Goal: Information Seeking & Learning: Compare options

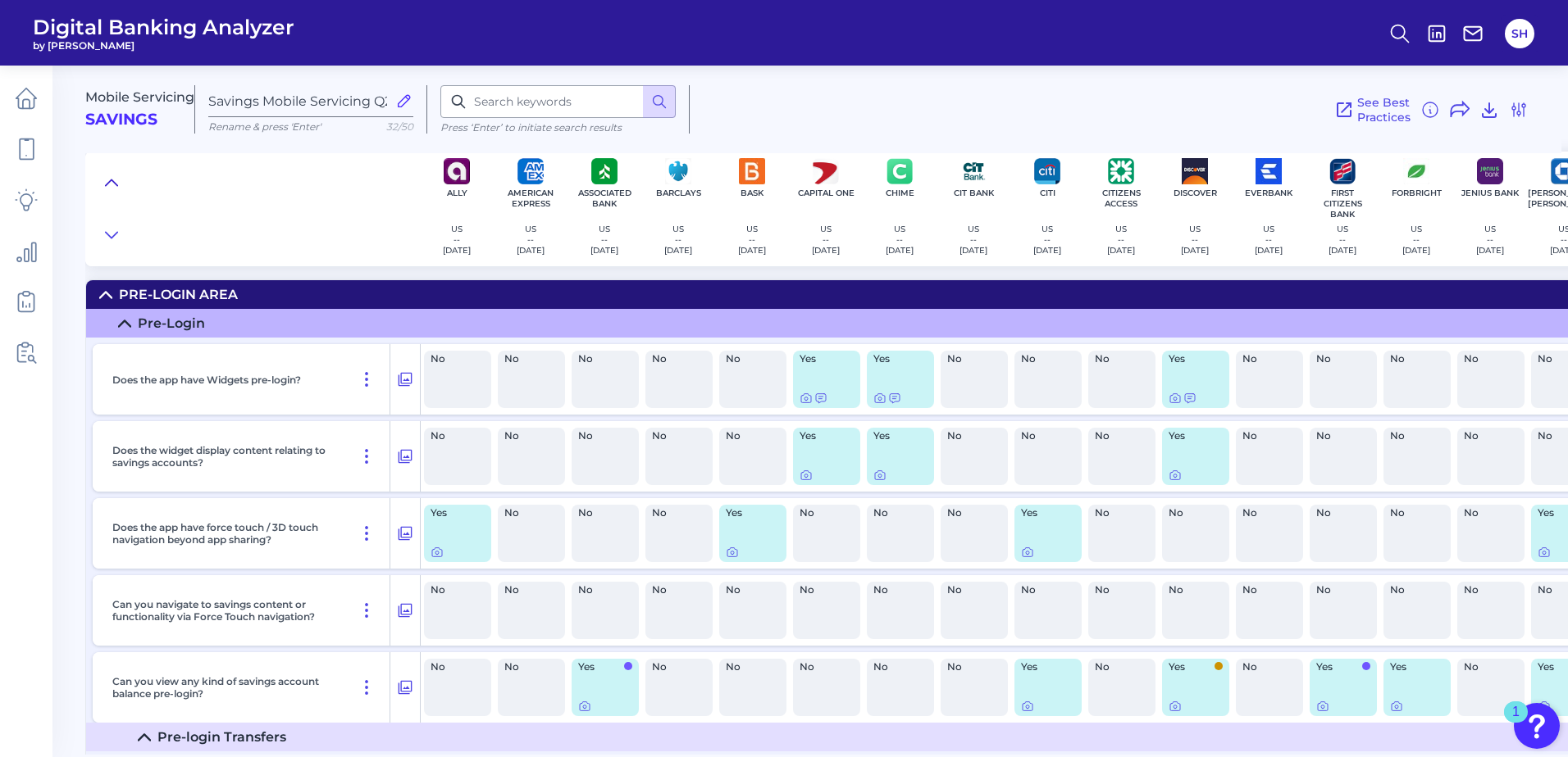
click at [108, 179] on icon at bounding box center [111, 183] width 13 height 16
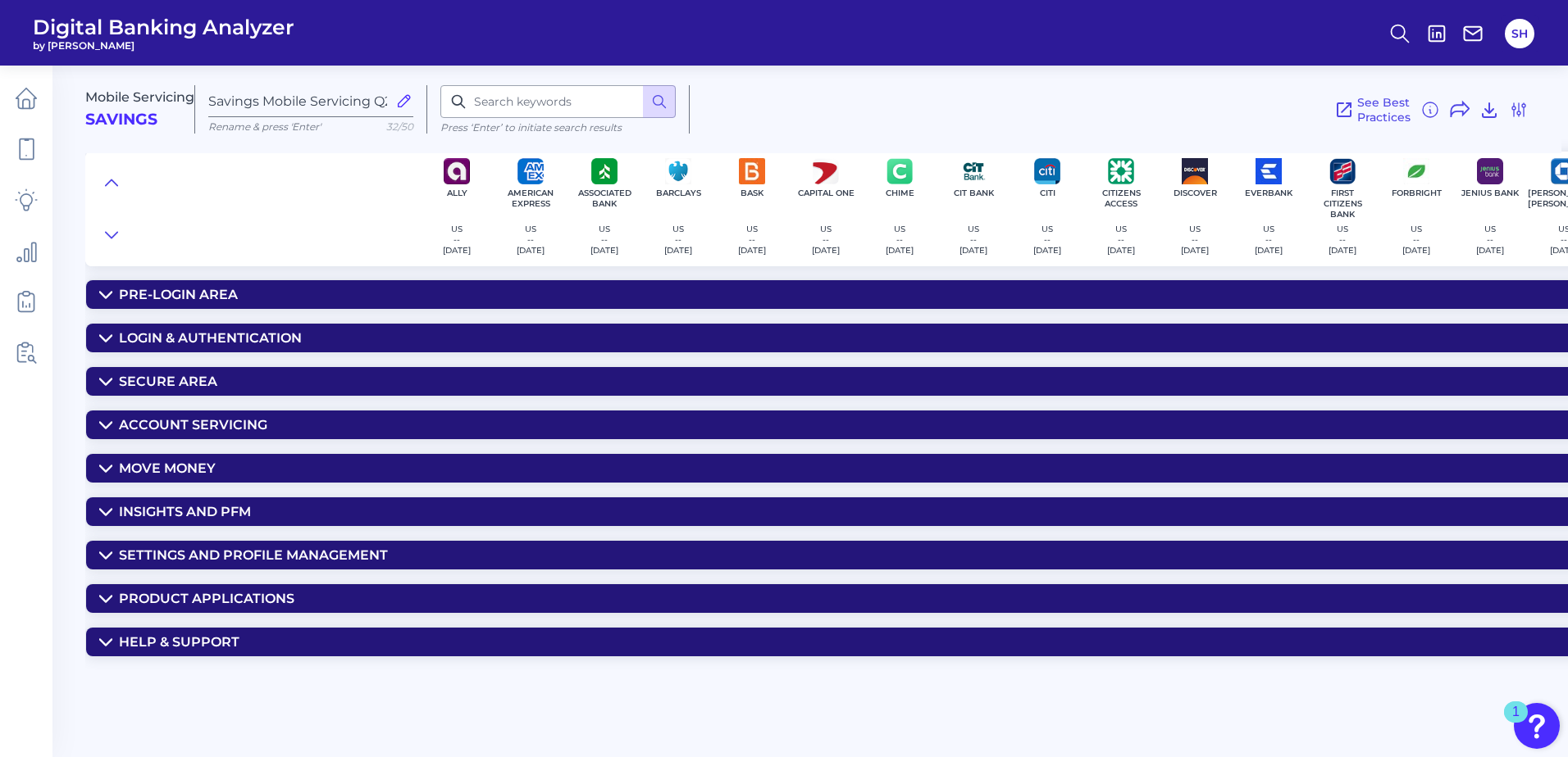
click at [173, 296] on div "Pre-Login Area" at bounding box center [177, 294] width 119 height 15
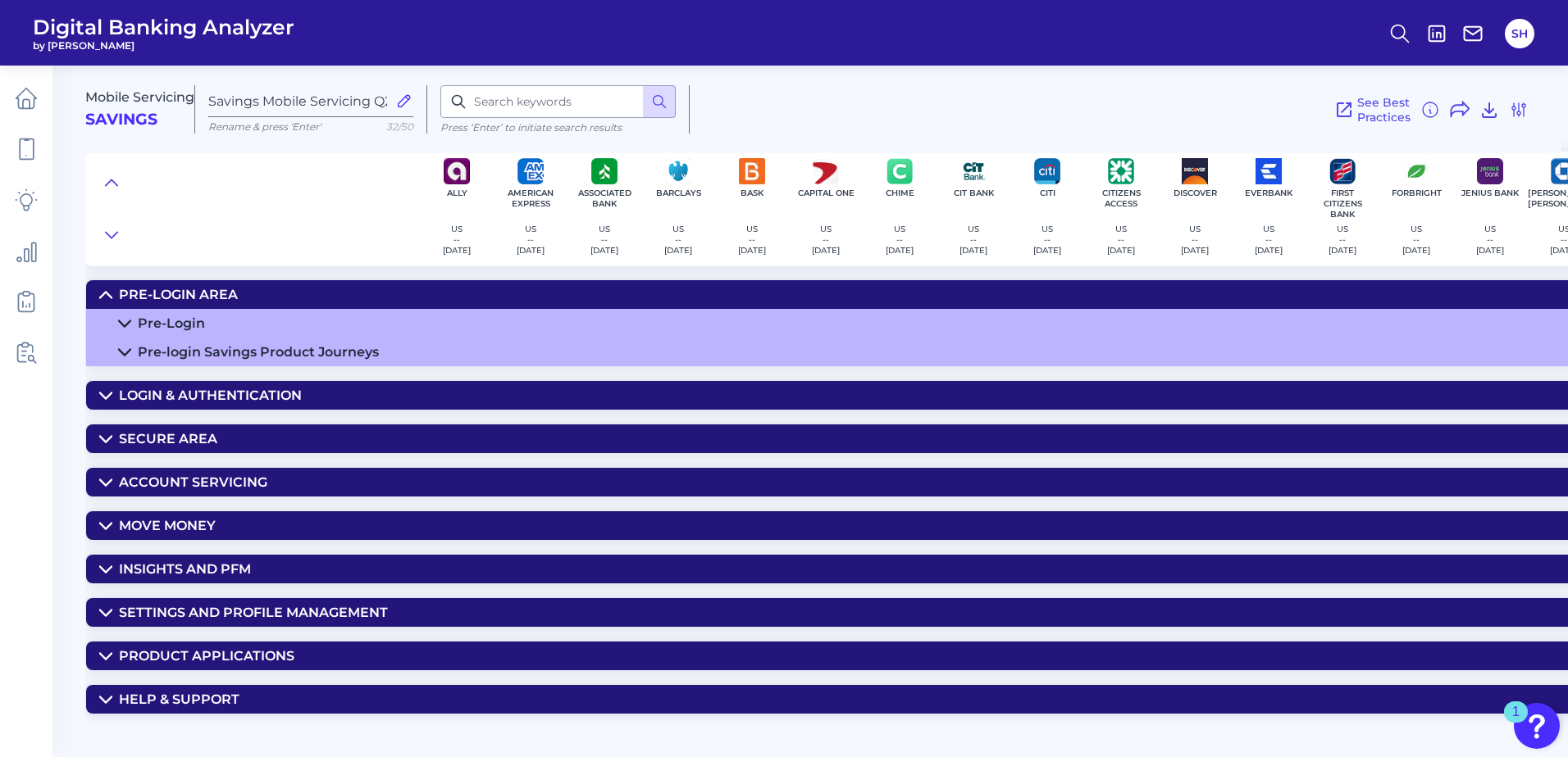
click at [161, 324] on div "Pre-Login" at bounding box center [170, 323] width 67 height 15
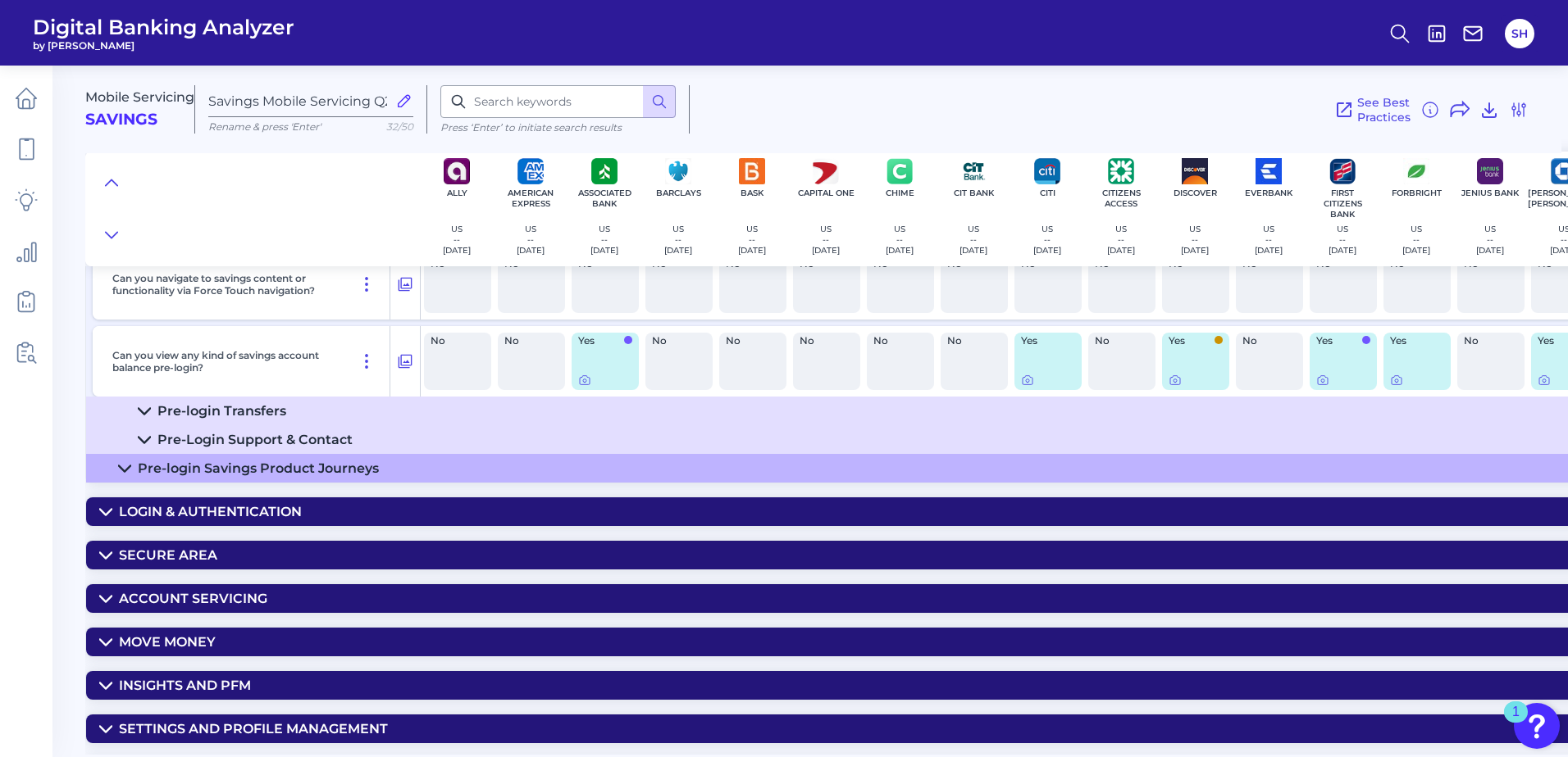
scroll to position [328, 0]
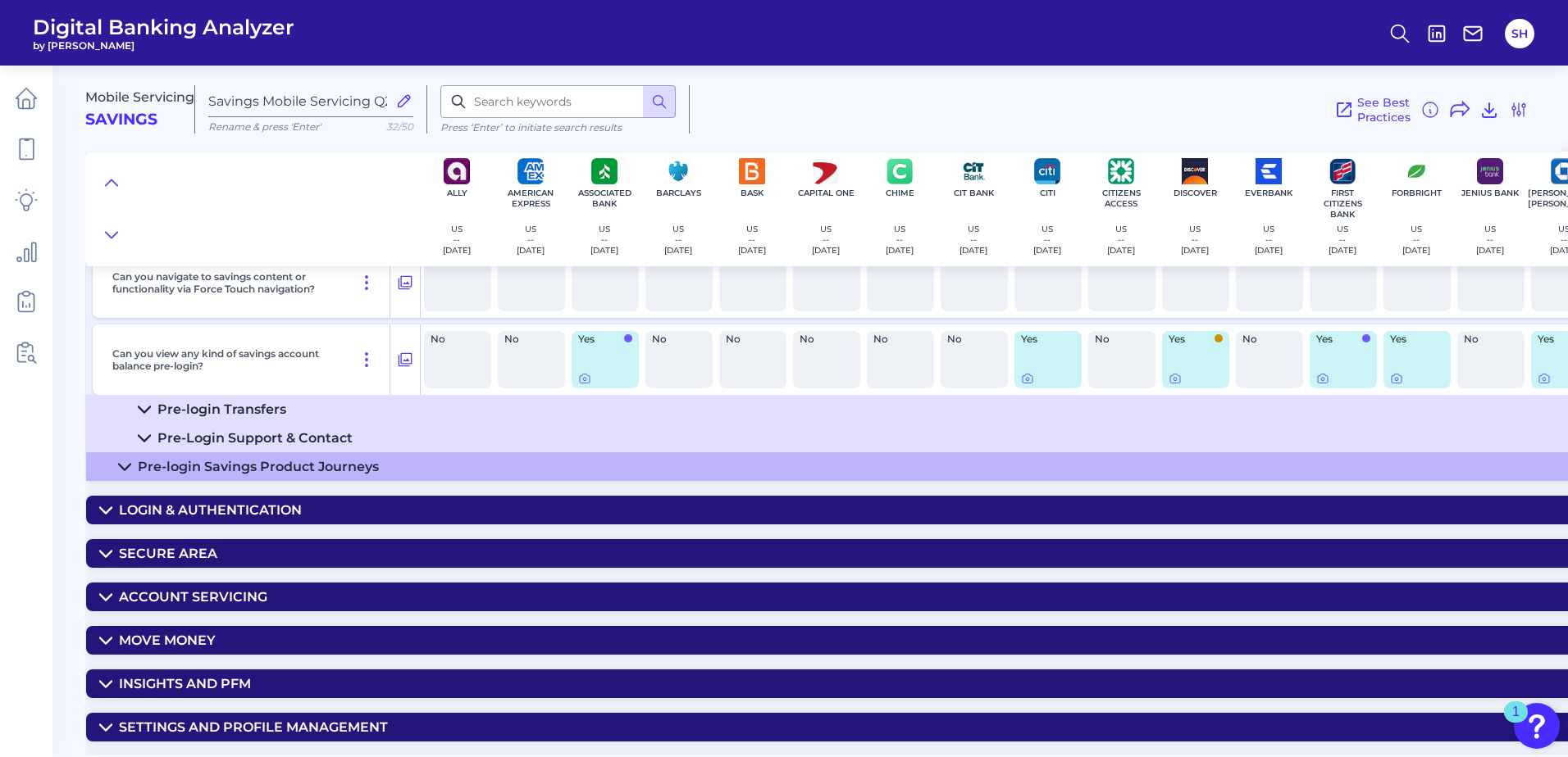
click at [216, 402] on div "Pre-login Transfers" at bounding box center [221, 408] width 128 height 15
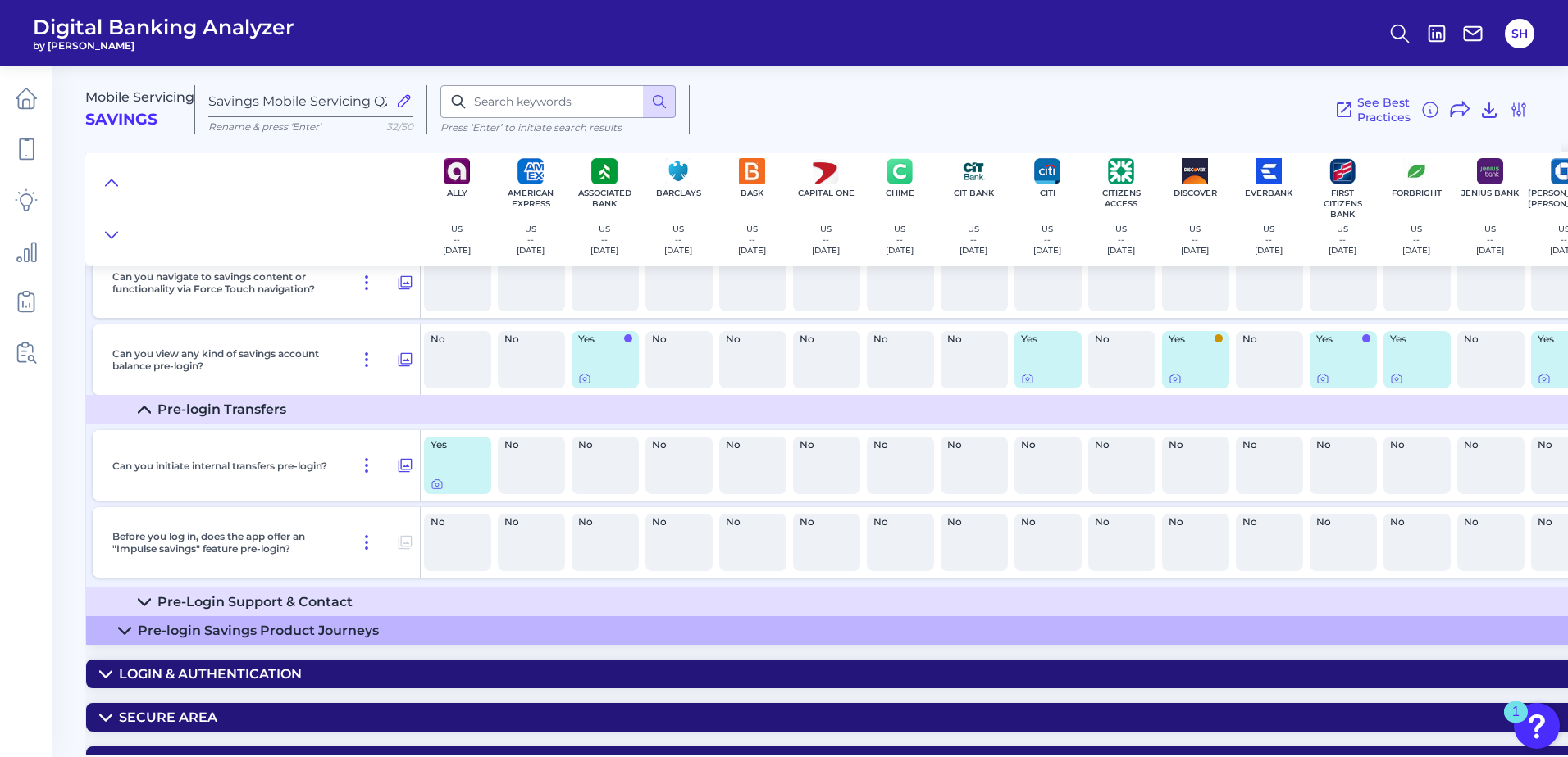
scroll to position [410, 0]
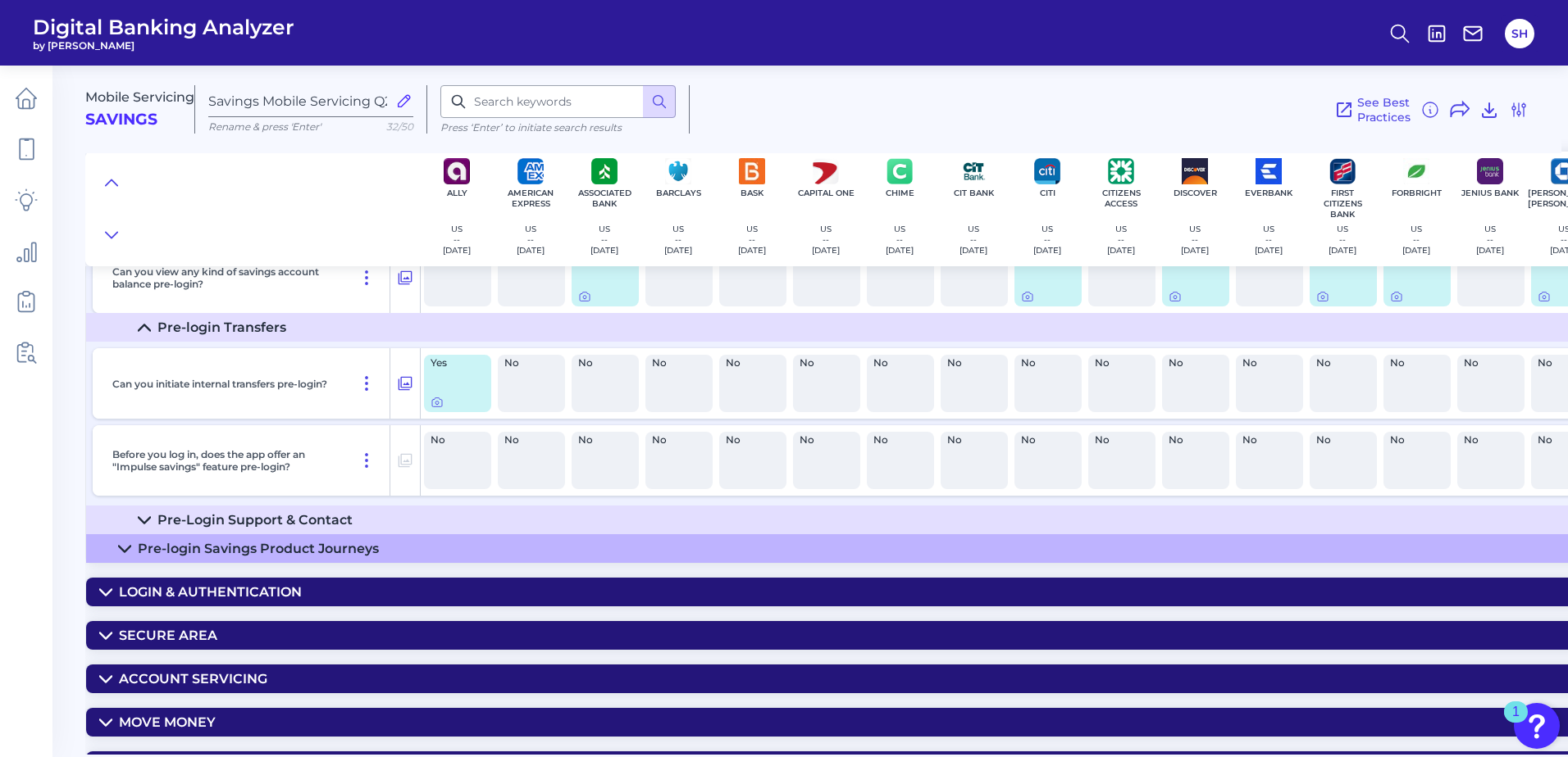
click at [276, 542] on div "Pre-login Savings Product Journeys" at bounding box center [258, 548] width 241 height 15
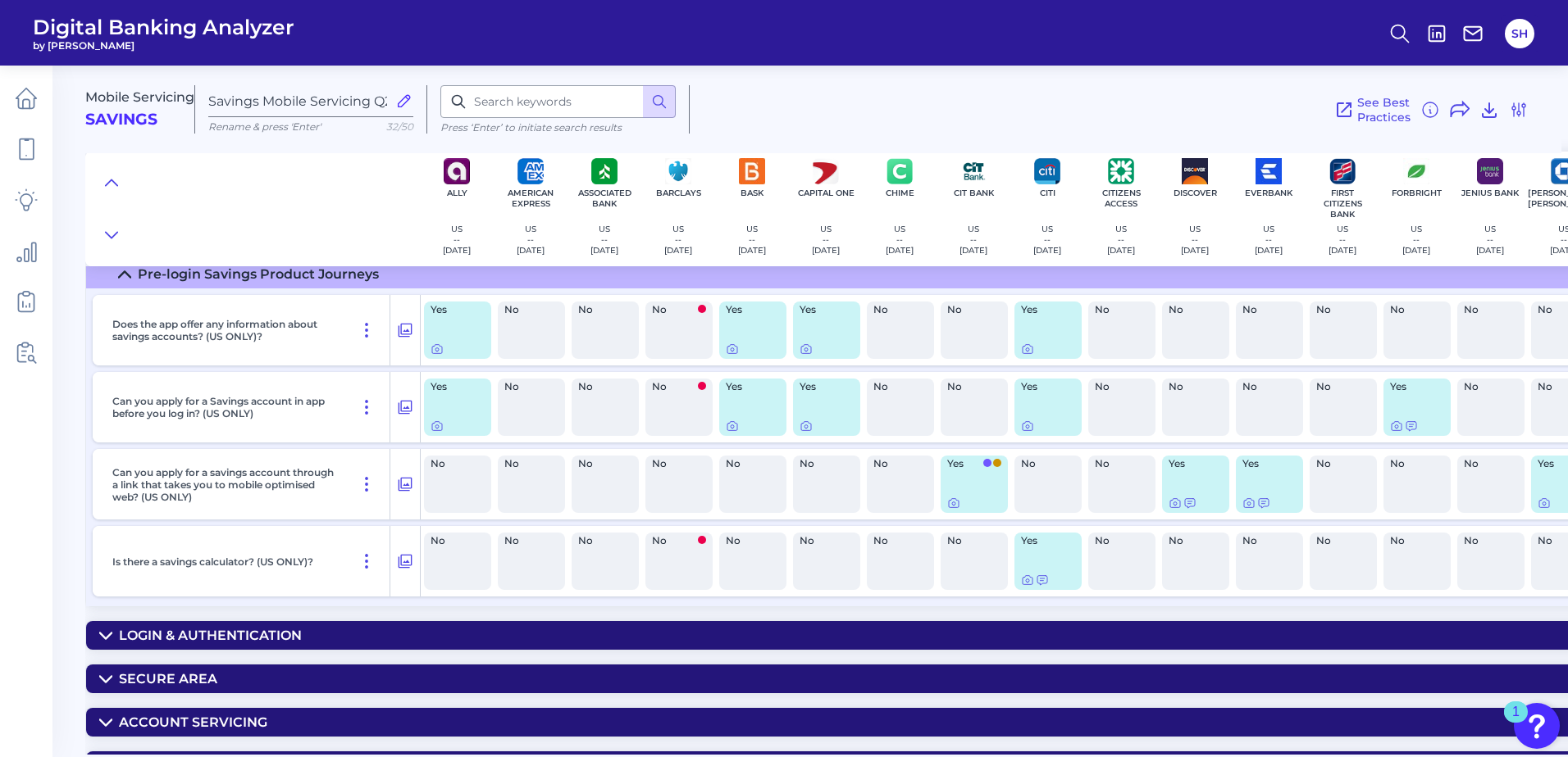
scroll to position [655, 0]
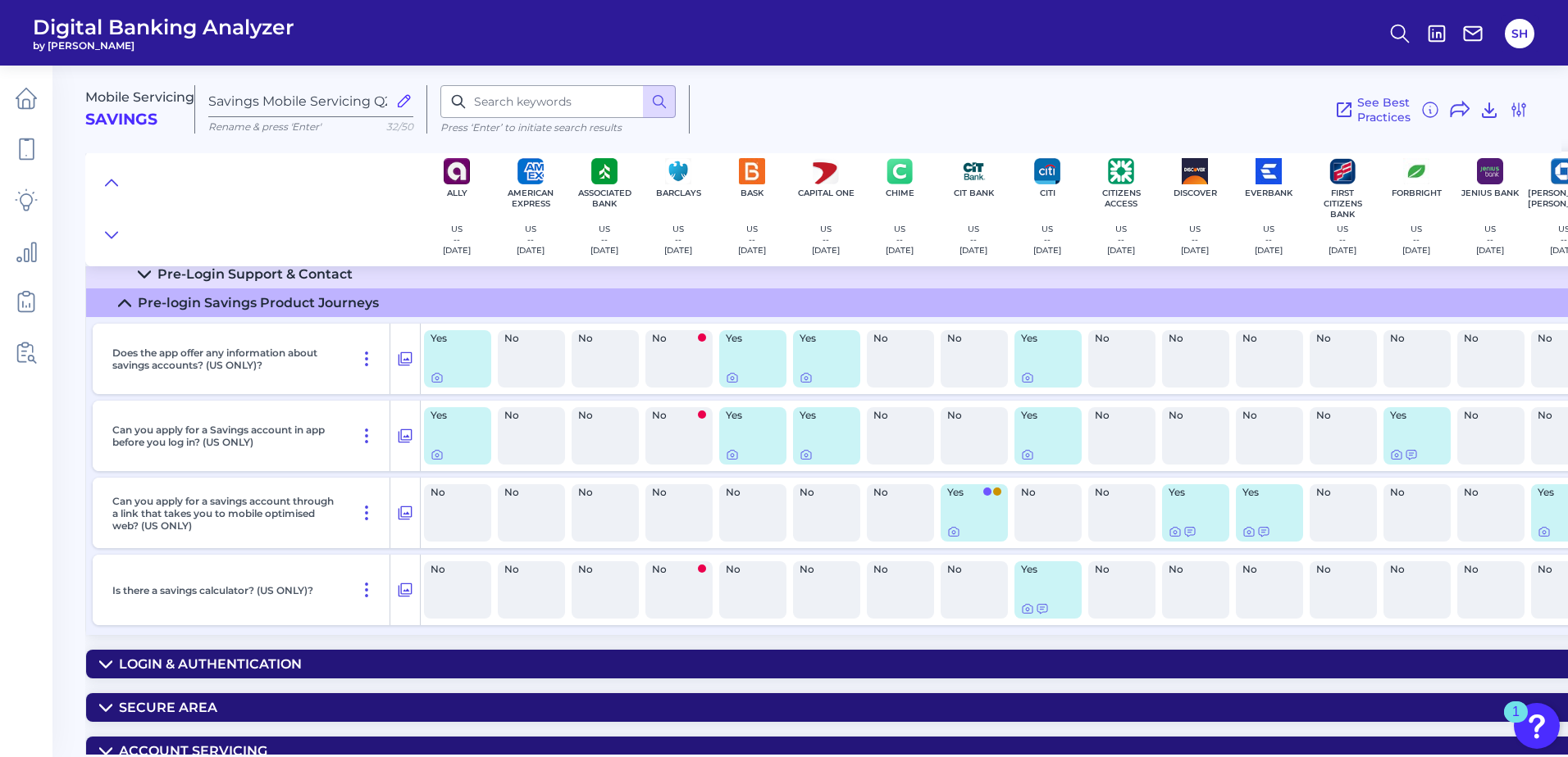
click at [281, 657] on div "Login & Authentication" at bounding box center [210, 663] width 183 height 15
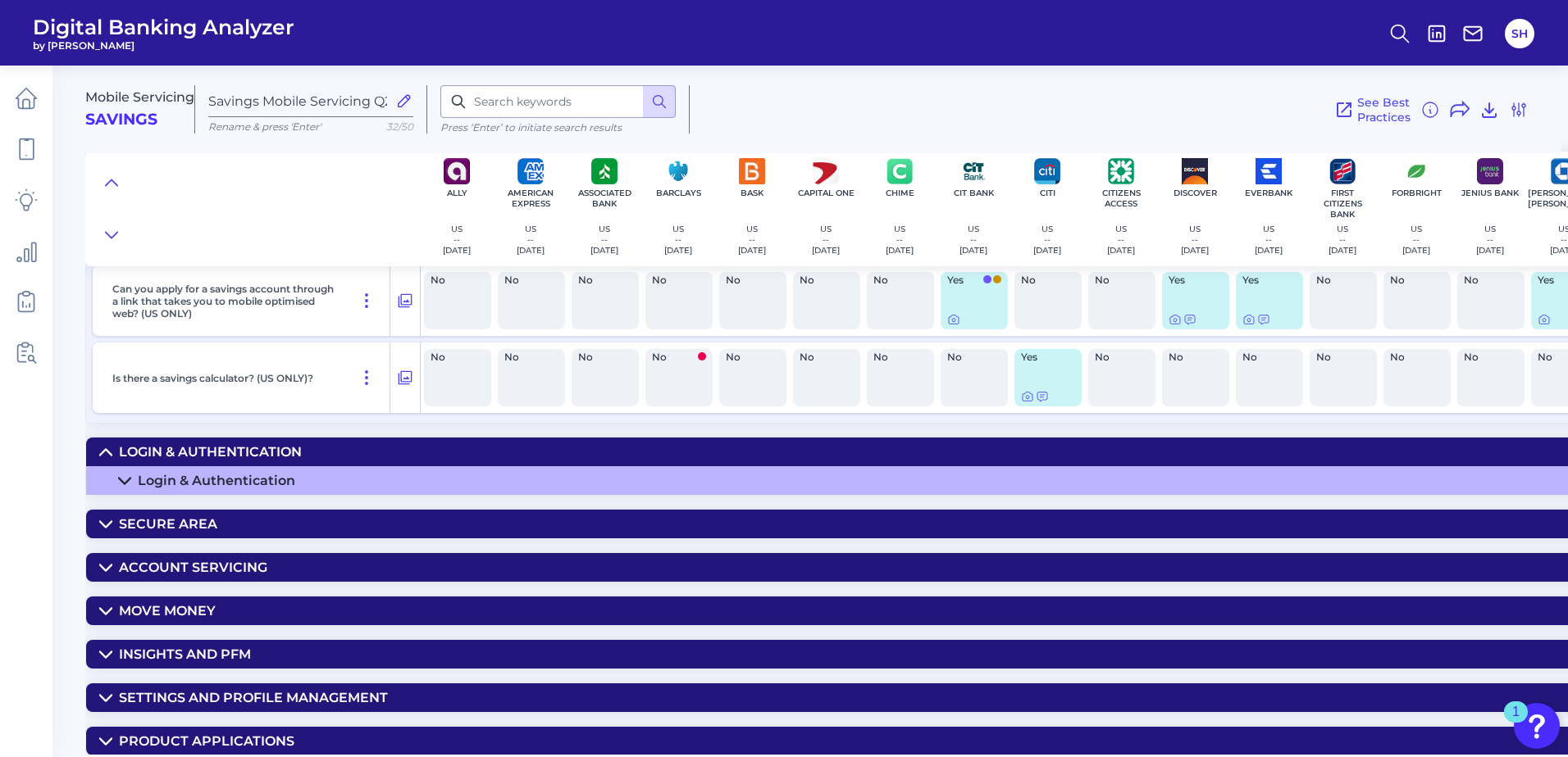
scroll to position [901, 0]
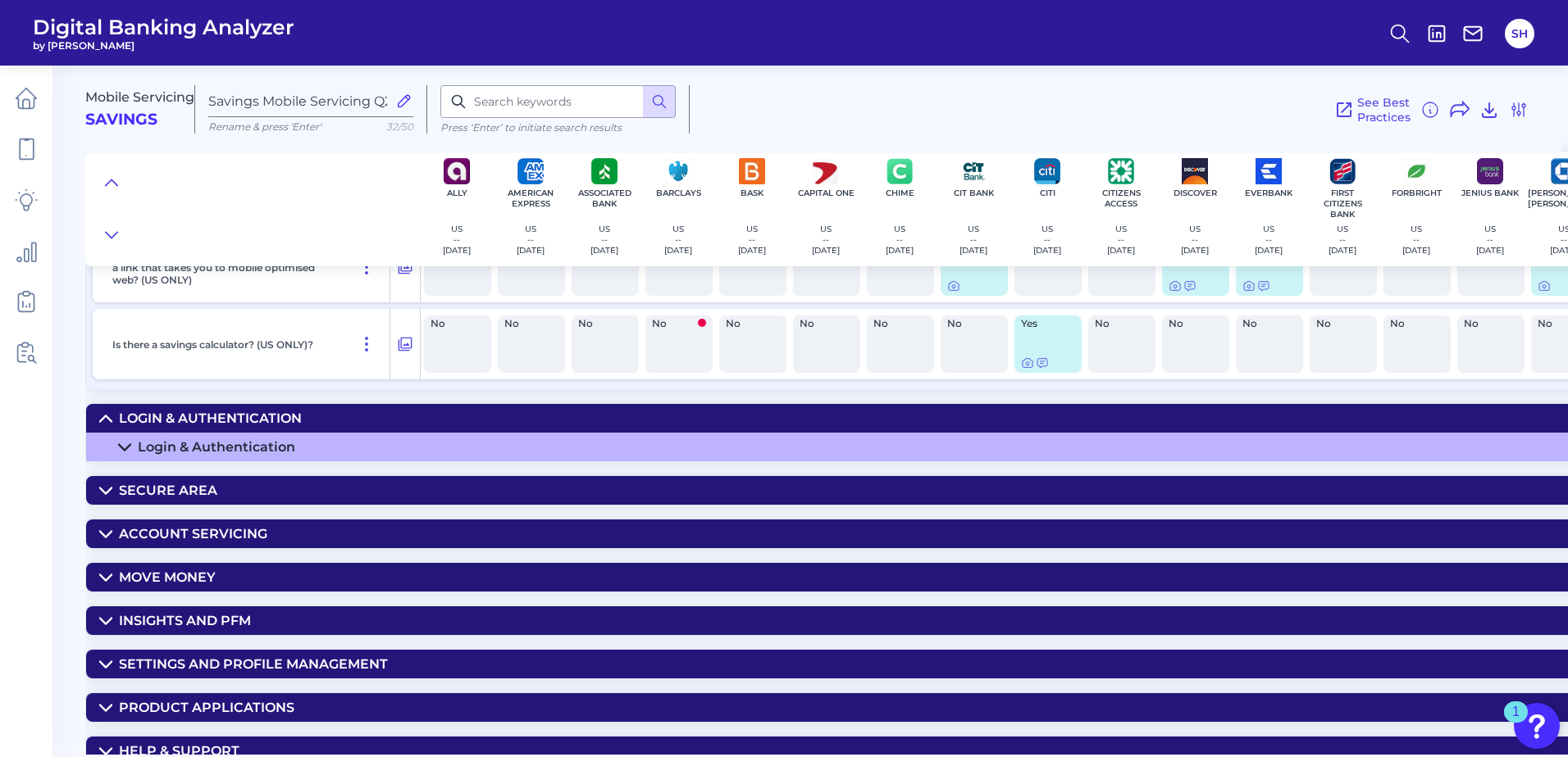
click at [268, 446] on div "Login & Authentication" at bounding box center [216, 447] width 157 height 15
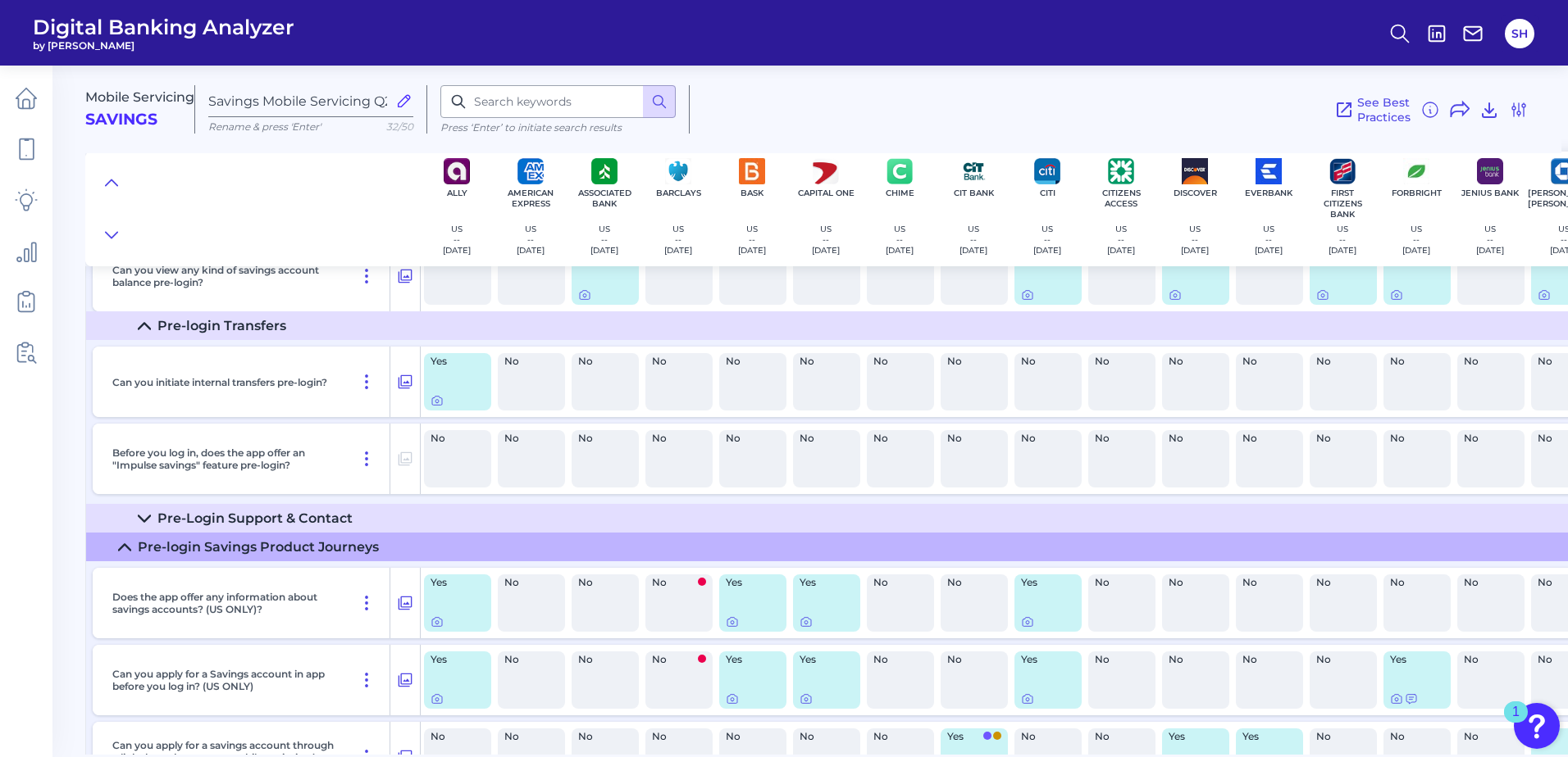
scroll to position [410, 0]
click at [304, 517] on div "Pre-Login Support & Contact" at bounding box center [254, 520] width 195 height 15
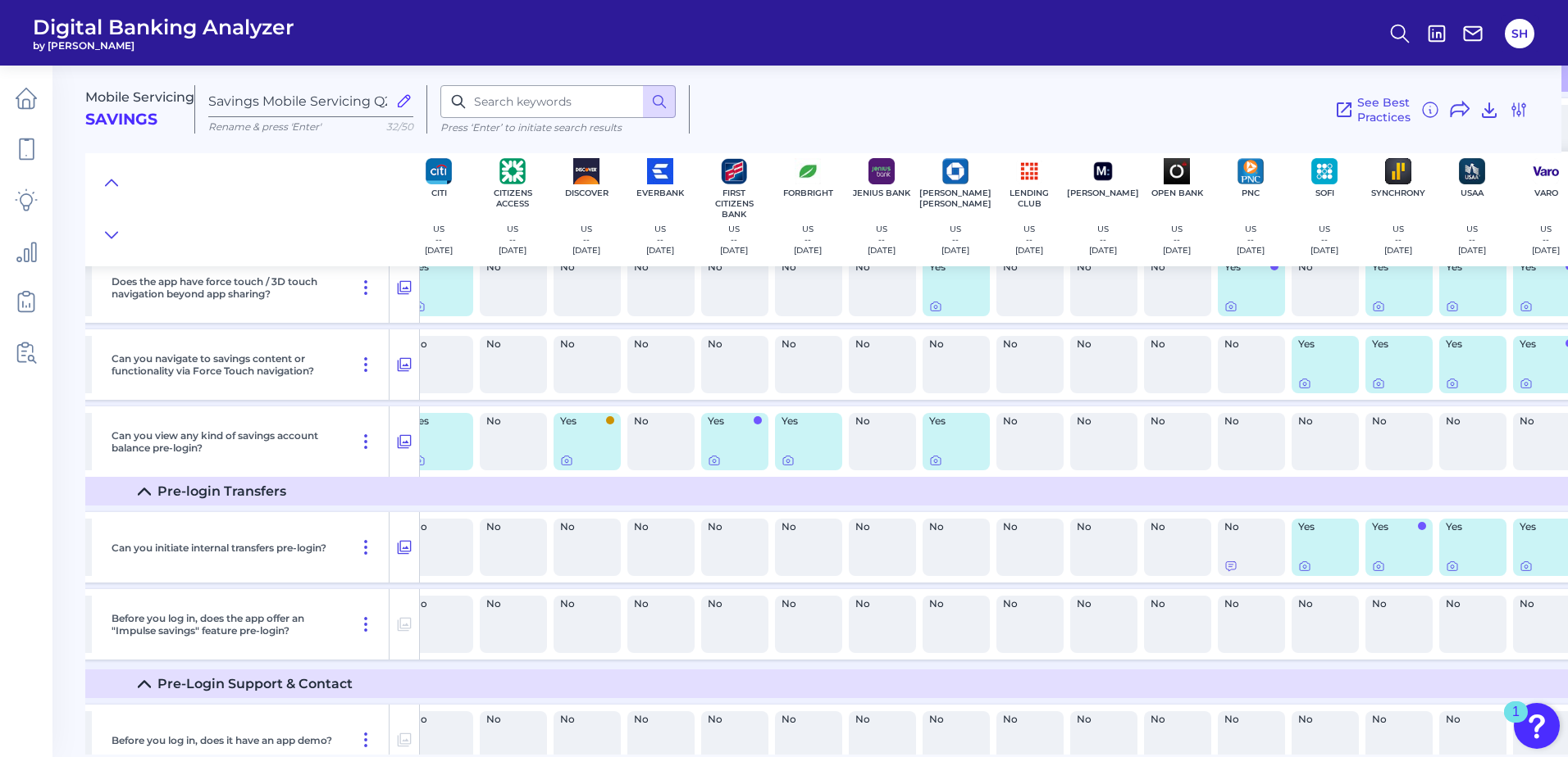
scroll to position [246, 623]
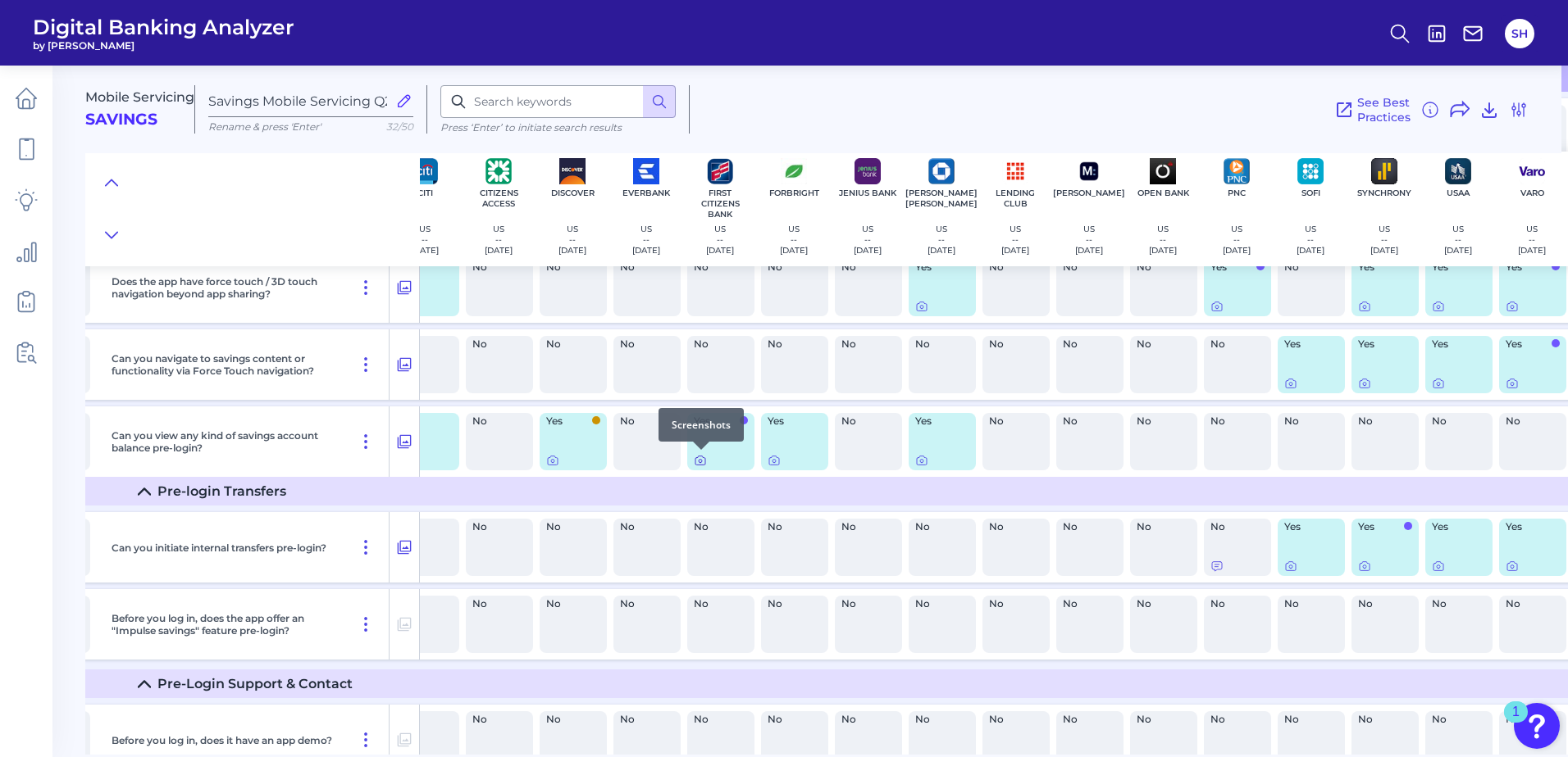
click at [699, 461] on icon at bounding box center [700, 460] width 13 height 13
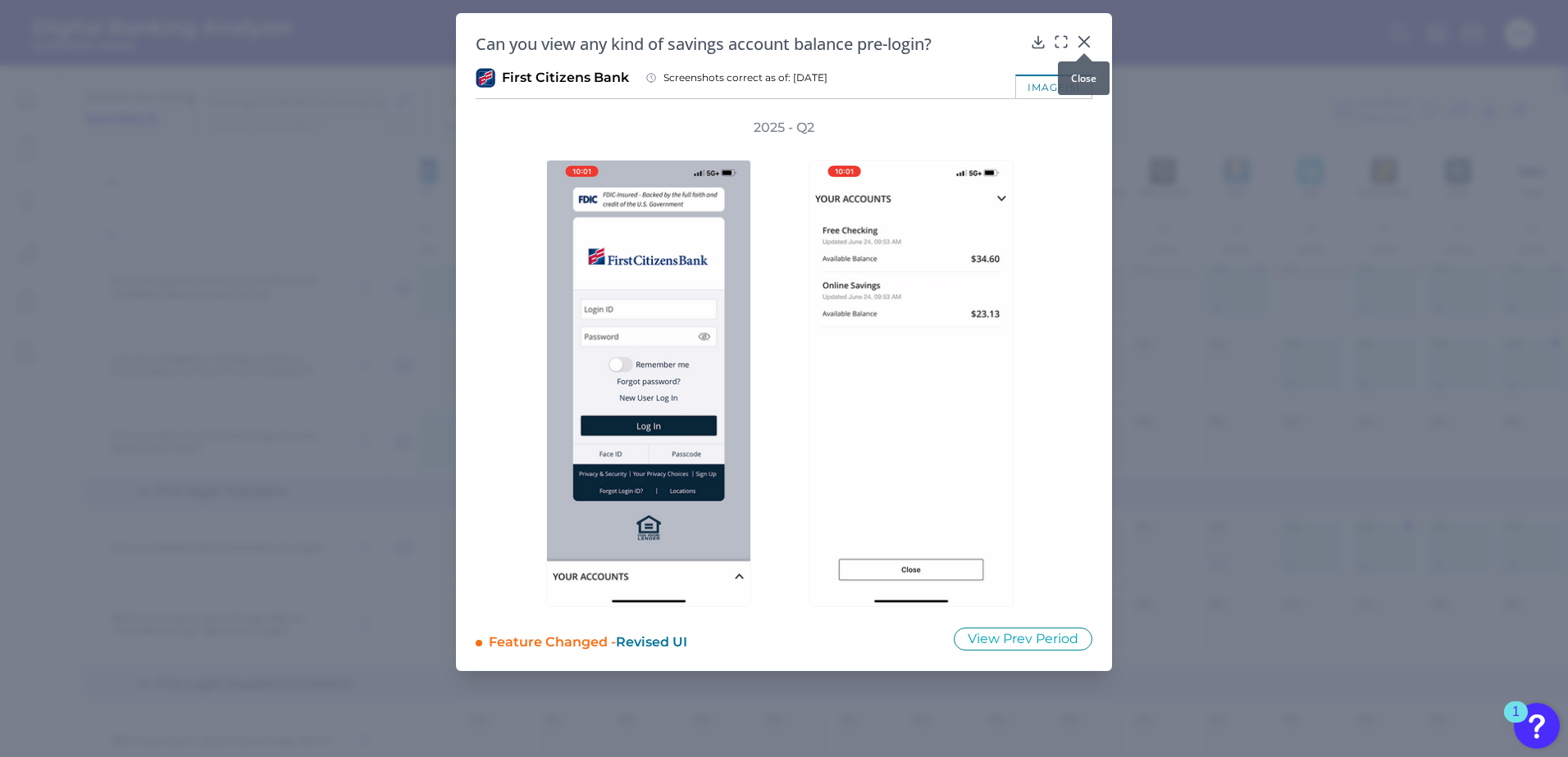
click at [1082, 43] on icon at bounding box center [1084, 41] width 10 height 10
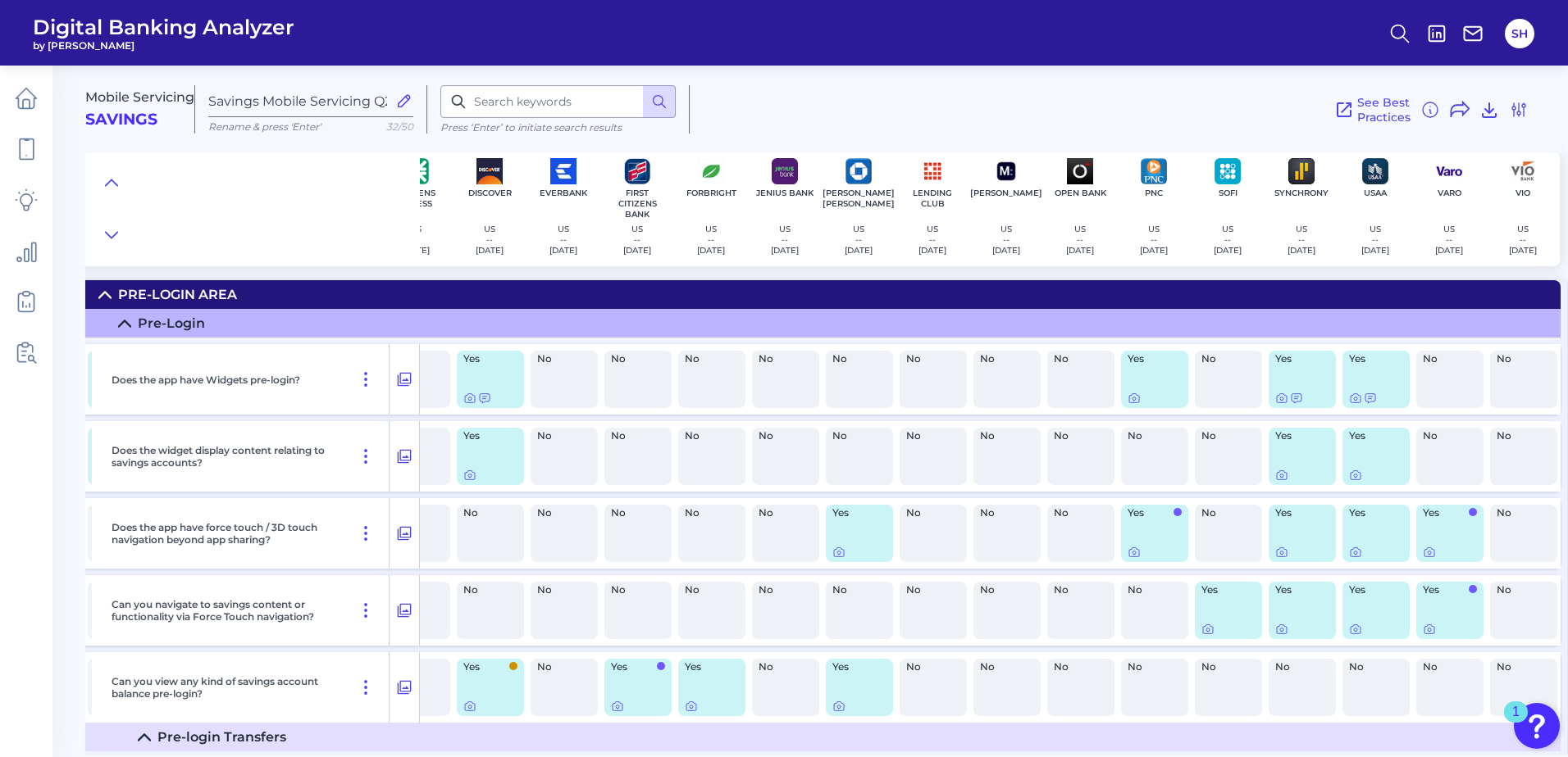
scroll to position [0, 711]
click at [116, 172] on button at bounding box center [111, 183] width 26 height 23
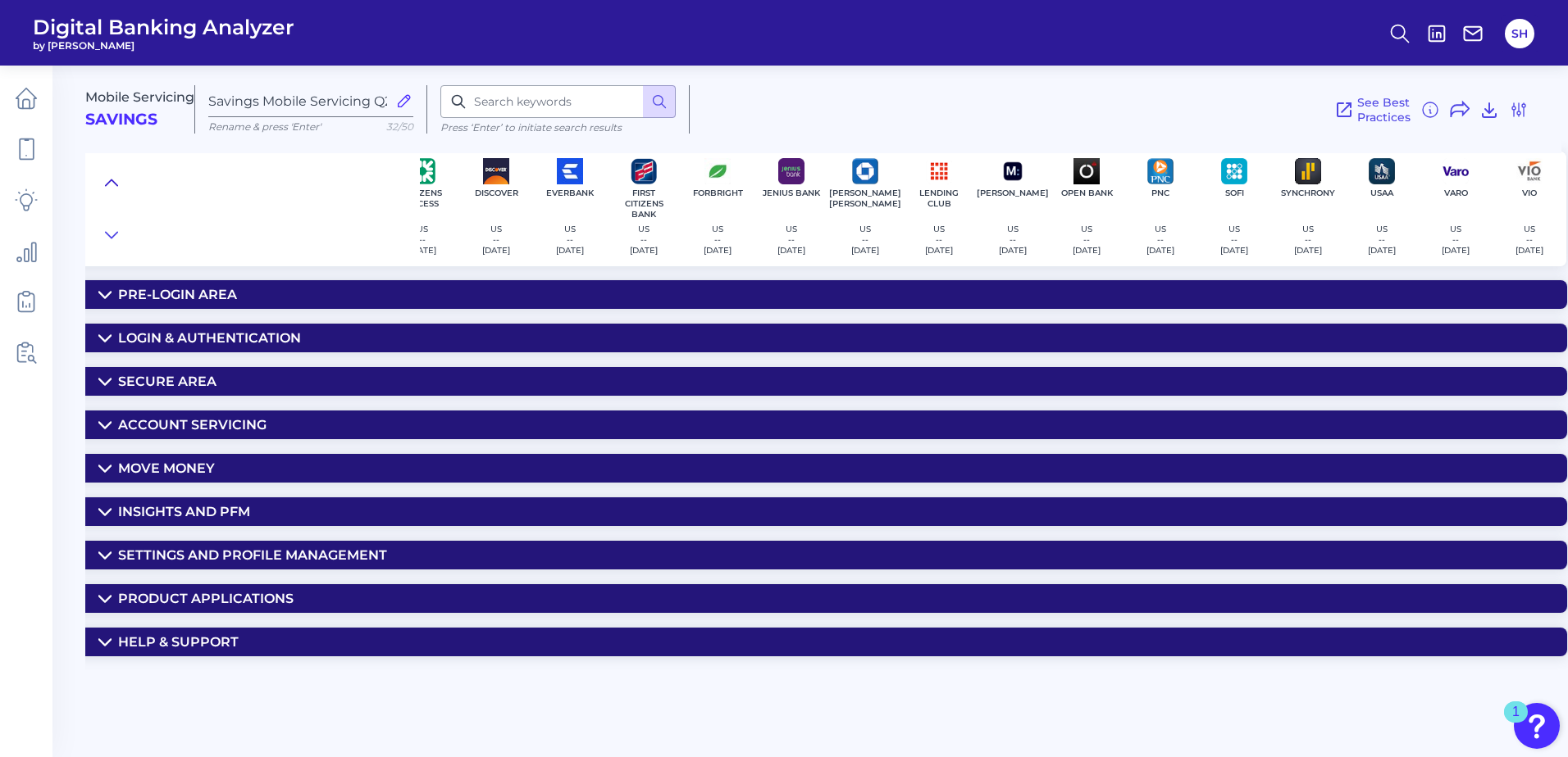
scroll to position [0, 698]
click at [180, 386] on div "Secure Area" at bounding box center [167, 381] width 98 height 15
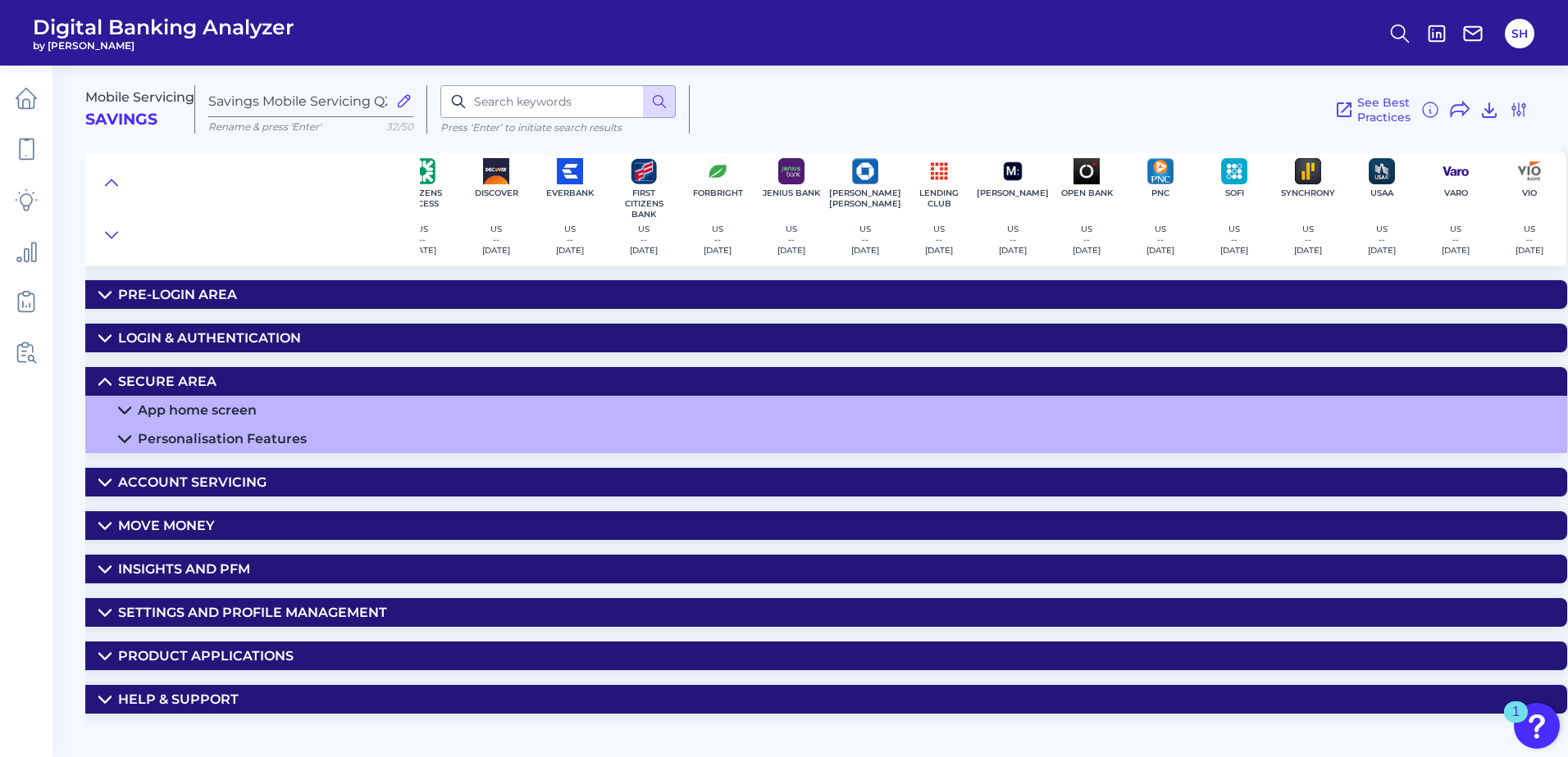
click at [185, 405] on div "App home screen" at bounding box center [196, 409] width 119 height 15
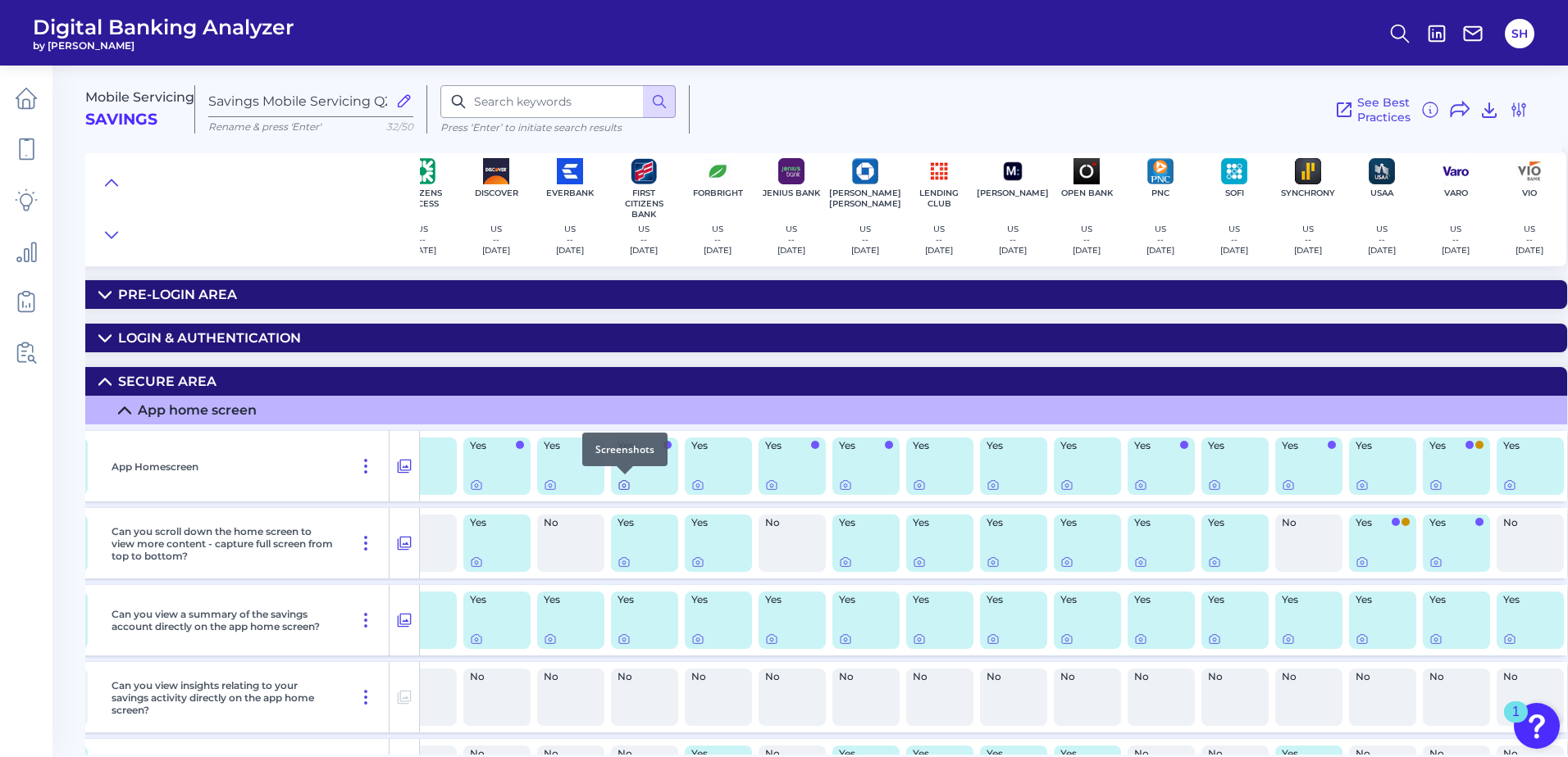
click at [619, 485] on icon at bounding box center [623, 486] width 10 height 9
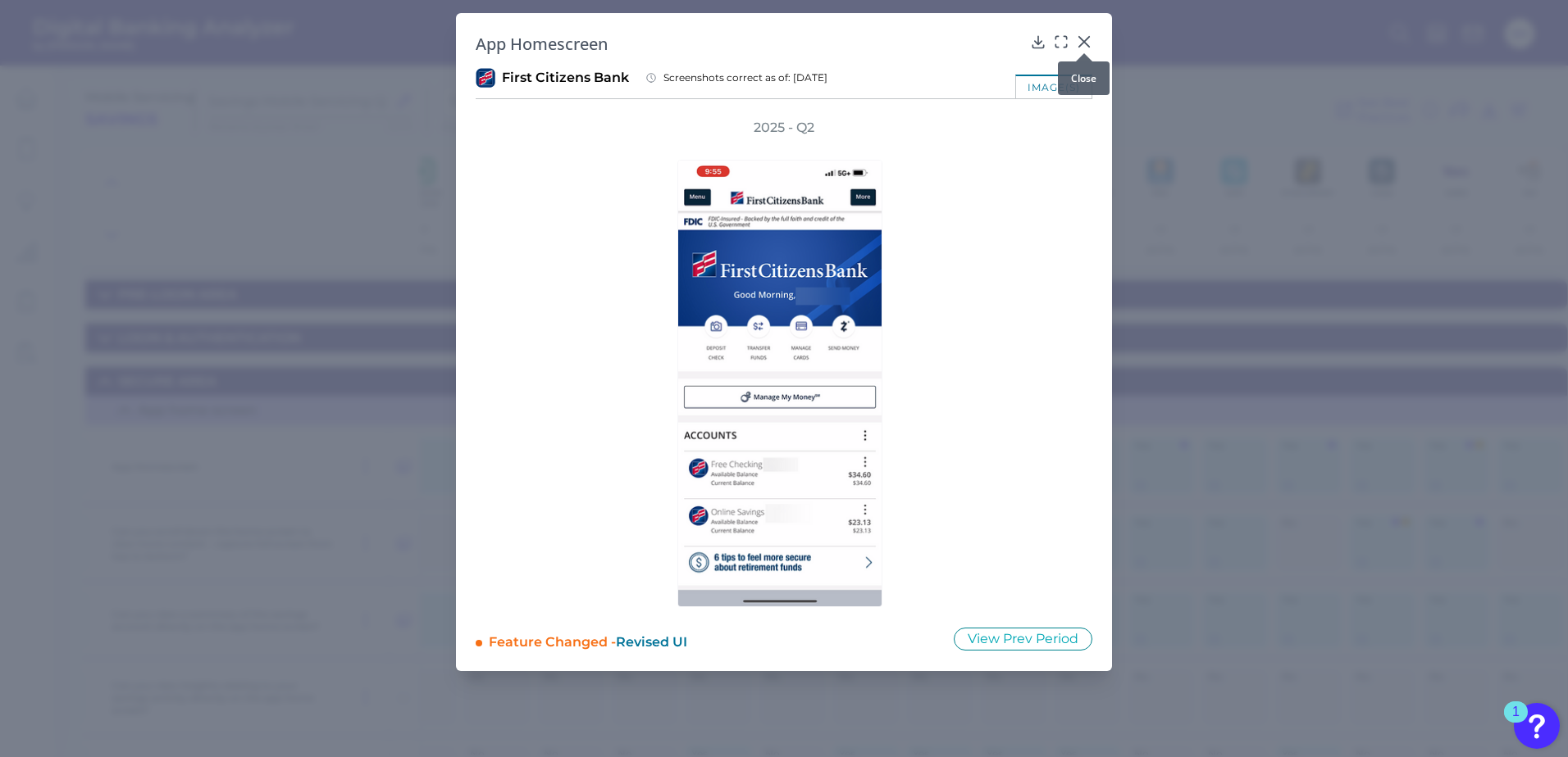
click at [1085, 40] on icon at bounding box center [1084, 41] width 10 height 10
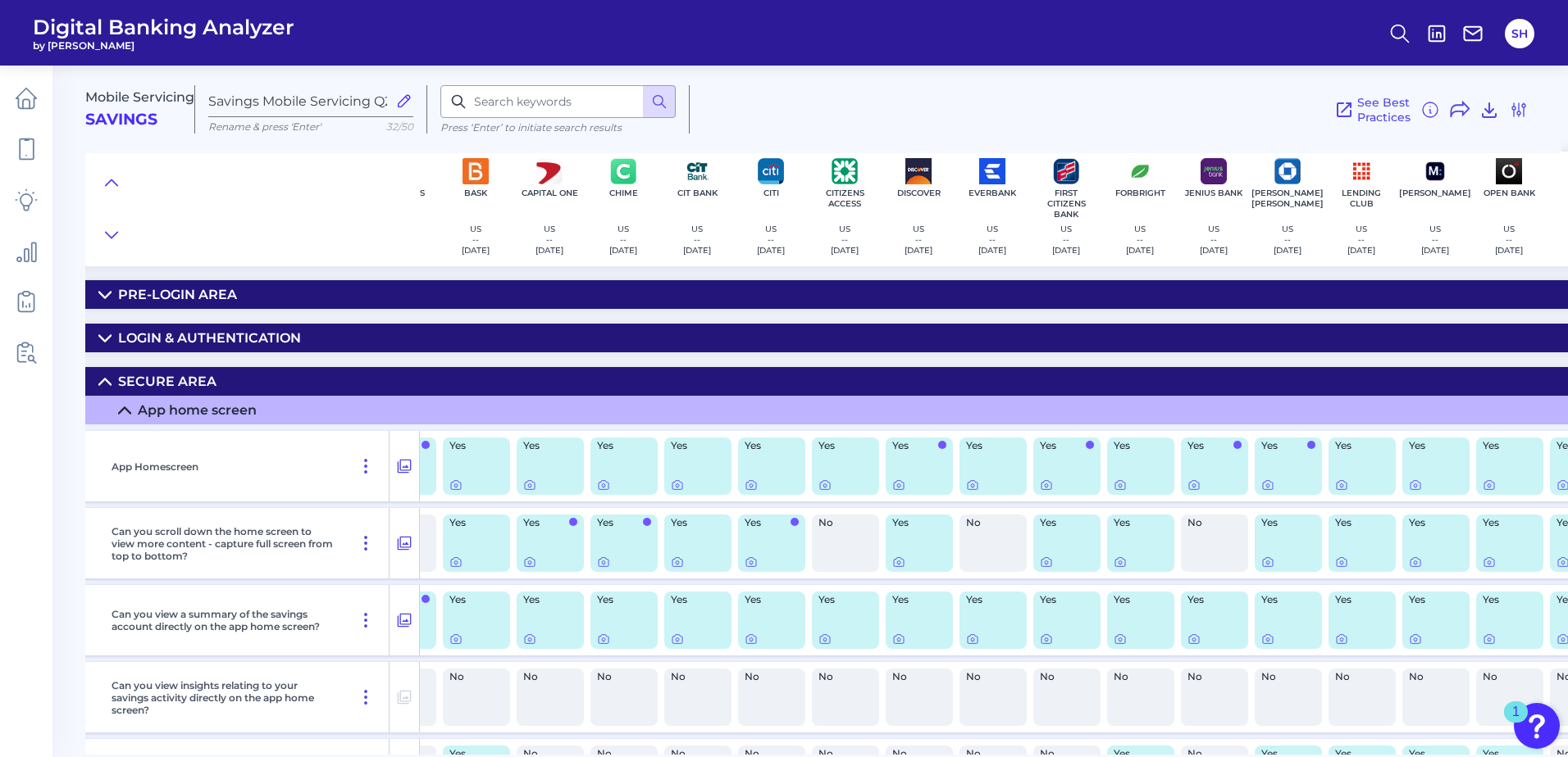
scroll to position [0, 211]
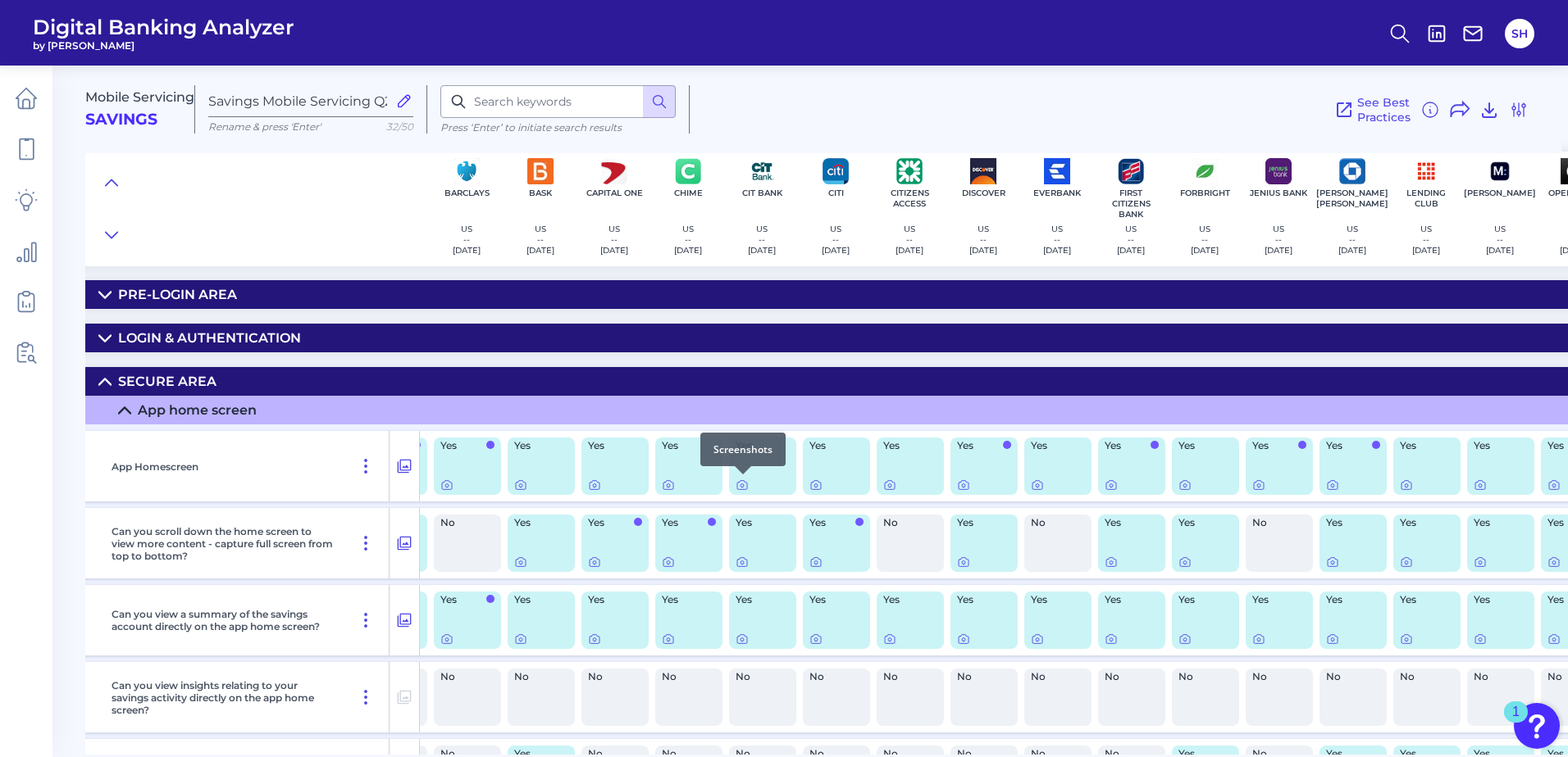
click at [739, 481] on div at bounding box center [743, 474] width 16 height 16
click at [741, 487] on icon at bounding box center [742, 486] width 4 height 4
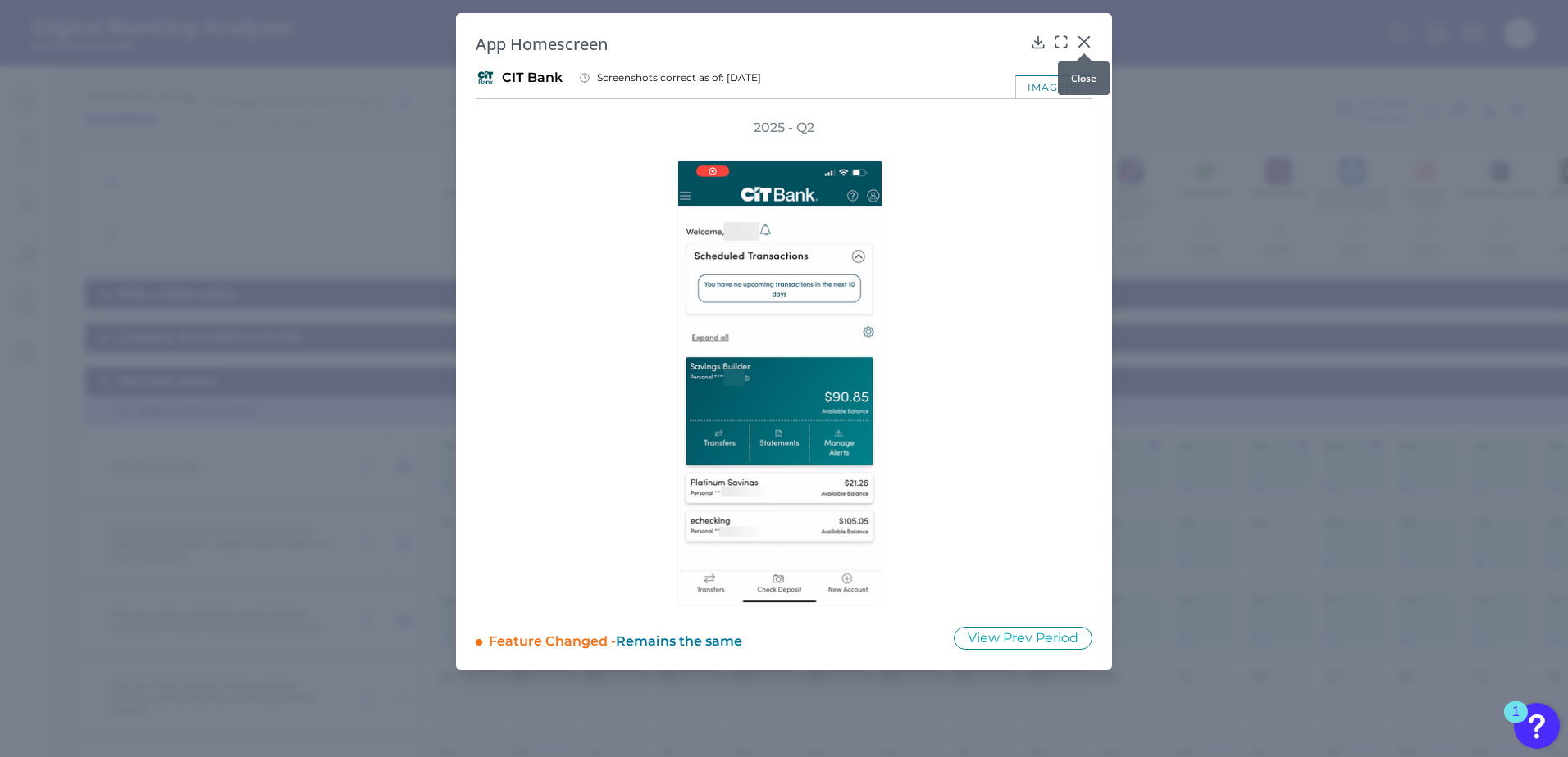
click at [1079, 39] on icon at bounding box center [1084, 42] width 16 height 16
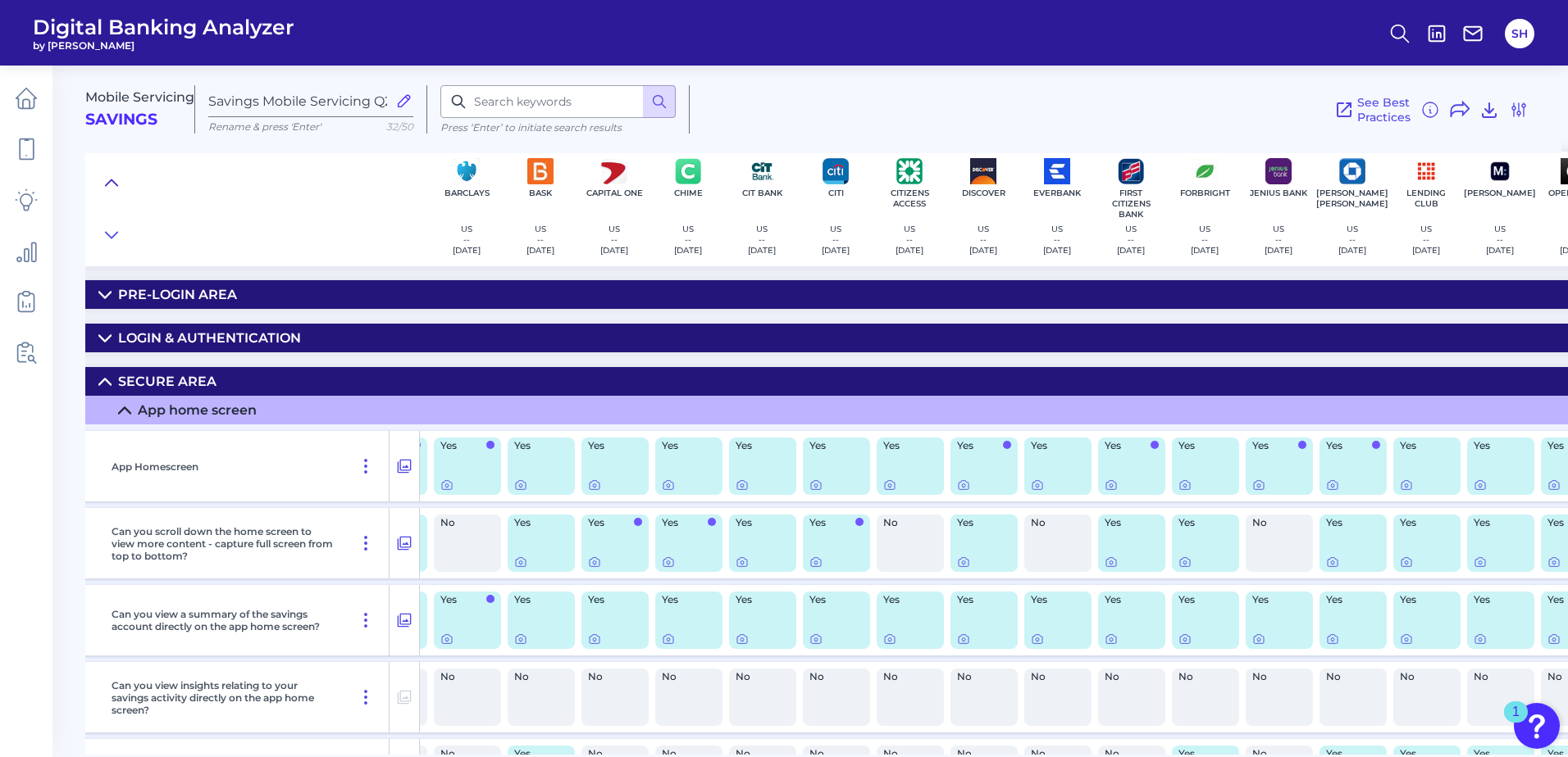
click at [111, 180] on icon at bounding box center [111, 182] width 12 height 5
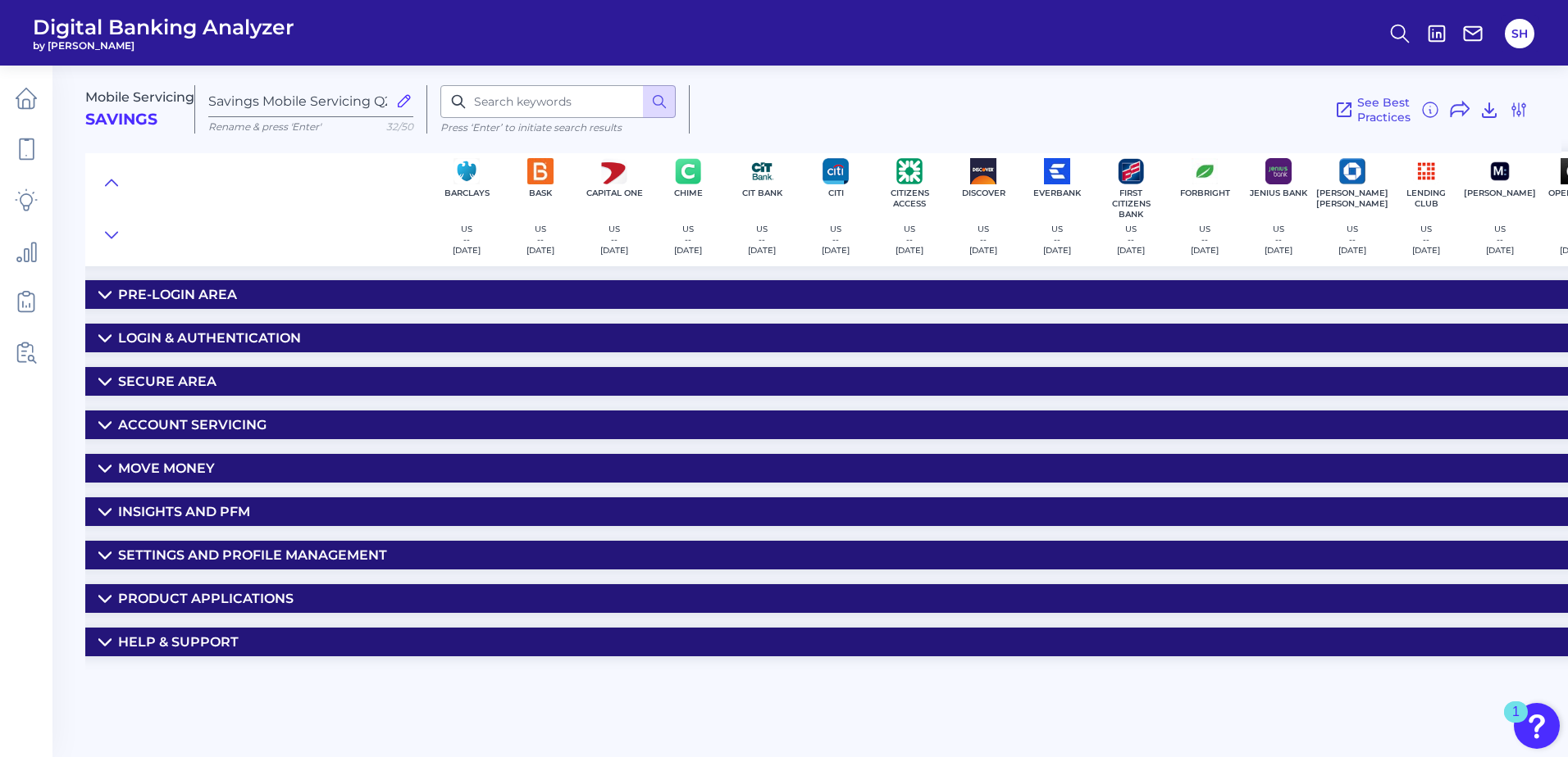
click at [154, 293] on div "Pre-Login Area" at bounding box center [177, 294] width 119 height 15
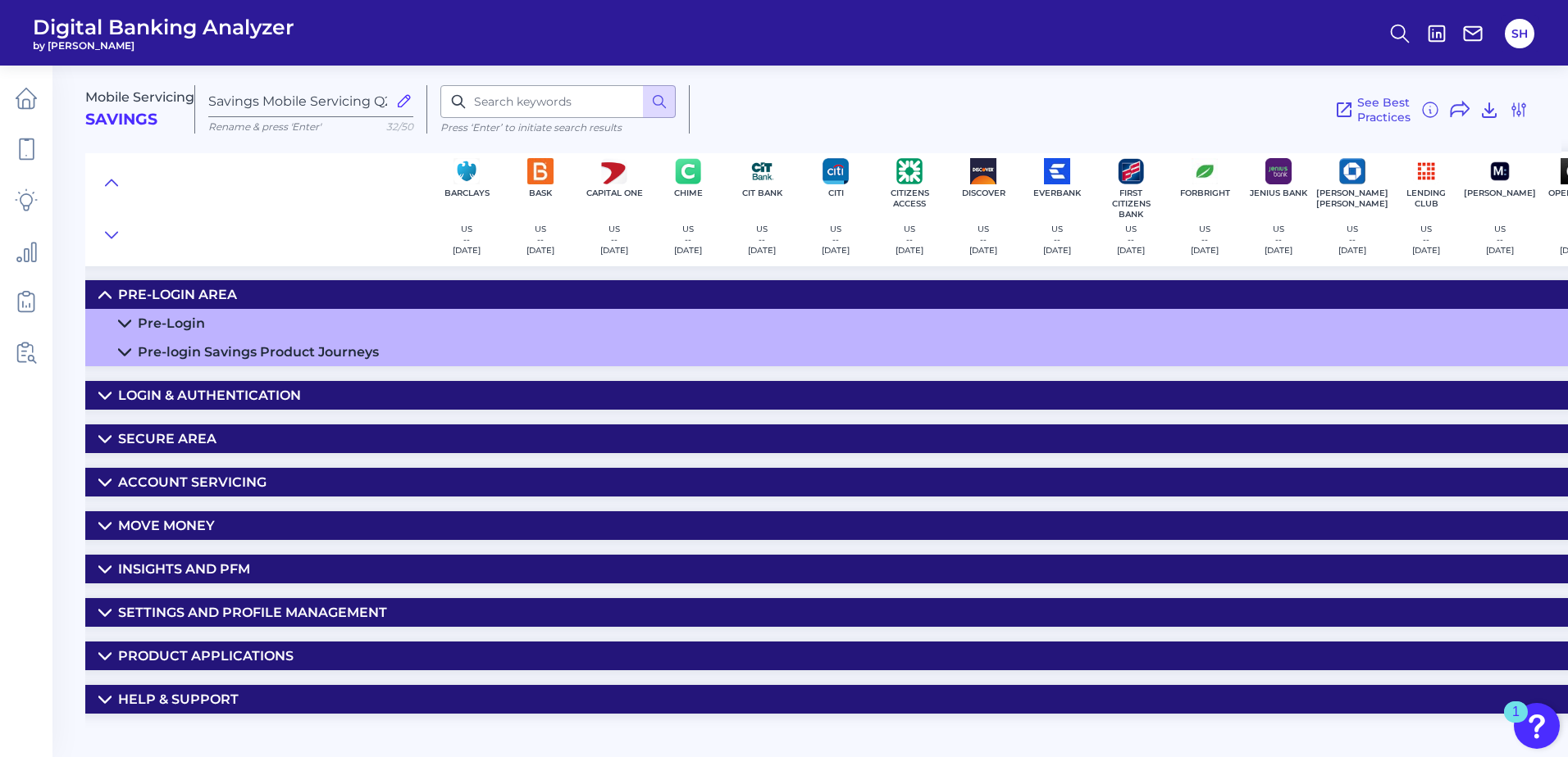
click at [182, 319] on div "Pre-Login" at bounding box center [170, 323] width 67 height 15
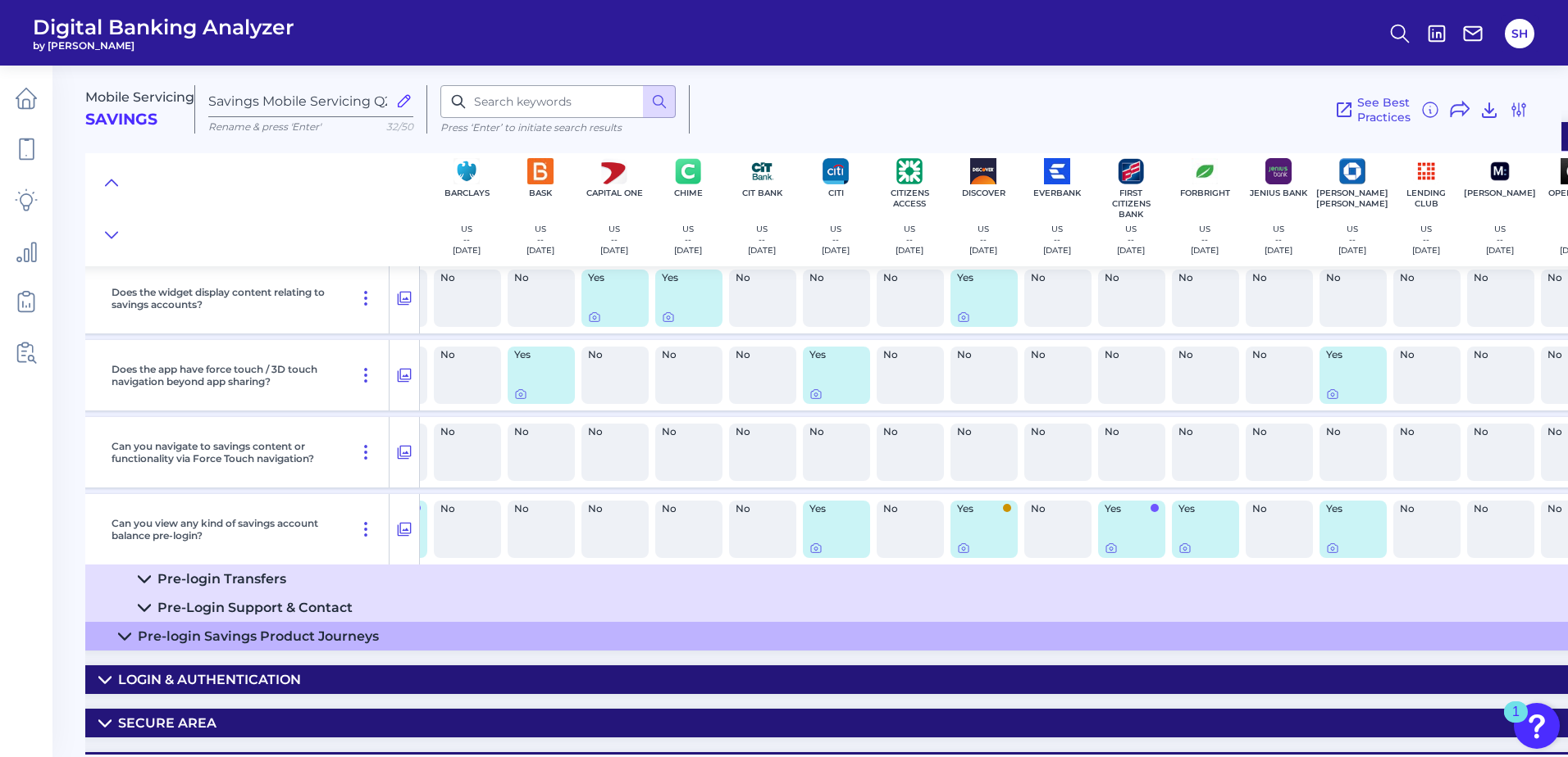
scroll to position [164, 211]
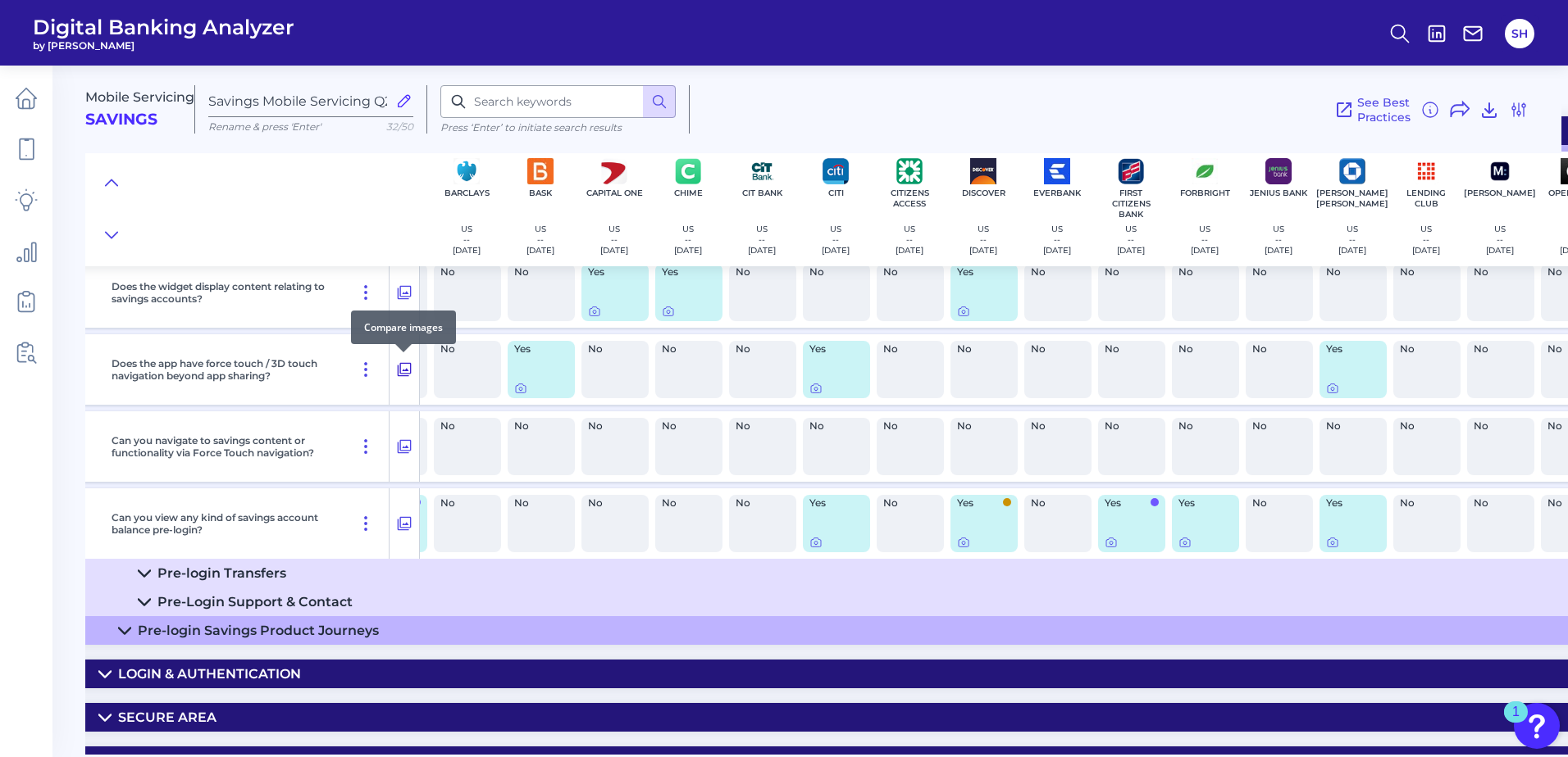
click at [403, 366] on icon at bounding box center [404, 370] width 16 height 20
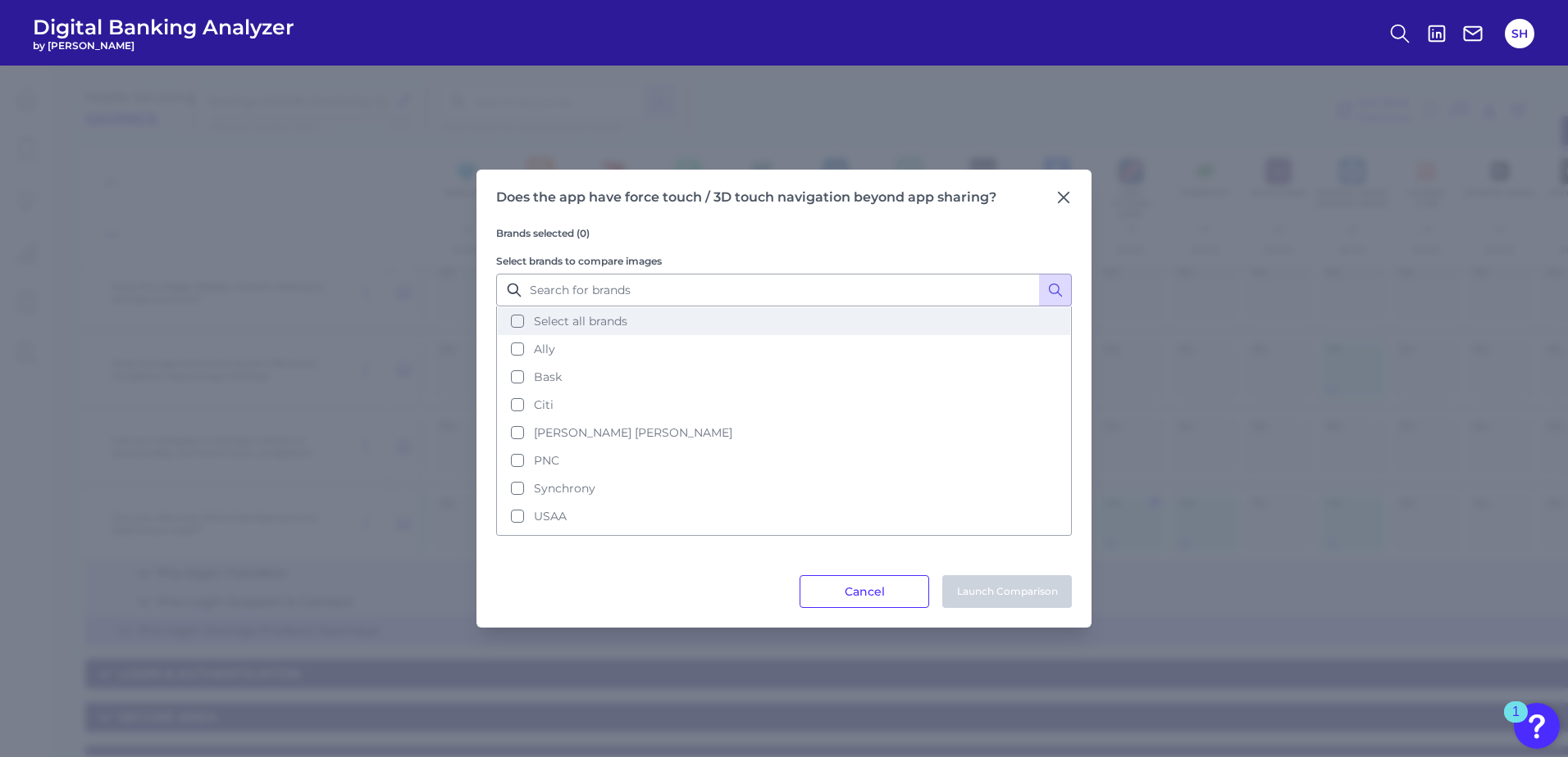
click at [517, 318] on button "Select all brands" at bounding box center [784, 321] width 573 height 28
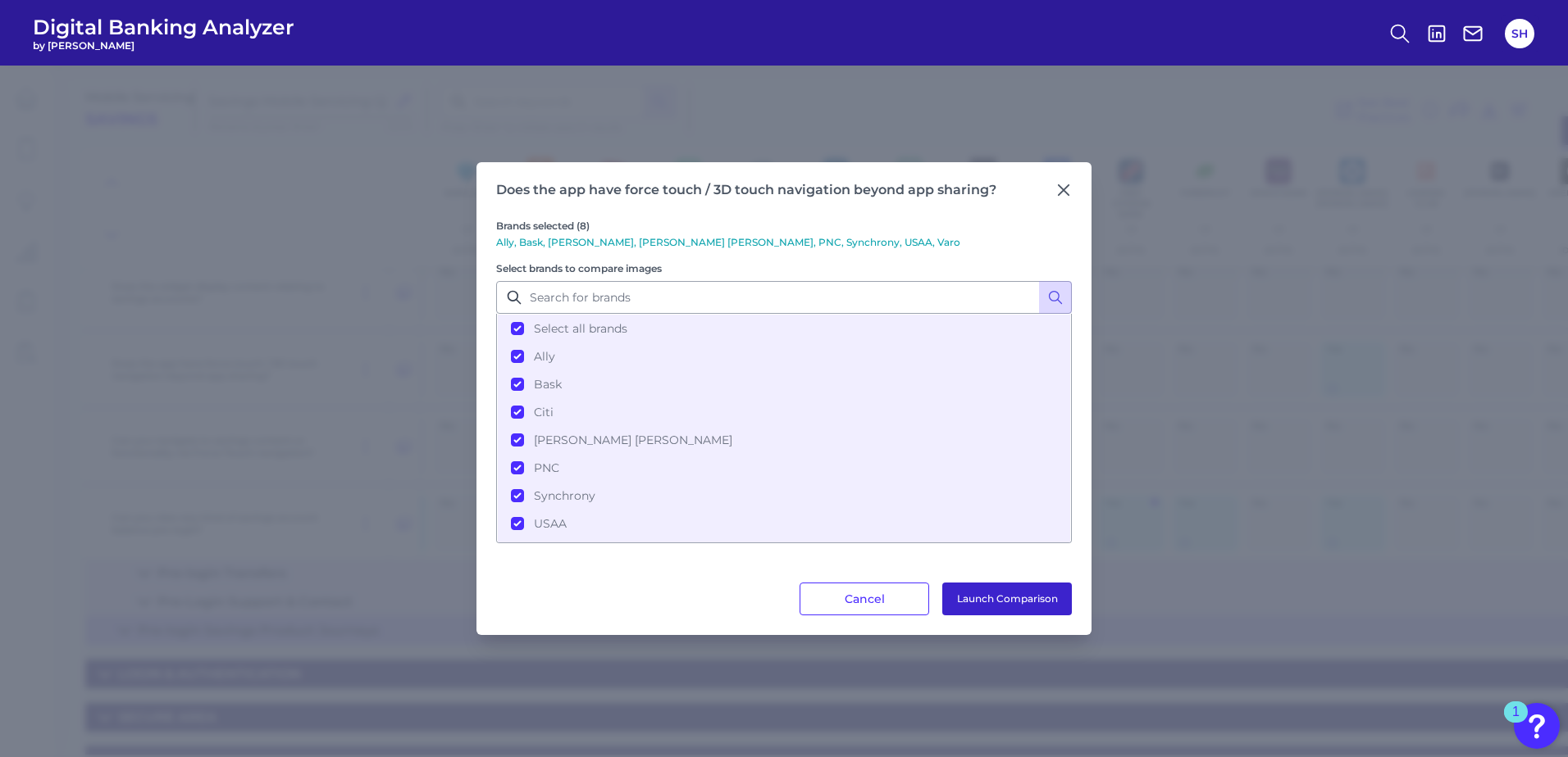
click at [1003, 604] on button "Launch Comparison" at bounding box center [1006, 599] width 129 height 33
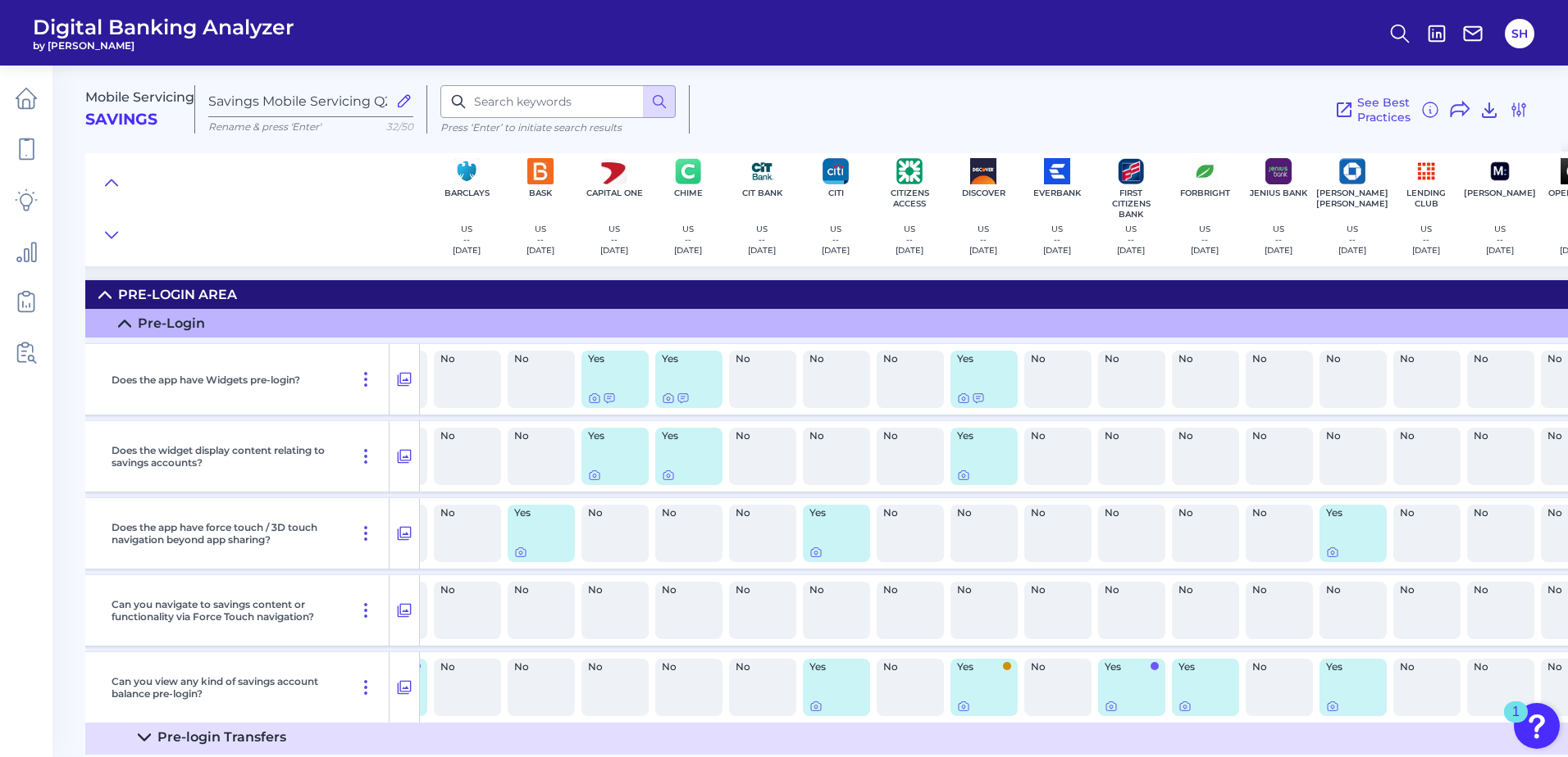
scroll to position [0, 0]
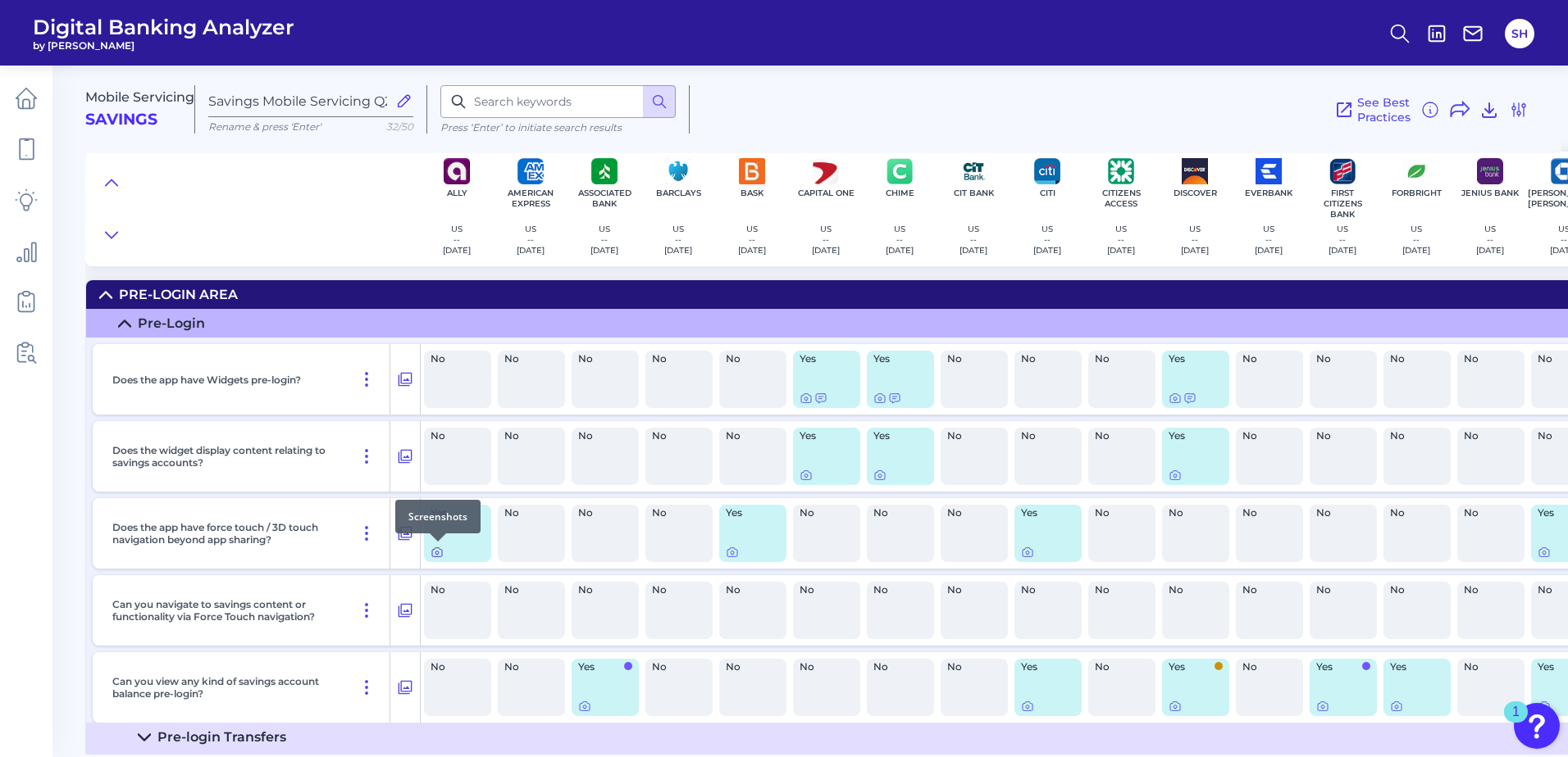
click at [435, 553] on icon at bounding box center [437, 554] width 4 height 4
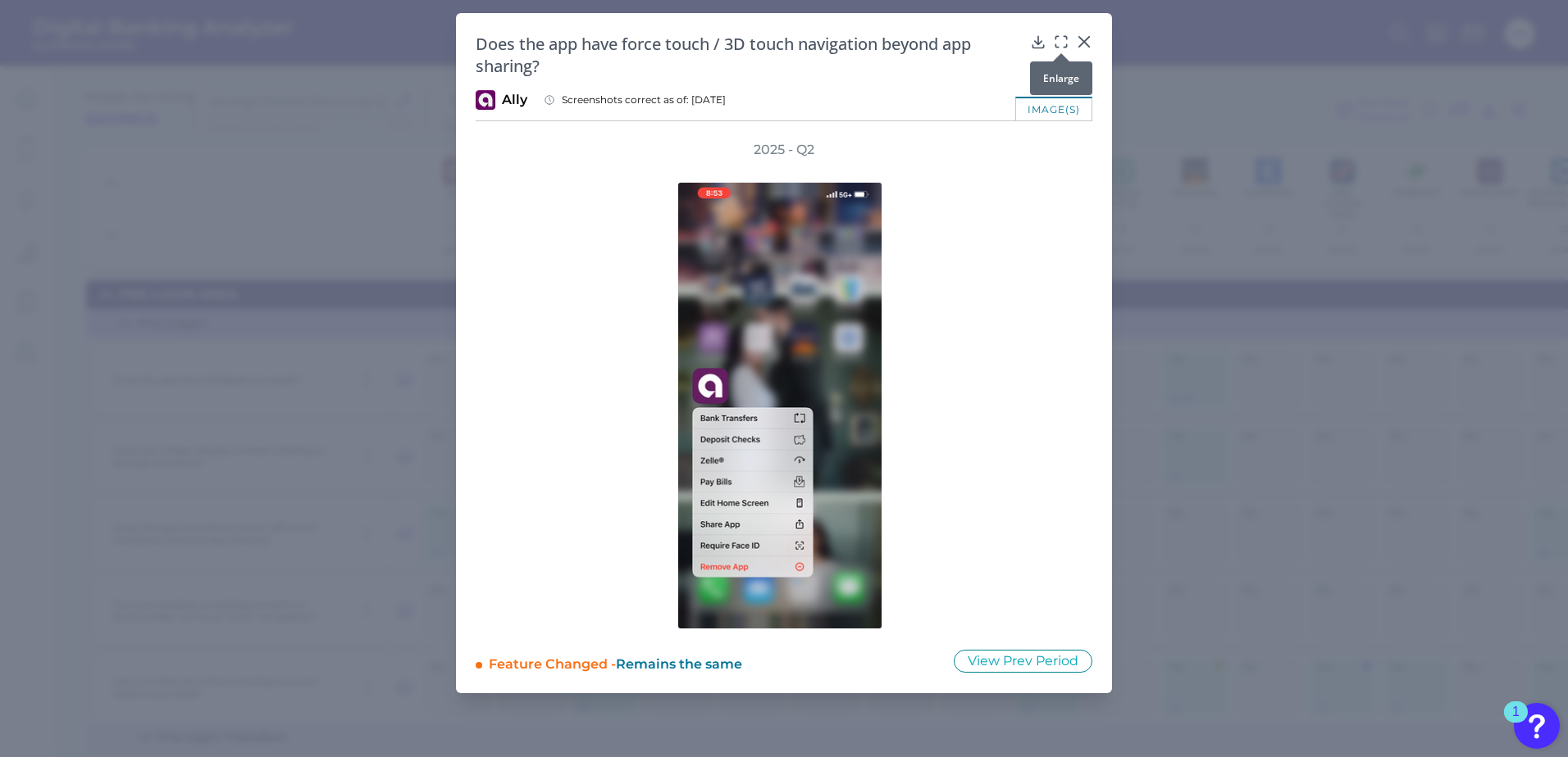
click at [1061, 42] on icon at bounding box center [1060, 42] width 16 height 16
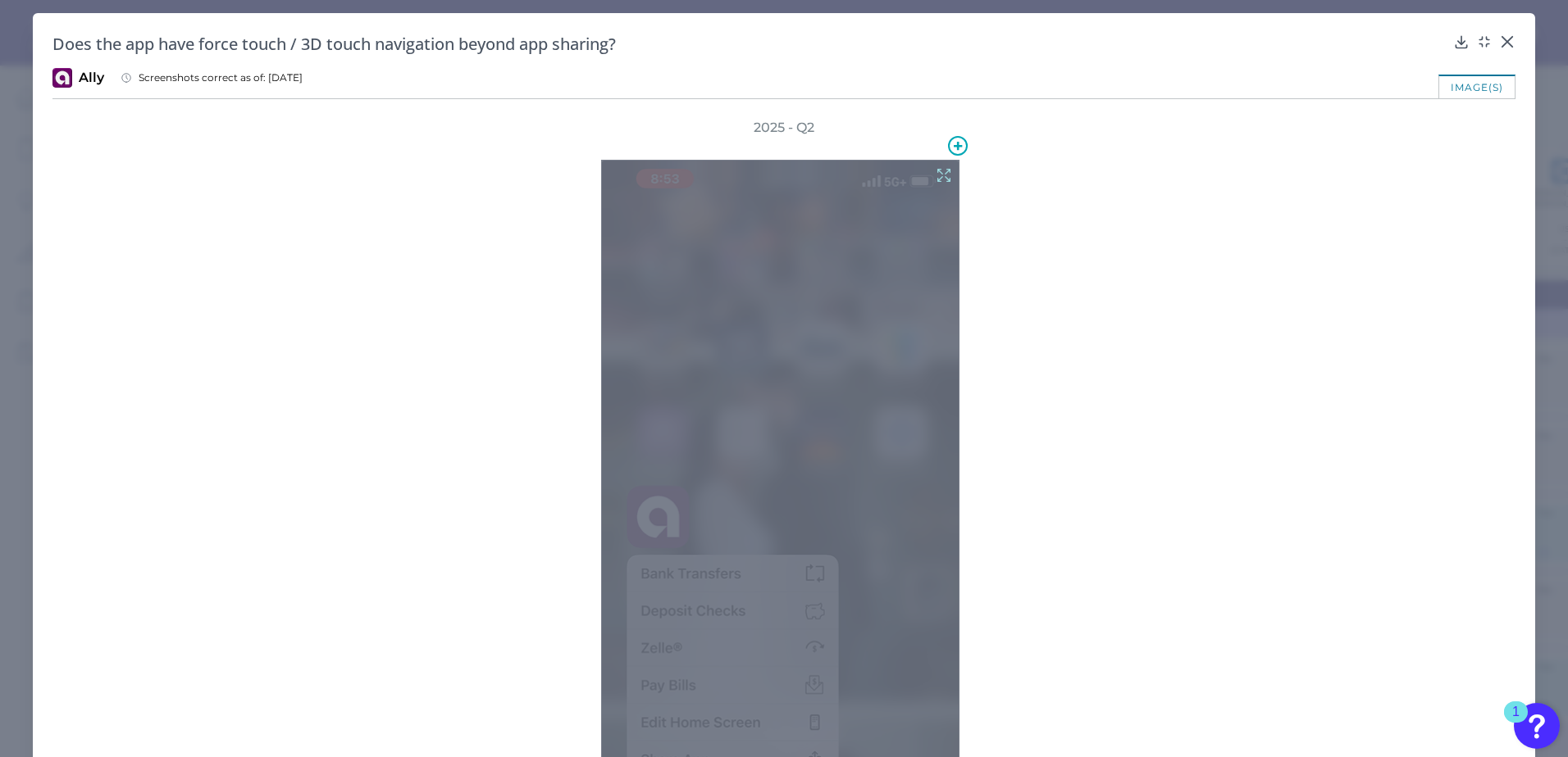
click at [940, 176] on icon at bounding box center [944, 176] width 18 height 18
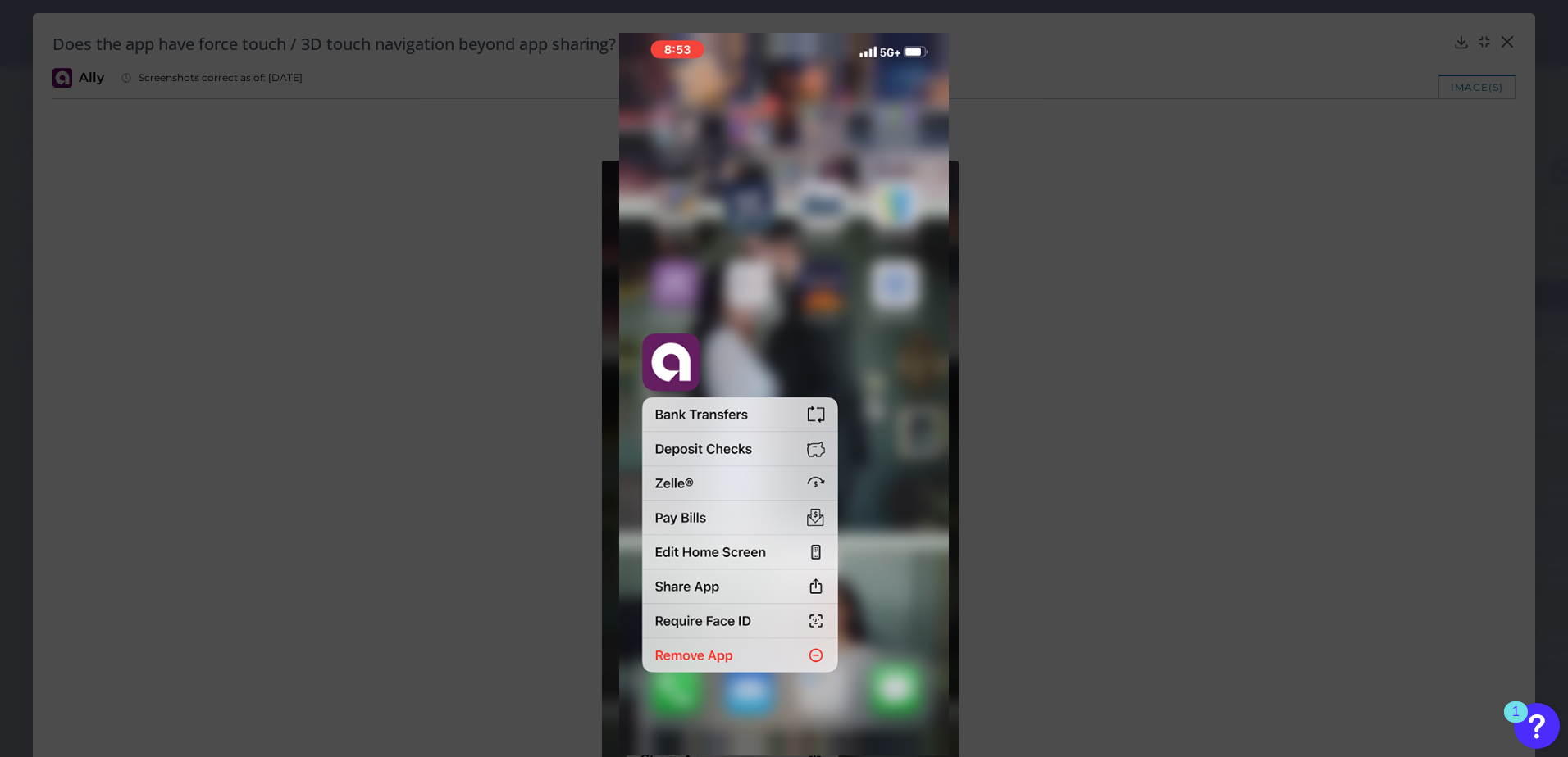
click at [1486, 146] on div at bounding box center [784, 378] width 1568 height 757
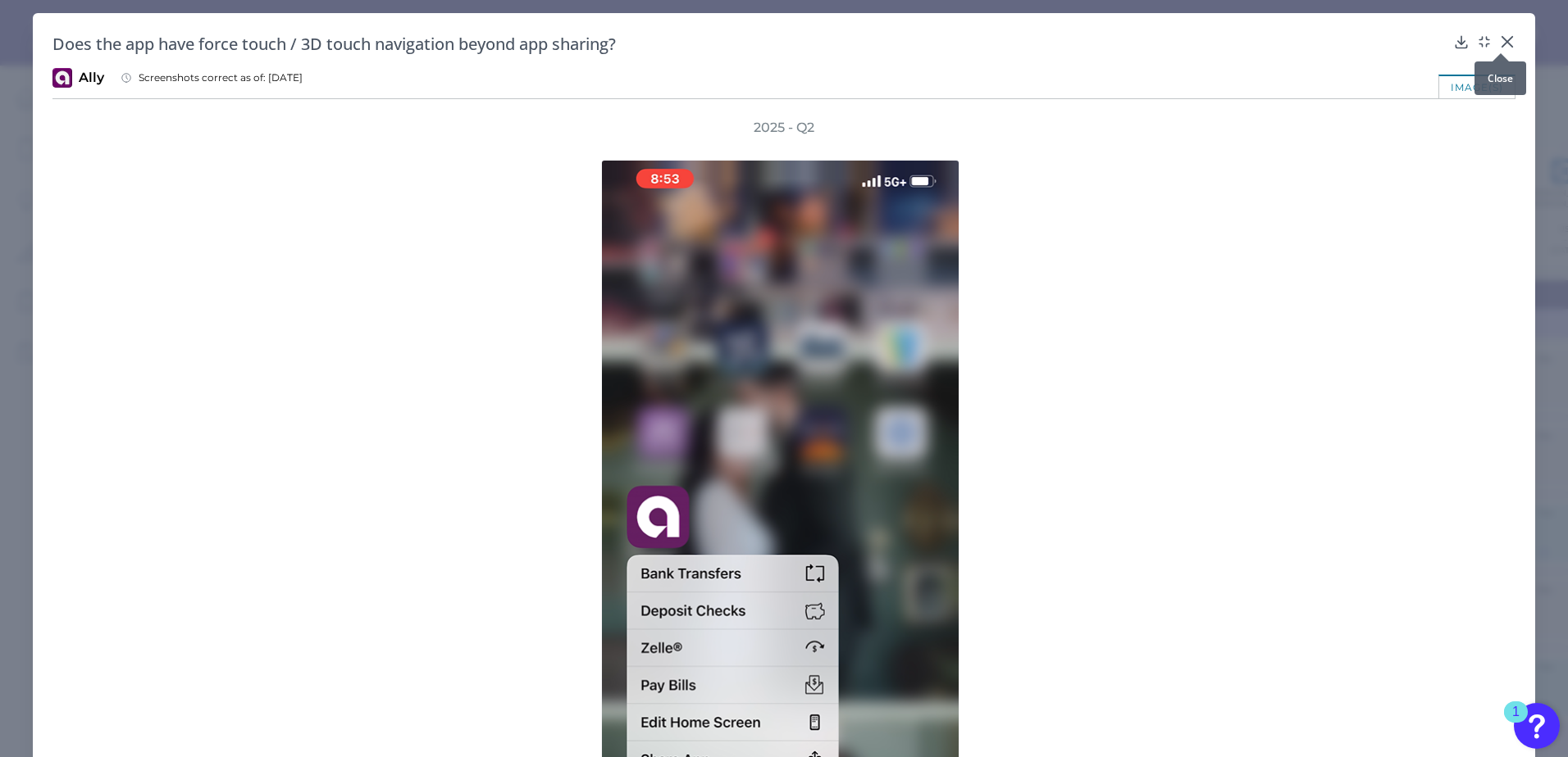
click at [1502, 41] on icon at bounding box center [1506, 41] width 10 height 10
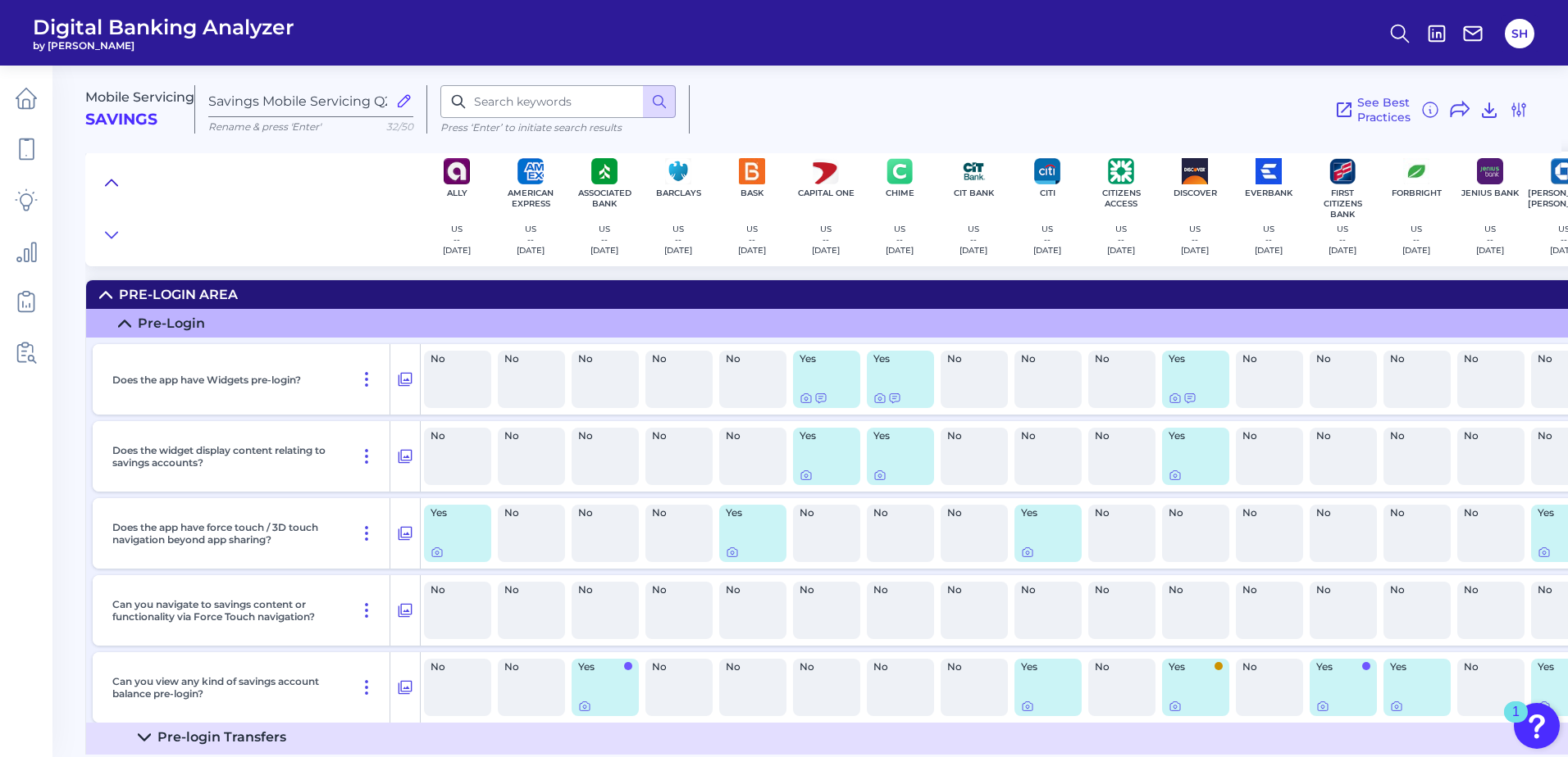
click at [117, 177] on icon at bounding box center [111, 183] width 13 height 16
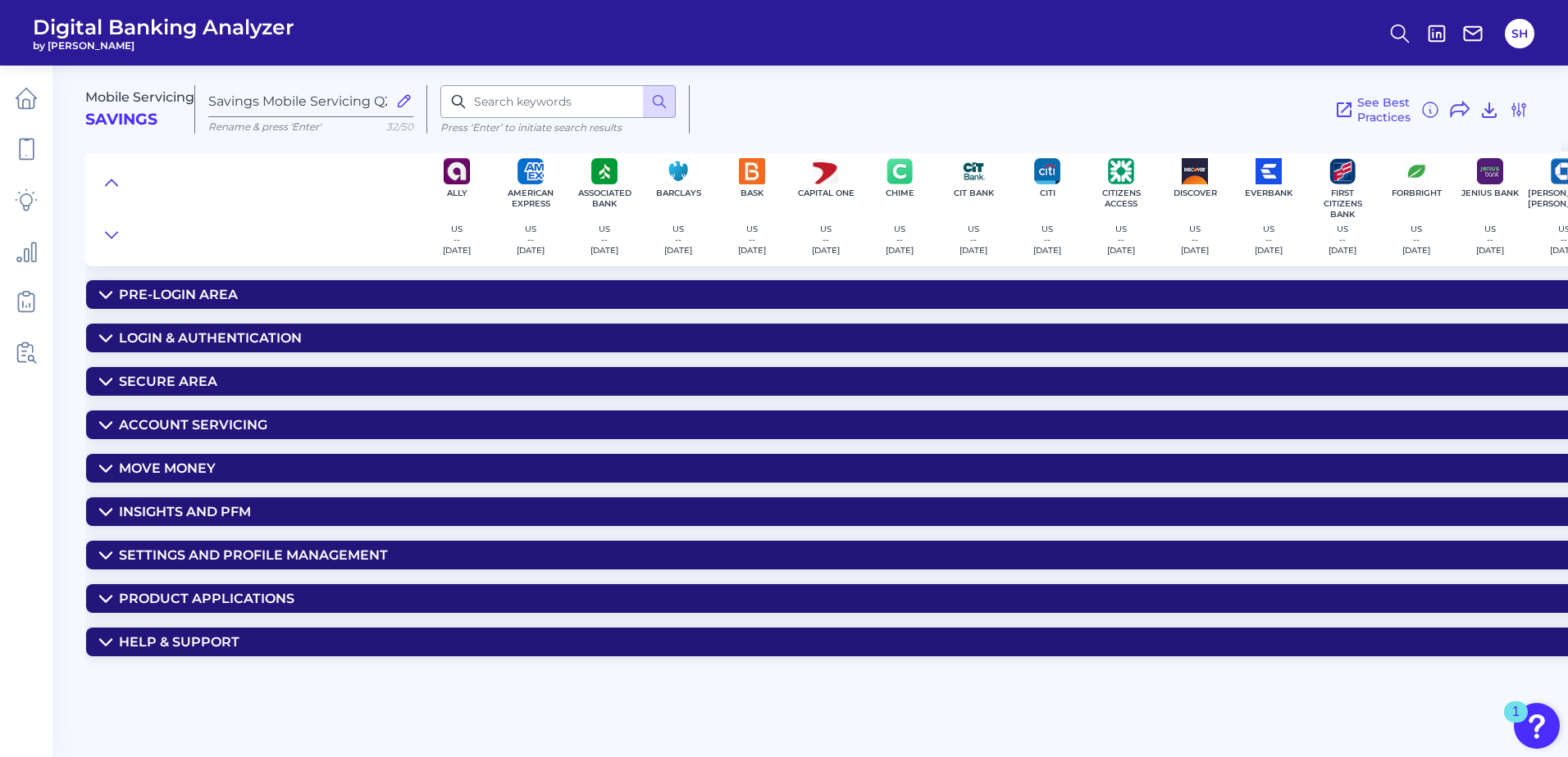
click at [193, 383] on div "Secure Area" at bounding box center [168, 381] width 98 height 15
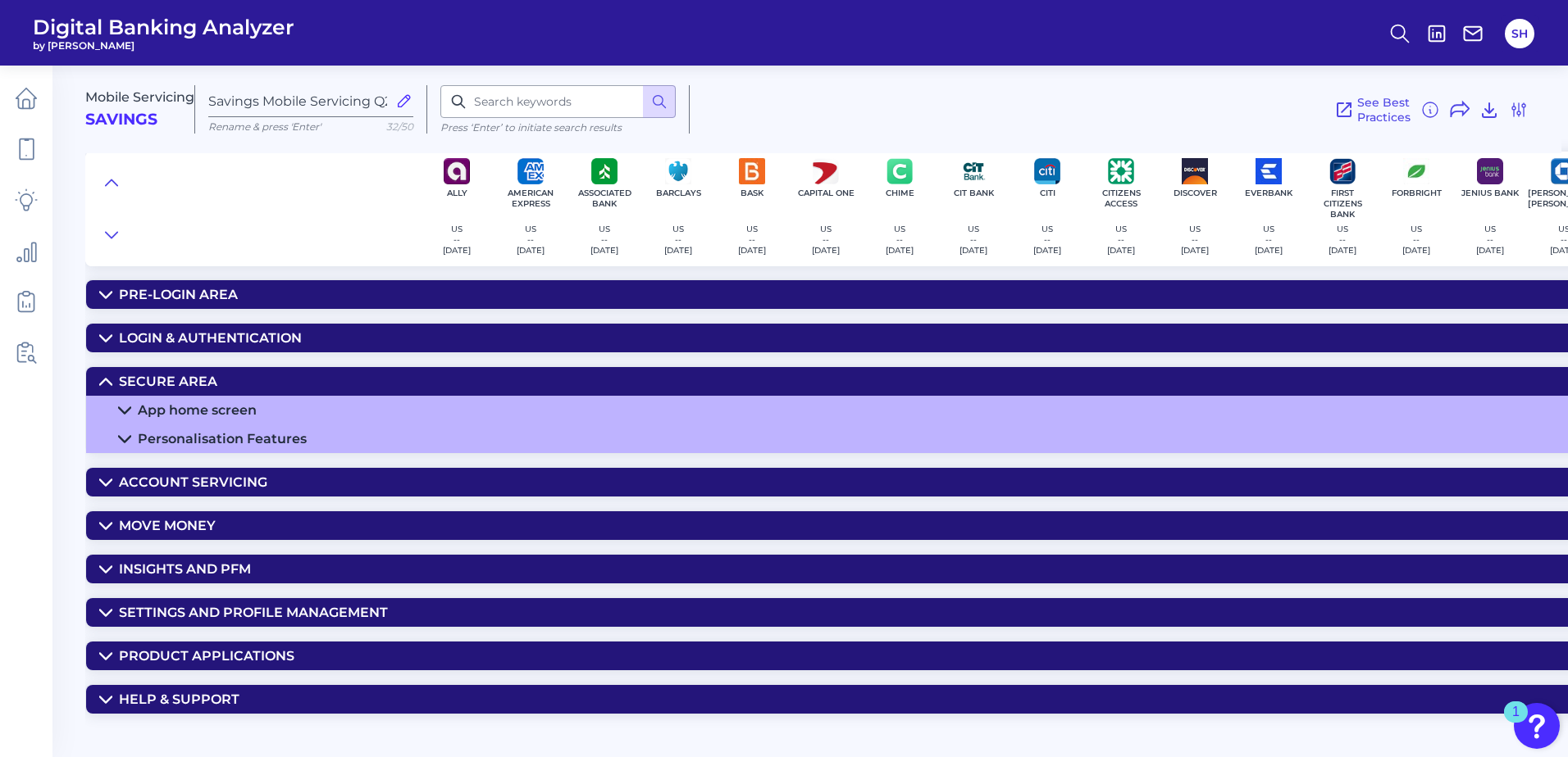
click at [201, 411] on div "App home screen" at bounding box center [196, 409] width 119 height 15
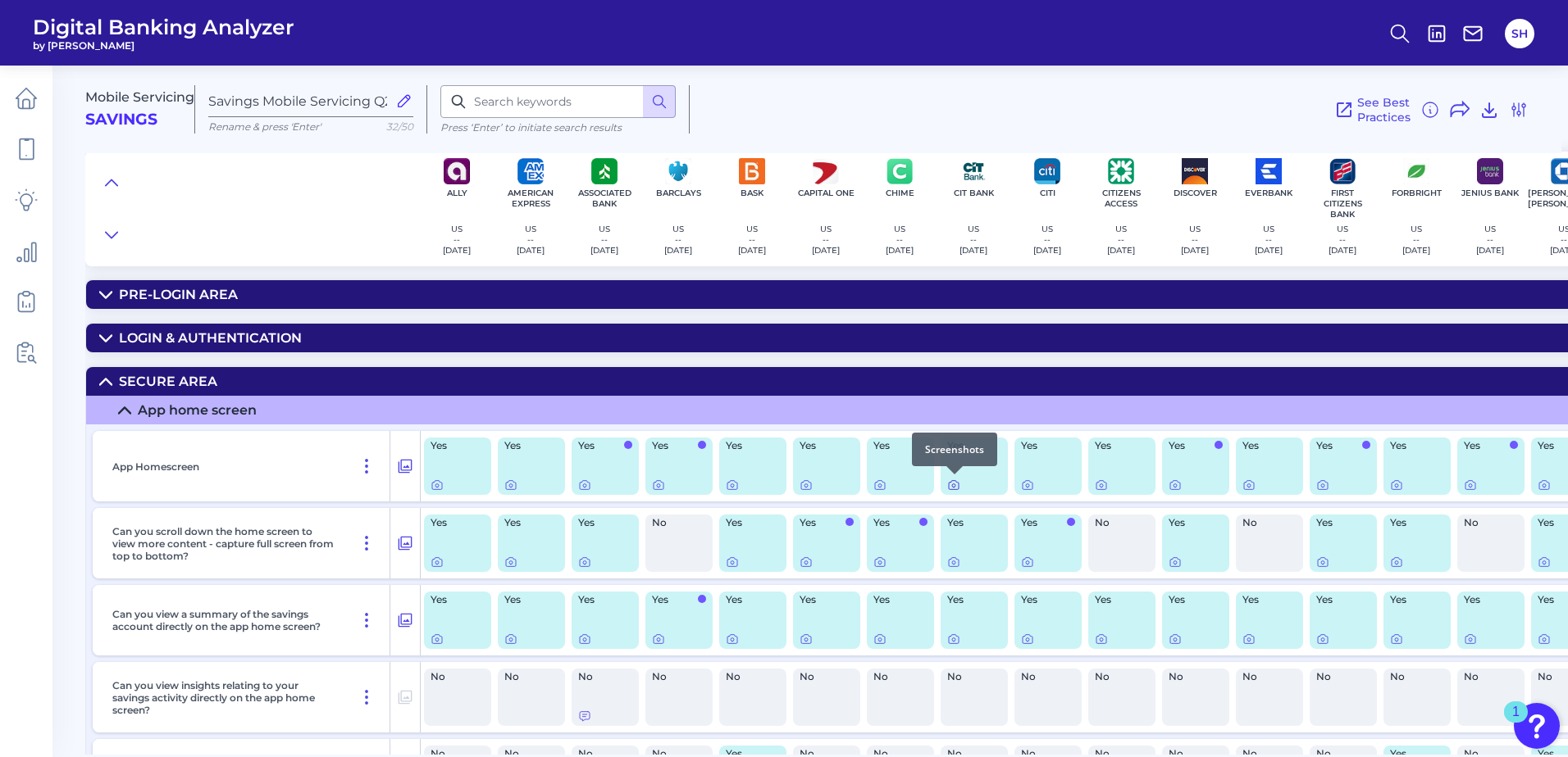
click at [955, 489] on icon at bounding box center [953, 485] width 13 height 13
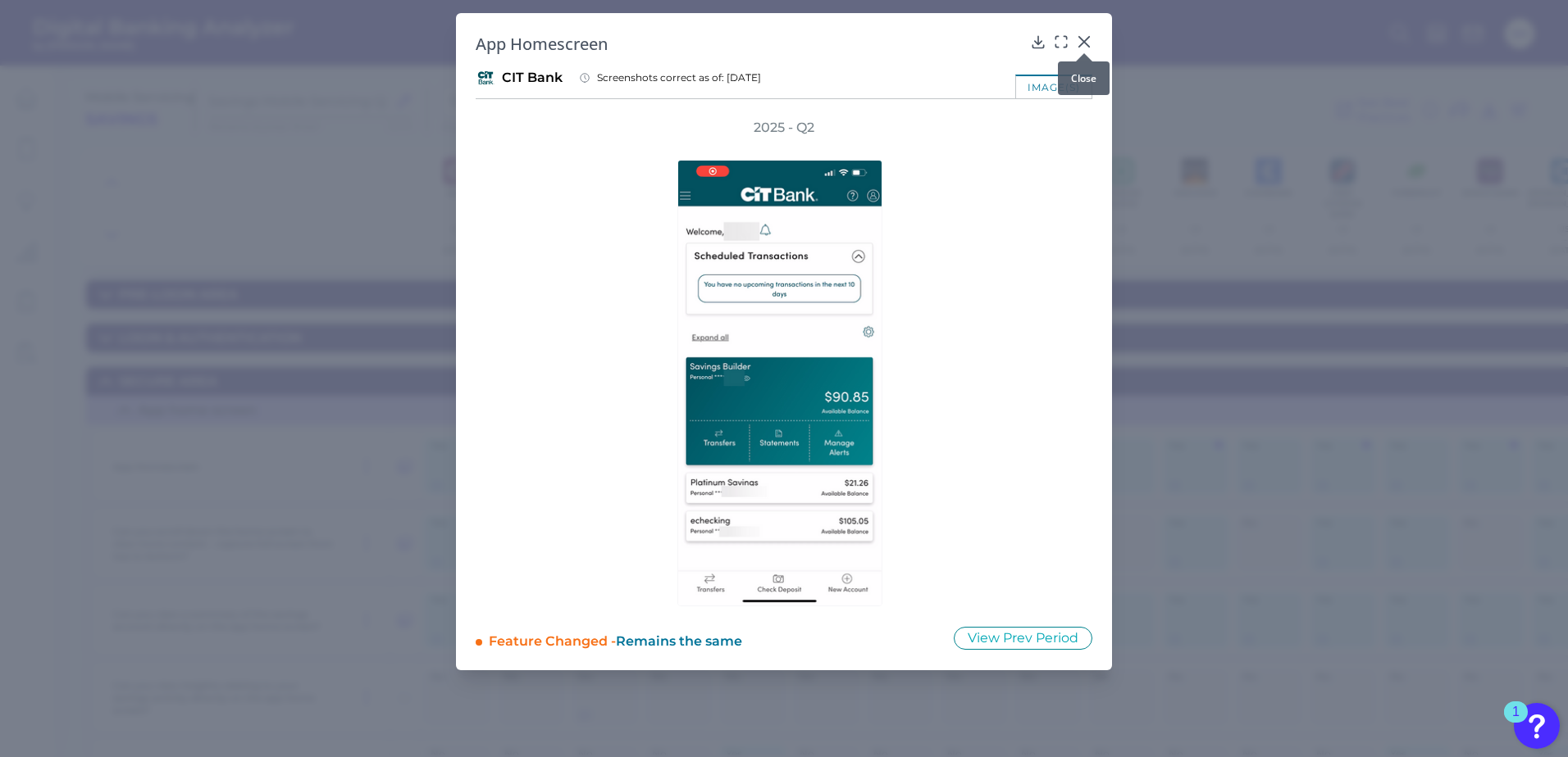
click at [1085, 38] on icon at bounding box center [1084, 42] width 16 height 16
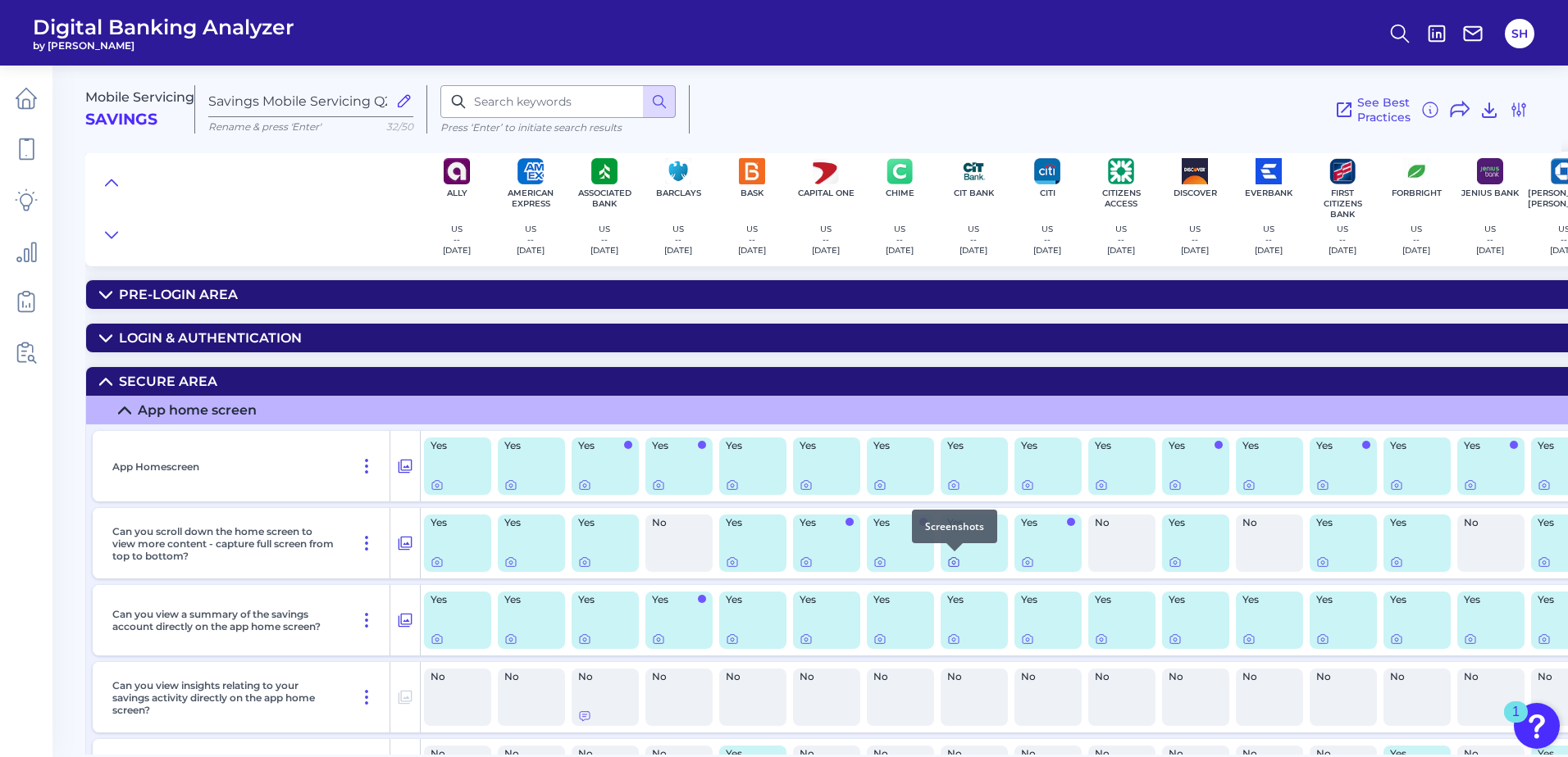
click at [952, 565] on icon at bounding box center [953, 562] width 13 height 13
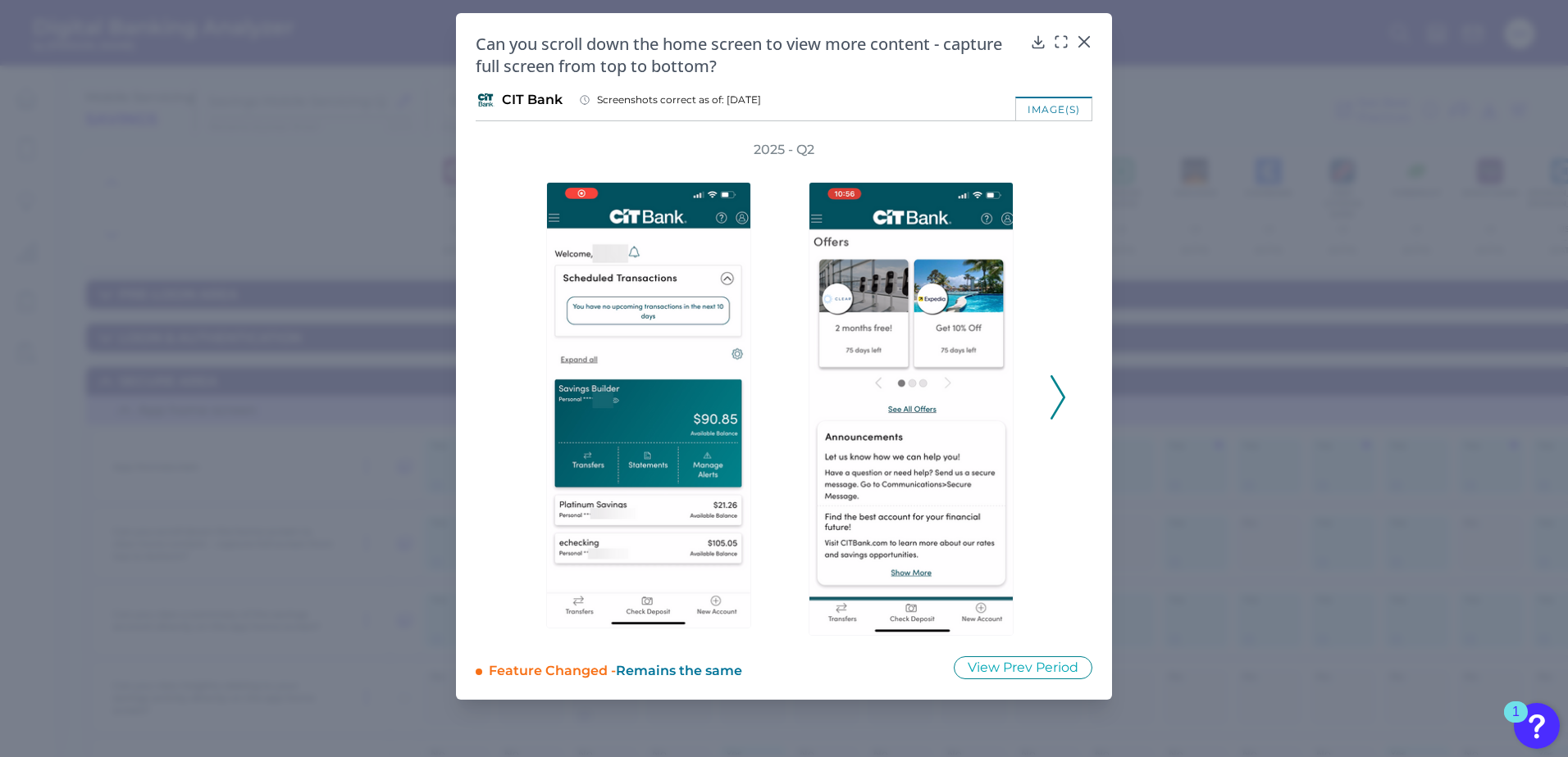
click at [1052, 406] on icon at bounding box center [1058, 398] width 15 height 45
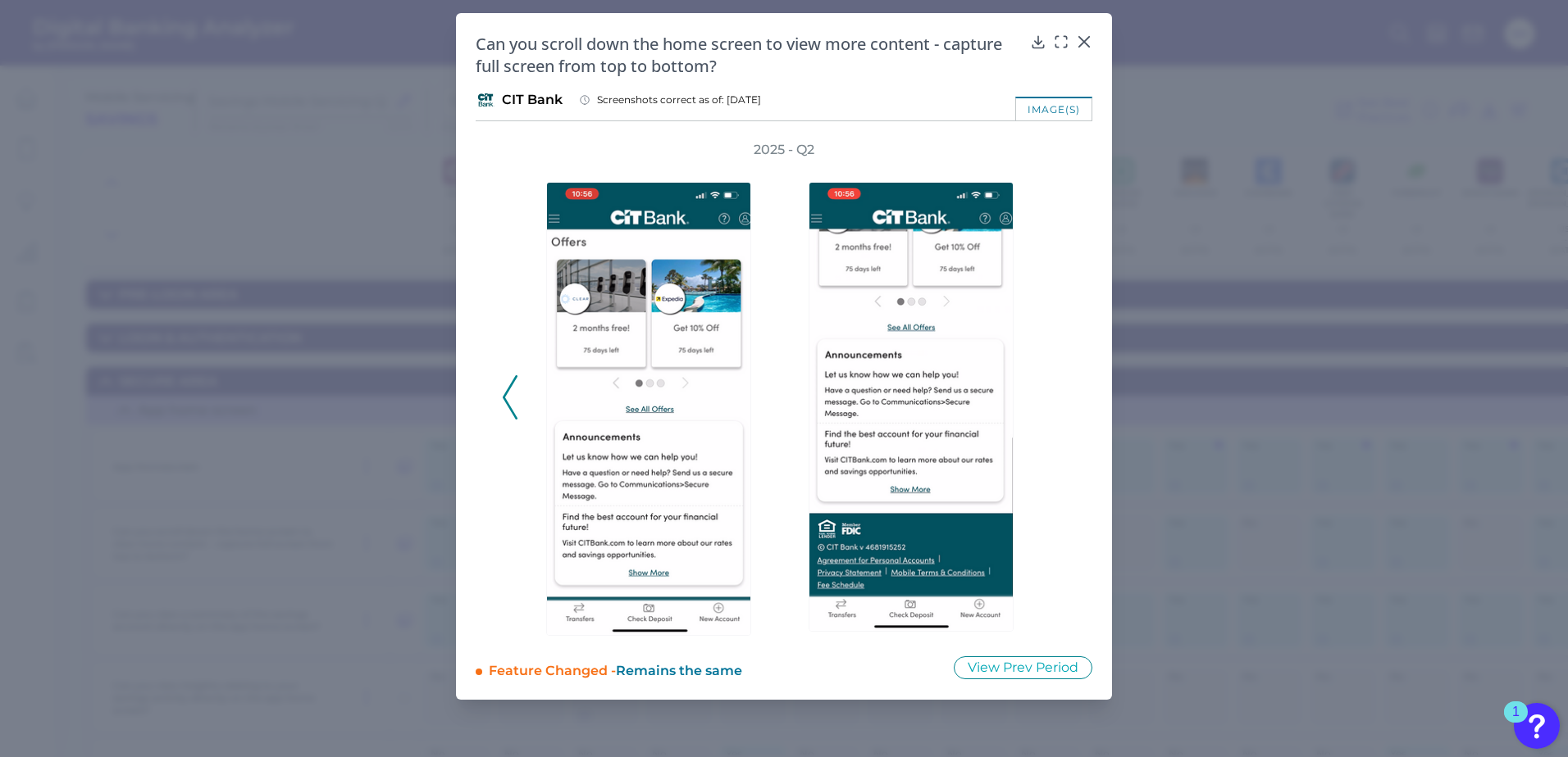
click at [508, 411] on icon at bounding box center [509, 398] width 15 height 45
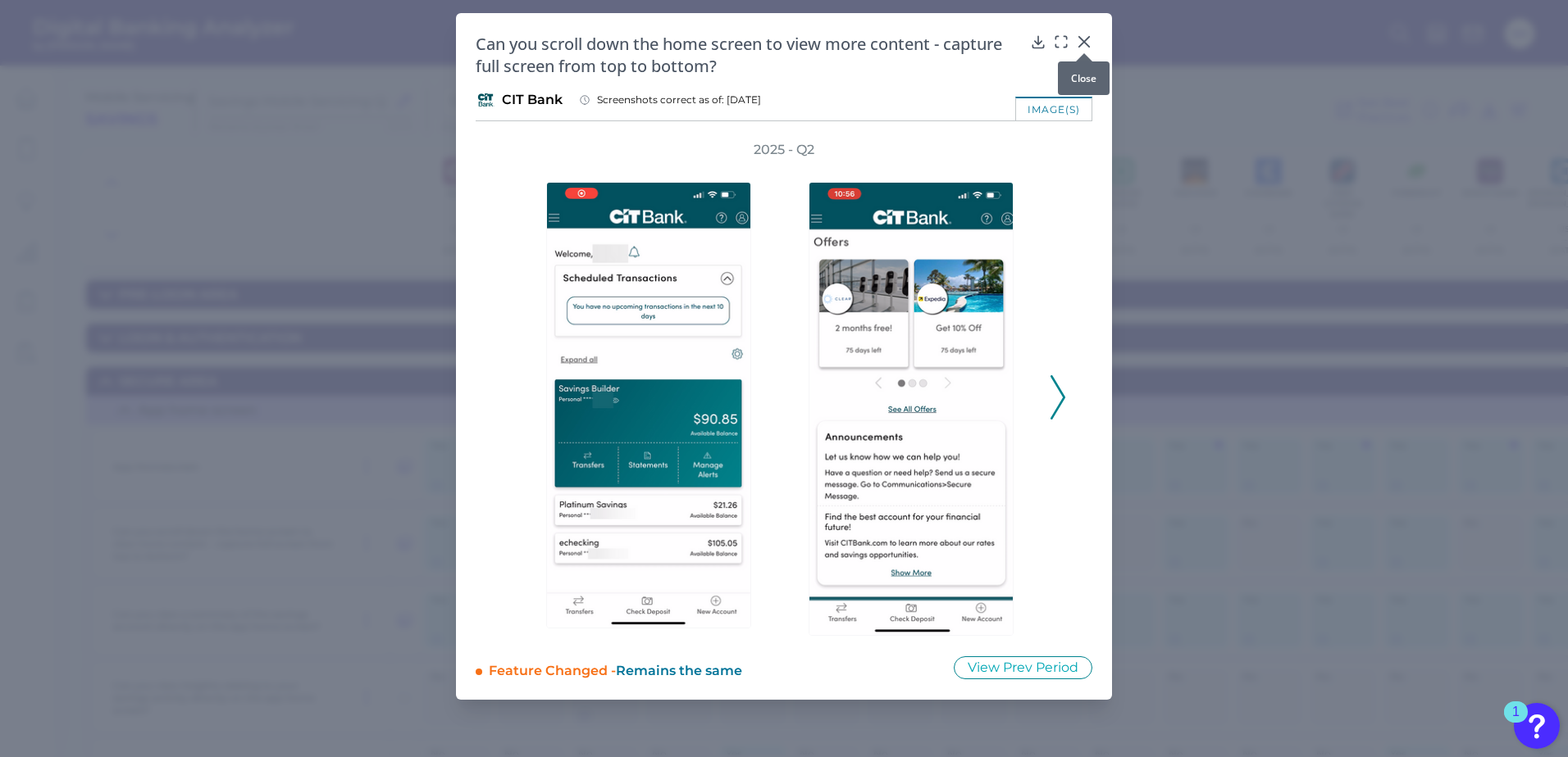
click at [1083, 35] on icon at bounding box center [1084, 42] width 16 height 16
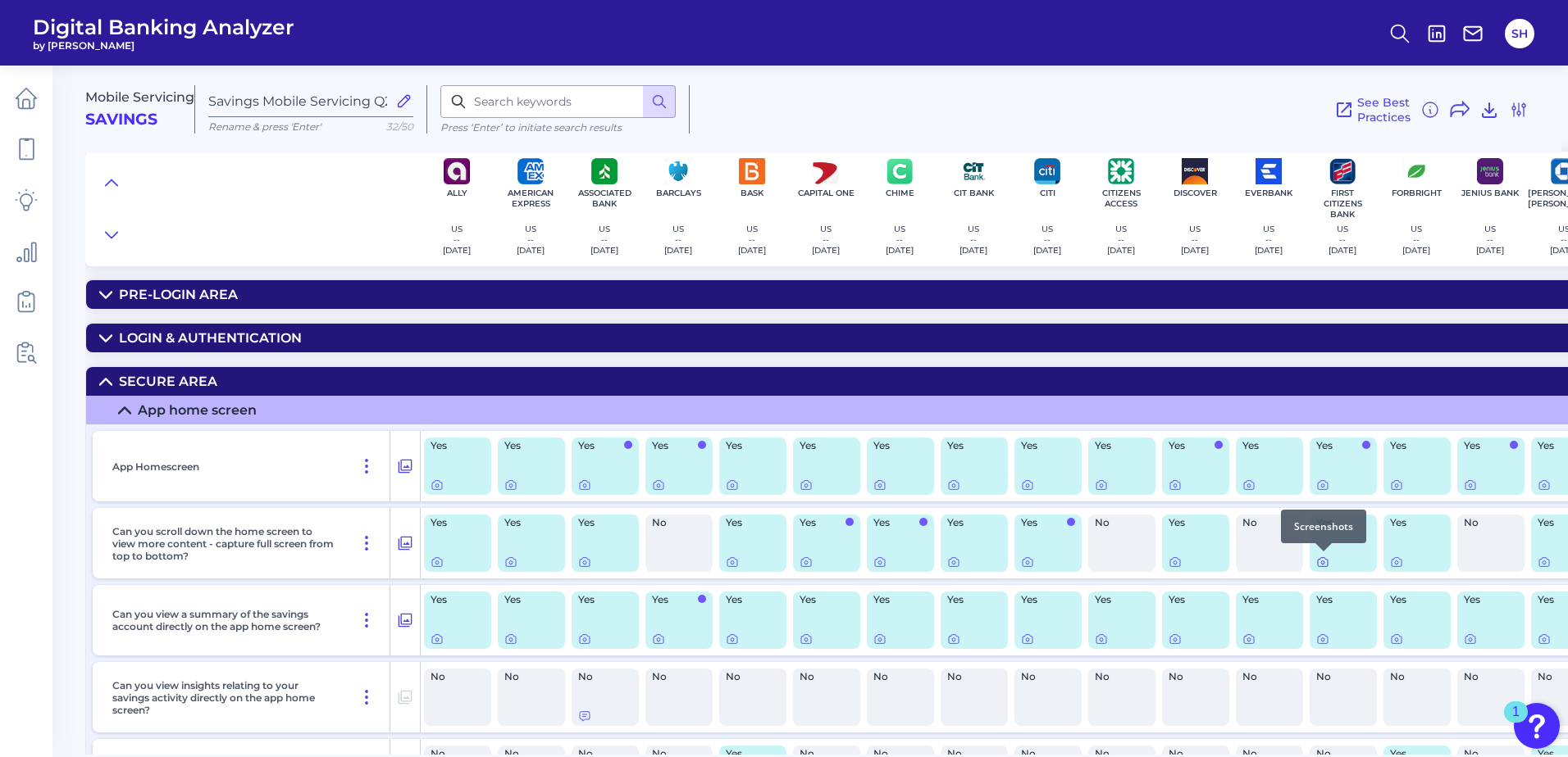
click at [1325, 561] on icon at bounding box center [1322, 562] width 13 height 13
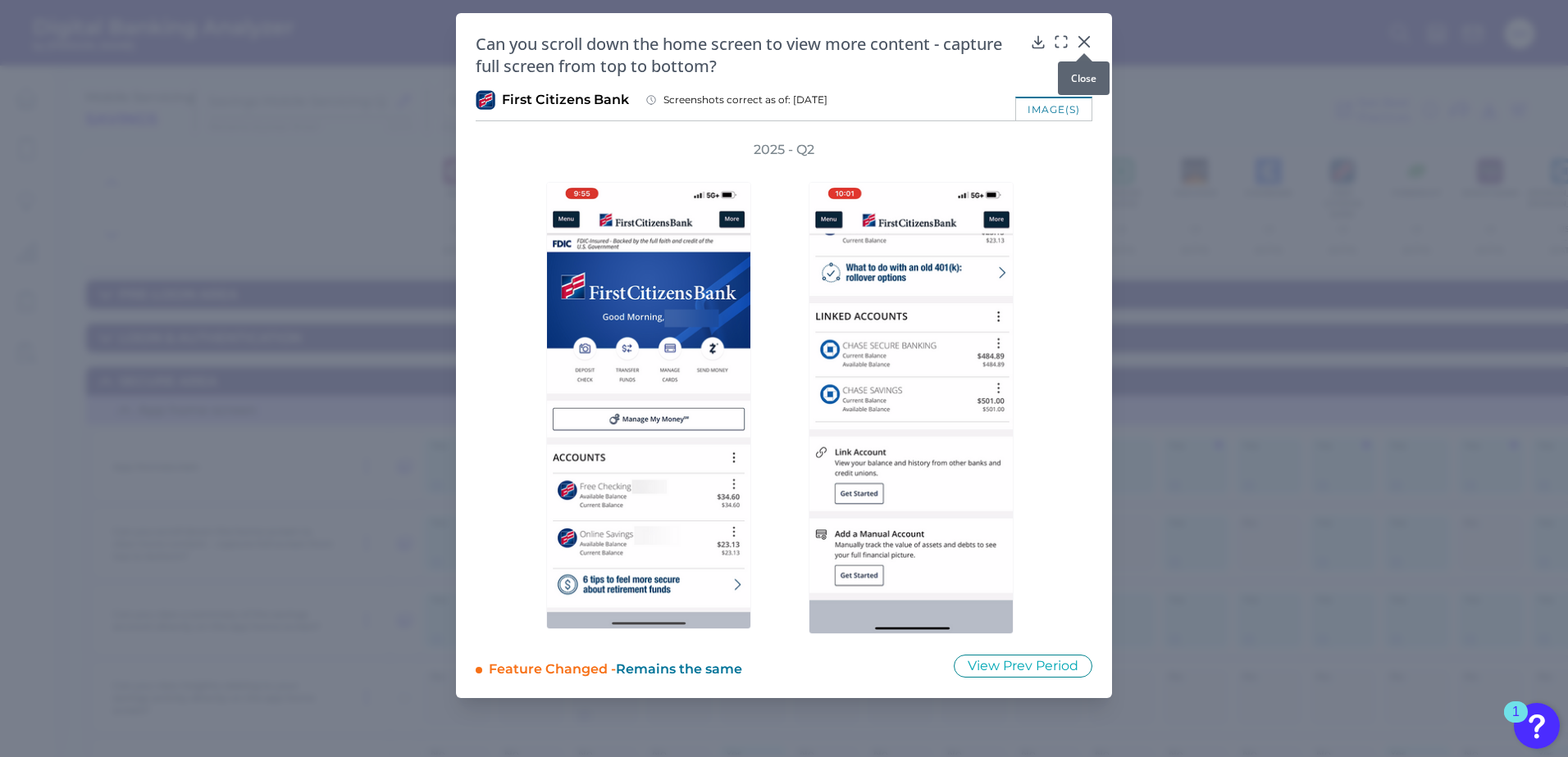
click at [1088, 37] on icon at bounding box center [1084, 41] width 10 height 10
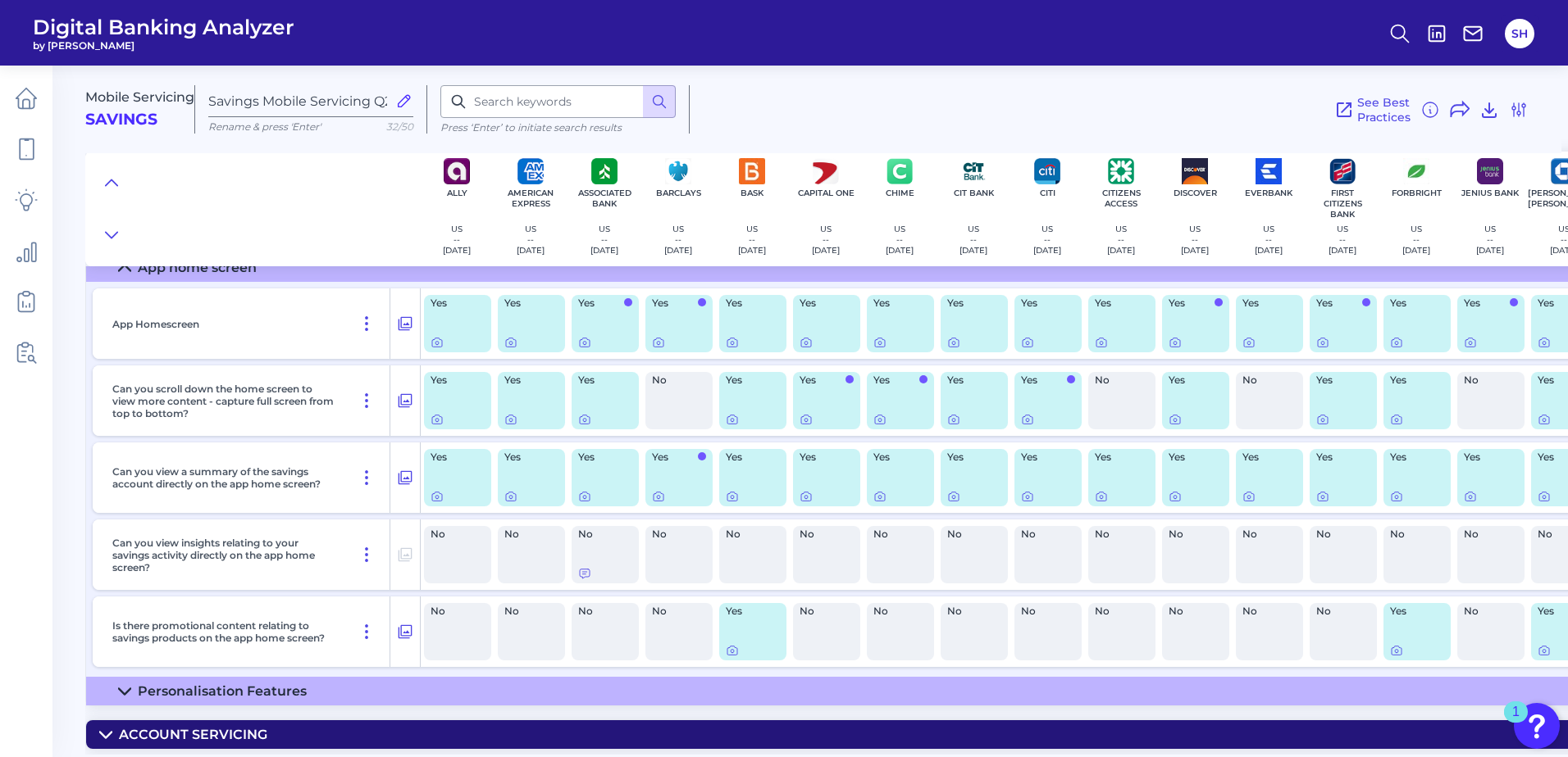
scroll to position [164, 0]
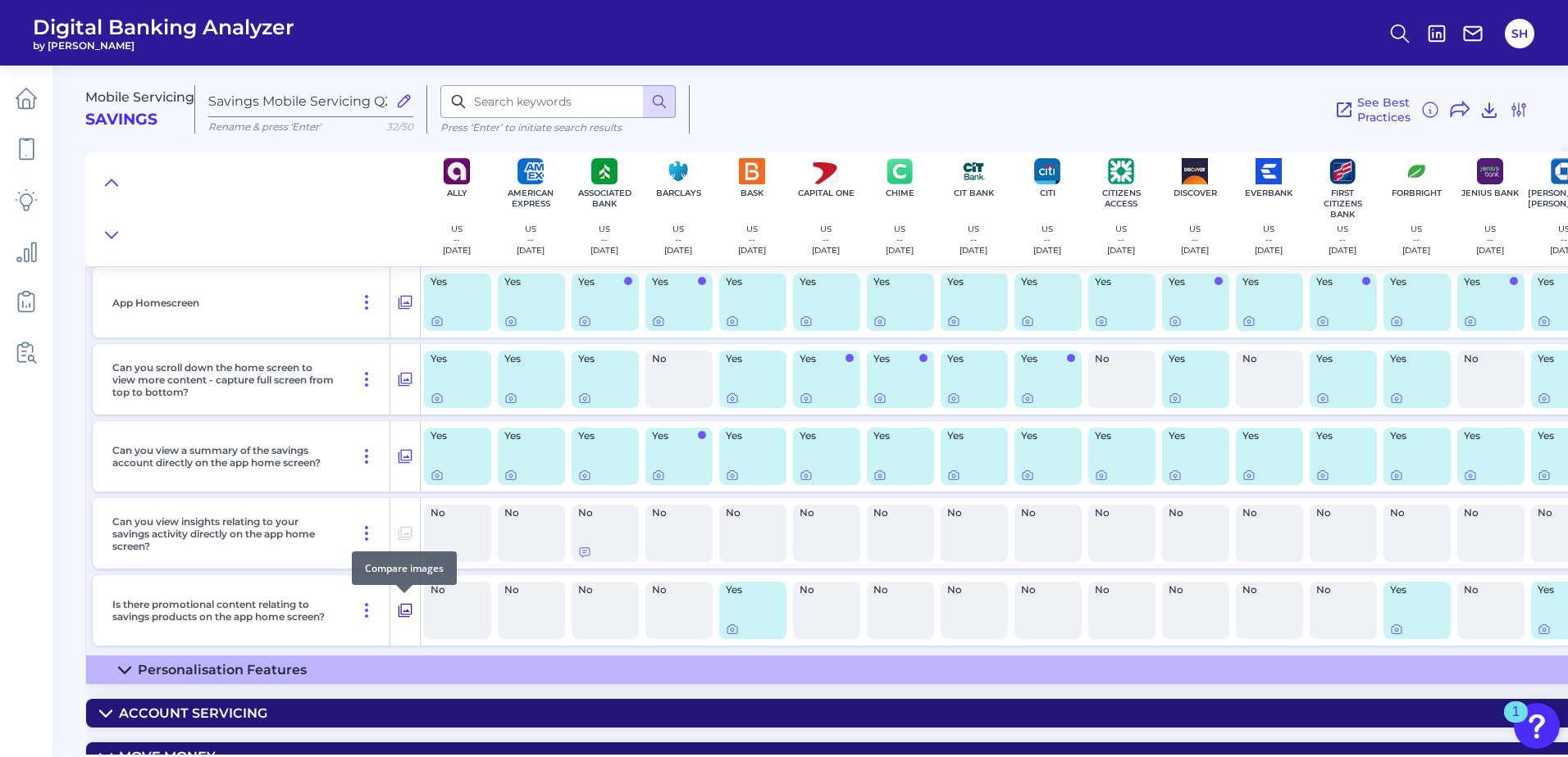
click at [403, 605] on icon at bounding box center [406, 611] width 14 height 14
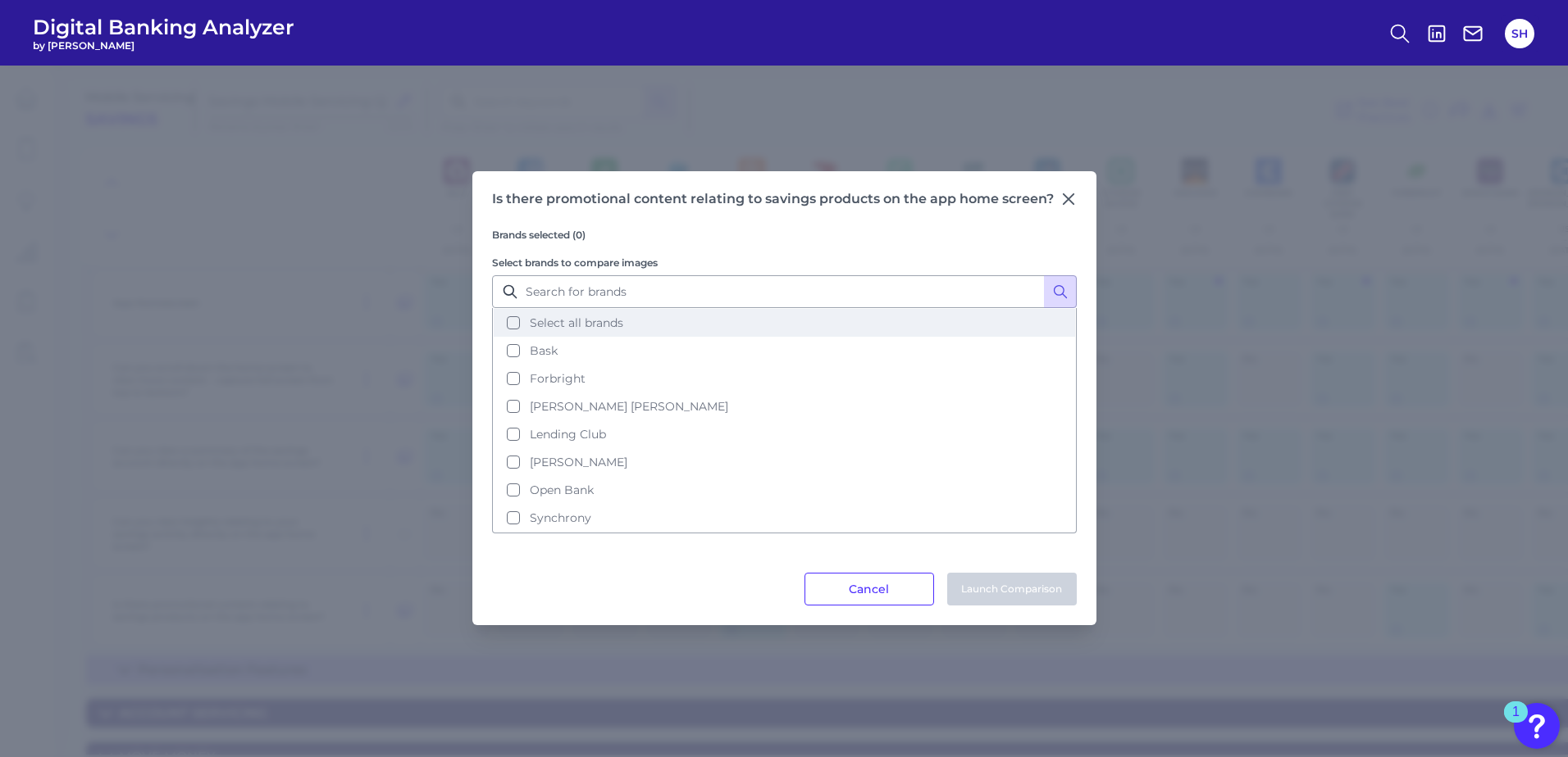
click at [512, 325] on button "Select all brands" at bounding box center [784, 323] width 582 height 28
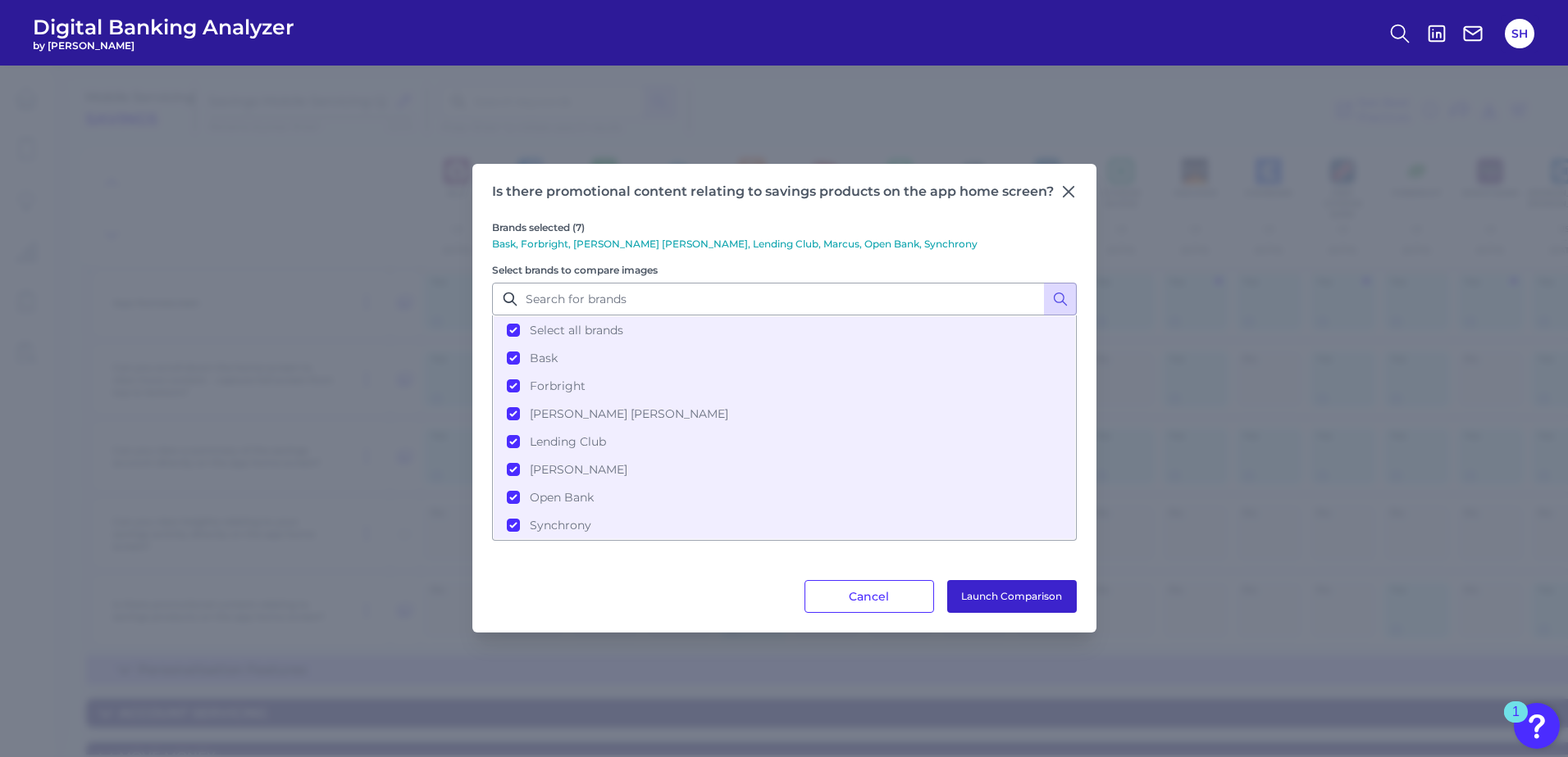
click at [1038, 605] on button "Launch Comparison" at bounding box center [1011, 597] width 129 height 33
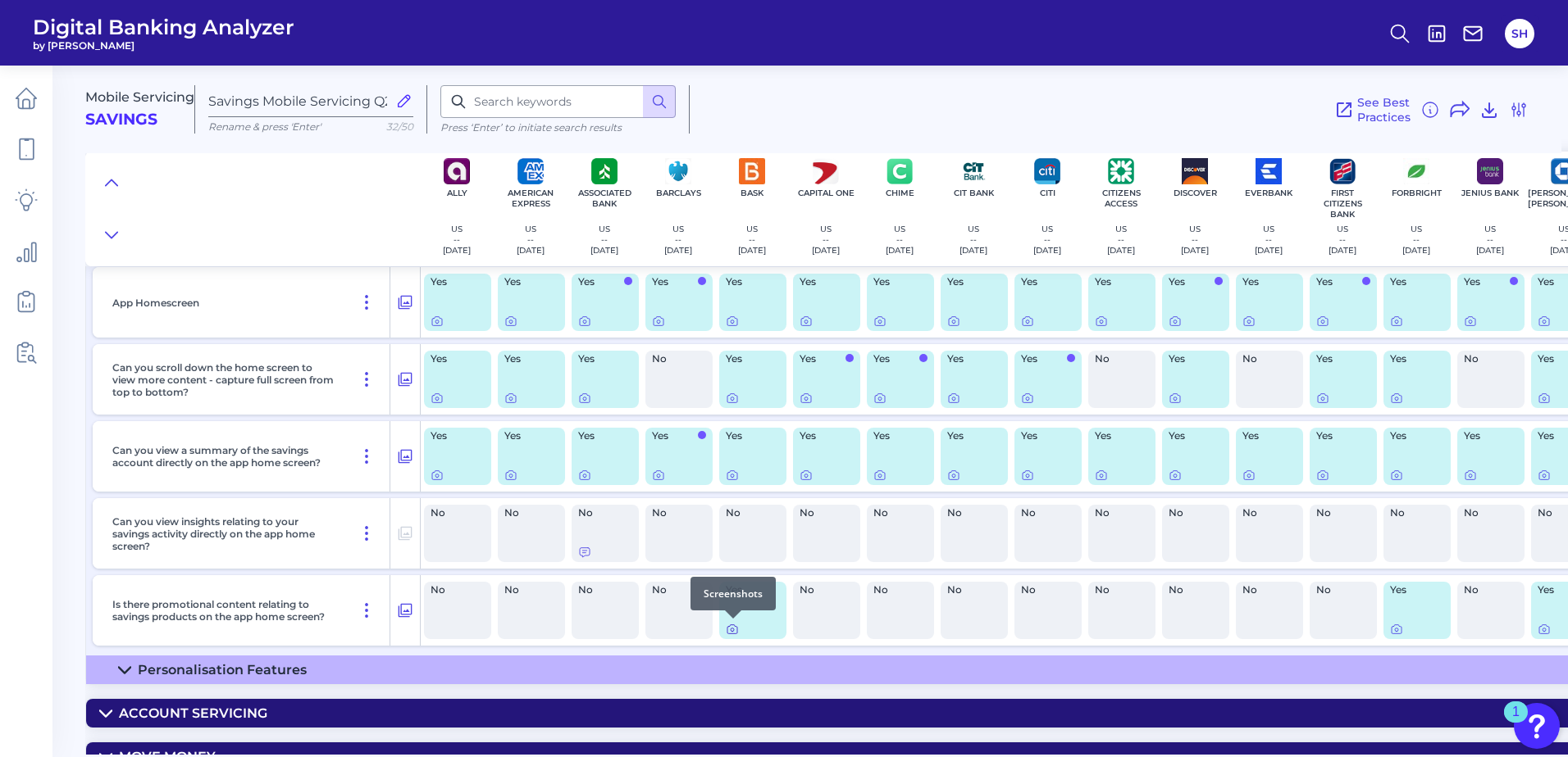
click at [731, 631] on icon at bounding box center [732, 630] width 4 height 4
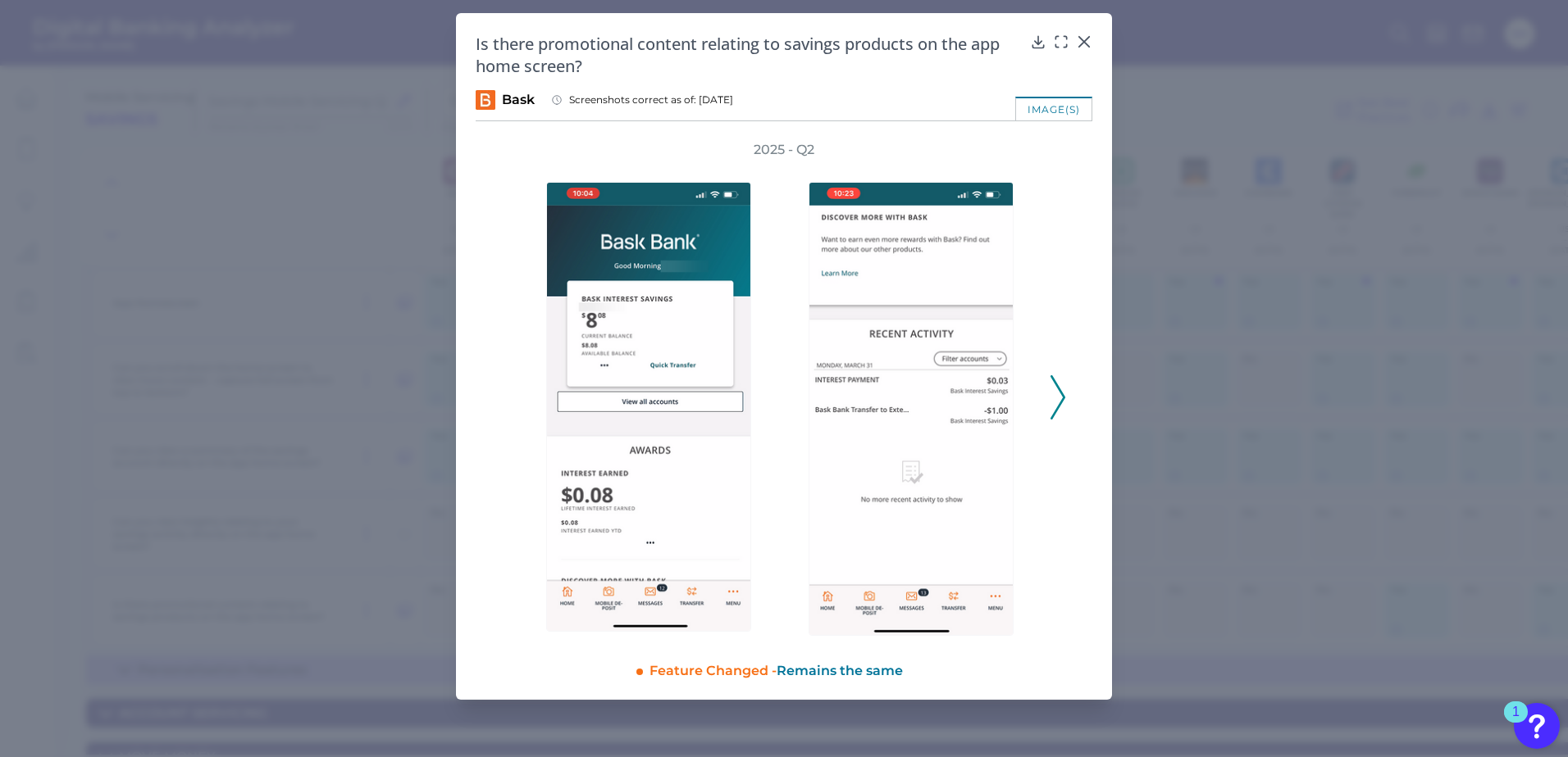
click at [1053, 402] on icon at bounding box center [1058, 398] width 15 height 45
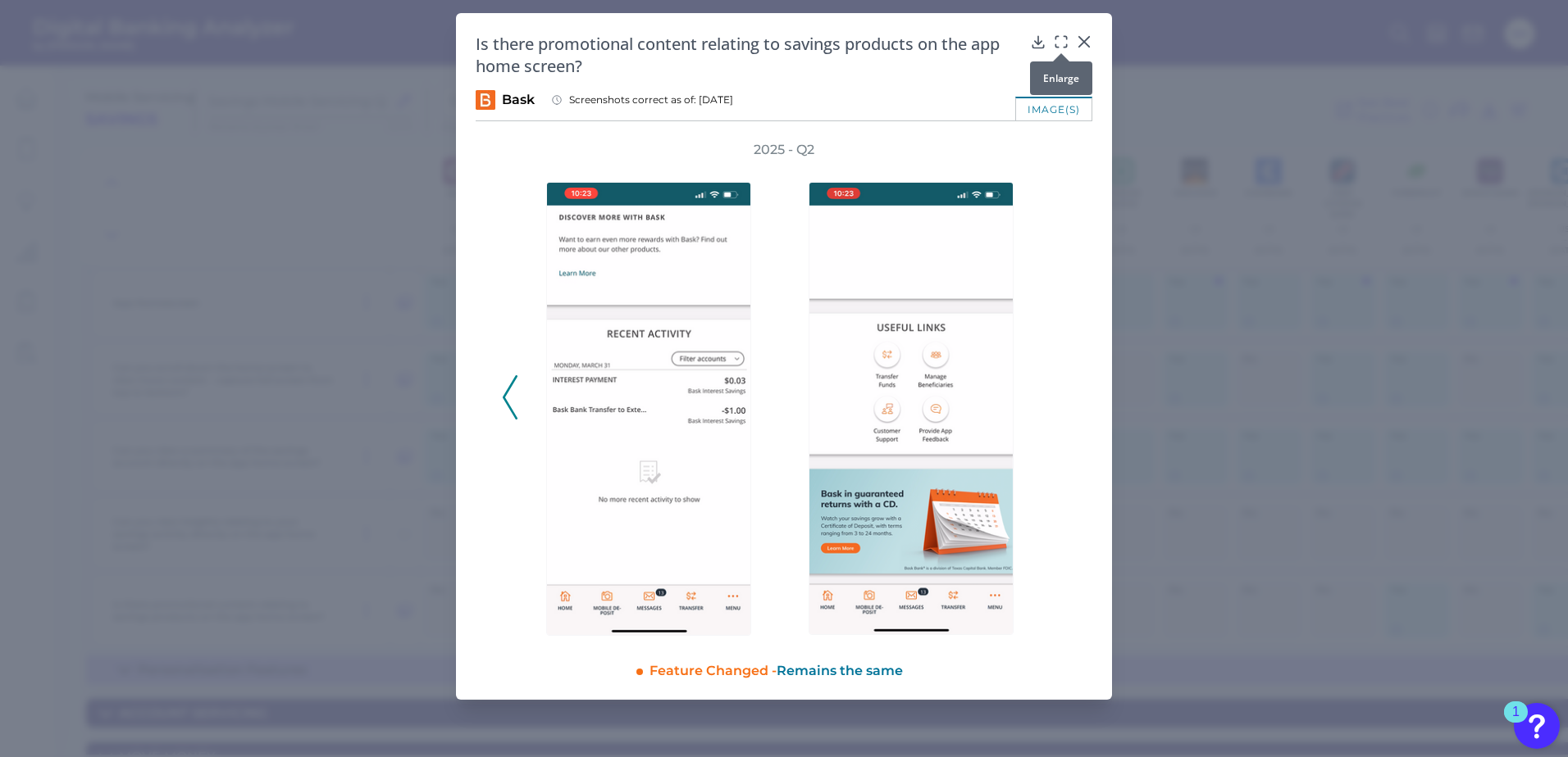
click at [1065, 41] on icon at bounding box center [1060, 42] width 16 height 16
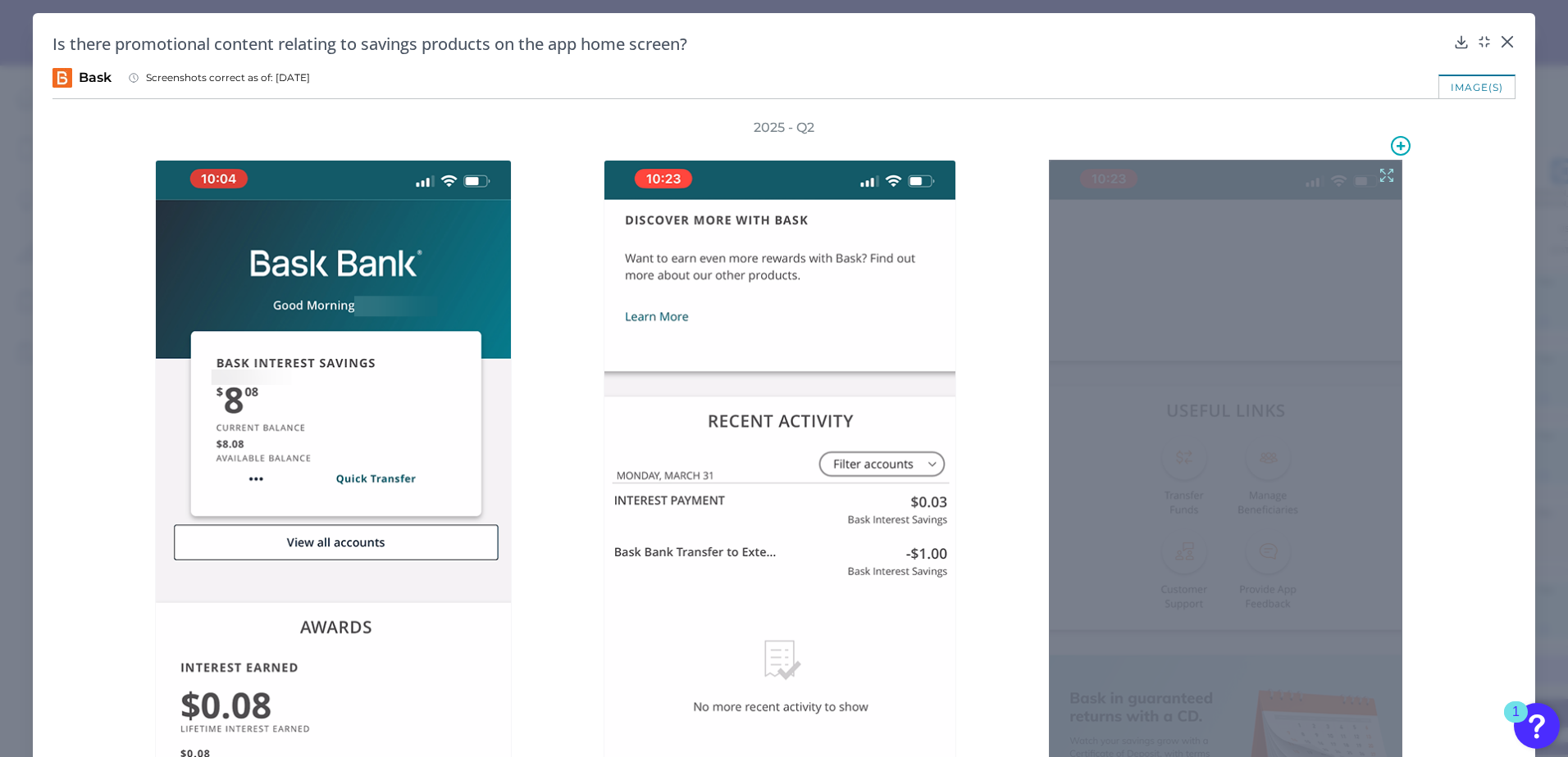
click at [1379, 175] on icon at bounding box center [1386, 176] width 18 height 18
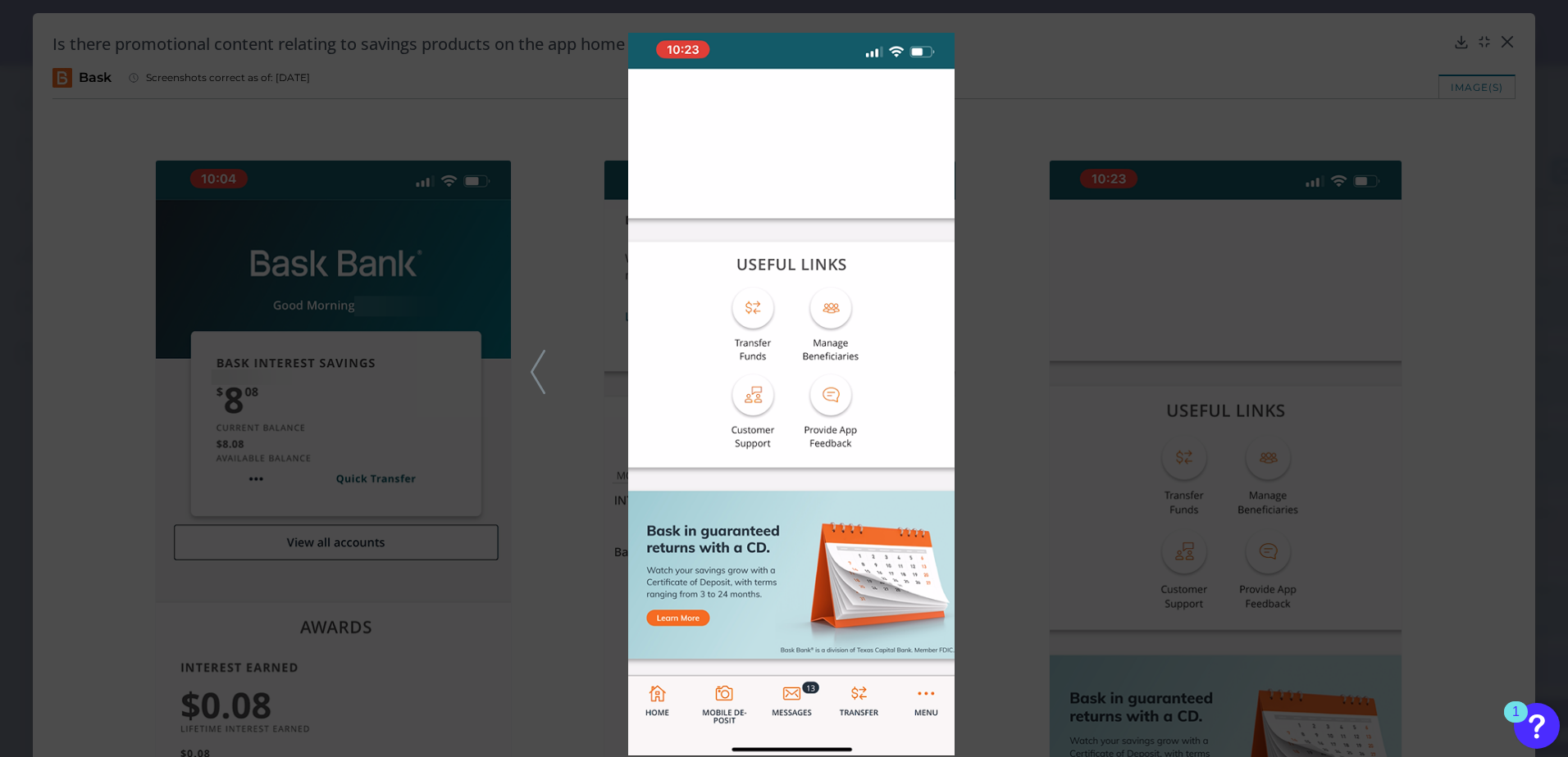
click at [1497, 38] on div at bounding box center [784, 378] width 1568 height 757
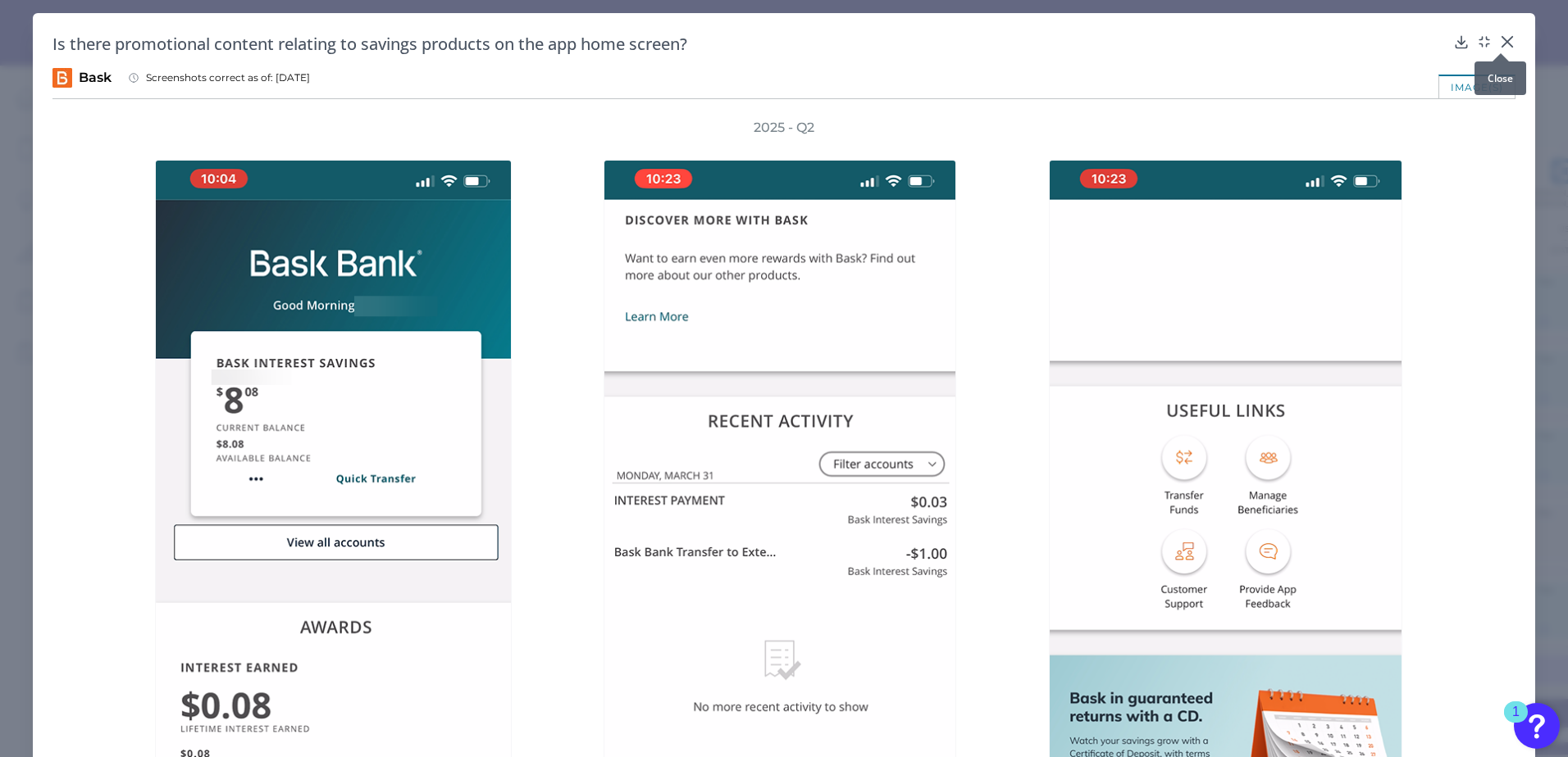
click at [1505, 38] on icon at bounding box center [1506, 41] width 10 height 10
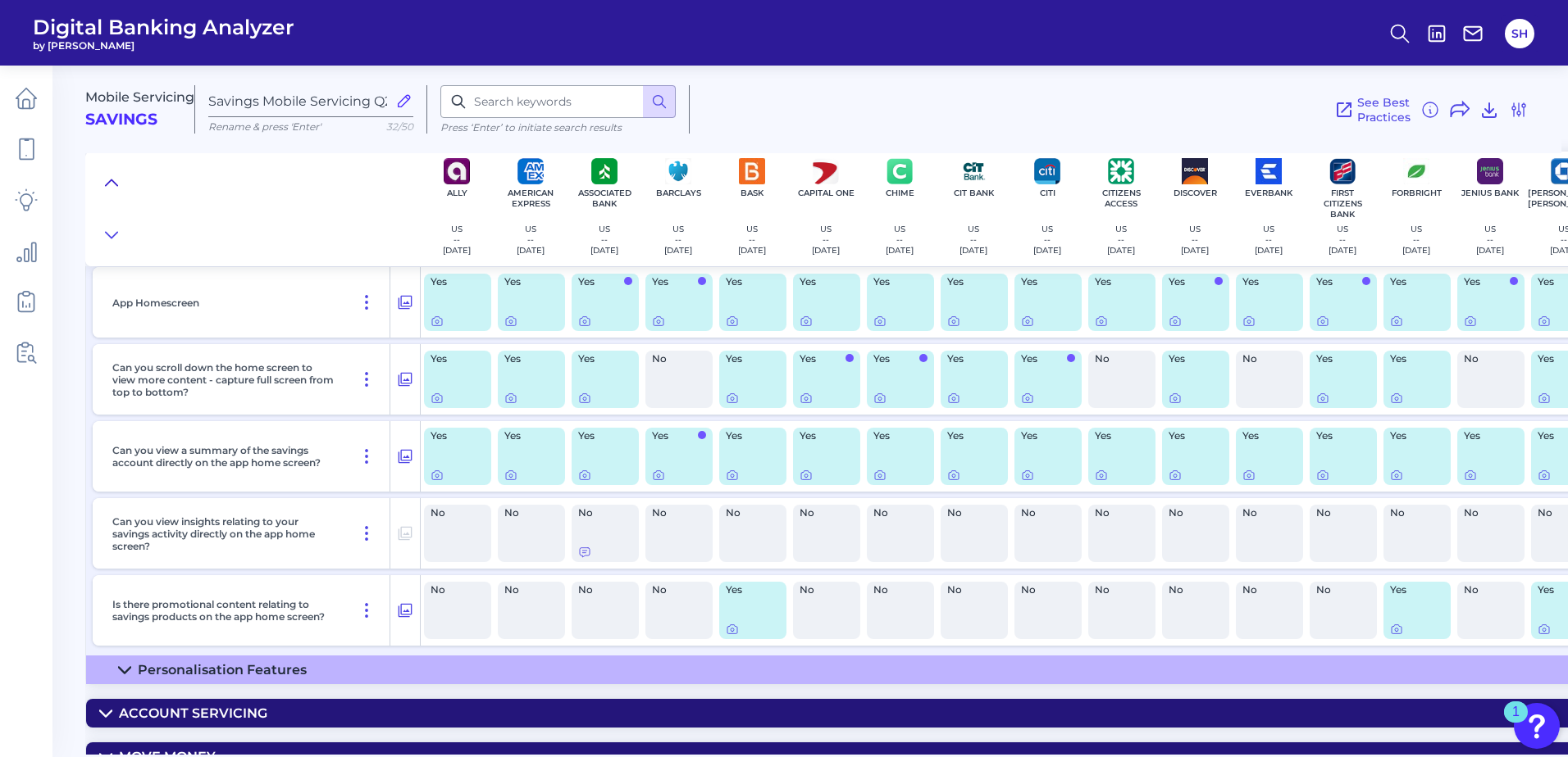
click at [107, 179] on icon at bounding box center [111, 183] width 13 height 16
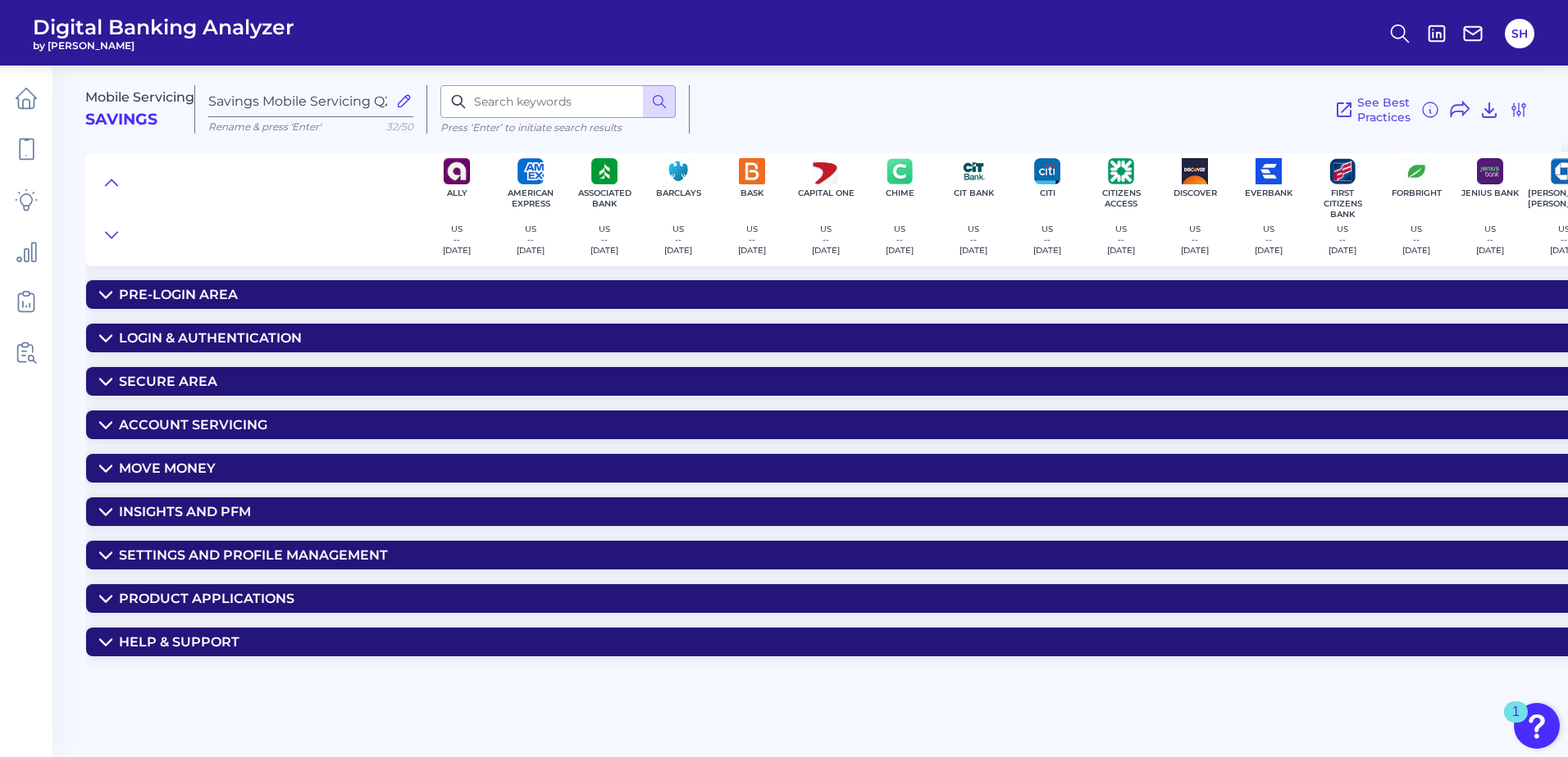
click at [169, 465] on div "Move Money" at bounding box center [167, 468] width 96 height 15
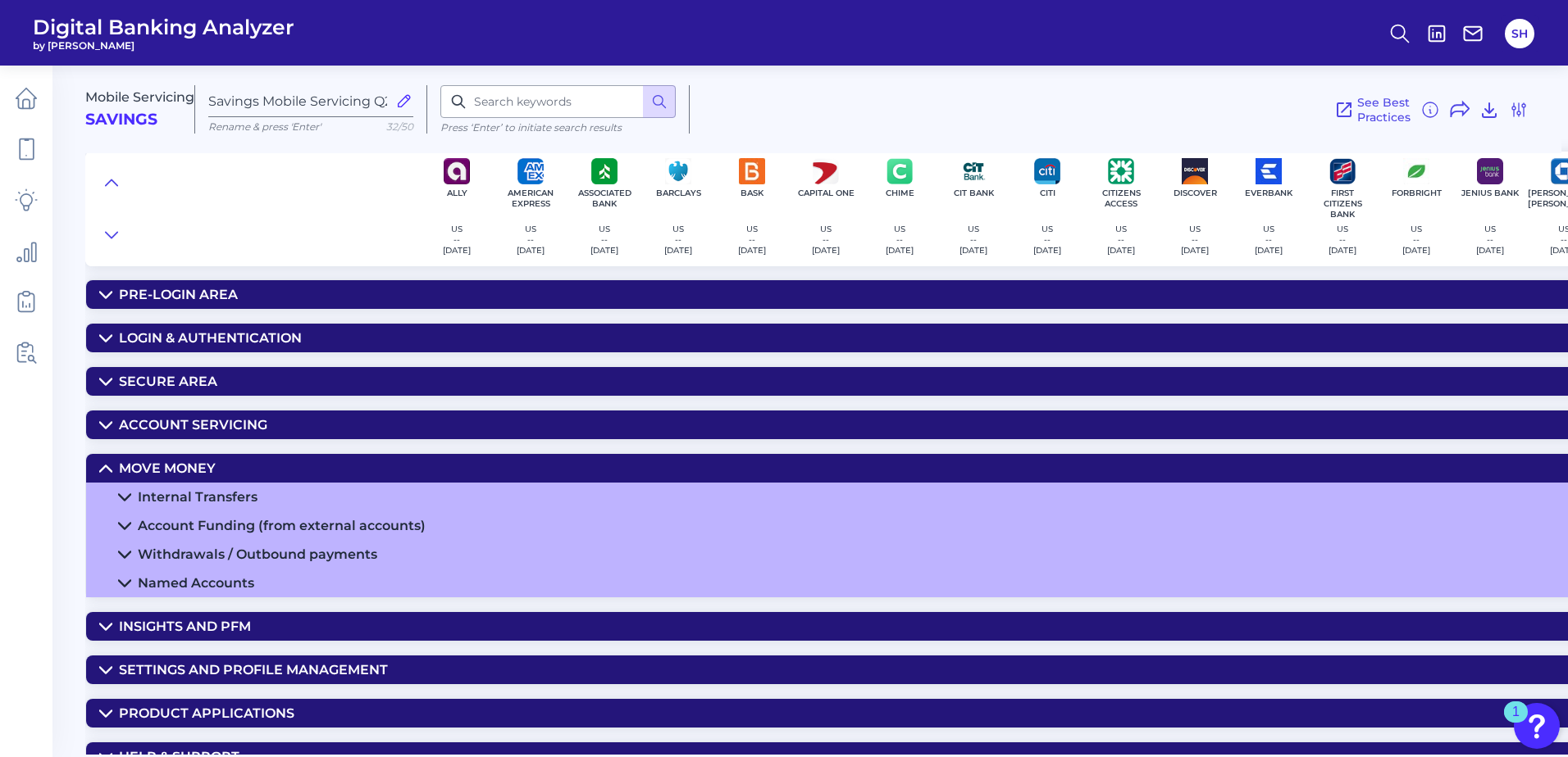
click at [198, 489] on summary "Internal Transfers" at bounding box center [1176, 497] width 2179 height 29
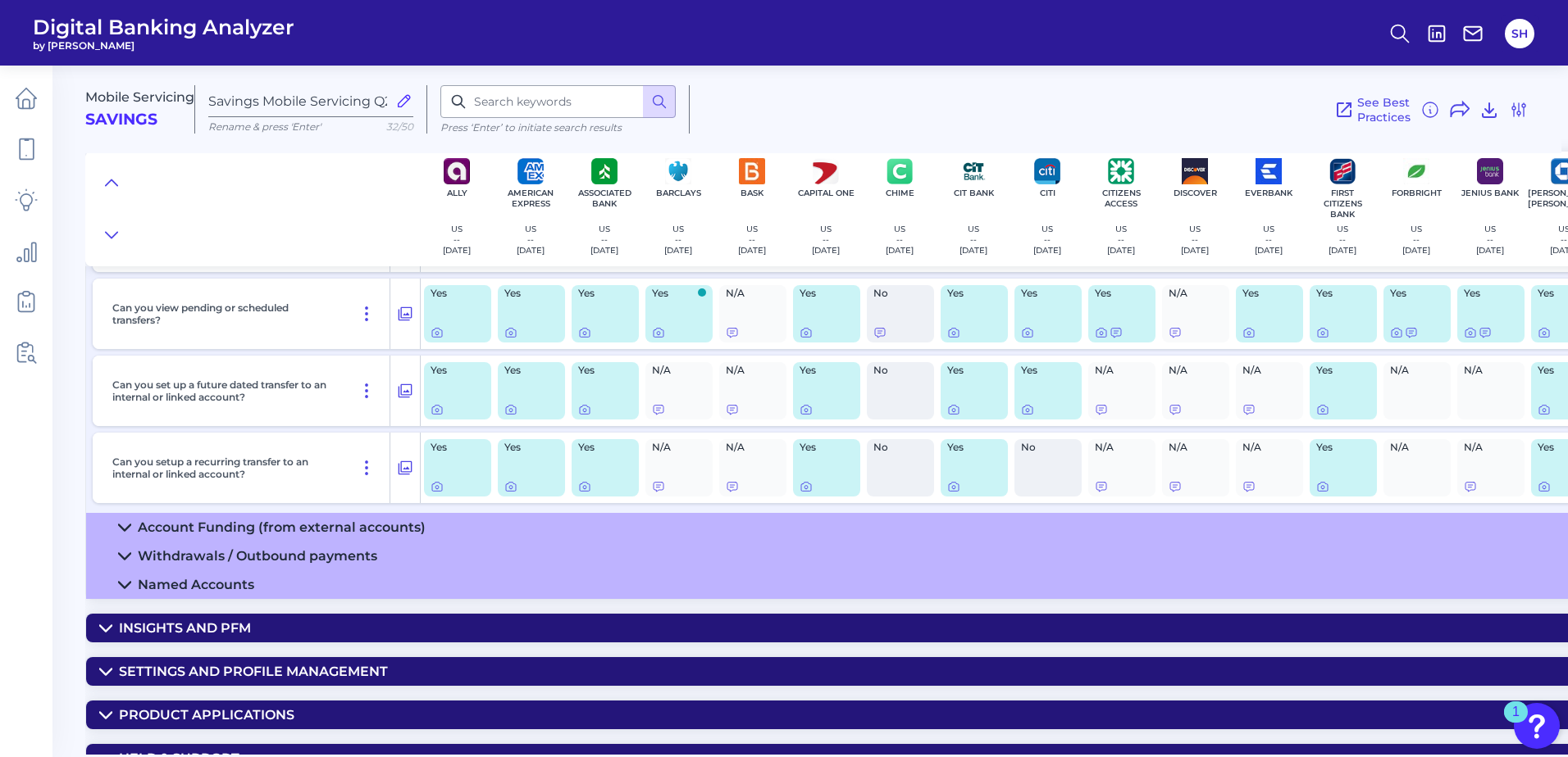
scroll to position [410, 0]
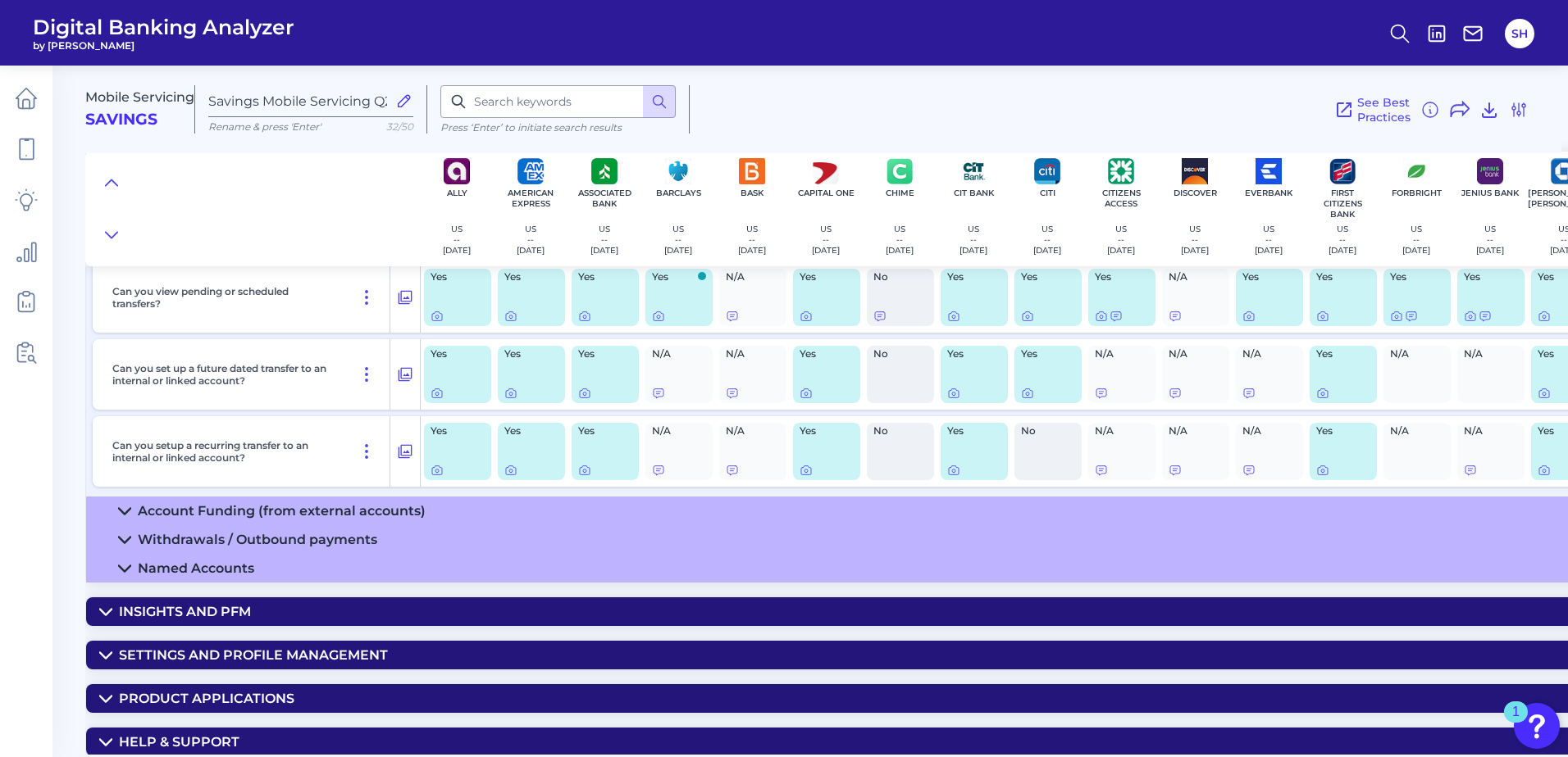
click at [189, 506] on div "Account Funding (from external accounts)" at bounding box center [281, 510] width 288 height 15
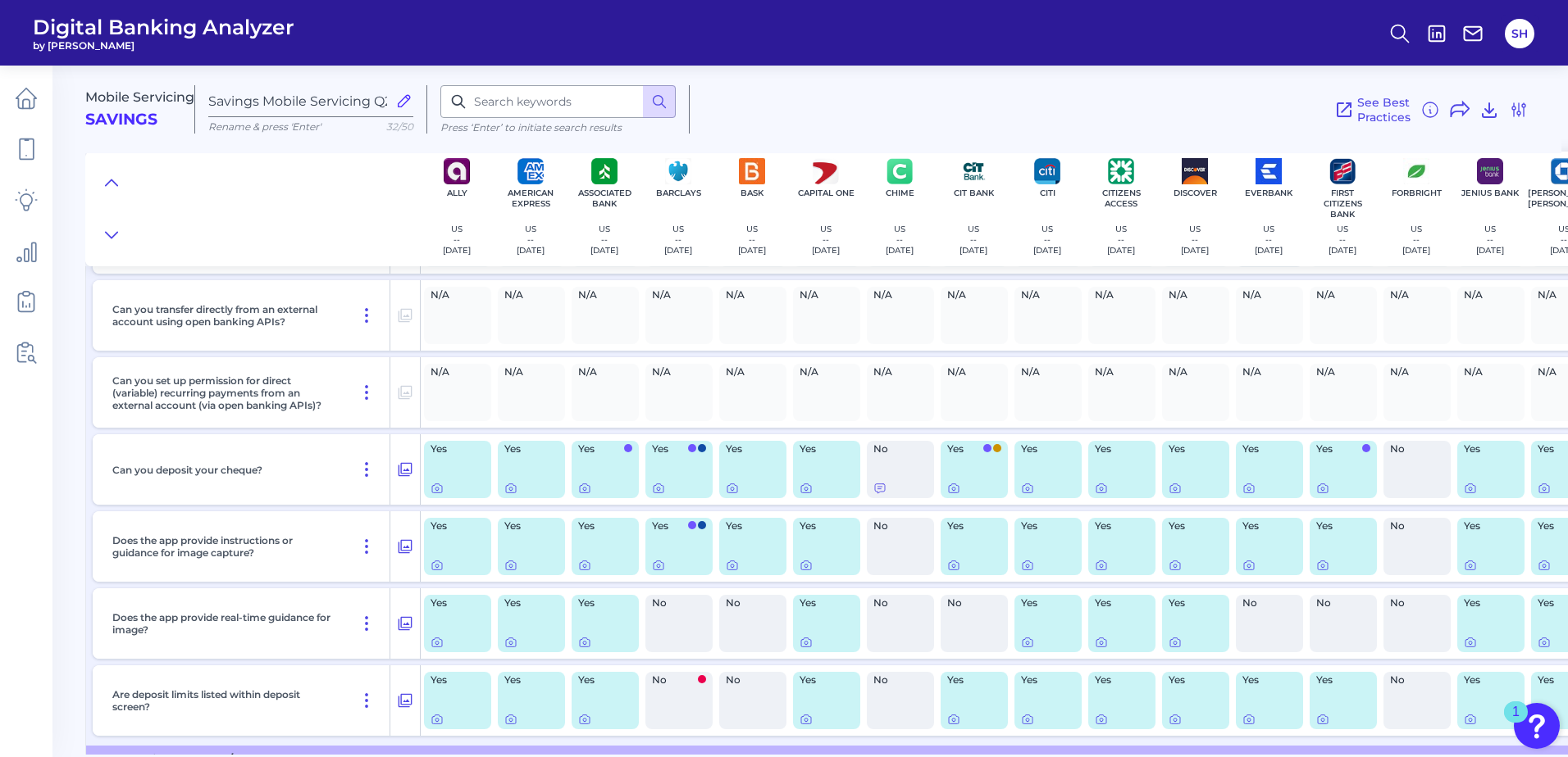
scroll to position [901, 0]
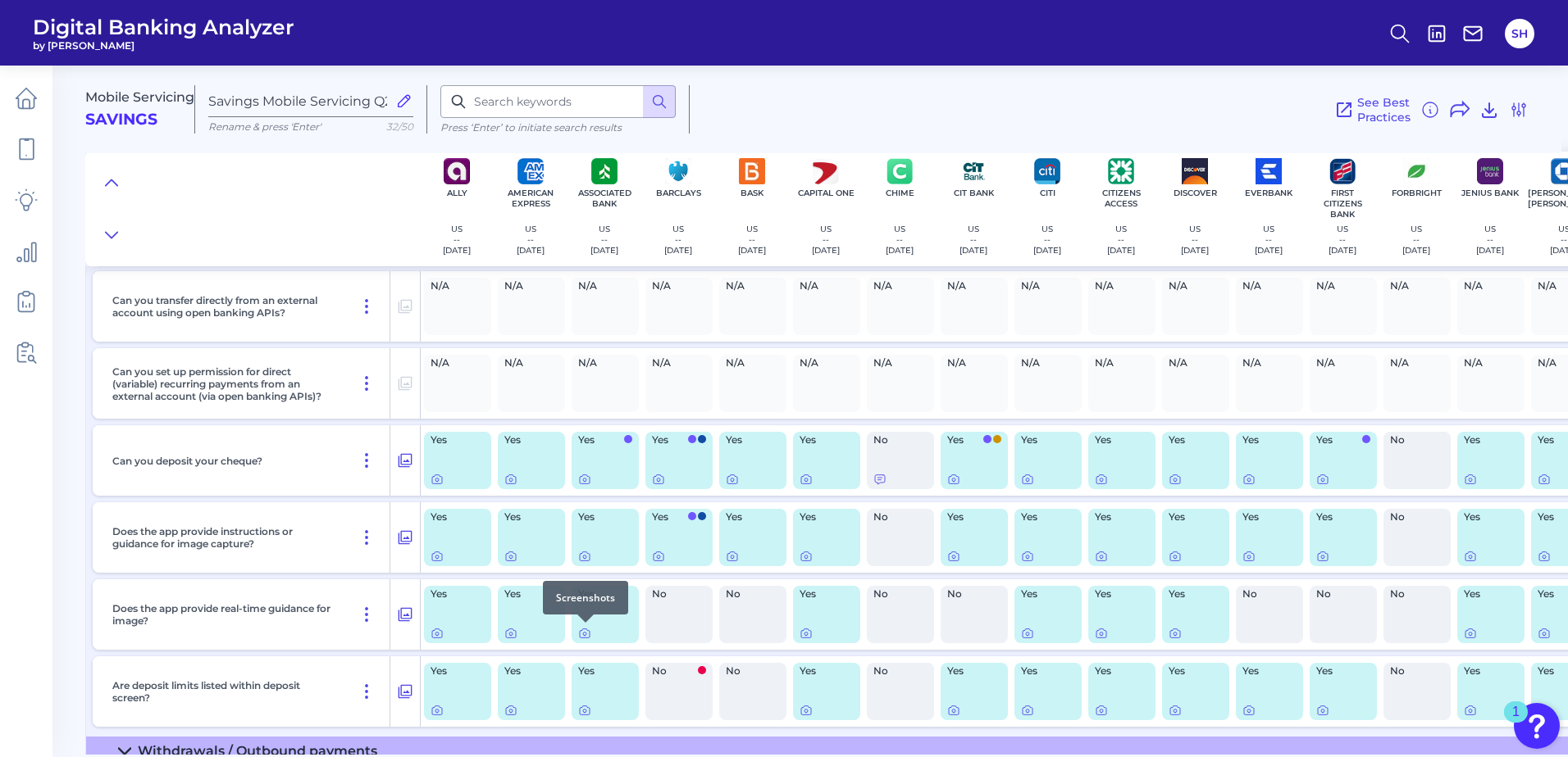
click at [582, 630] on div at bounding box center [585, 622] width 16 height 16
click at [586, 633] on icon at bounding box center [584, 633] width 13 height 13
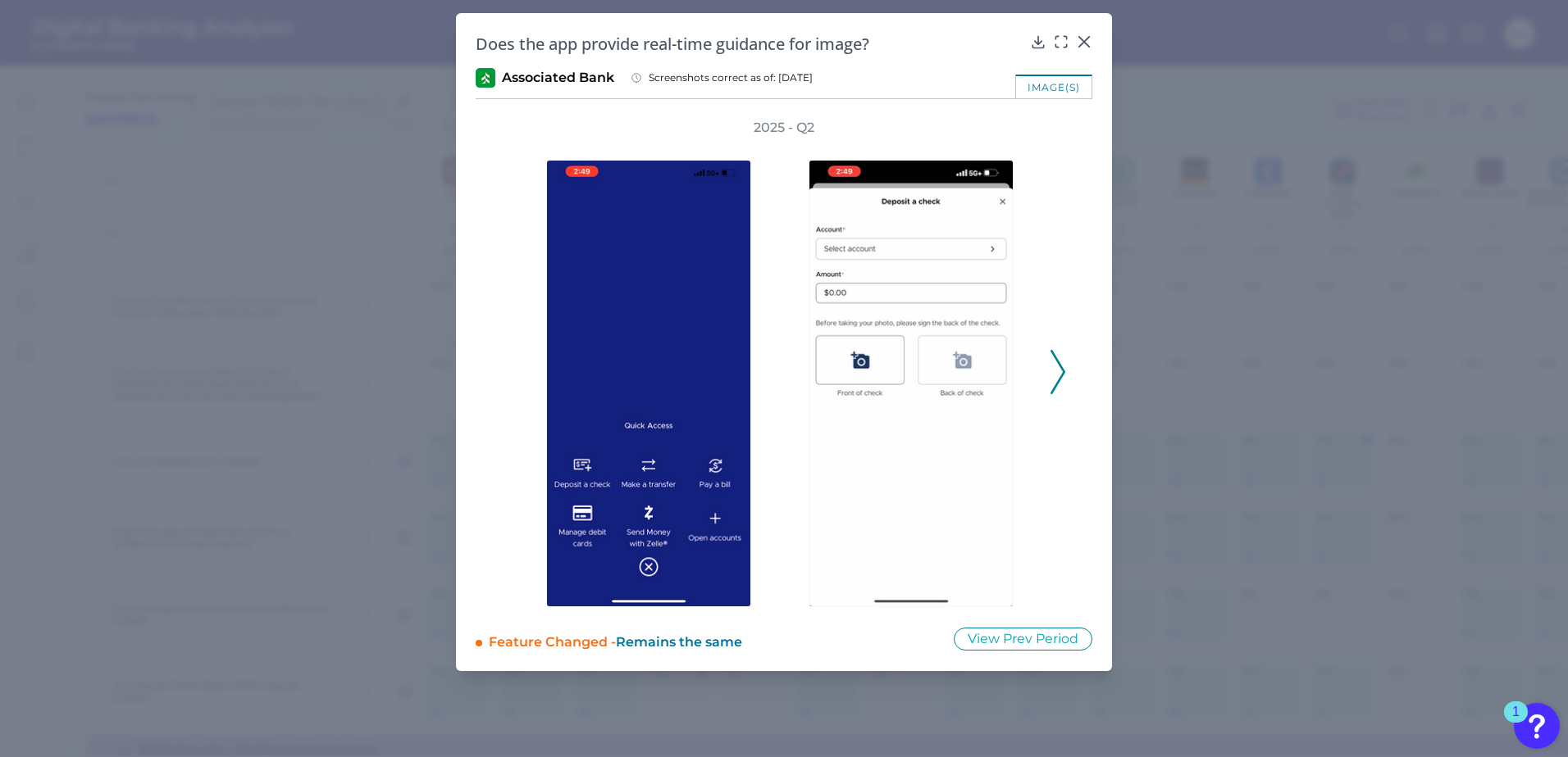
click at [1060, 378] on polyline at bounding box center [1057, 371] width 12 height 42
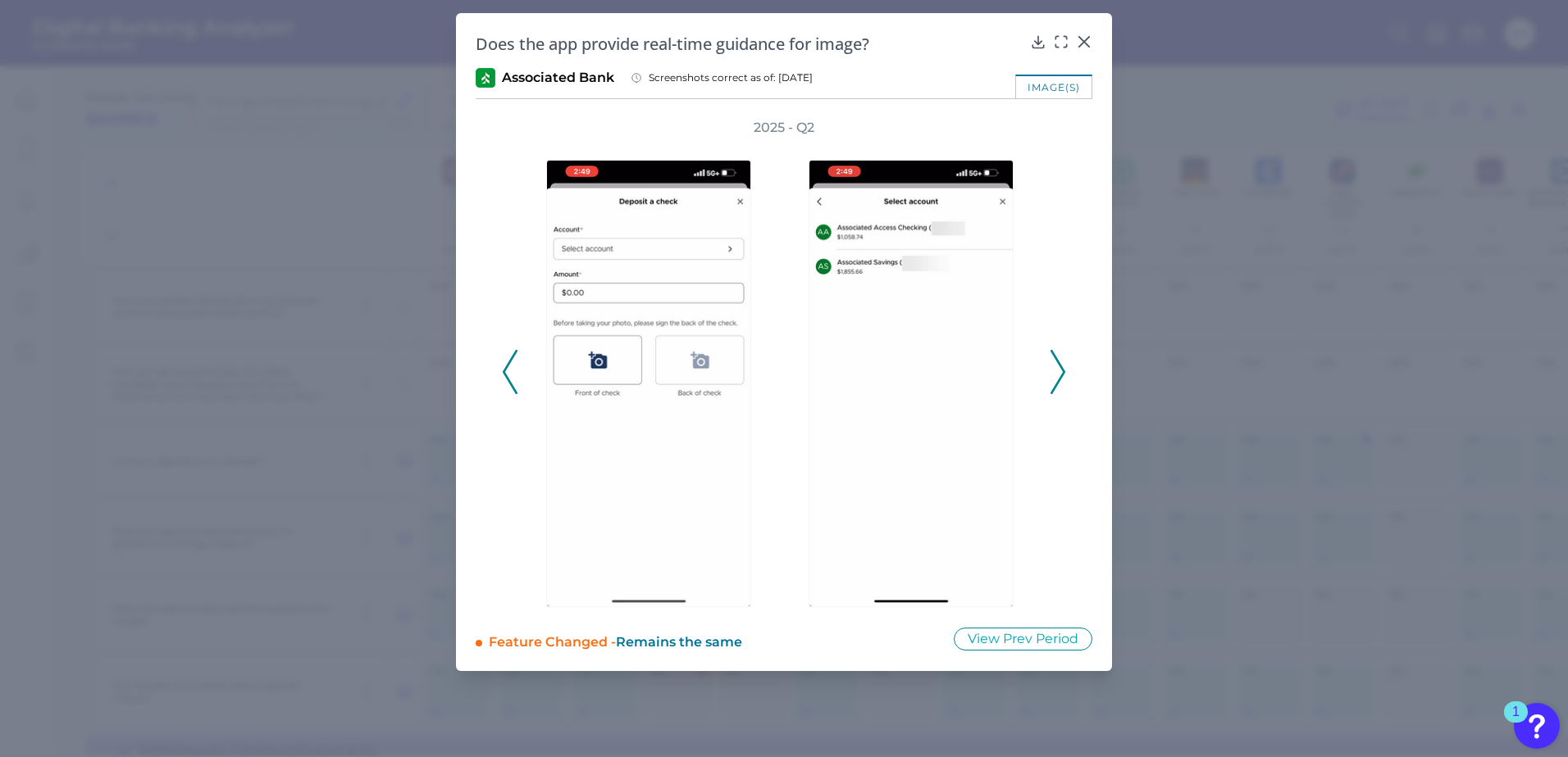
click at [1060, 378] on polyline at bounding box center [1057, 371] width 12 height 42
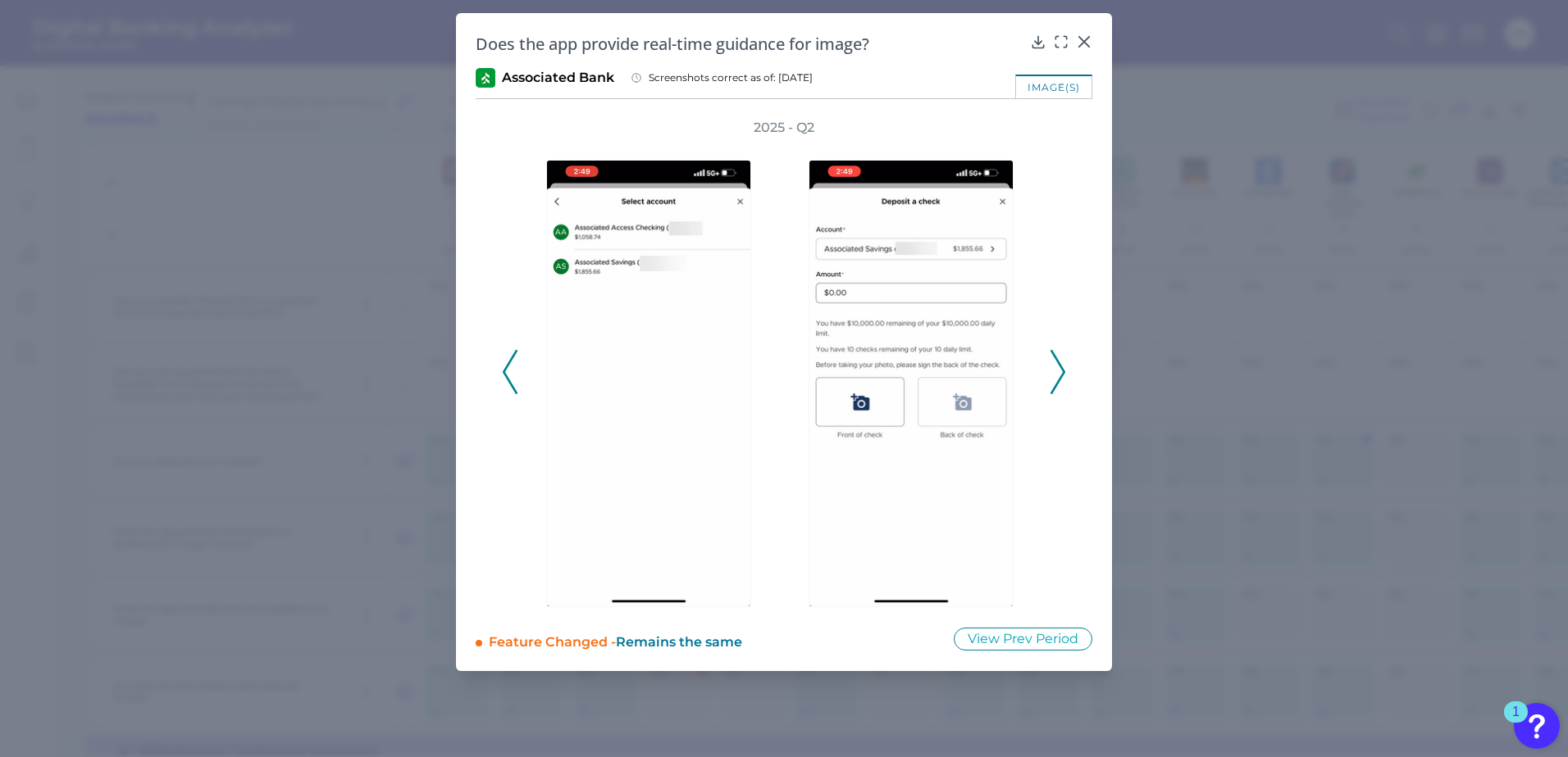
click at [1060, 378] on polyline at bounding box center [1057, 371] width 12 height 42
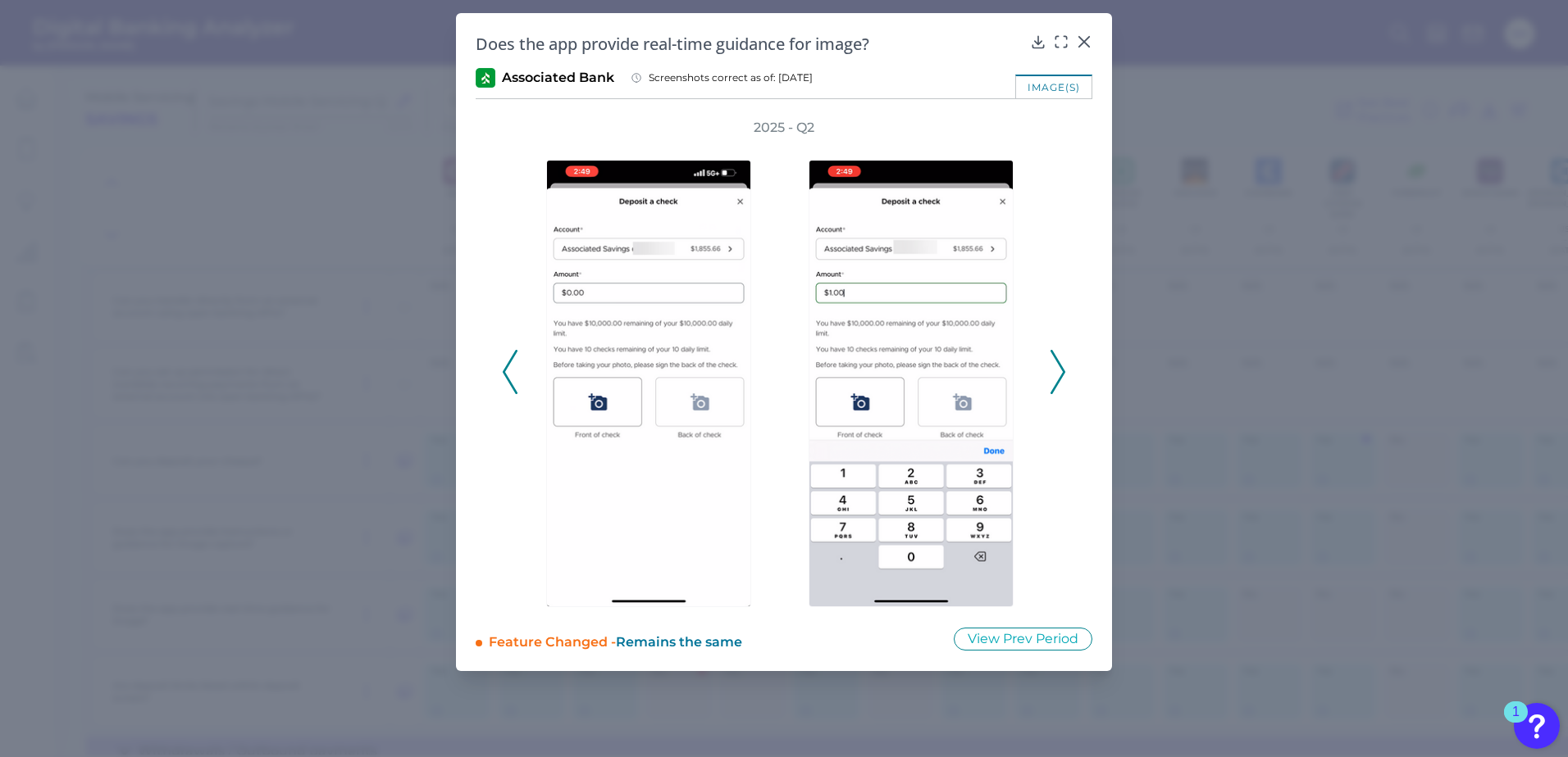
click at [1060, 378] on polyline at bounding box center [1057, 371] width 12 height 42
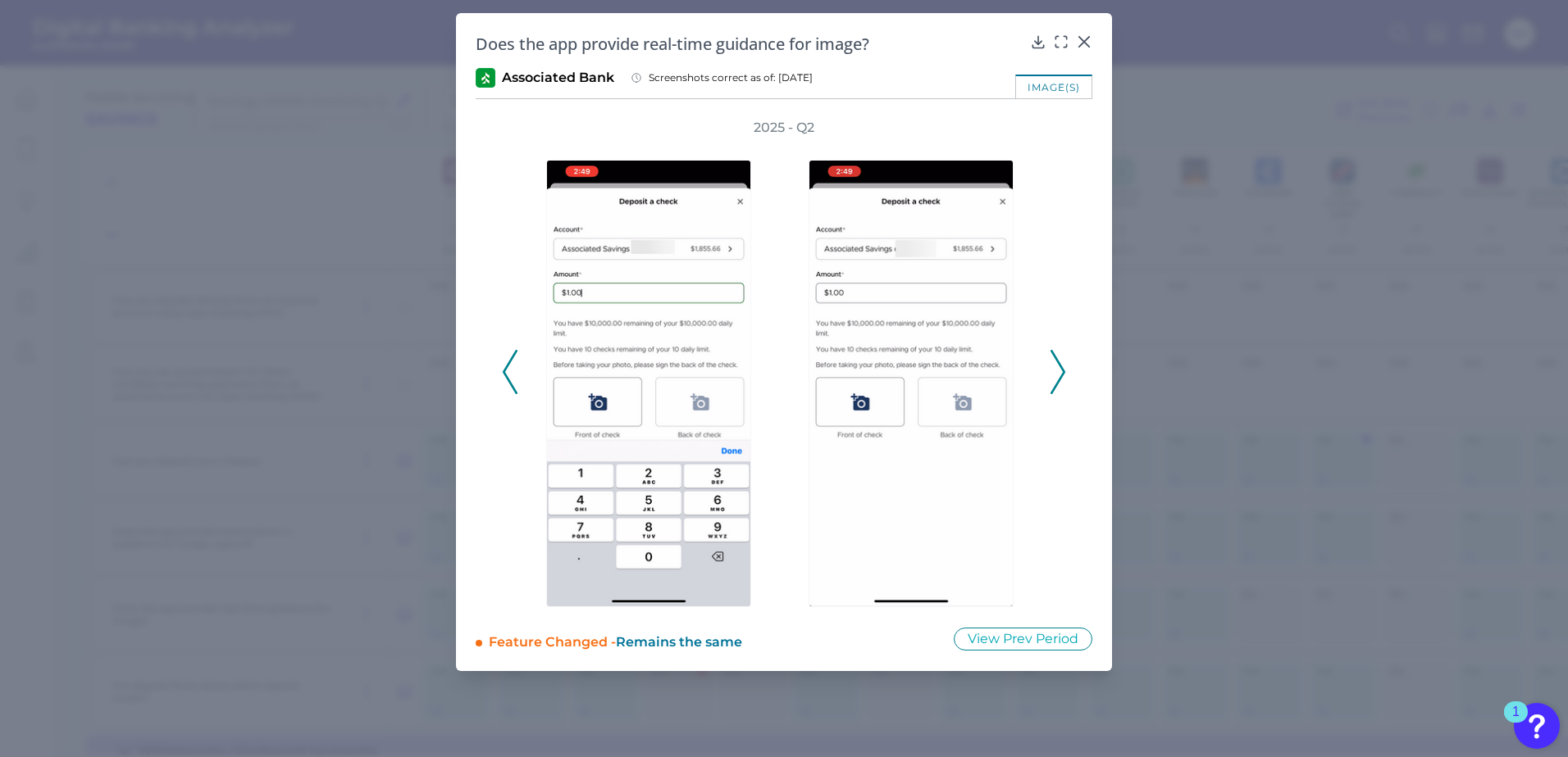
click at [1060, 378] on polyline at bounding box center [1057, 371] width 12 height 42
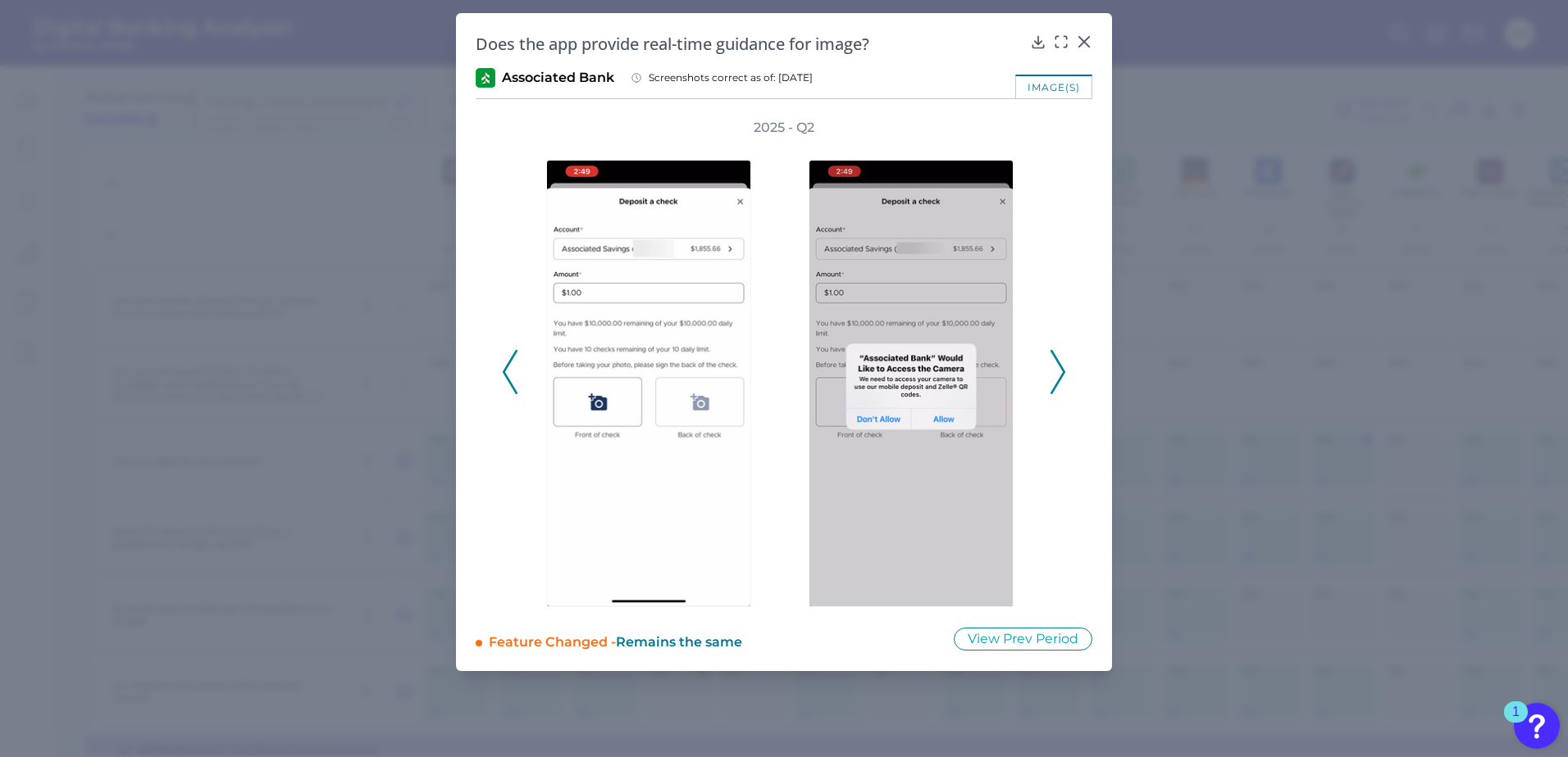
click at [1060, 378] on polyline at bounding box center [1057, 371] width 12 height 42
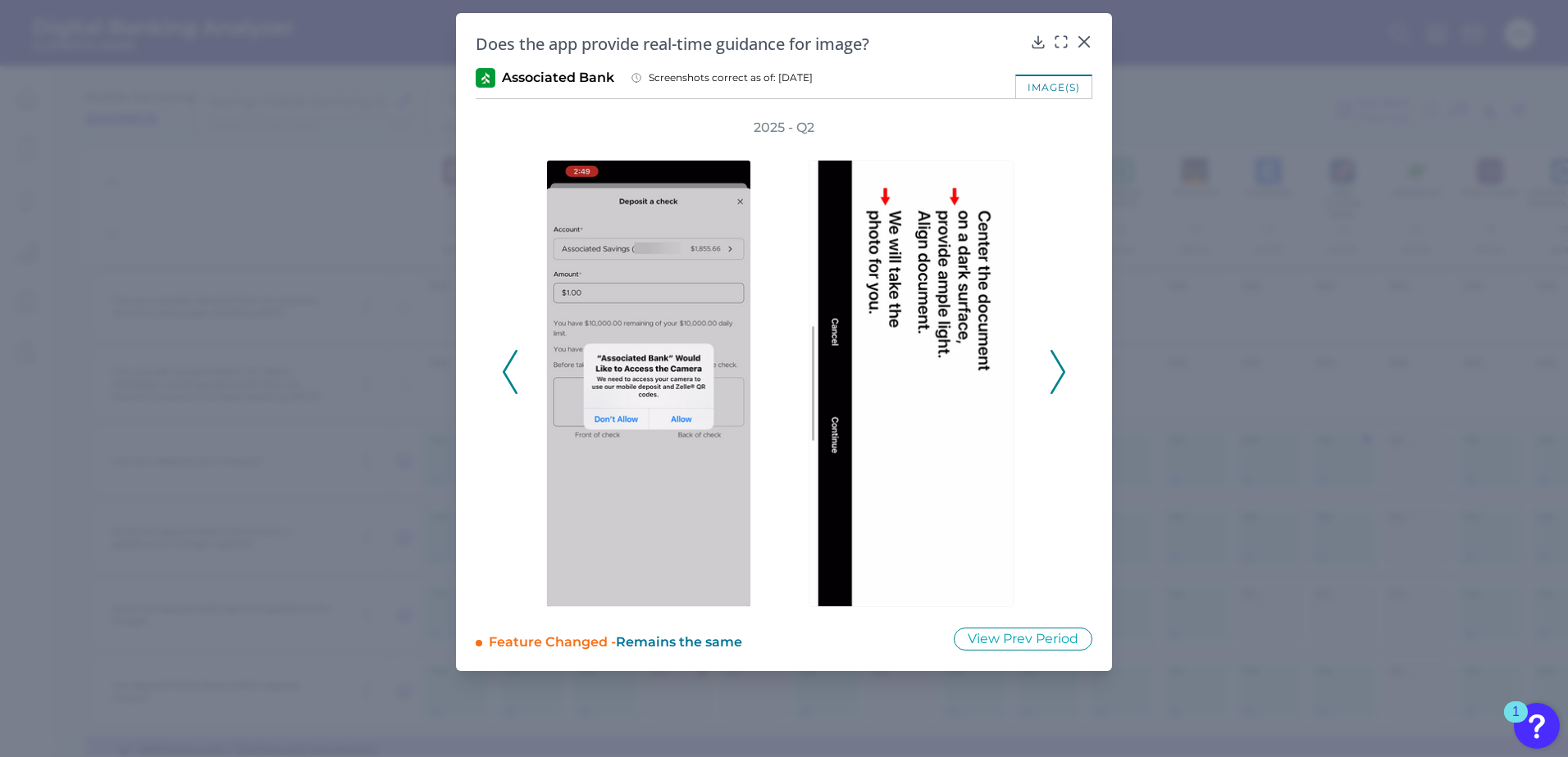
click at [1060, 378] on polyline at bounding box center [1057, 371] width 12 height 42
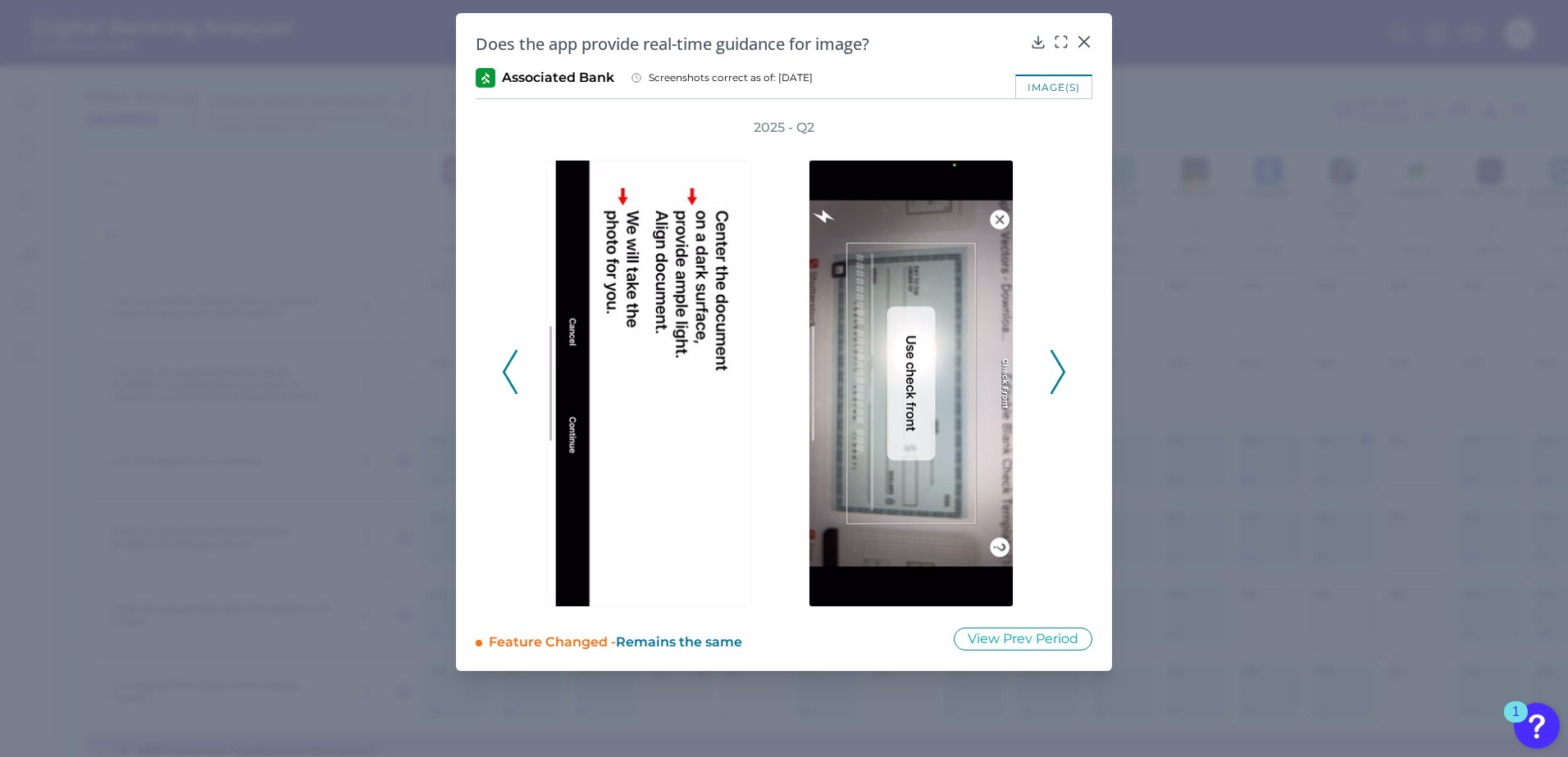
click at [1060, 378] on polyline at bounding box center [1057, 371] width 12 height 42
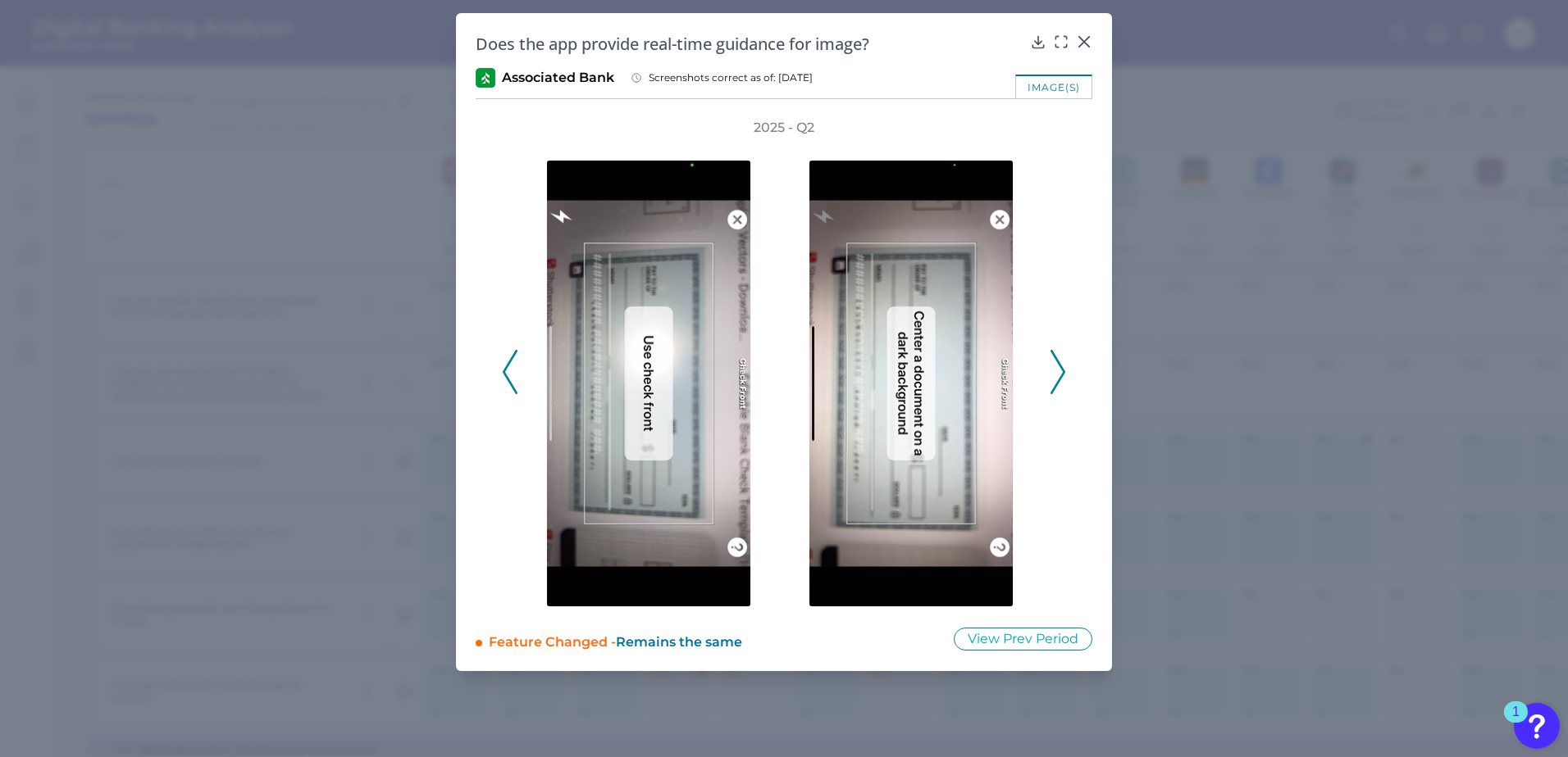
click at [1060, 378] on polyline at bounding box center [1057, 371] width 12 height 42
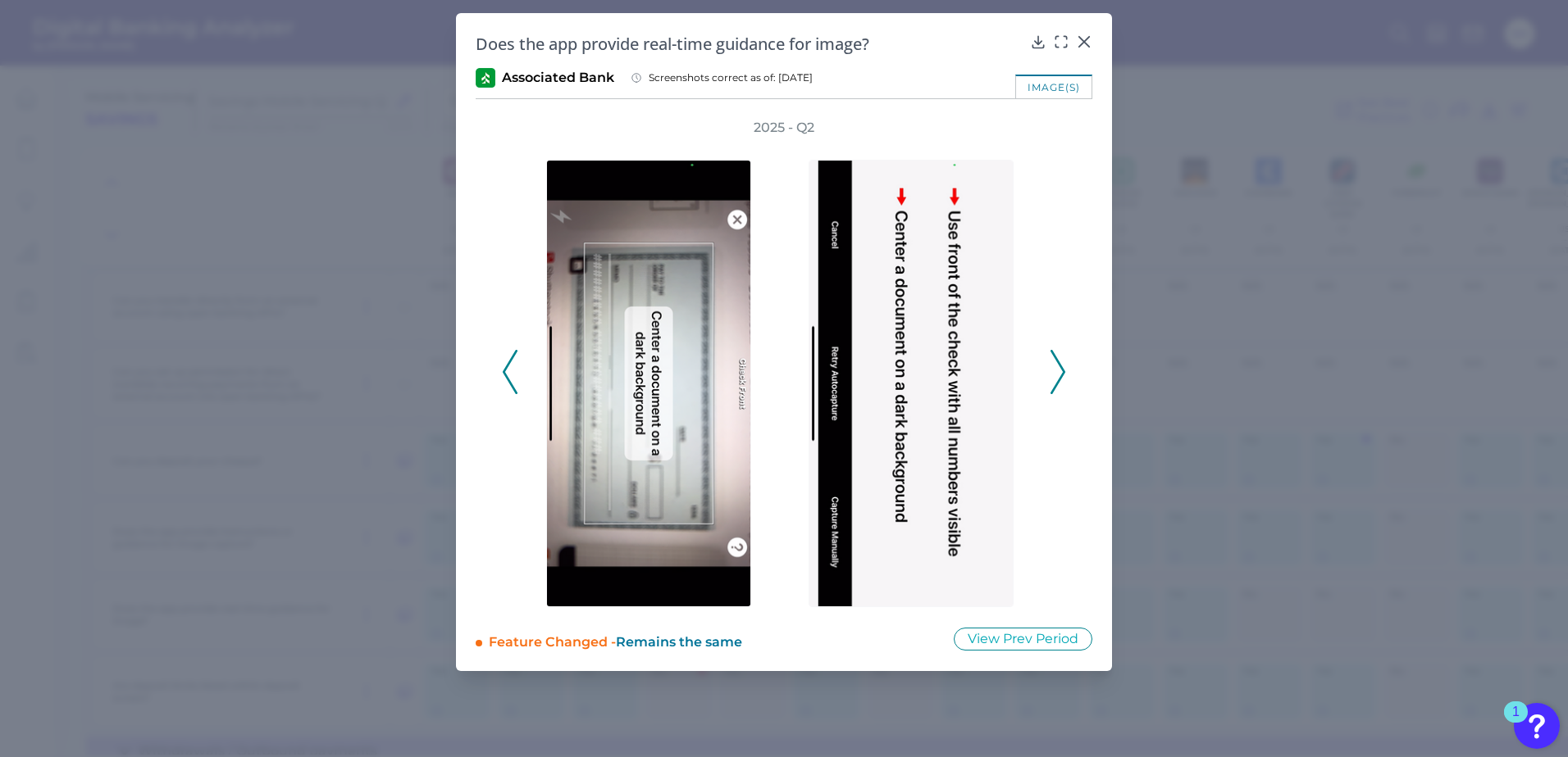
click at [1060, 378] on polyline at bounding box center [1057, 371] width 12 height 42
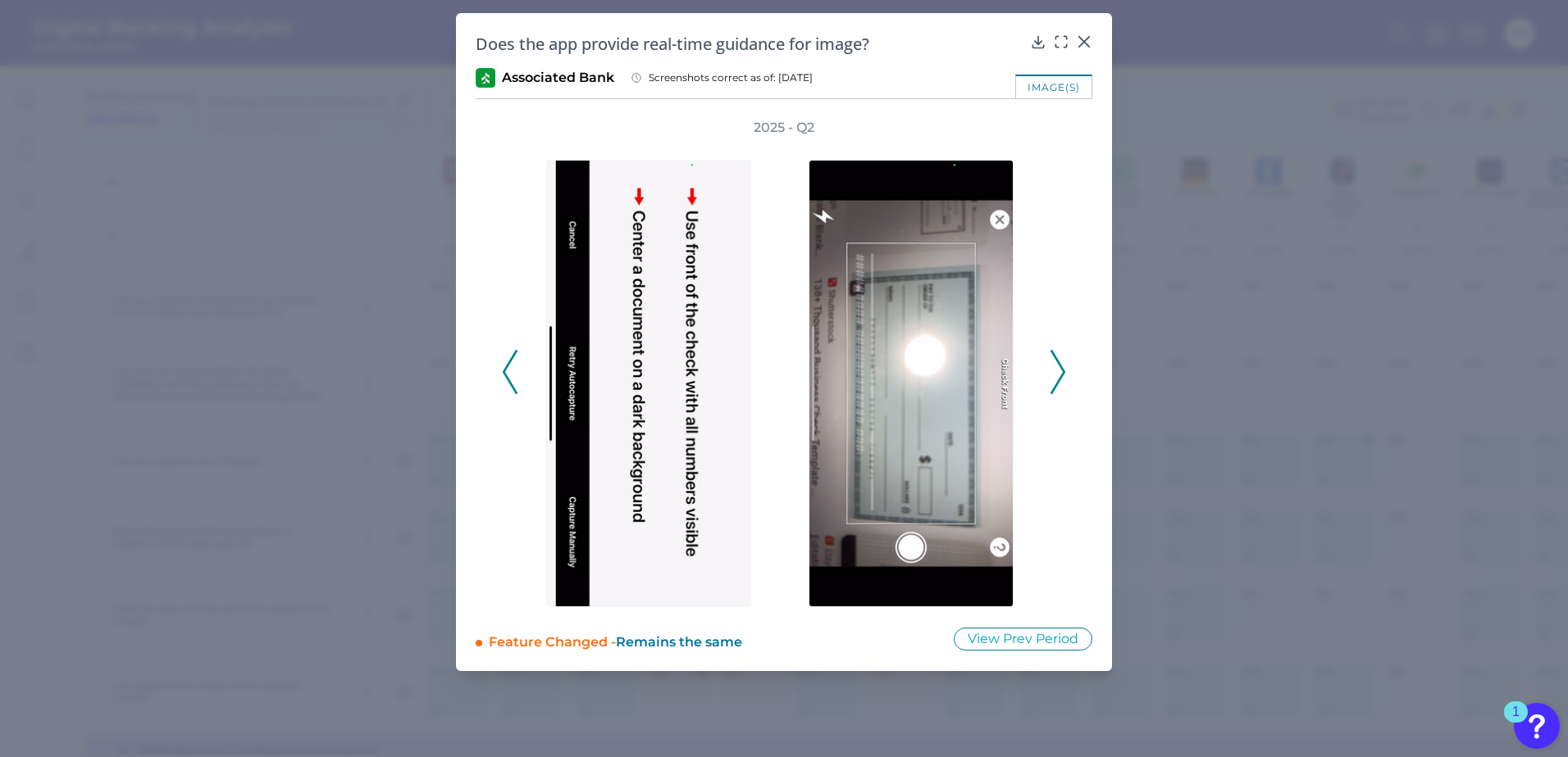
click at [1060, 378] on polyline at bounding box center [1057, 371] width 12 height 42
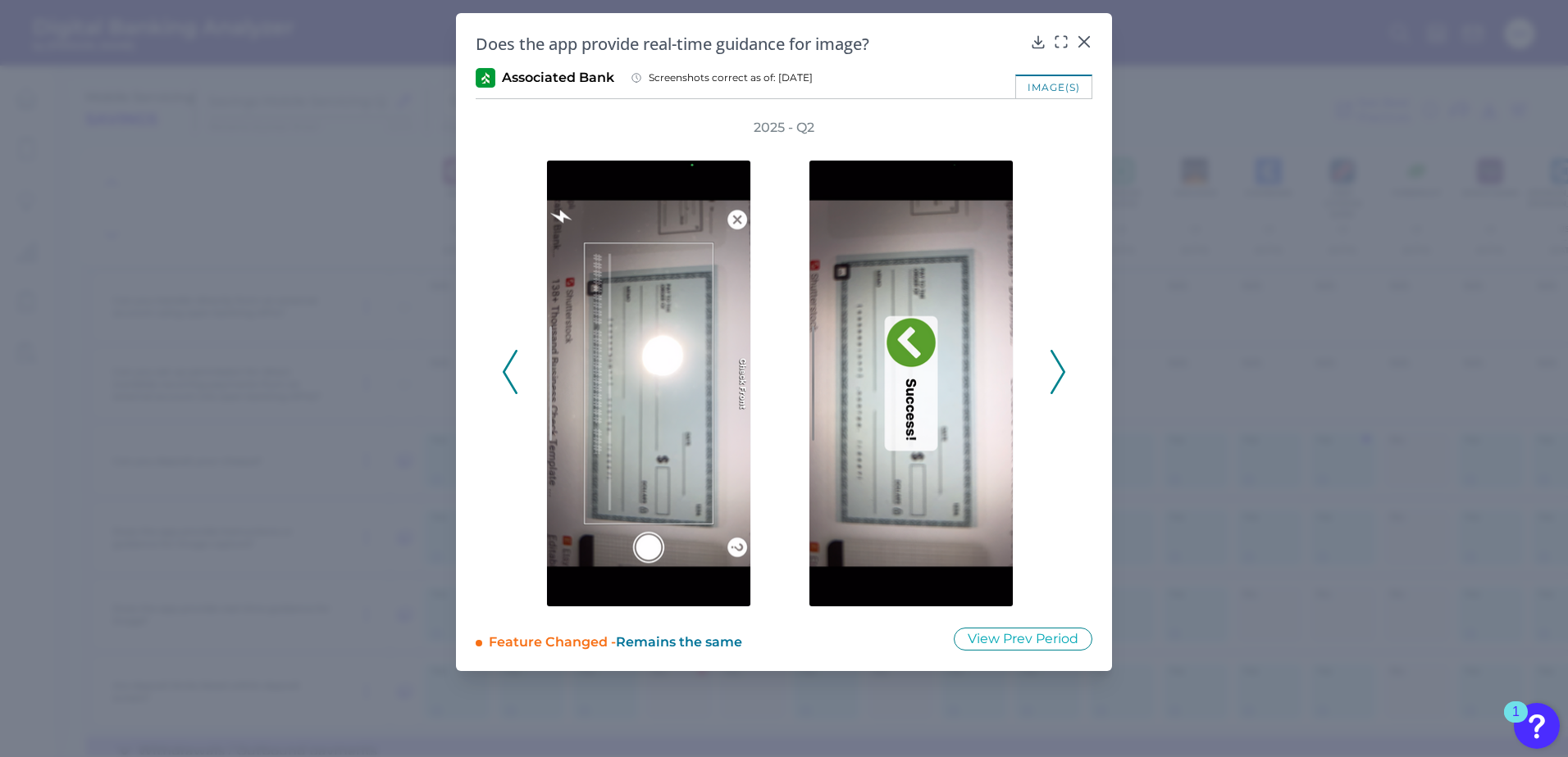
click at [1060, 378] on polyline at bounding box center [1057, 371] width 12 height 42
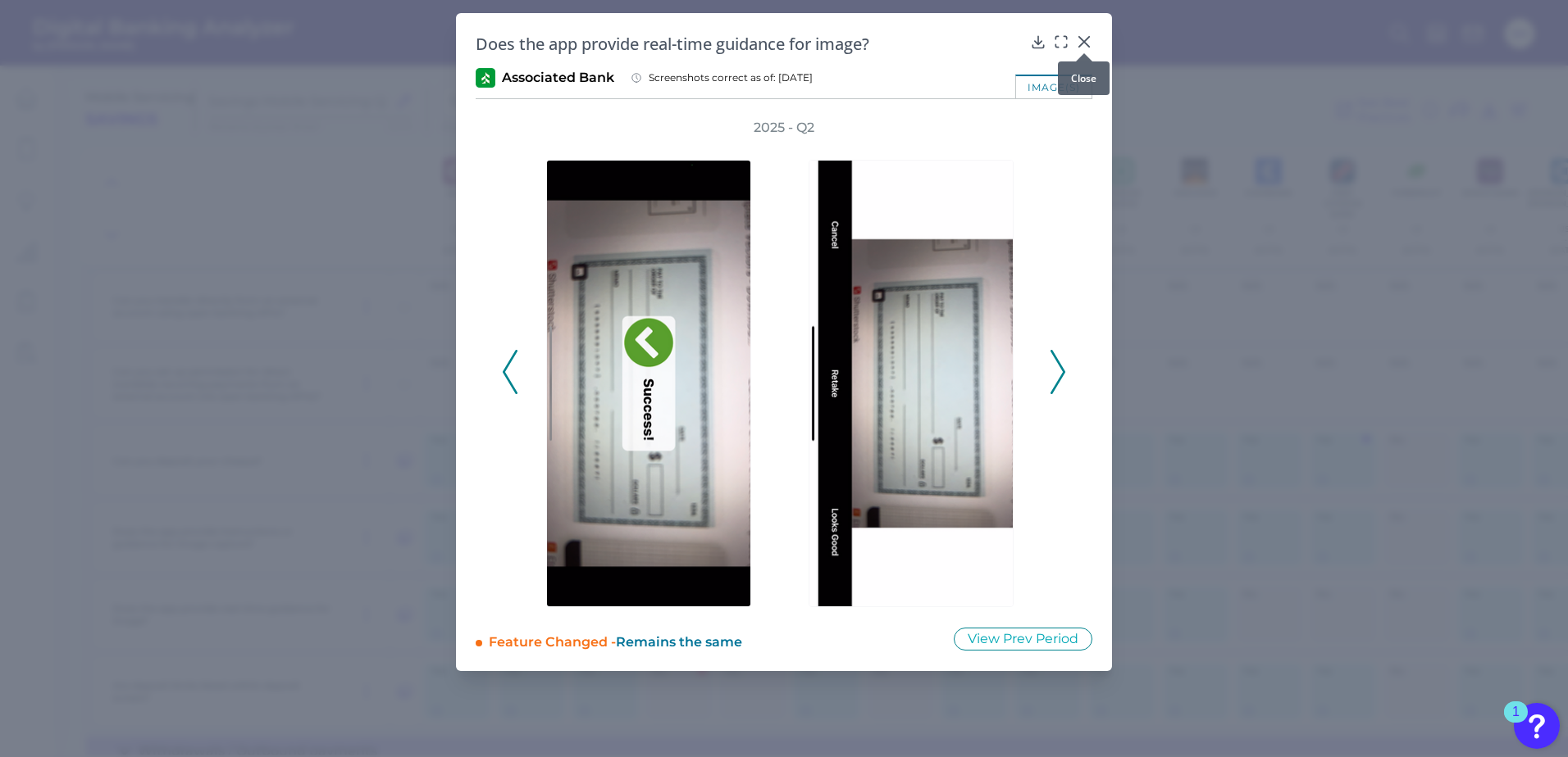
click at [1079, 39] on icon at bounding box center [1084, 42] width 16 height 16
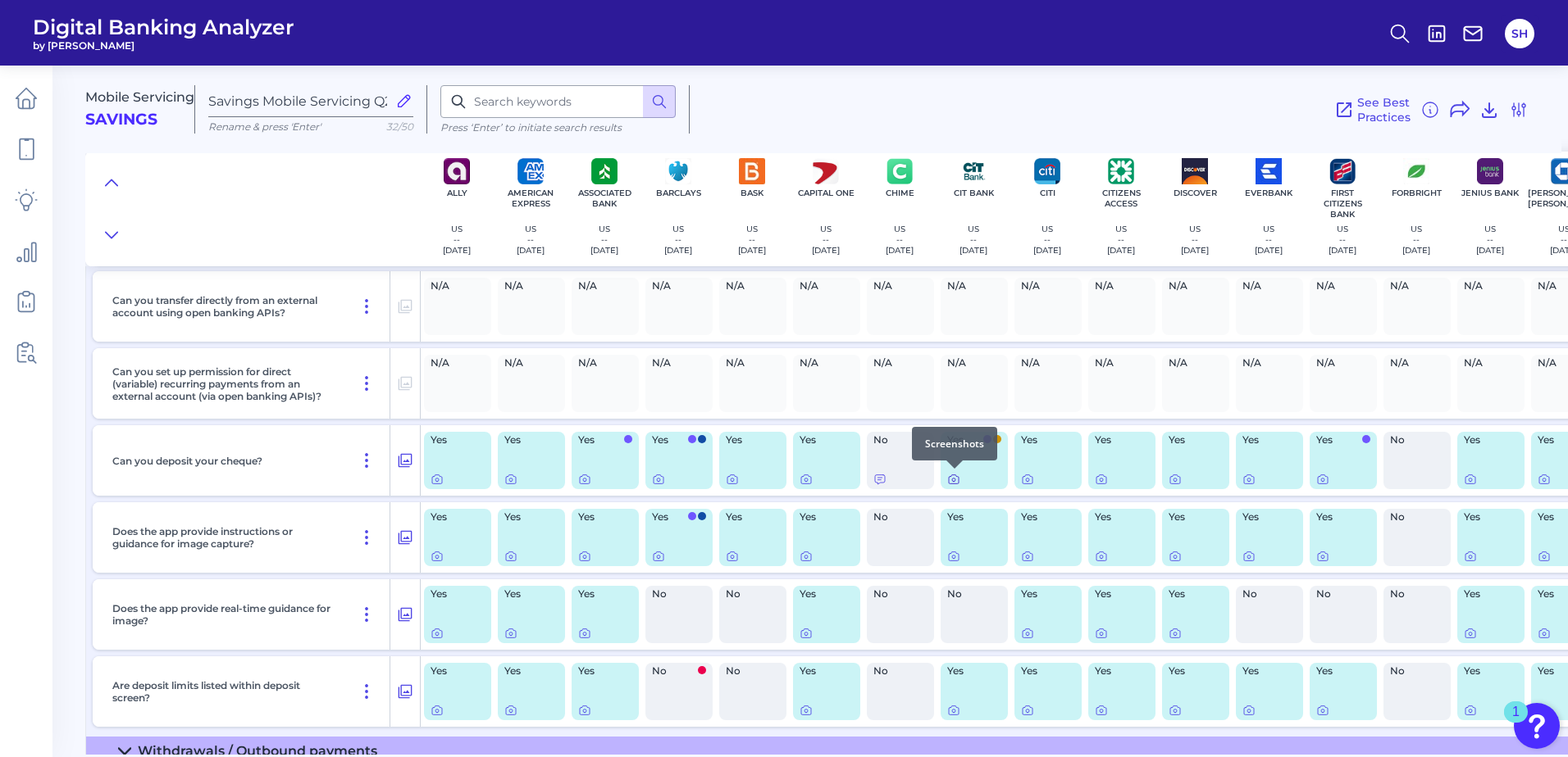
click at [953, 477] on icon at bounding box center [953, 479] width 13 height 13
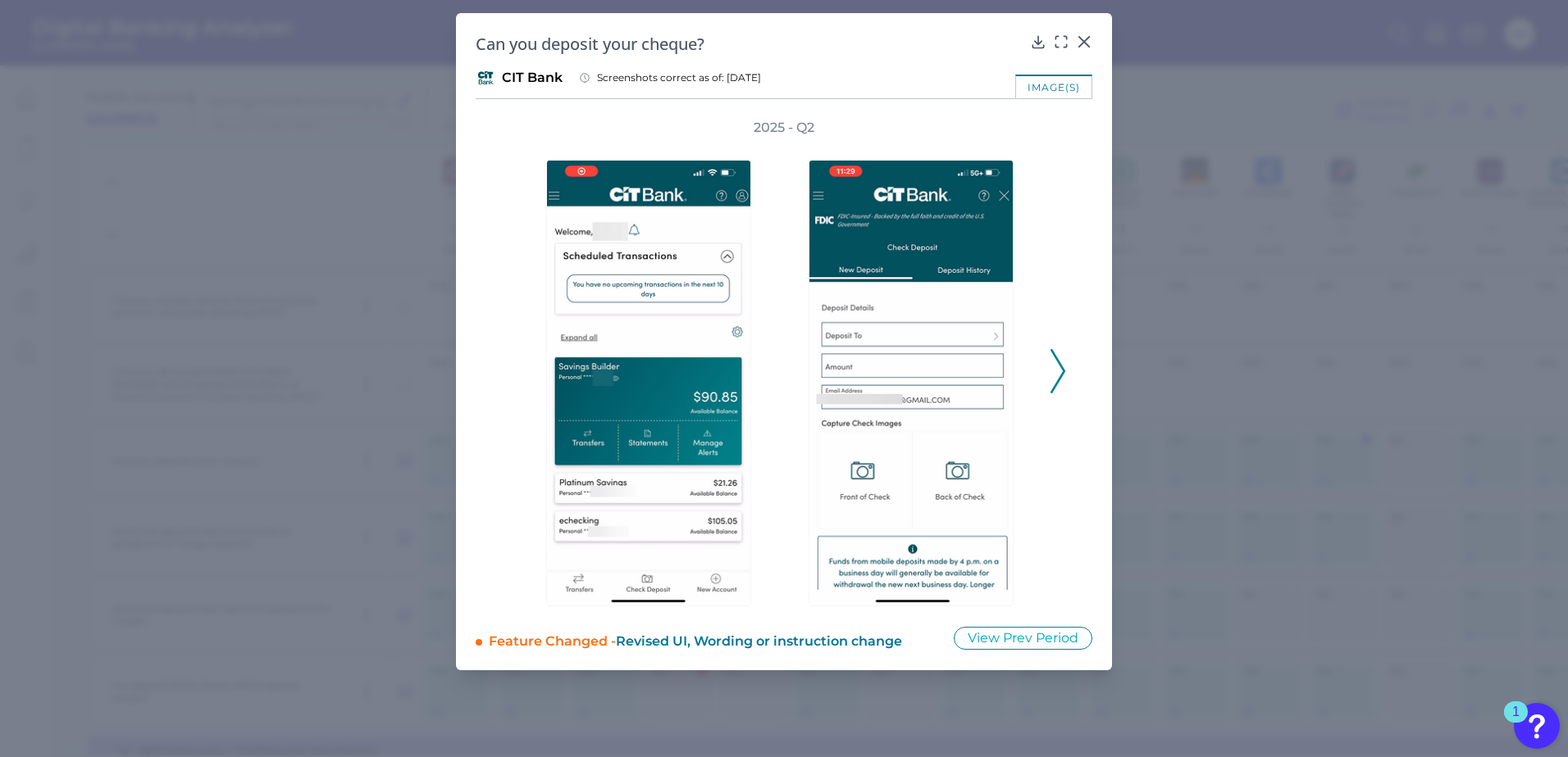
click at [1055, 381] on icon at bounding box center [1058, 372] width 15 height 45
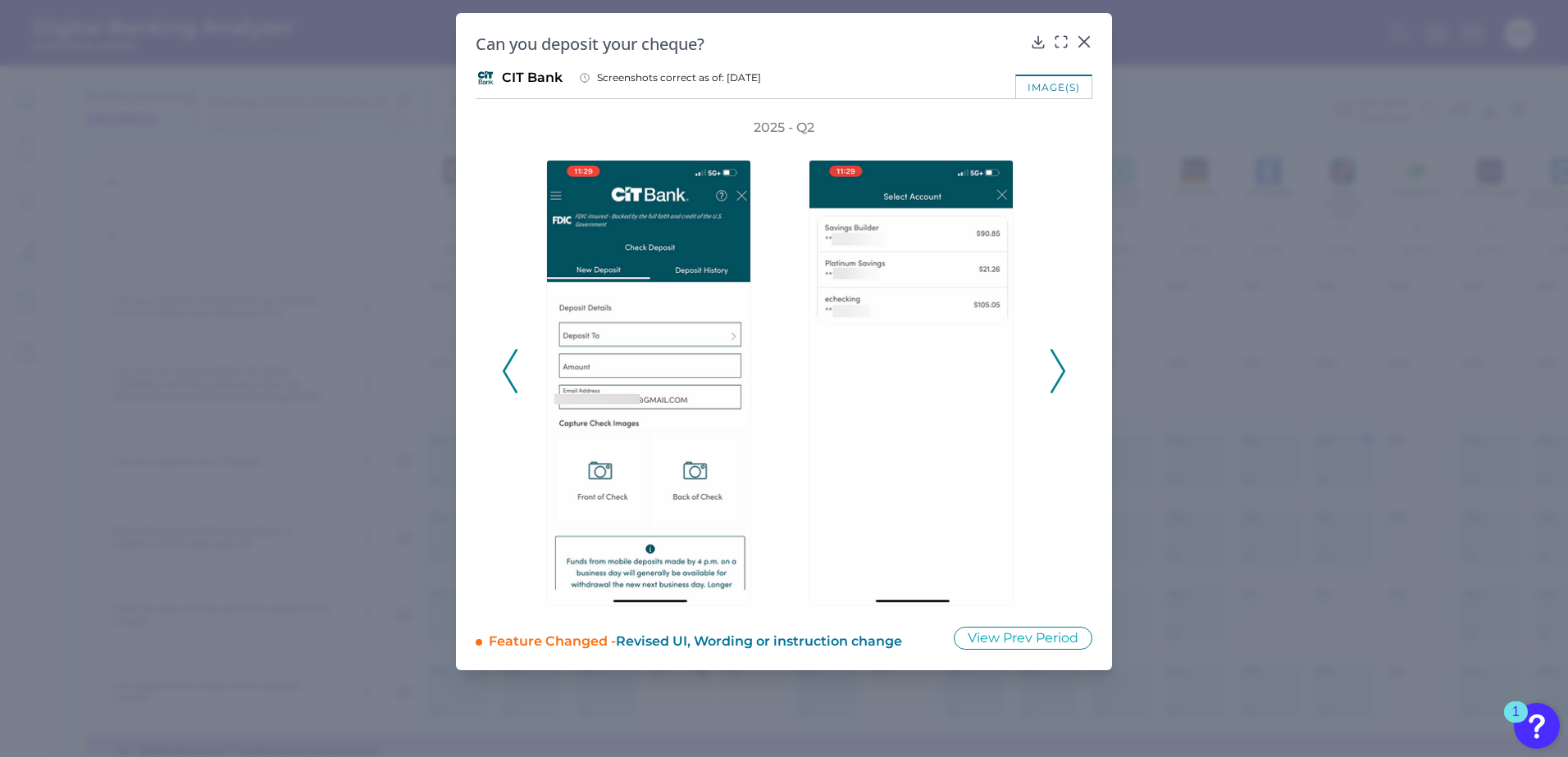
click at [1055, 381] on icon at bounding box center [1058, 372] width 15 height 45
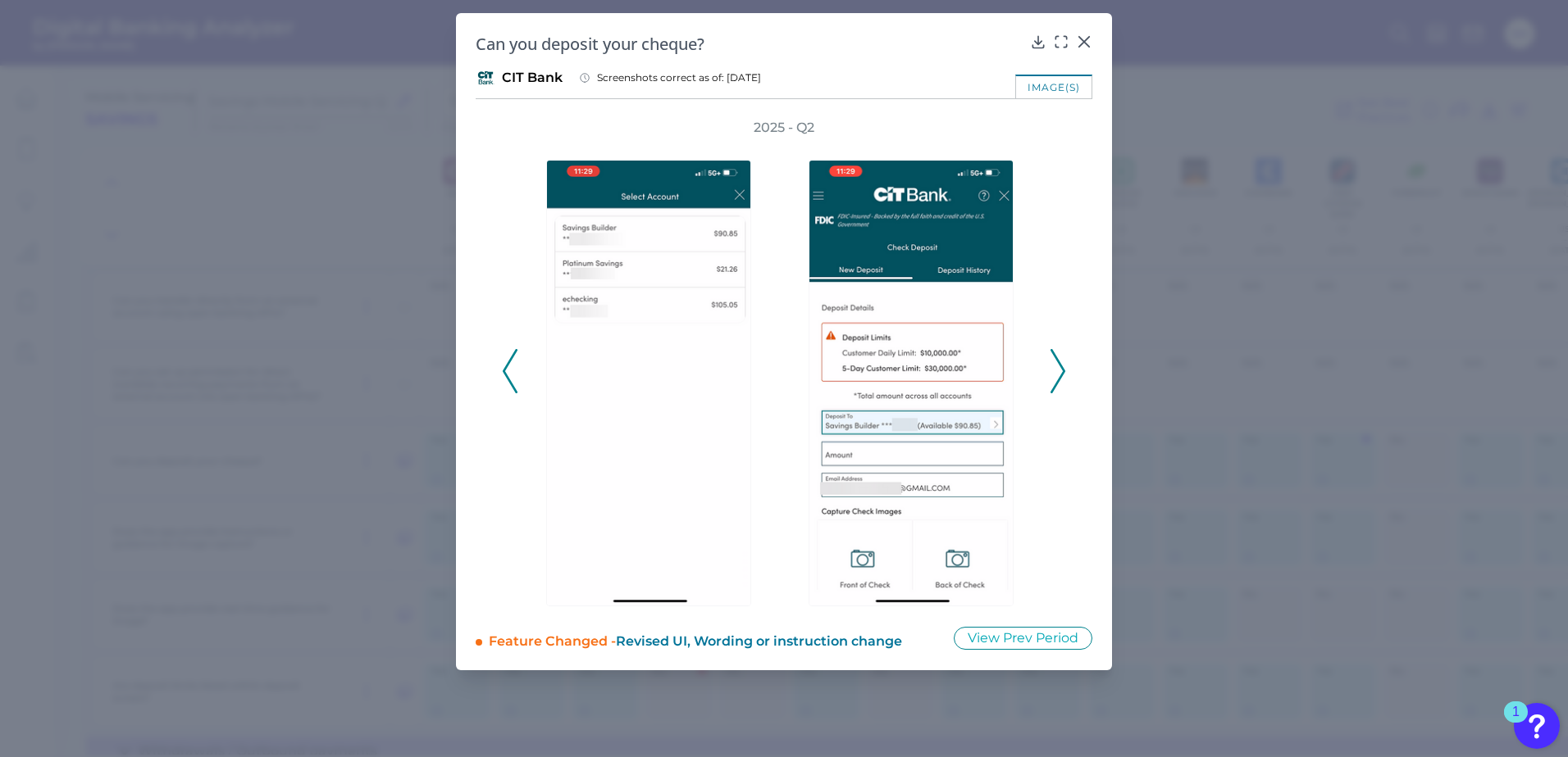
click at [1055, 381] on icon at bounding box center [1058, 372] width 15 height 45
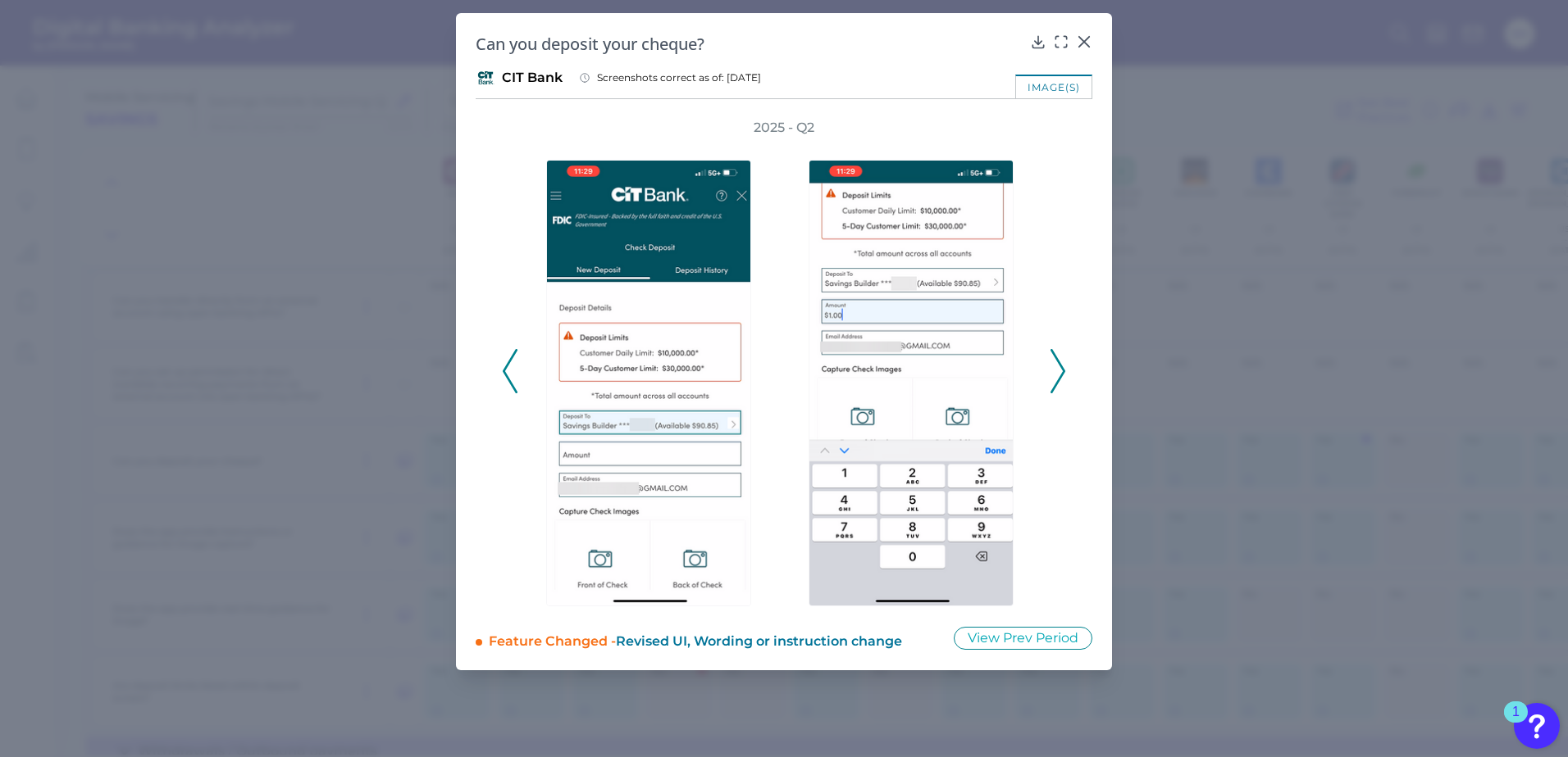
click at [1055, 381] on icon at bounding box center [1058, 372] width 15 height 45
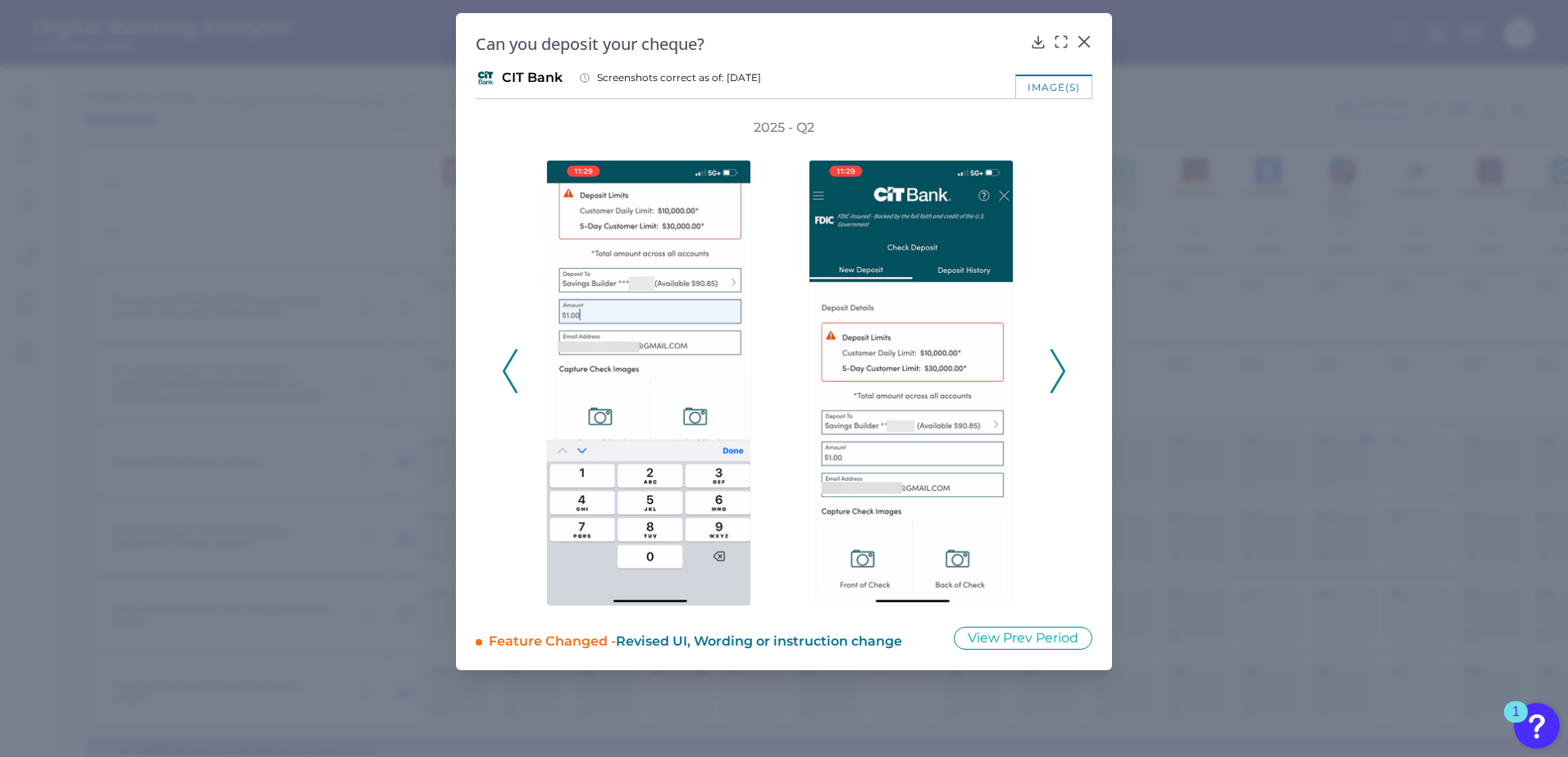
click at [1055, 381] on icon at bounding box center [1058, 372] width 15 height 45
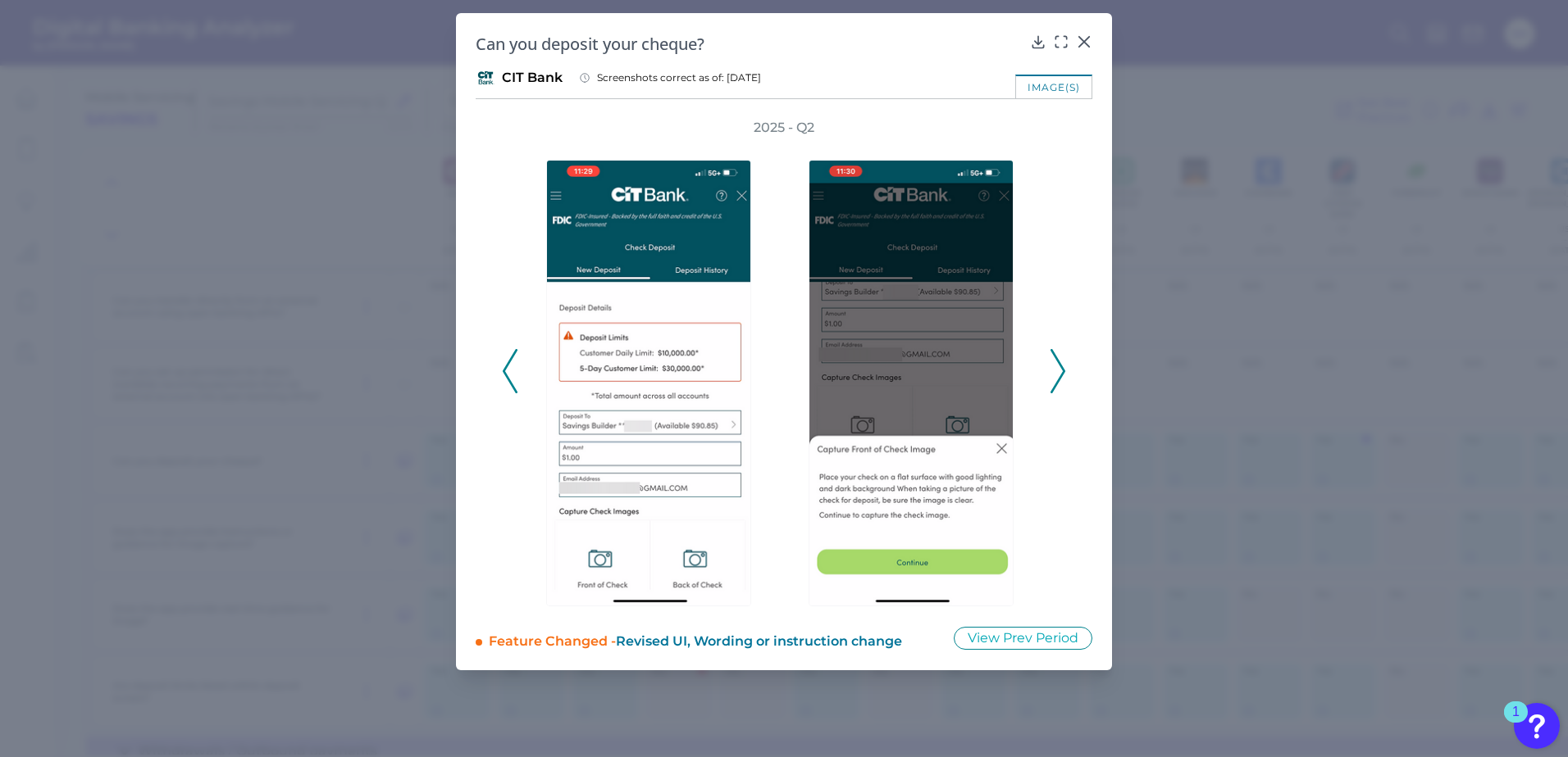
click at [1055, 381] on icon at bounding box center [1058, 372] width 15 height 45
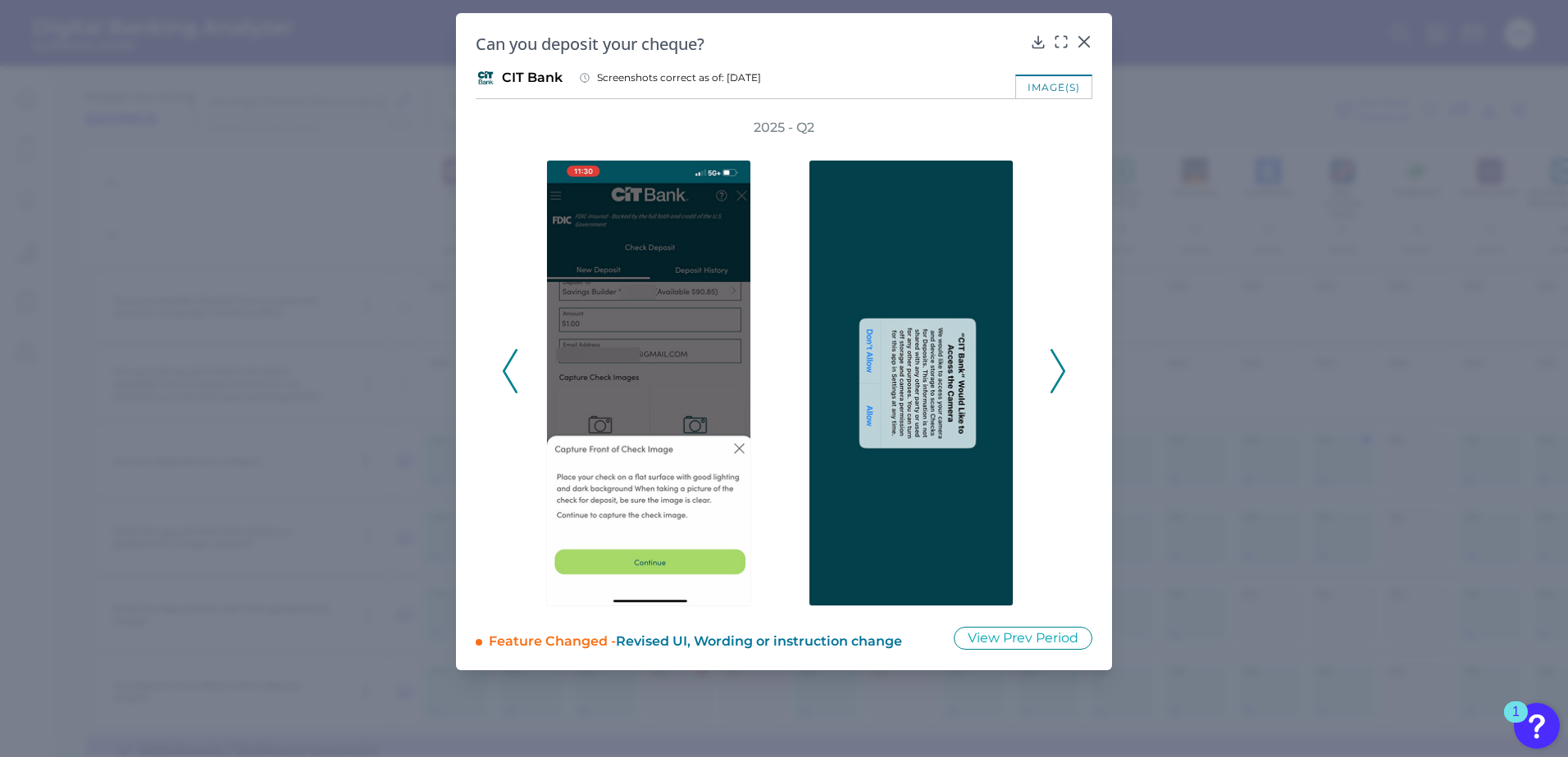
click at [1055, 381] on icon at bounding box center [1058, 372] width 15 height 45
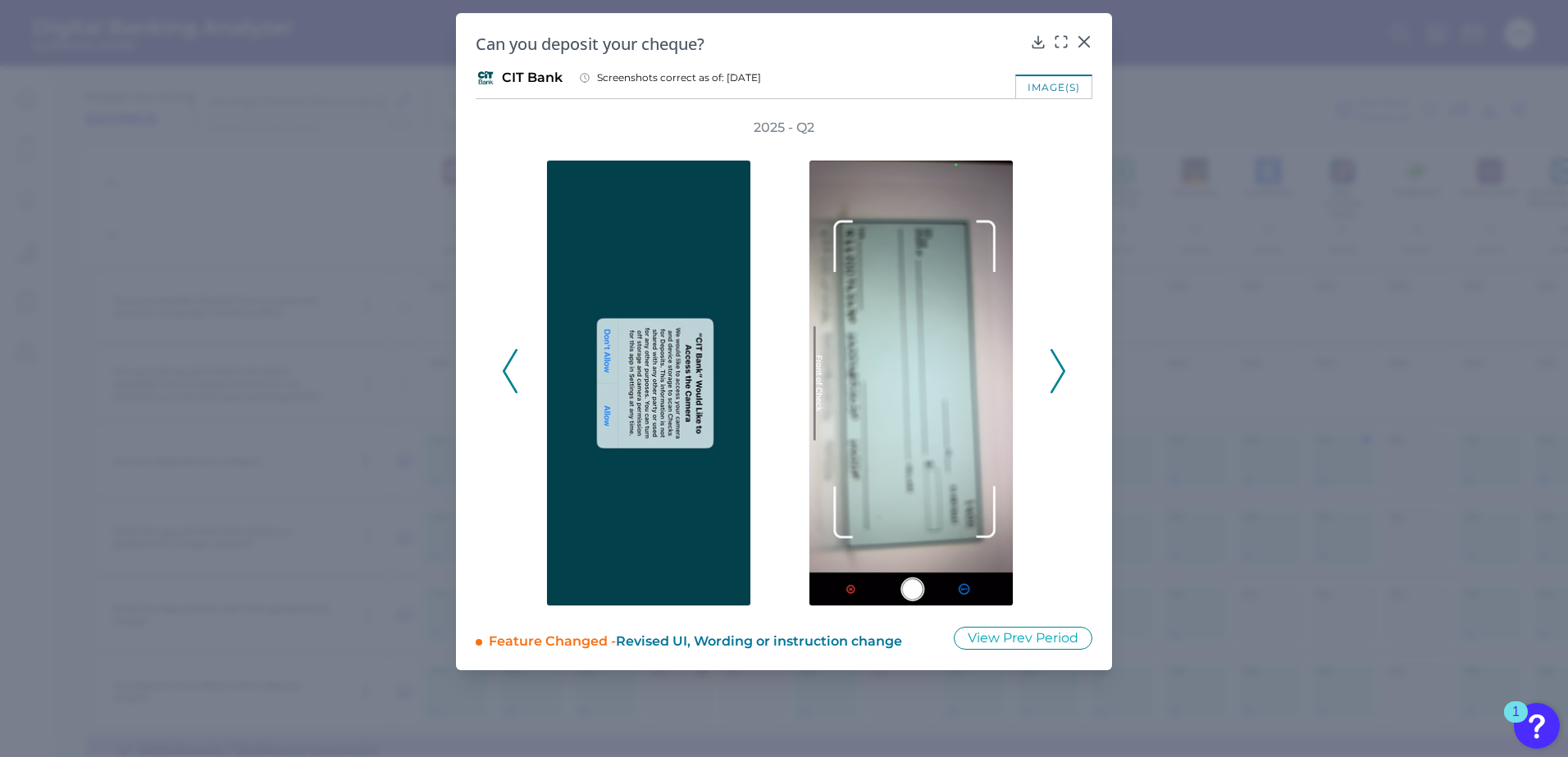
click at [1055, 381] on icon at bounding box center [1058, 372] width 15 height 45
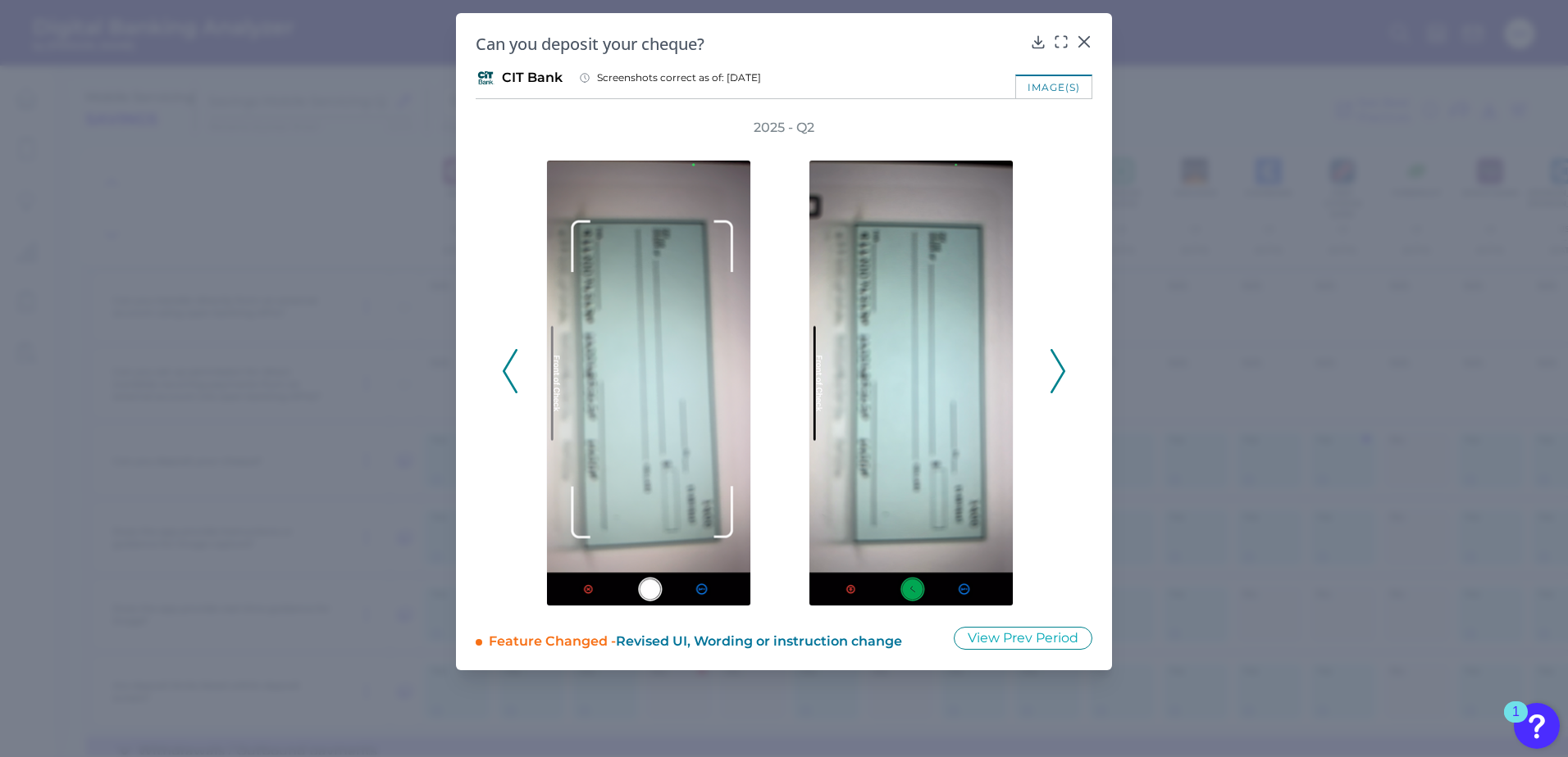
click at [1055, 381] on icon at bounding box center [1058, 372] width 15 height 45
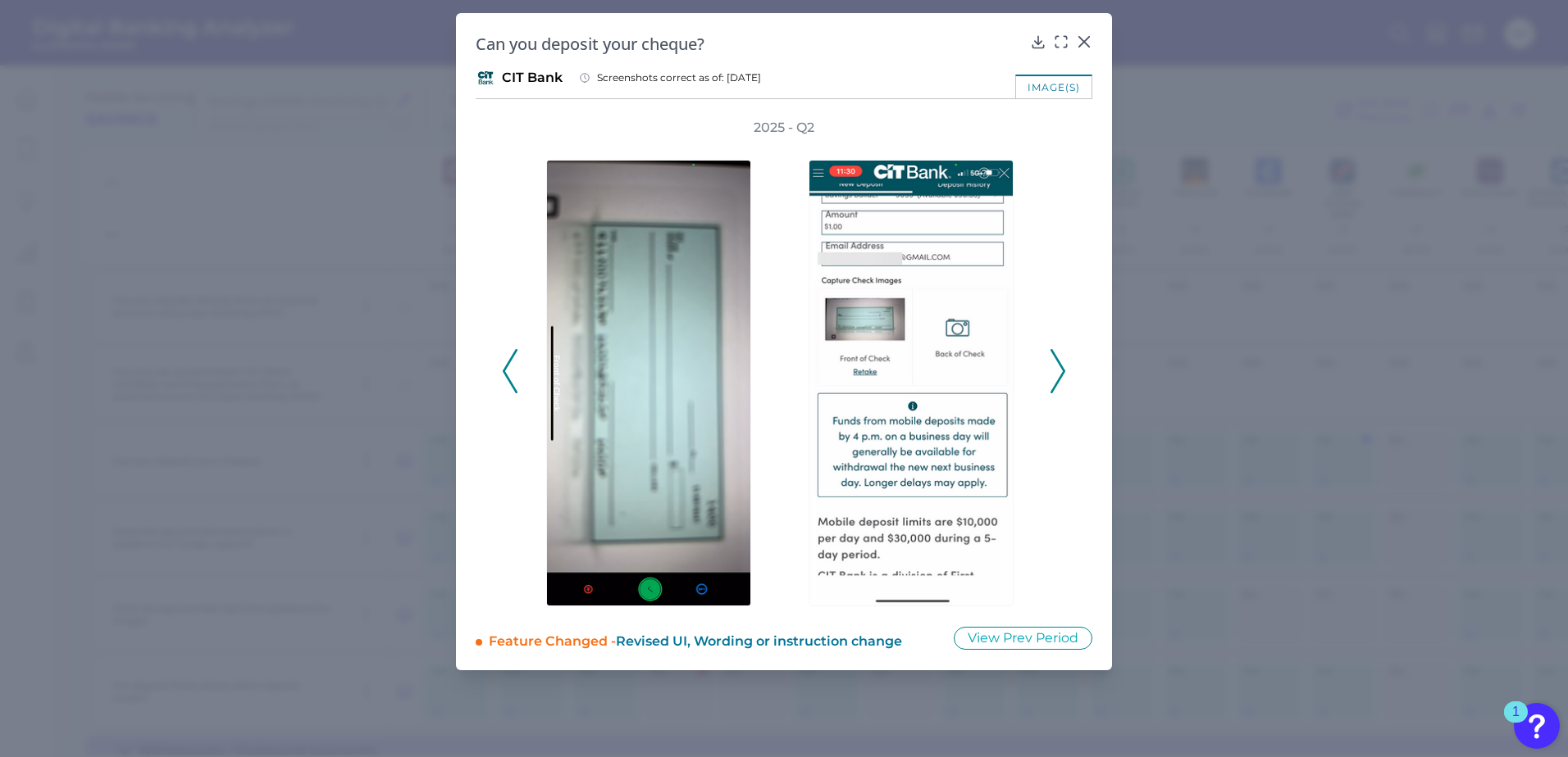
click at [1055, 381] on icon at bounding box center [1058, 372] width 15 height 45
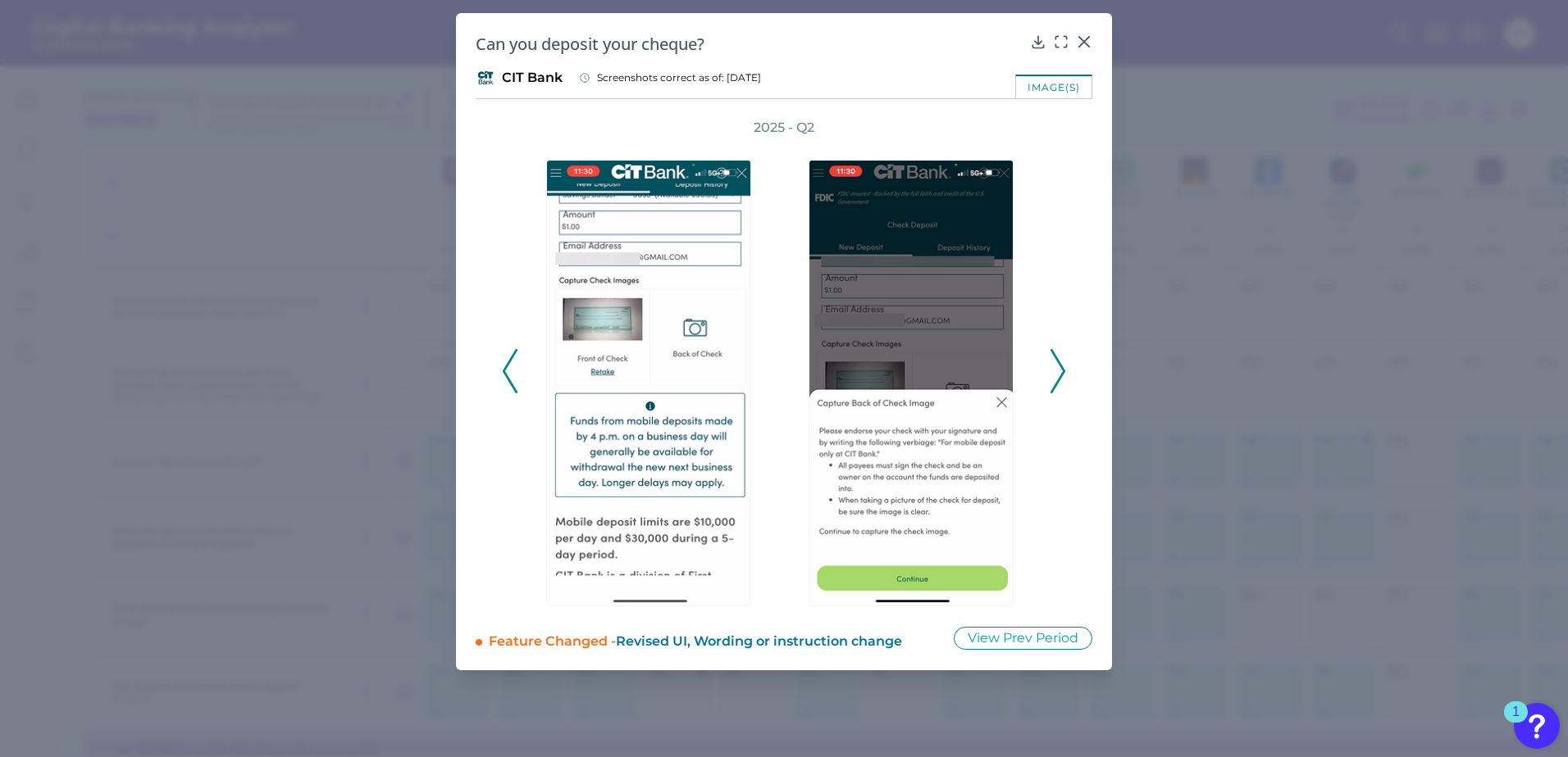
click at [1055, 381] on icon at bounding box center [1058, 372] width 15 height 45
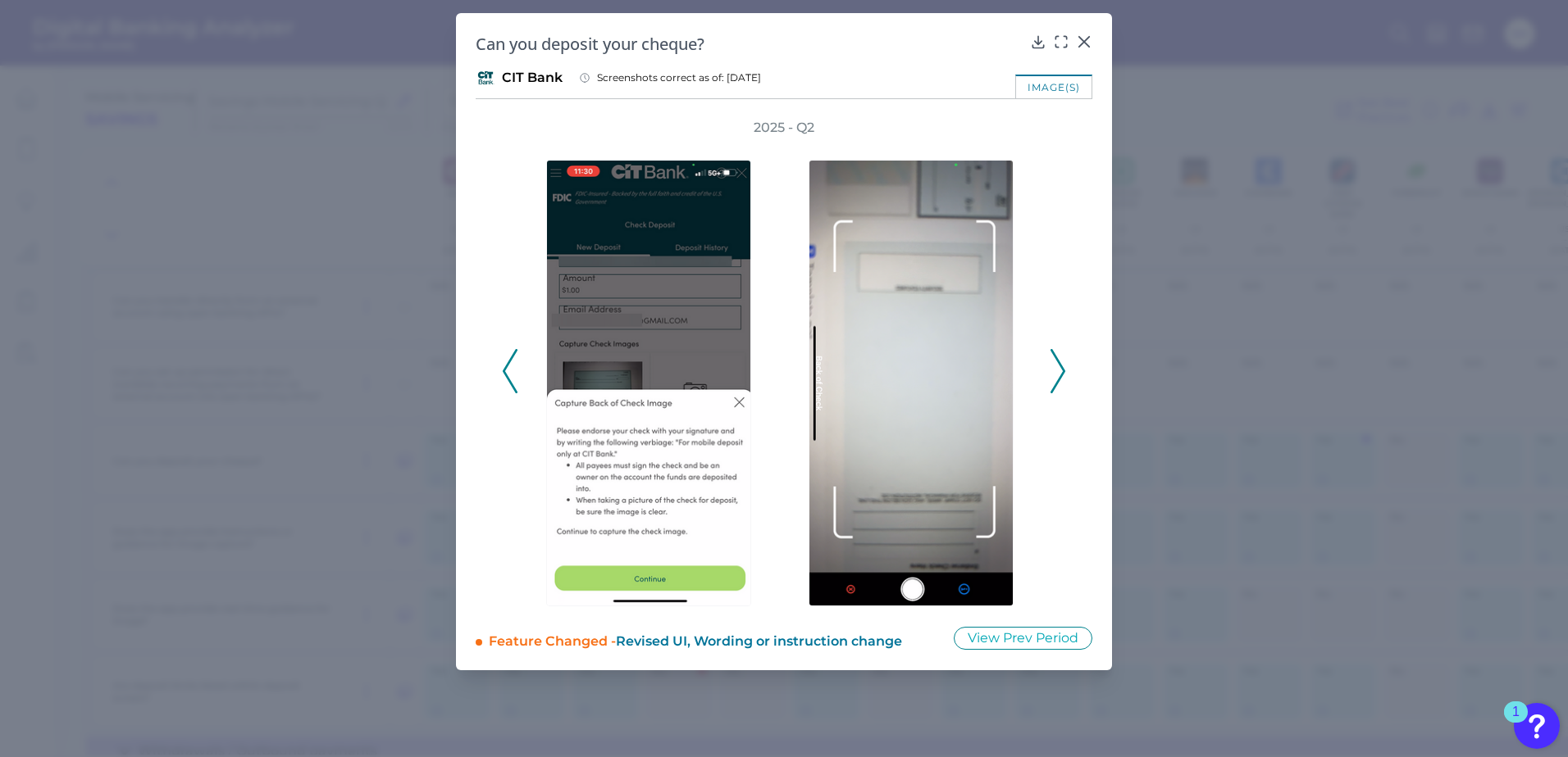
click at [508, 383] on icon at bounding box center [509, 372] width 15 height 45
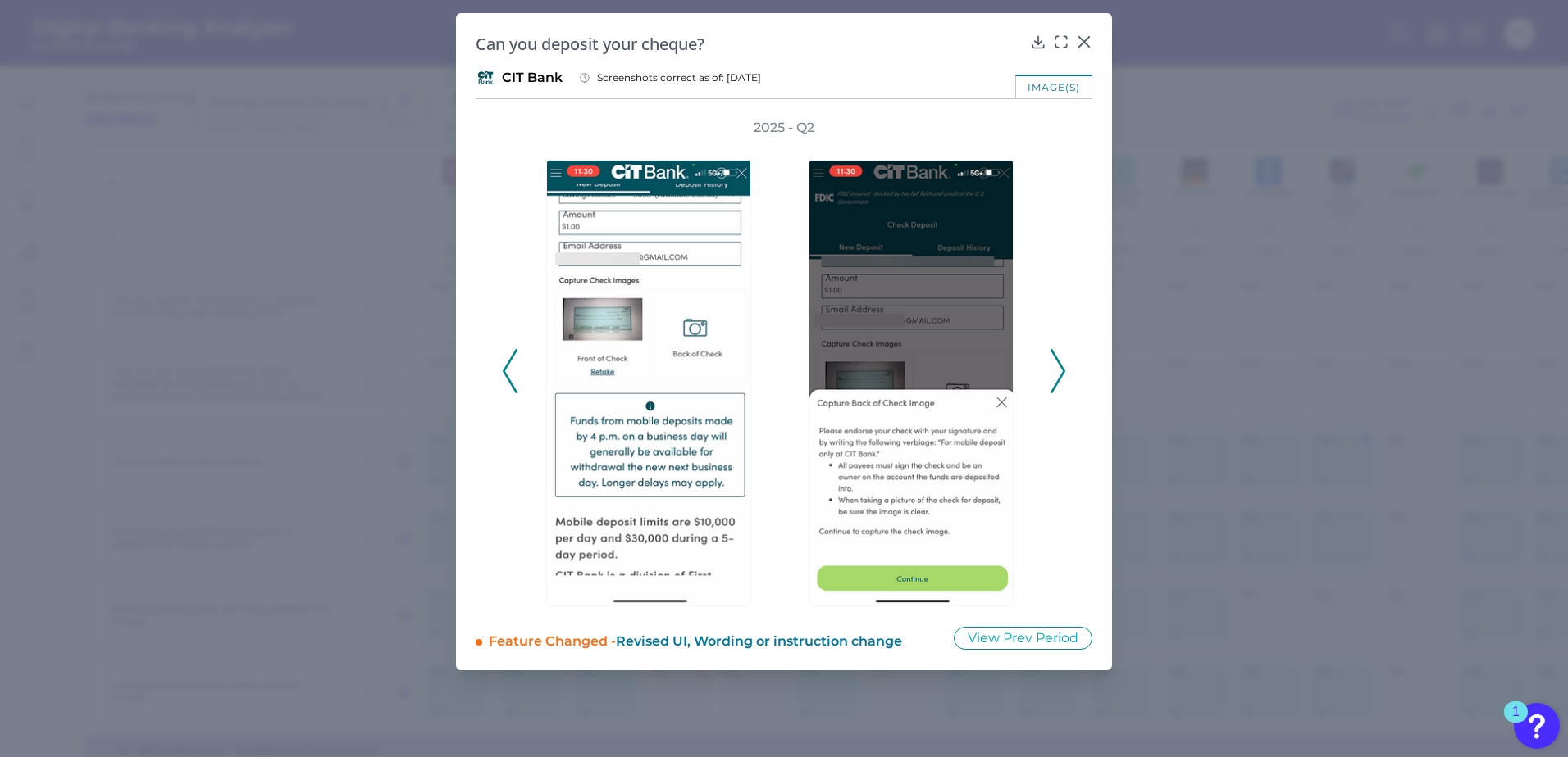
click at [508, 383] on icon at bounding box center [509, 372] width 15 height 45
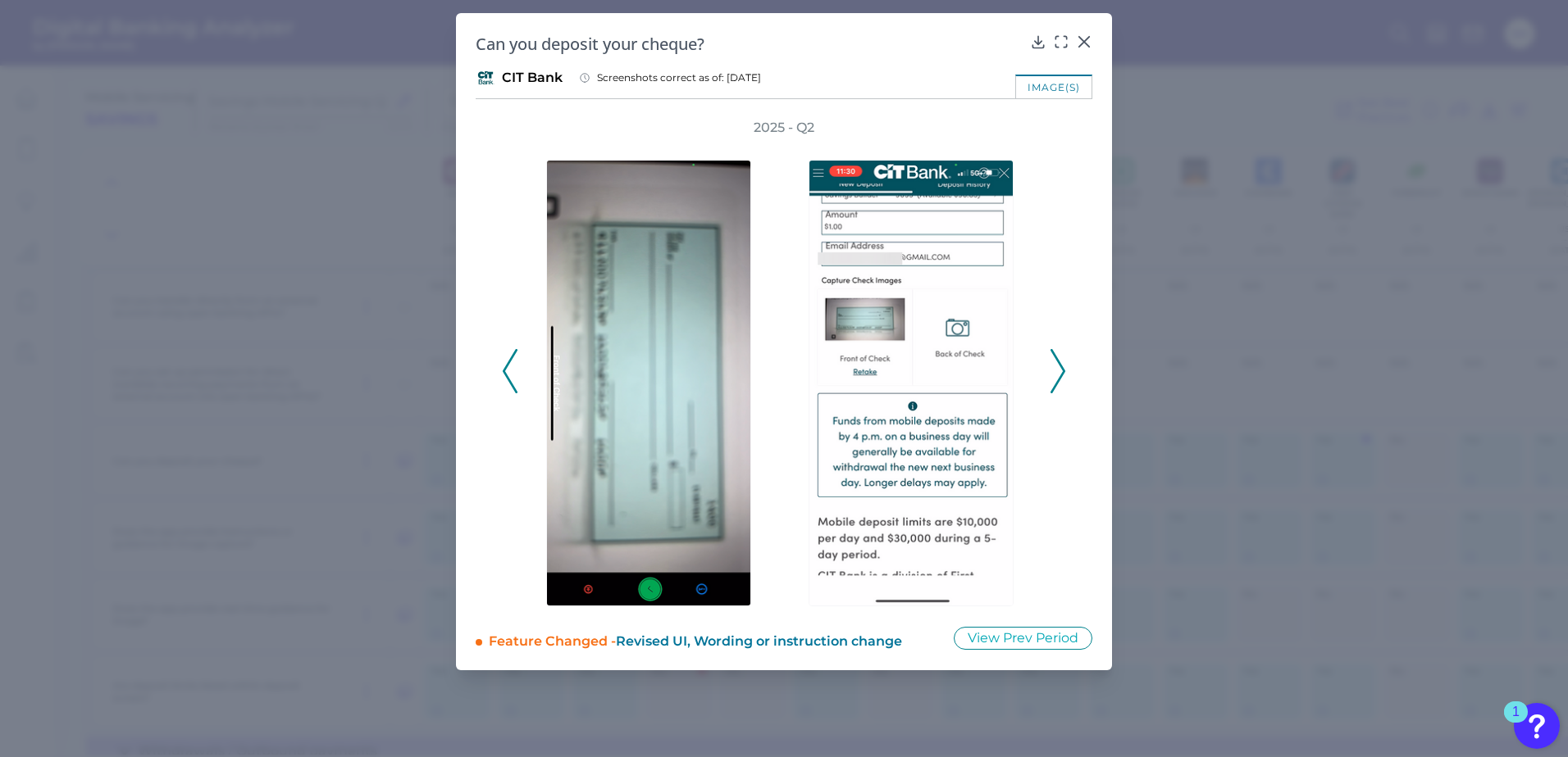
click at [508, 383] on icon at bounding box center [509, 372] width 15 height 45
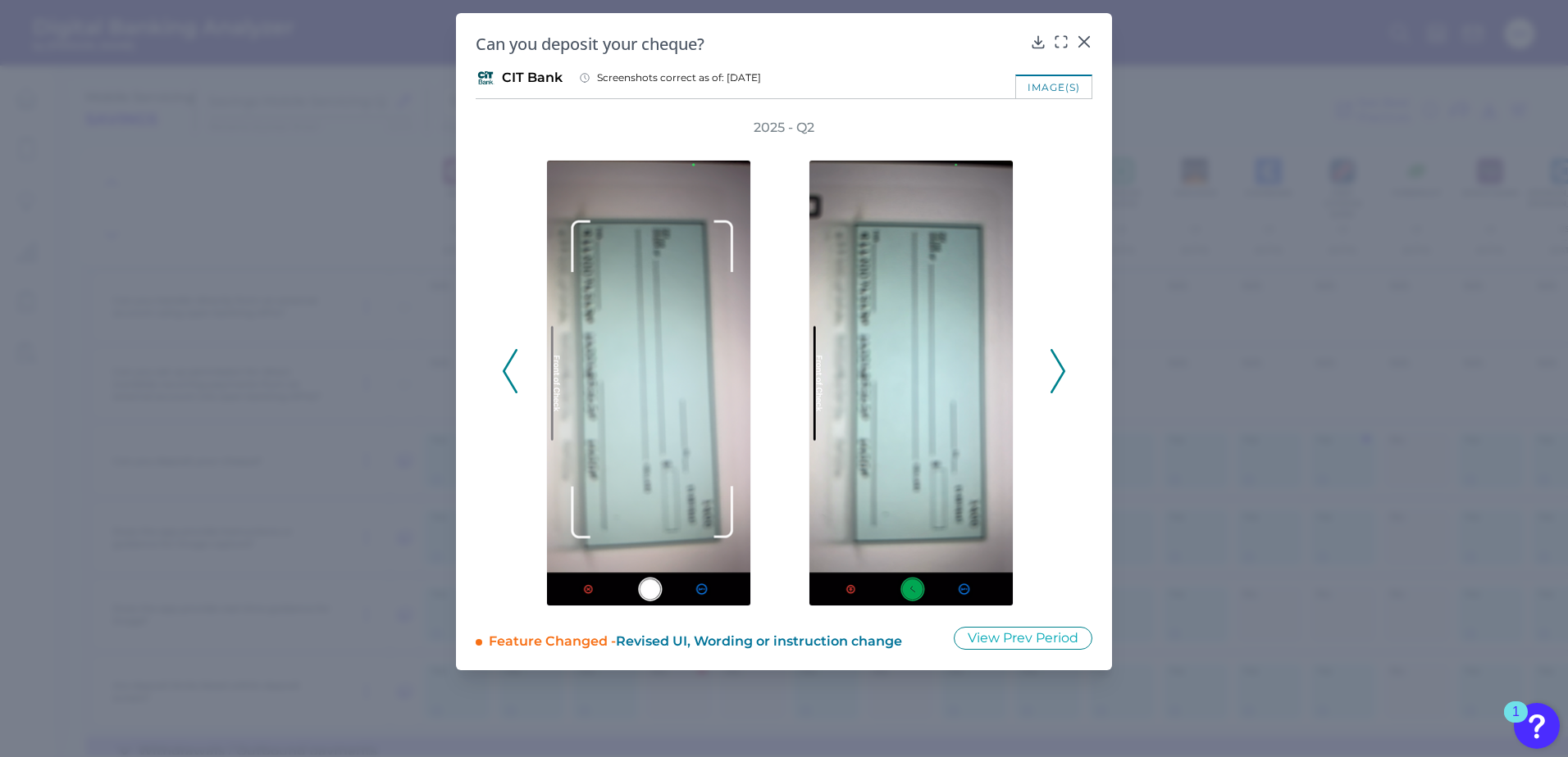
click at [508, 383] on icon at bounding box center [509, 372] width 15 height 45
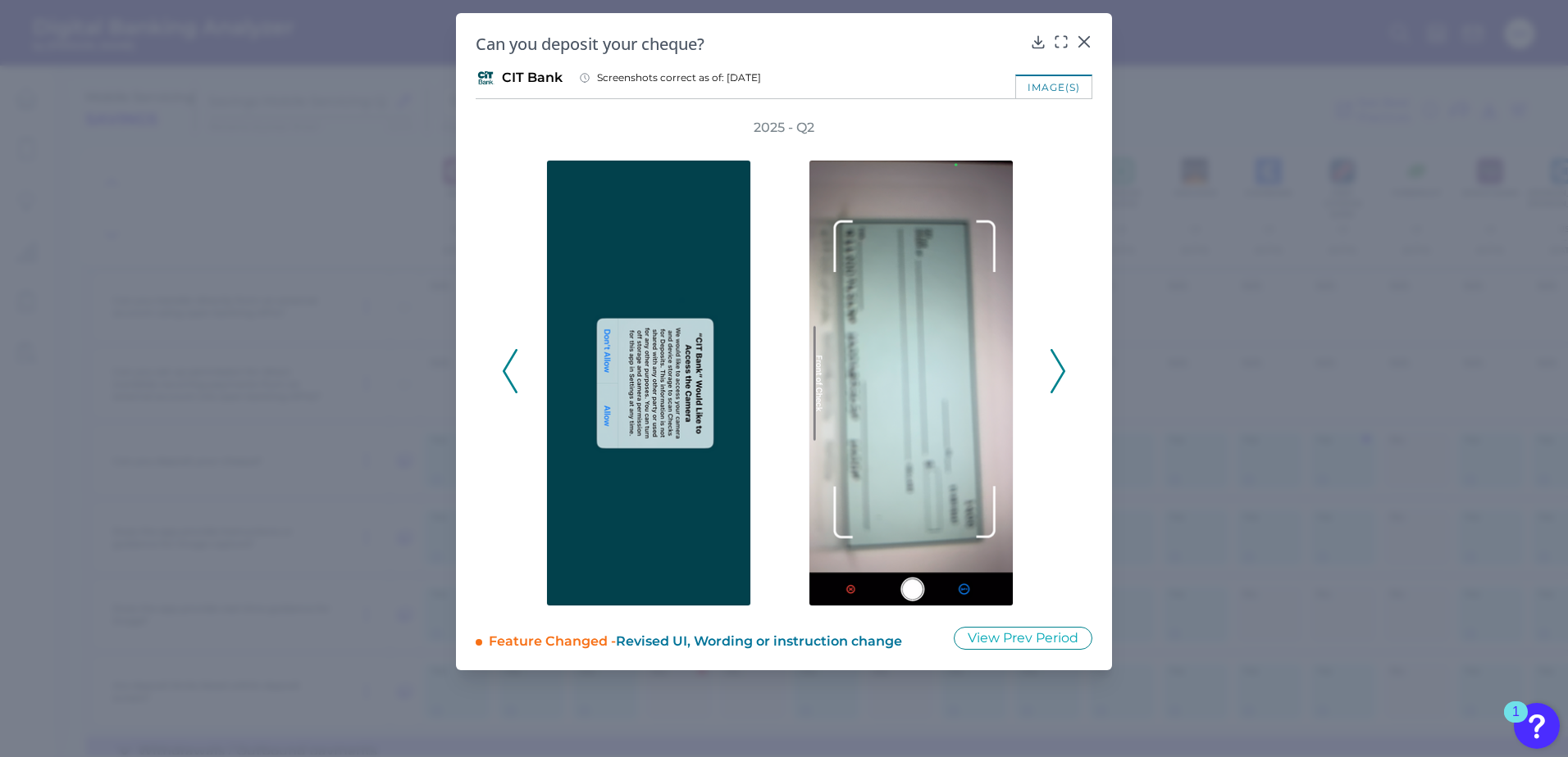
click at [508, 383] on icon at bounding box center [509, 372] width 15 height 45
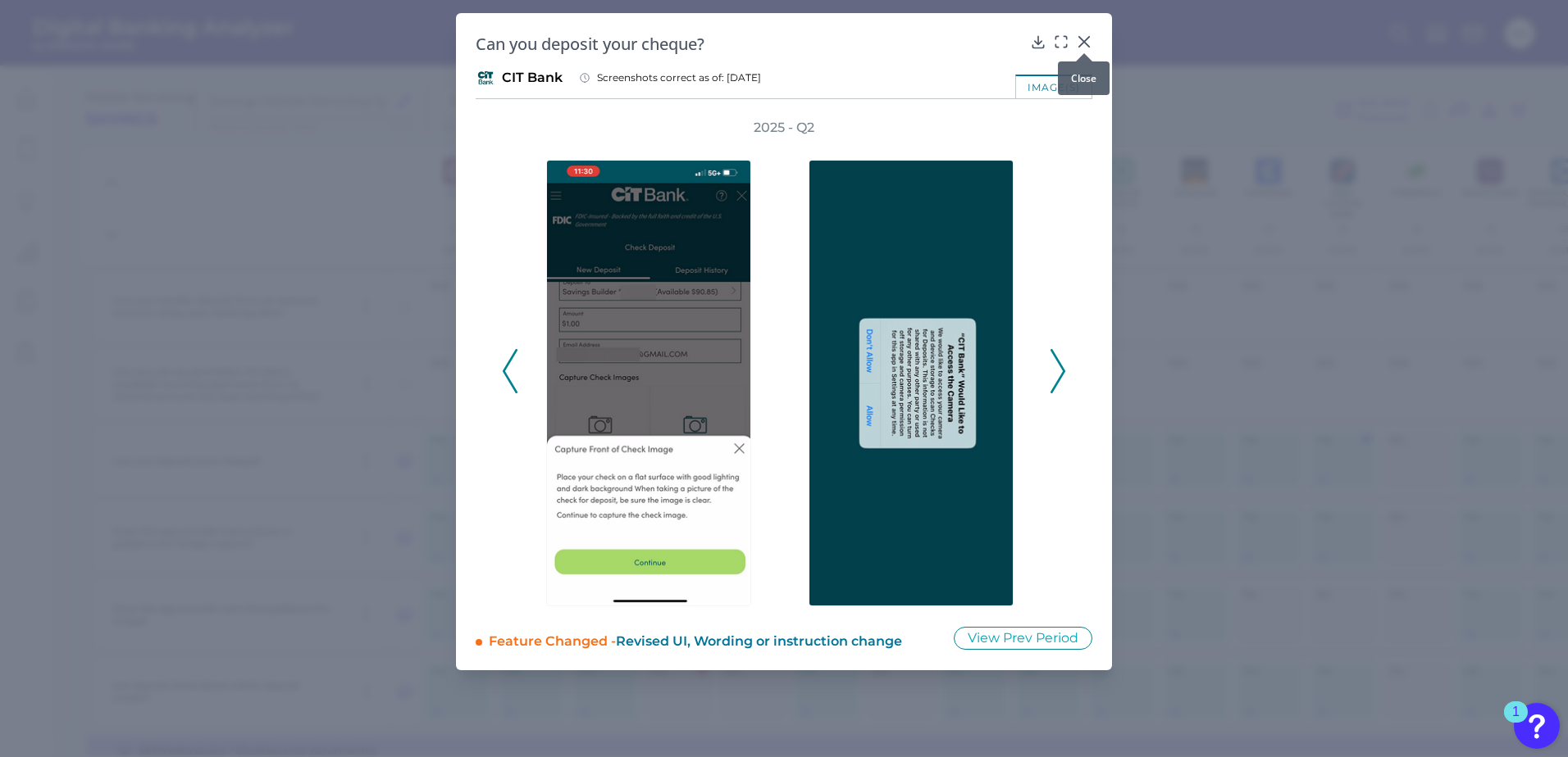
click at [1081, 43] on icon at bounding box center [1084, 42] width 16 height 16
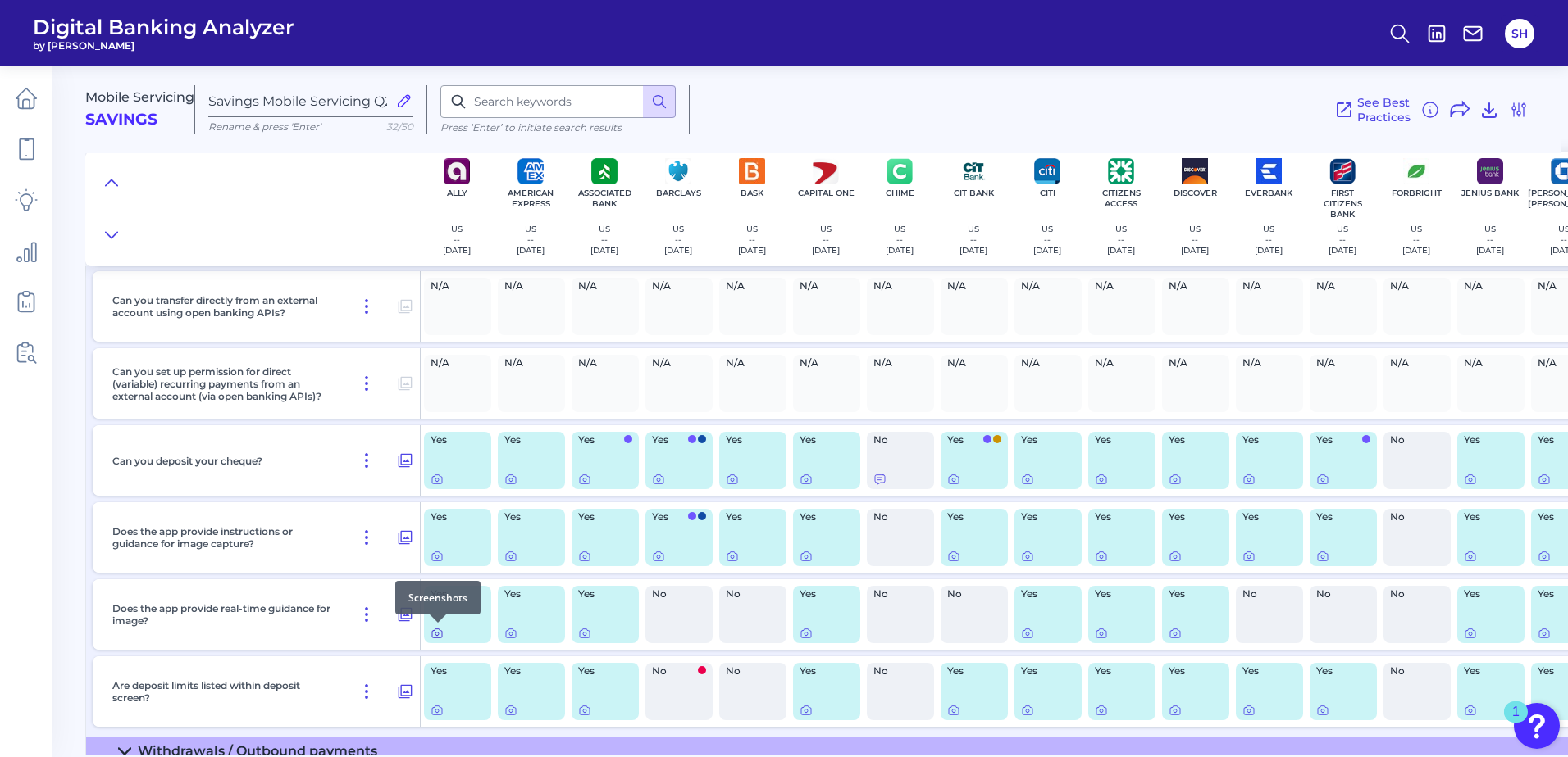
click at [440, 632] on icon at bounding box center [437, 633] width 13 height 13
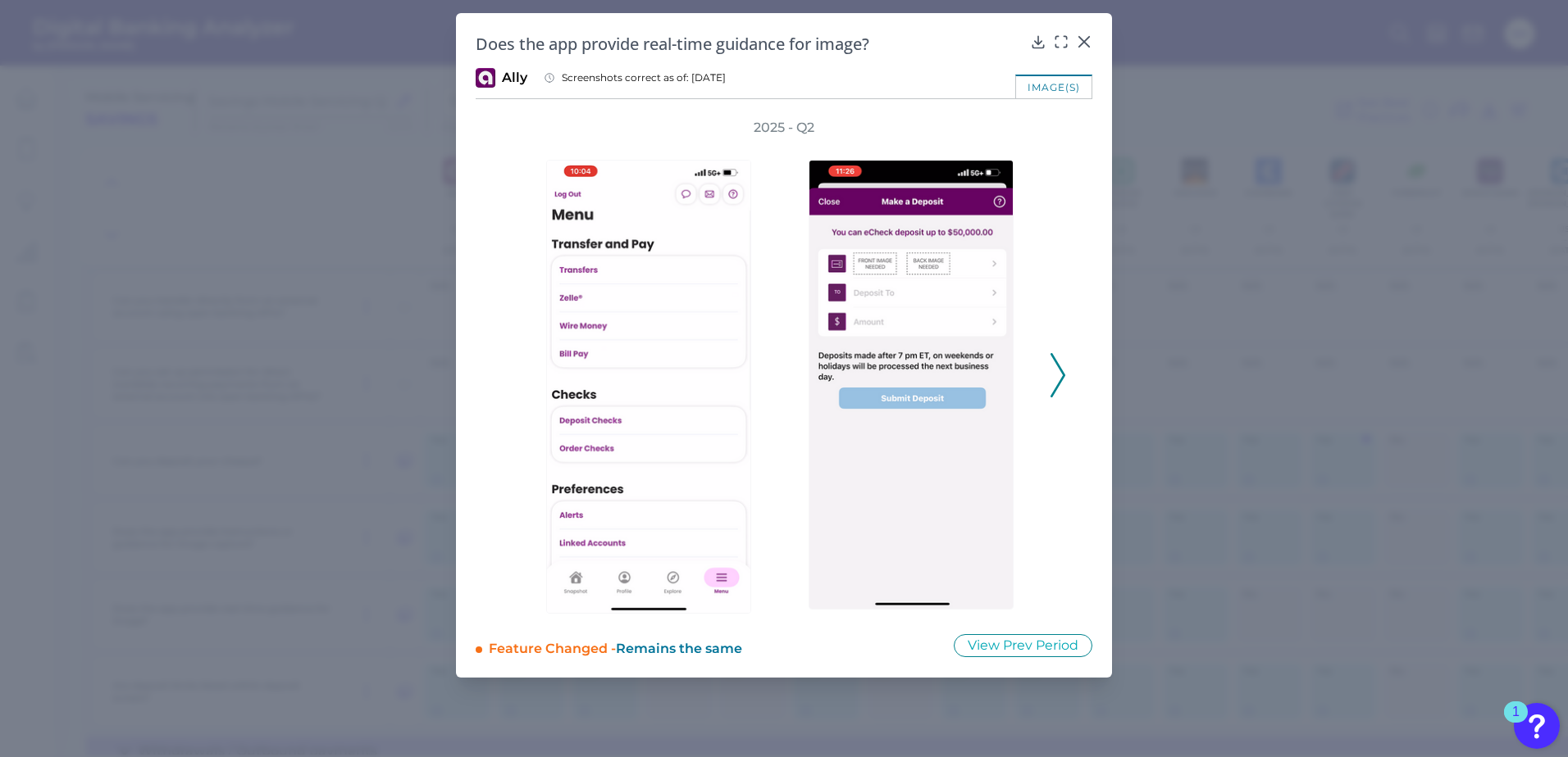
click at [1061, 370] on icon at bounding box center [1058, 375] width 15 height 45
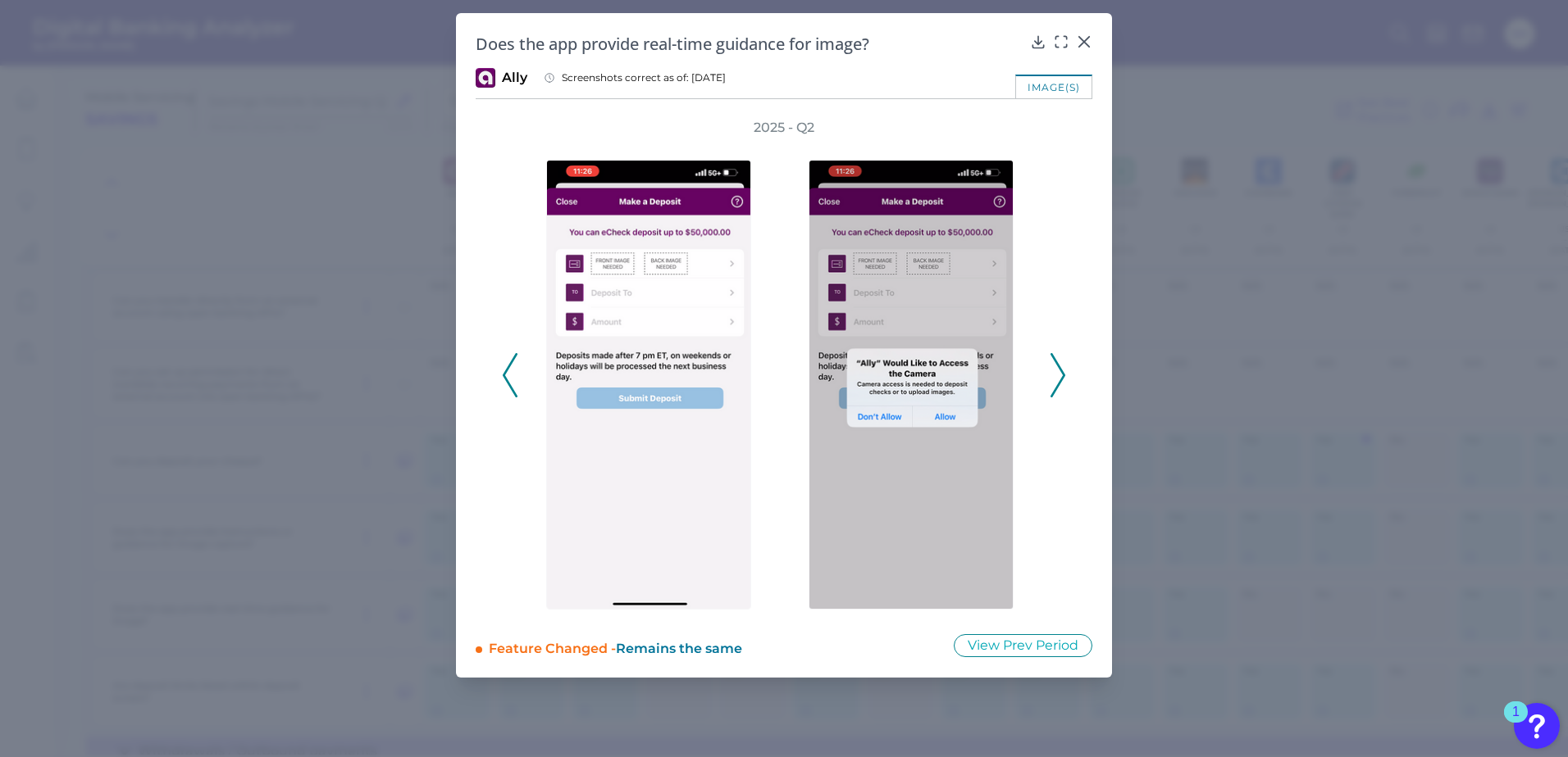
click at [1062, 373] on polyline at bounding box center [1057, 374] width 12 height 42
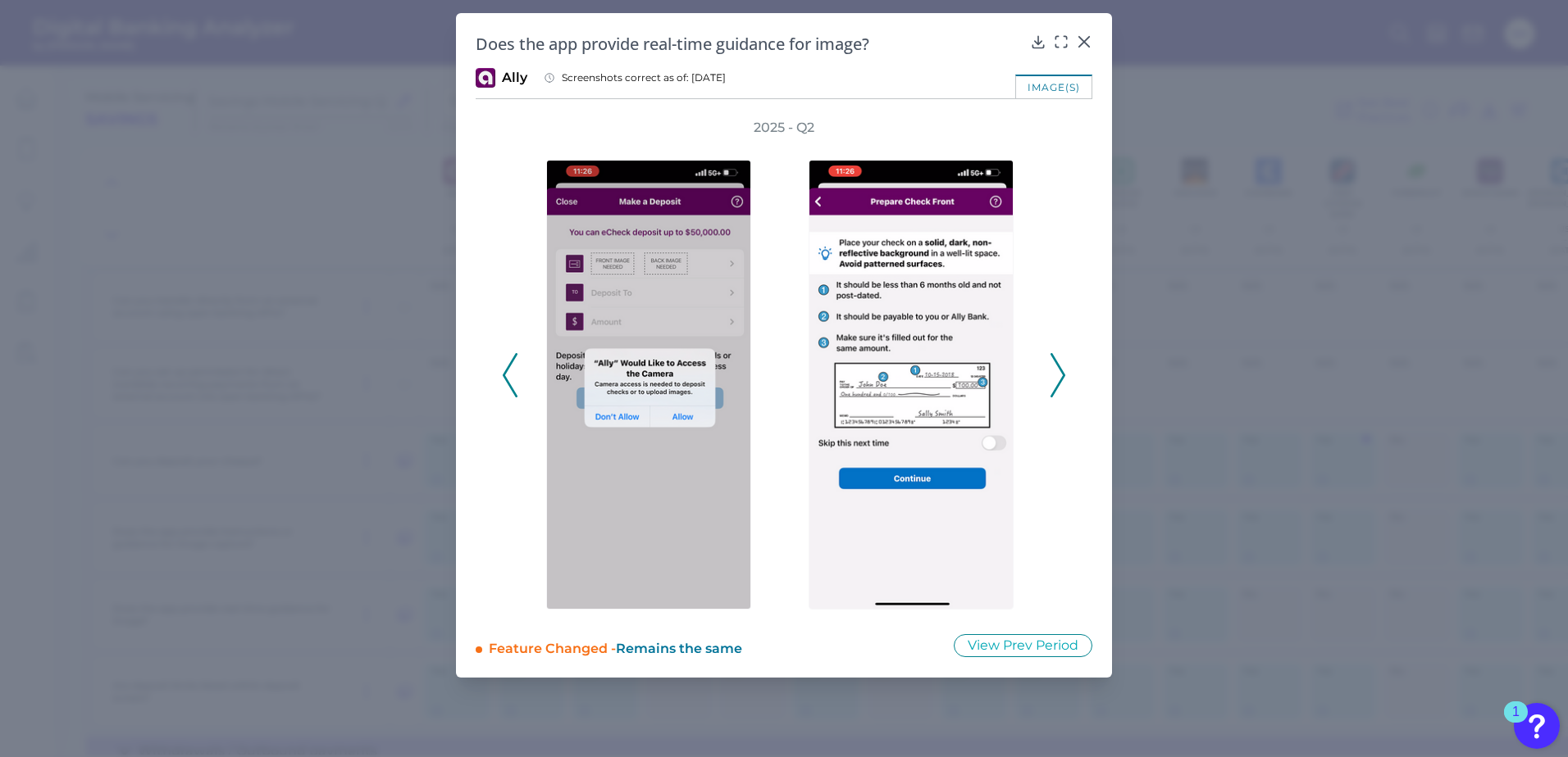
click at [1062, 373] on polyline at bounding box center [1057, 374] width 12 height 42
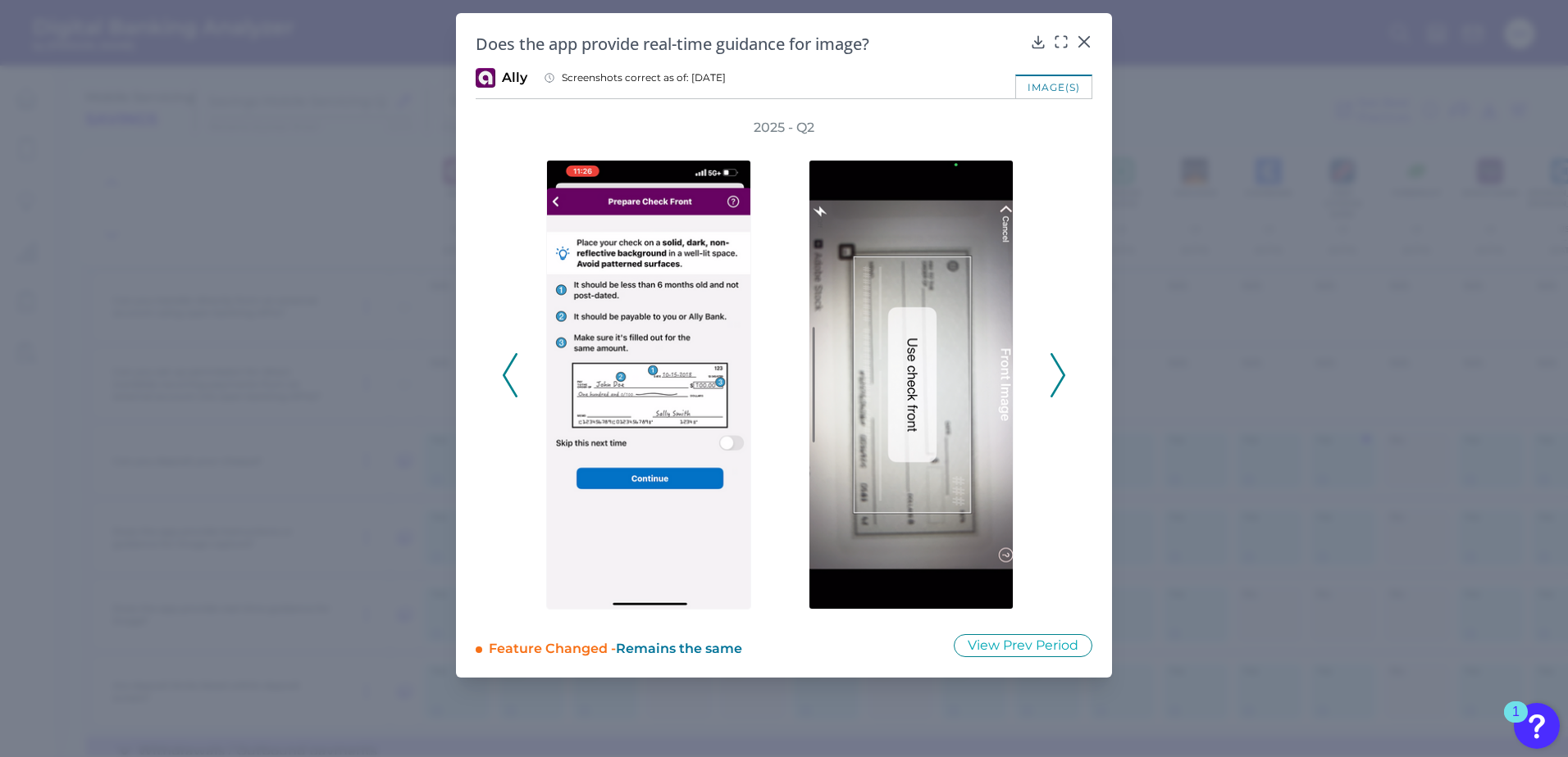
click at [1062, 373] on polyline at bounding box center [1057, 374] width 12 height 42
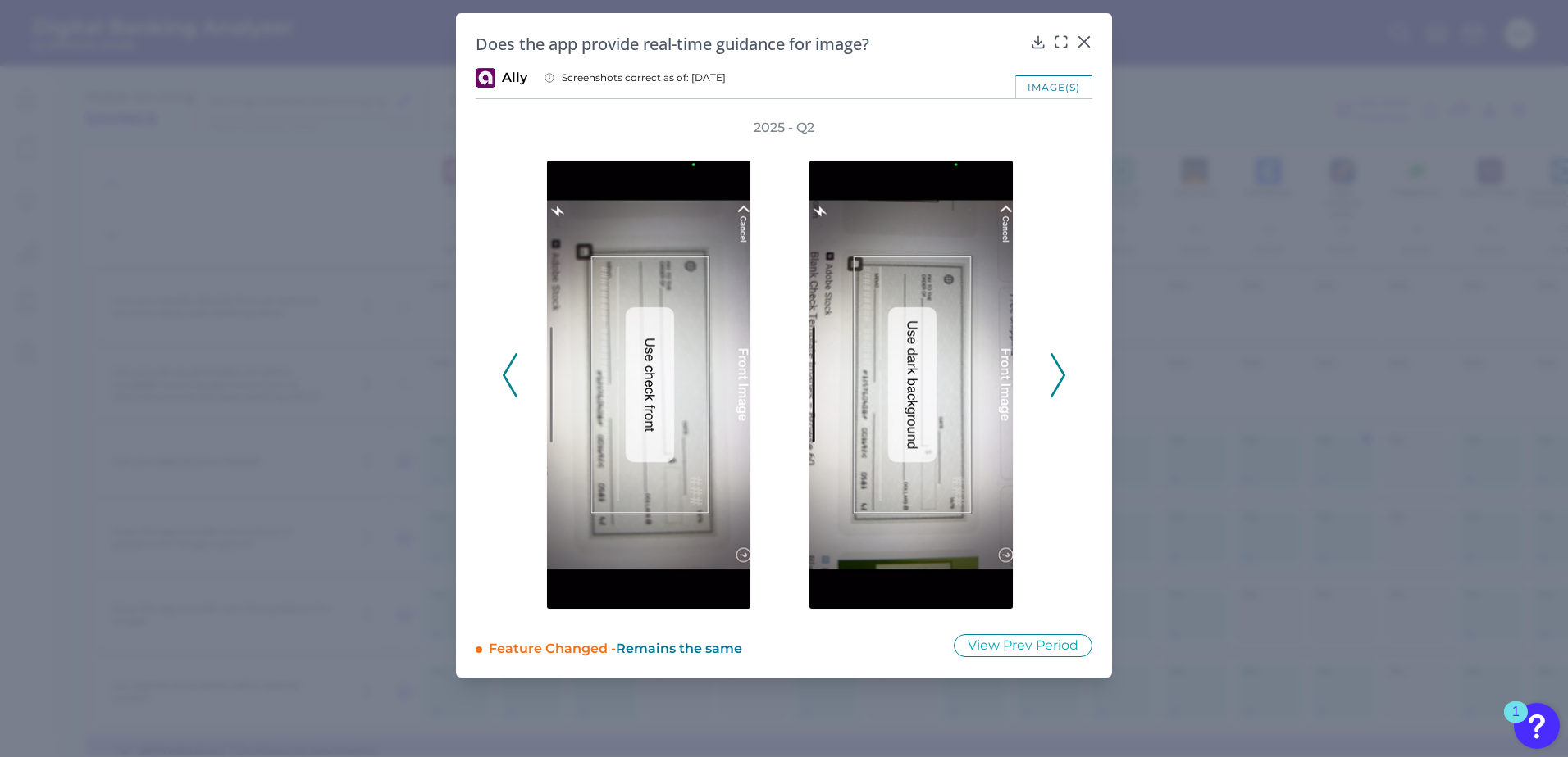
click at [1062, 373] on polyline at bounding box center [1057, 374] width 12 height 42
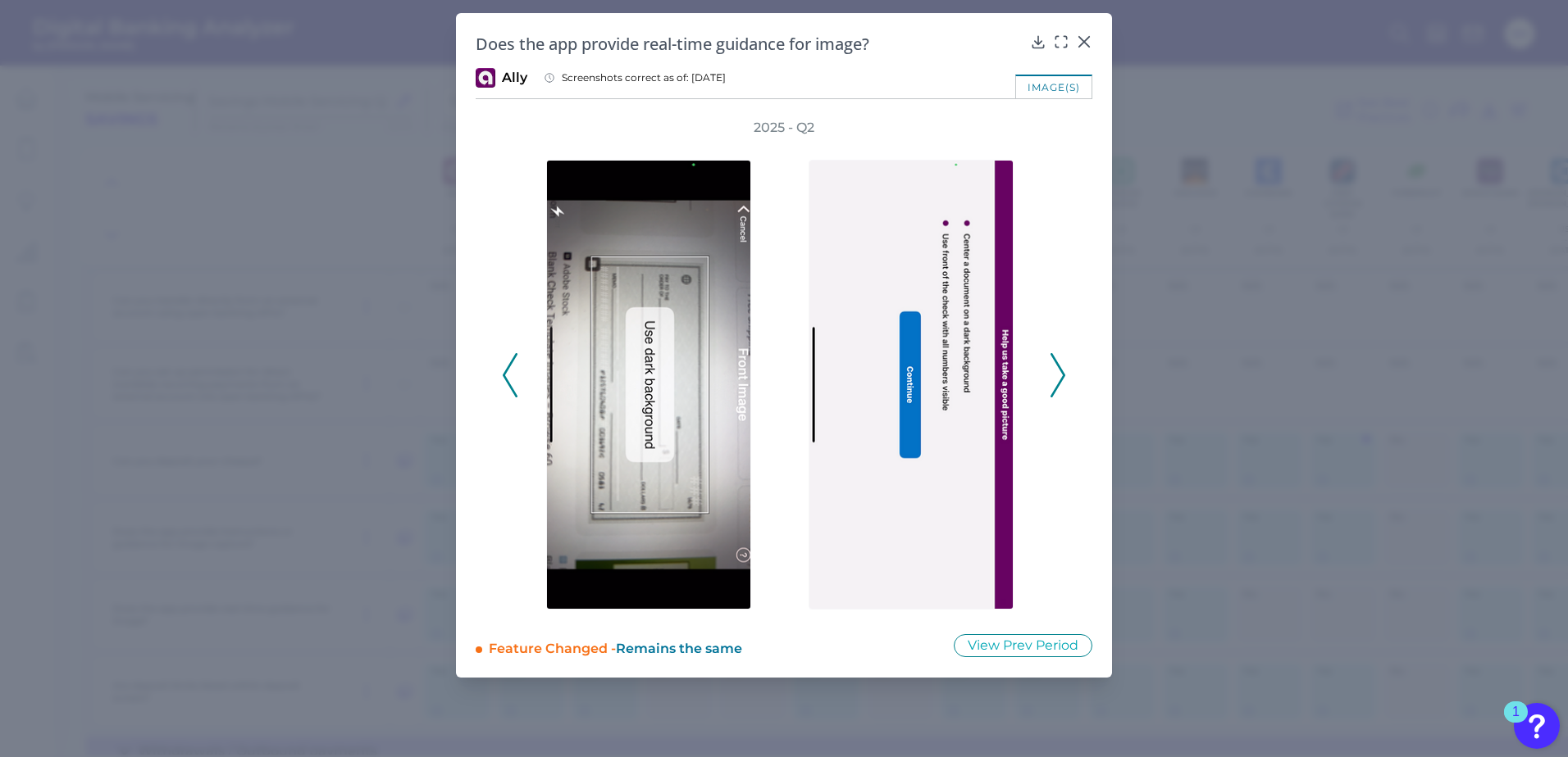
click at [1057, 381] on icon at bounding box center [1058, 375] width 15 height 45
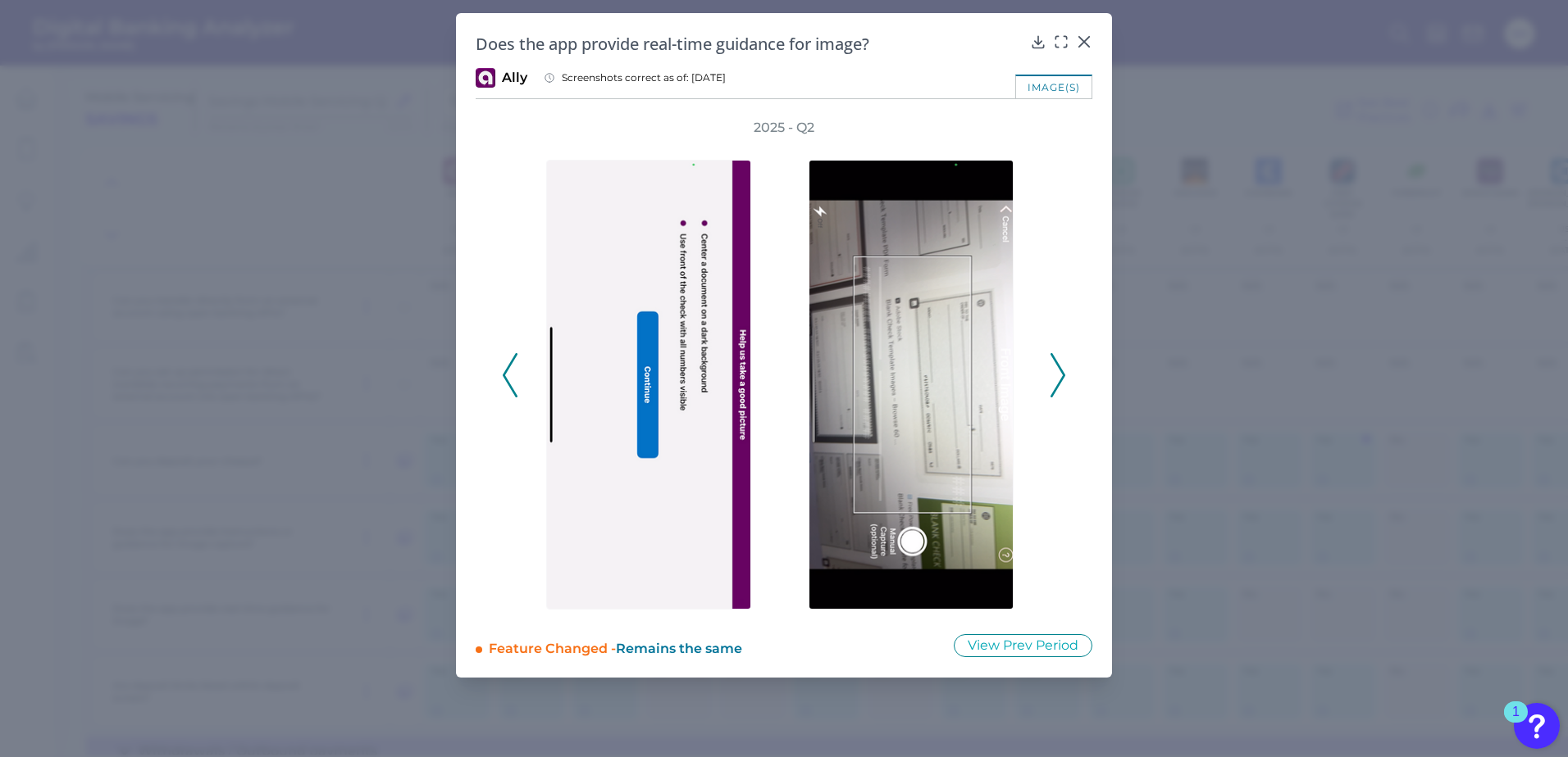
click at [1057, 381] on icon at bounding box center [1058, 375] width 15 height 45
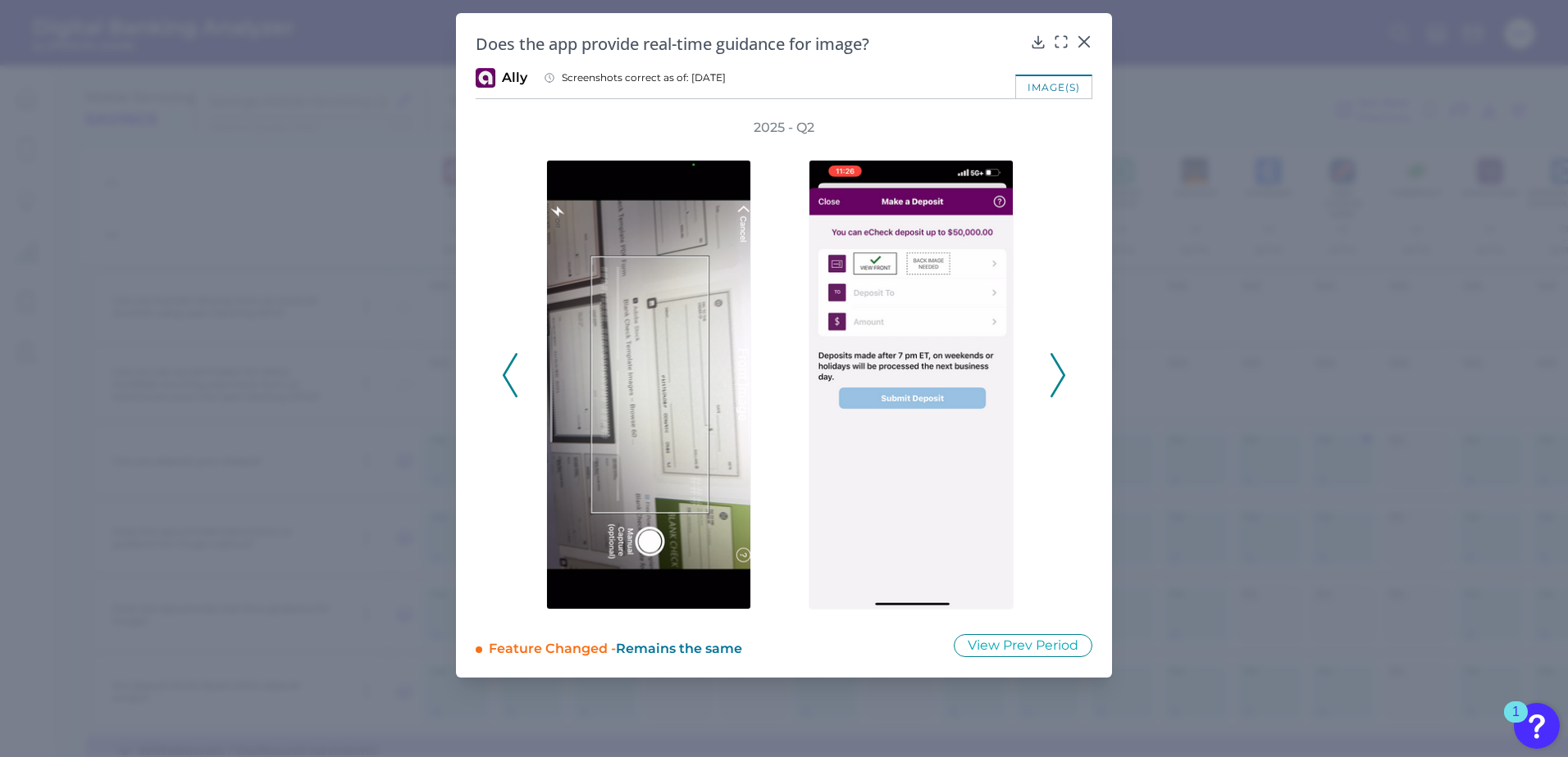
click at [1057, 381] on icon at bounding box center [1058, 375] width 15 height 45
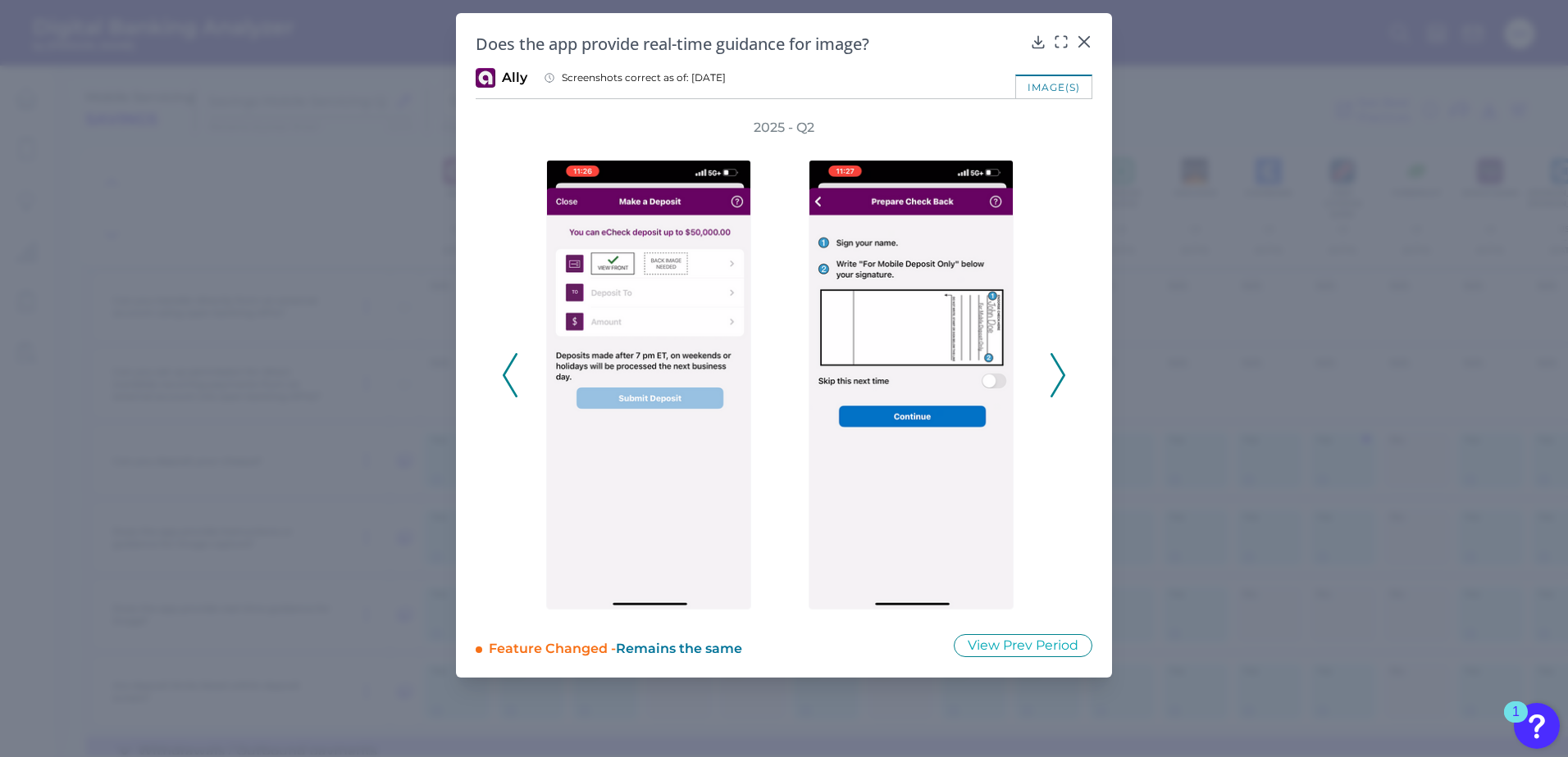
click at [1057, 381] on icon at bounding box center [1058, 375] width 15 height 45
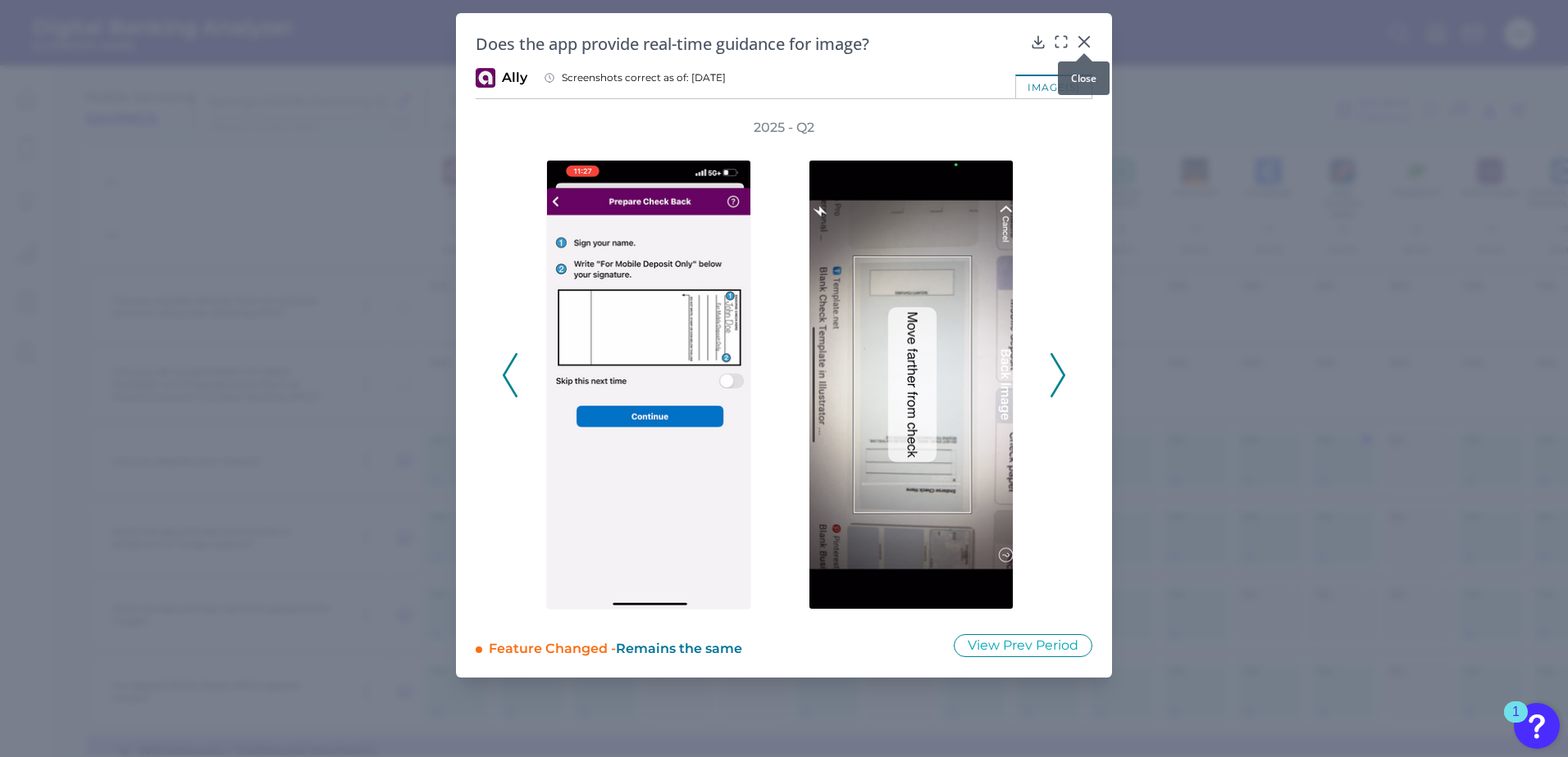
click at [1081, 41] on icon at bounding box center [1084, 42] width 16 height 16
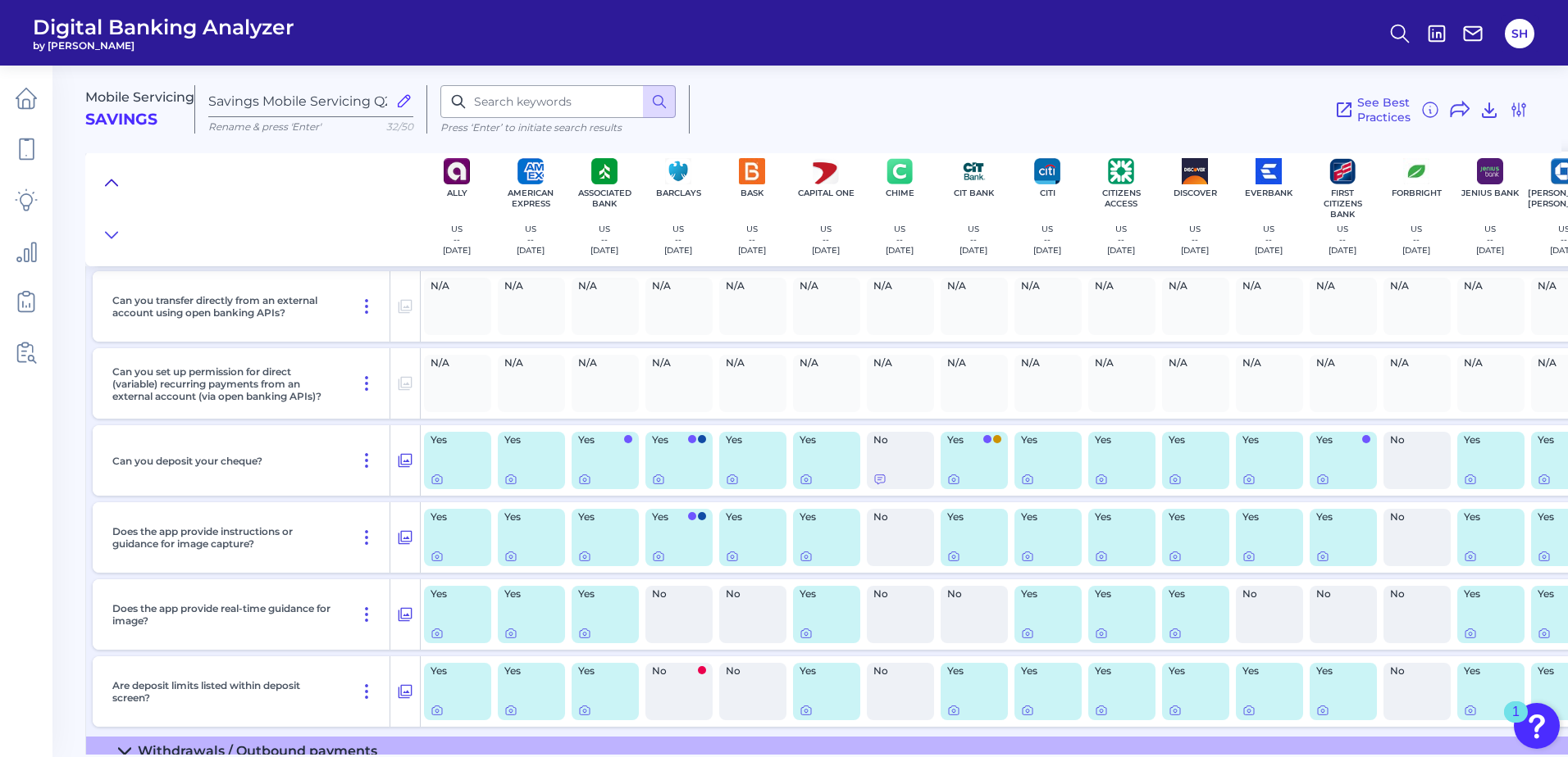
click at [110, 174] on button at bounding box center [111, 183] width 26 height 23
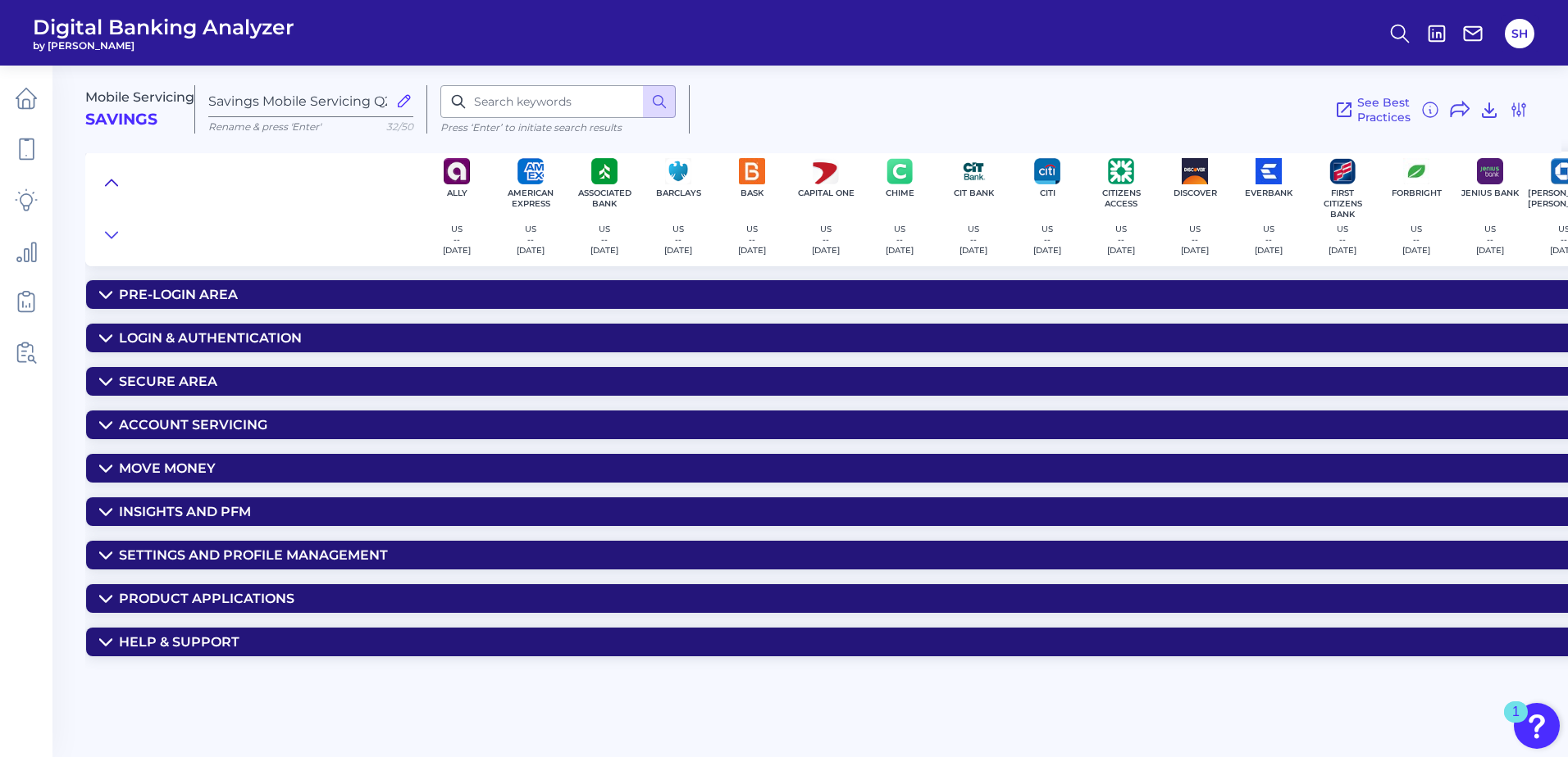
scroll to position [0, 0]
click at [198, 465] on div "Move Money" at bounding box center [167, 468] width 96 height 15
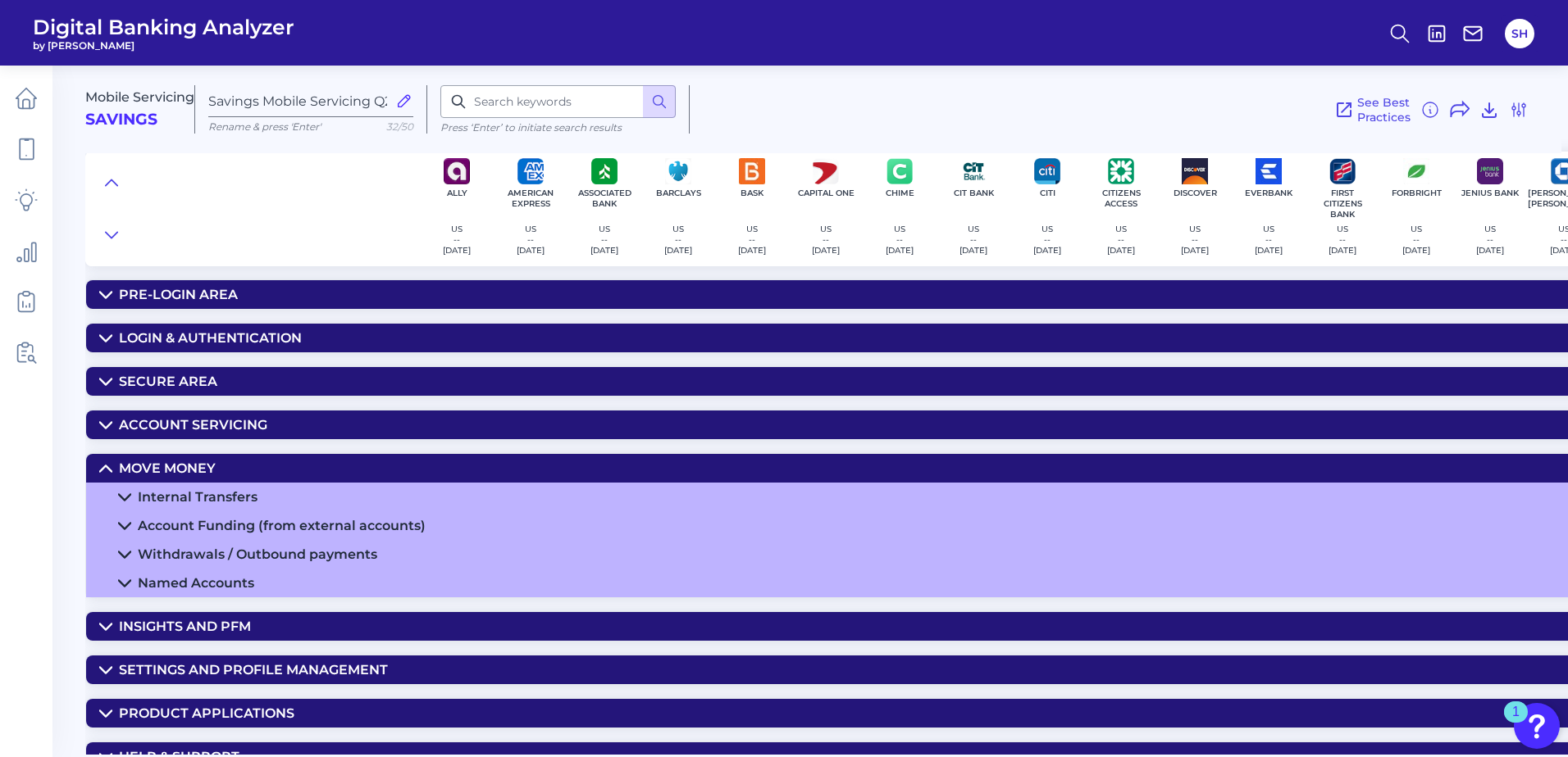
click at [197, 551] on div "Withdrawals / Outbound payments" at bounding box center [257, 554] width 239 height 15
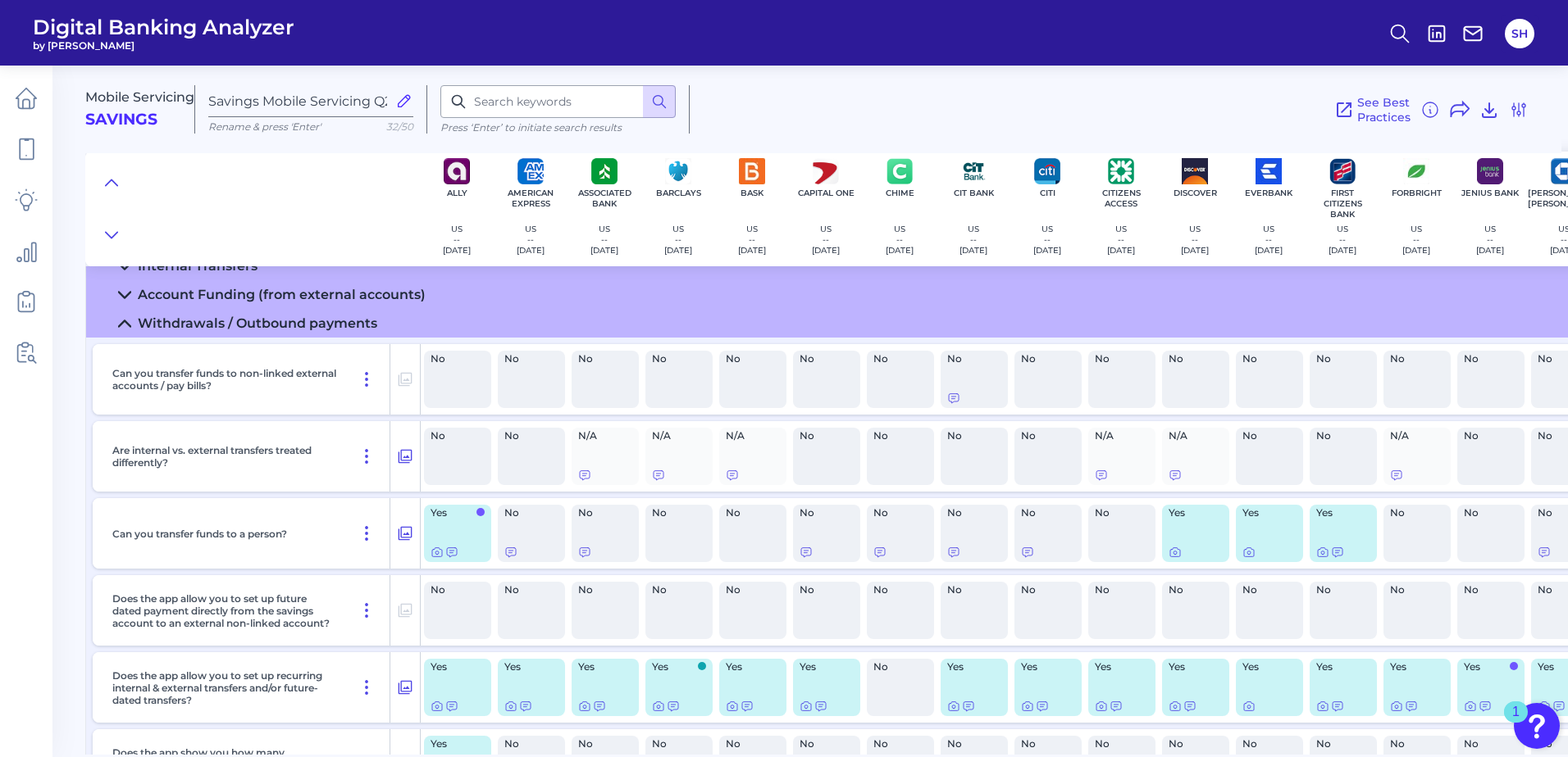
scroll to position [328, 0]
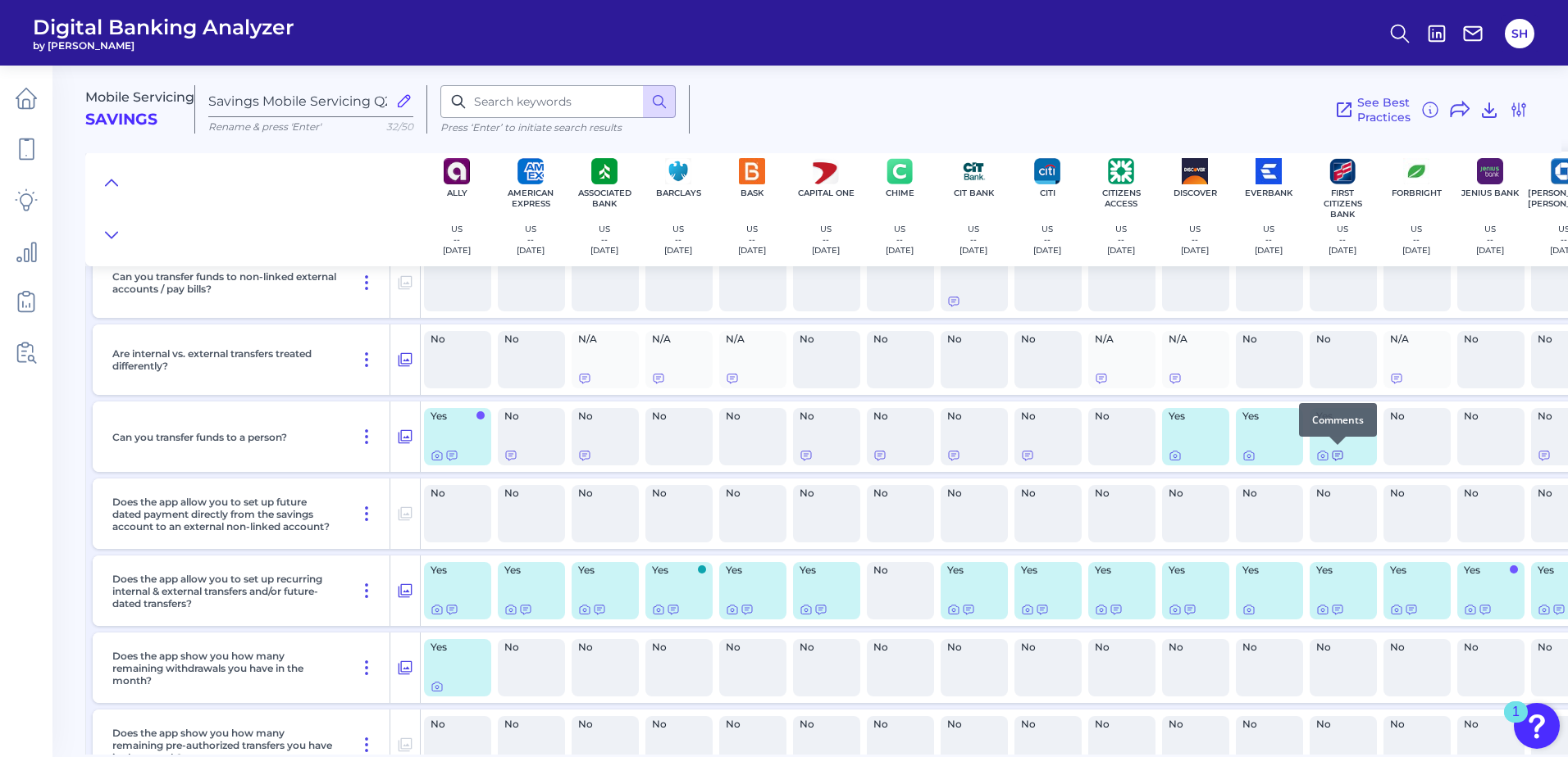
click at [1338, 458] on icon at bounding box center [1337, 456] width 13 height 13
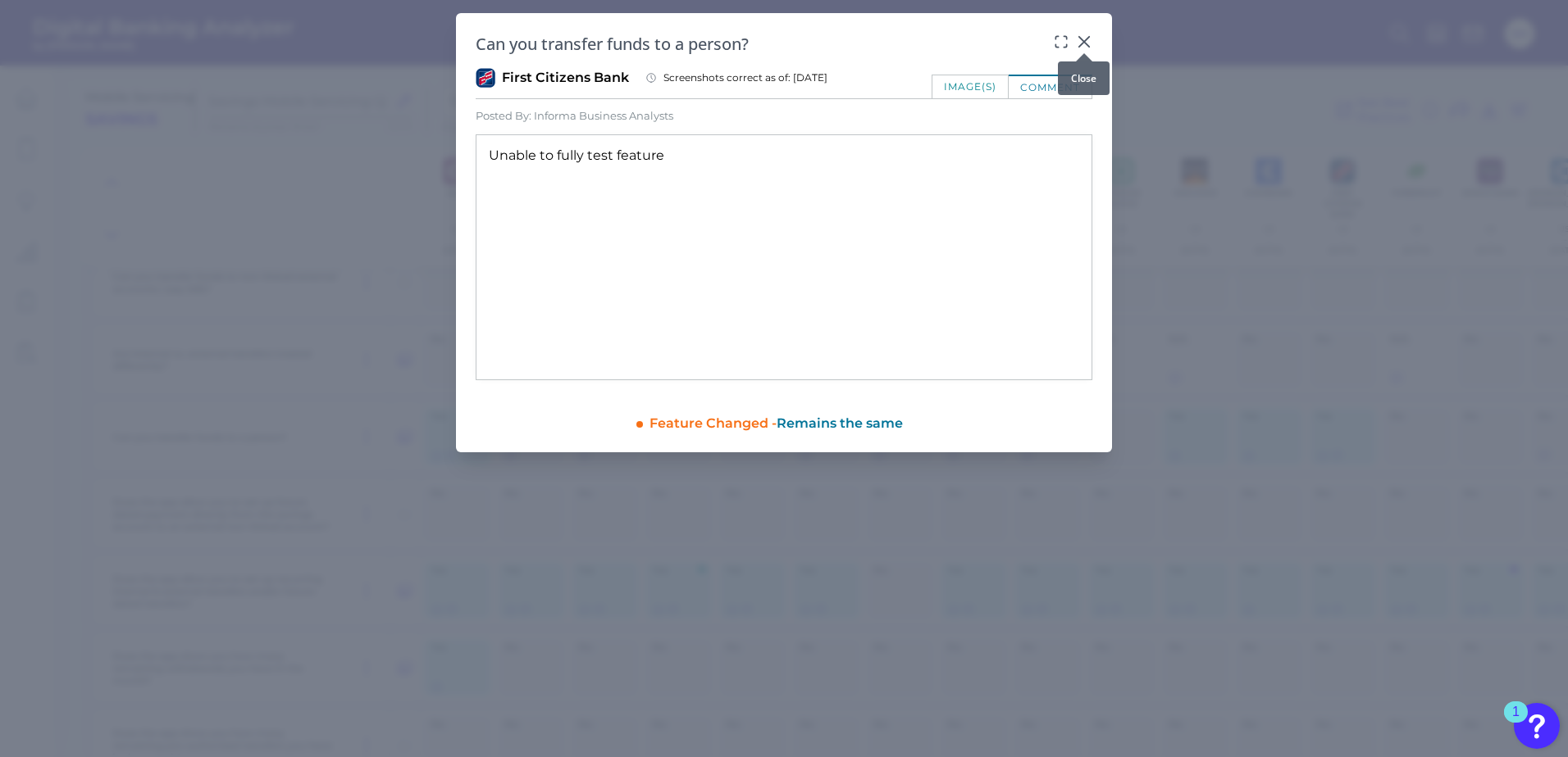
click at [1087, 42] on icon at bounding box center [1084, 42] width 16 height 16
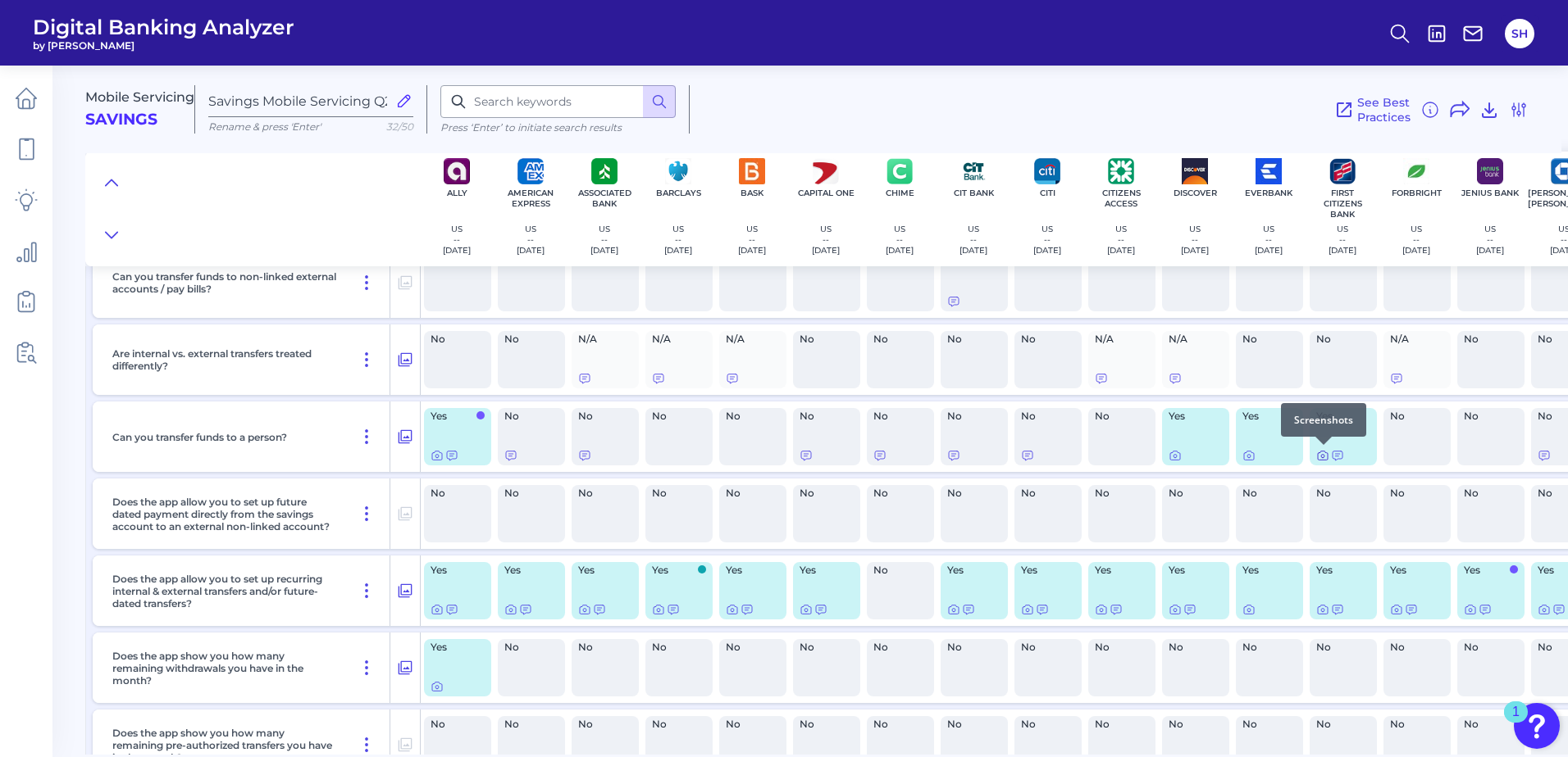
click at [1321, 451] on div at bounding box center [1323, 445] width 16 height 16
click at [1321, 458] on icon at bounding box center [1322, 456] width 13 height 13
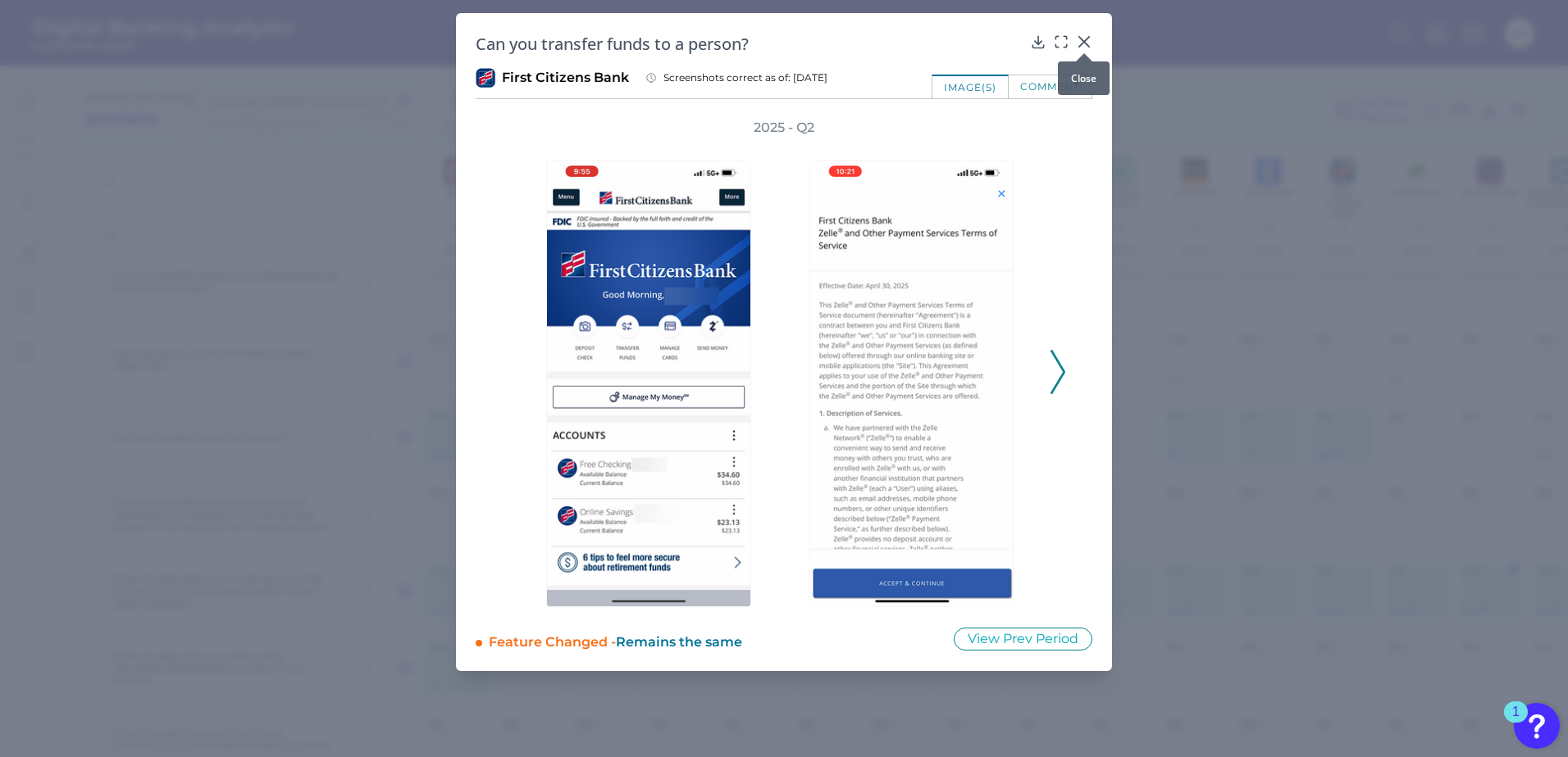
click at [1084, 39] on icon at bounding box center [1084, 42] width 16 height 16
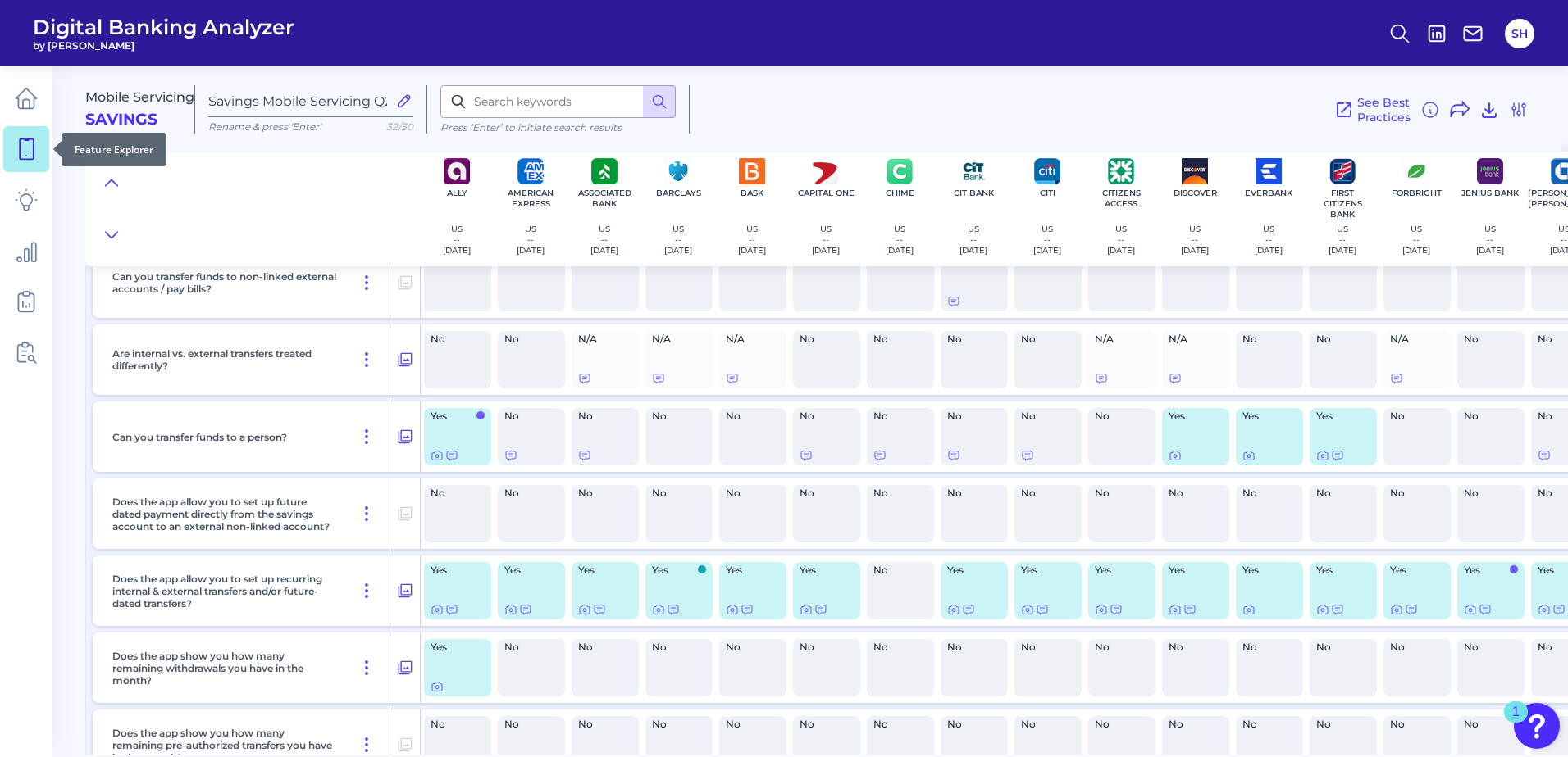
click at [26, 143] on icon at bounding box center [27, 149] width 23 height 23
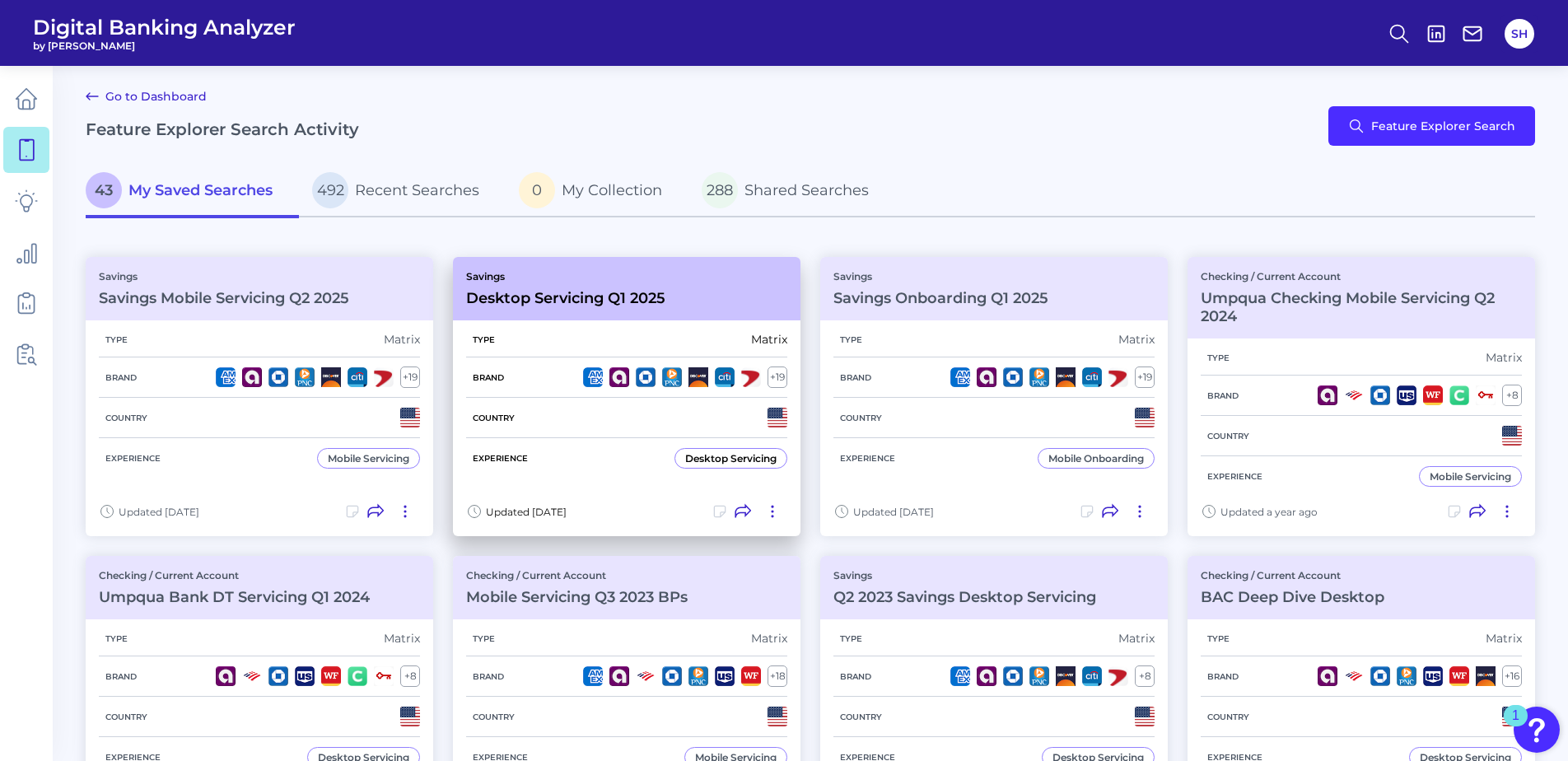
click at [624, 294] on h3 "Desktop Servicing Q1 2025" at bounding box center [565, 298] width 199 height 18
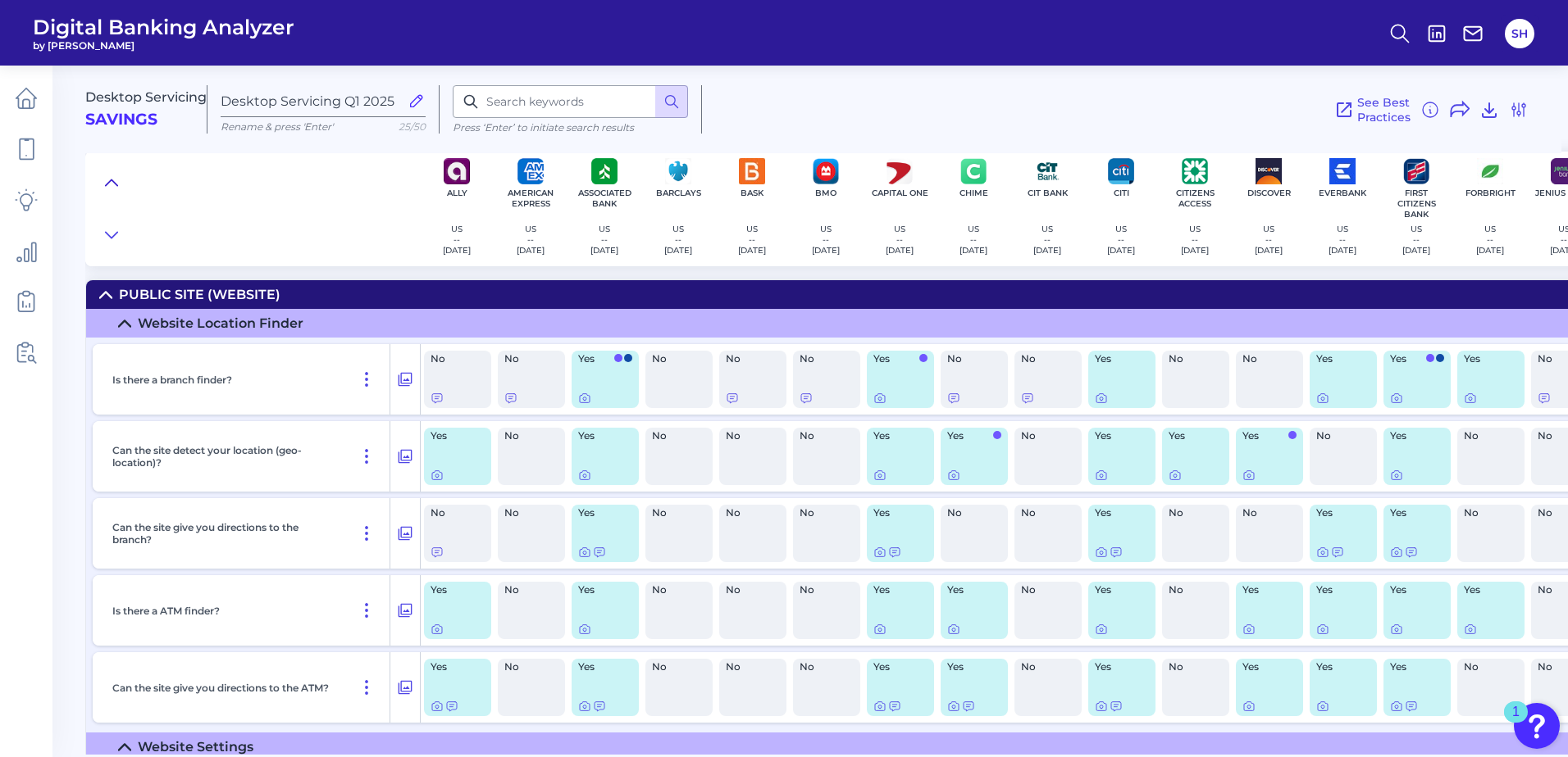
click at [111, 178] on icon at bounding box center [111, 183] width 13 height 16
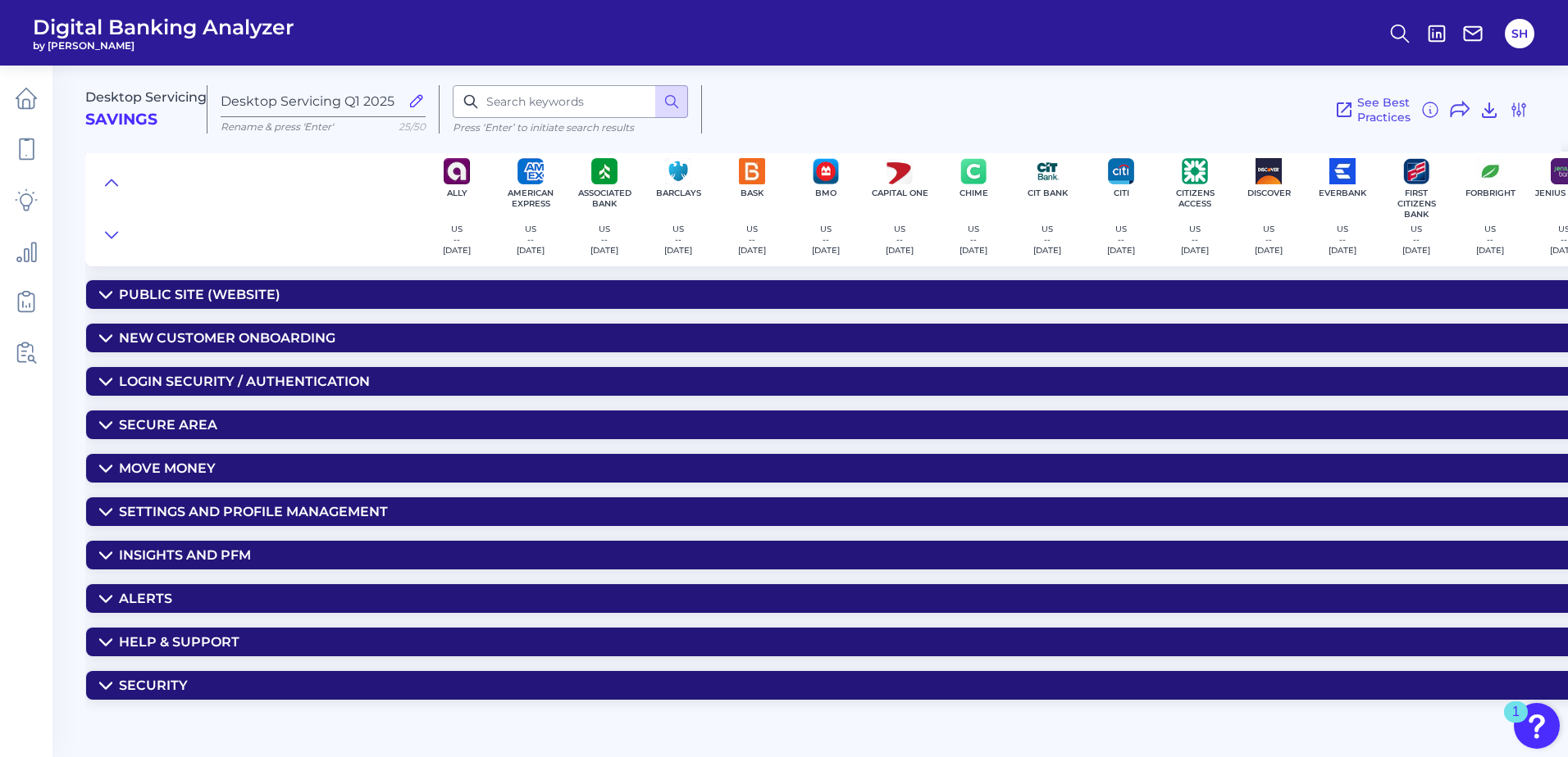
click at [184, 466] on div "Move Money" at bounding box center [167, 468] width 96 height 15
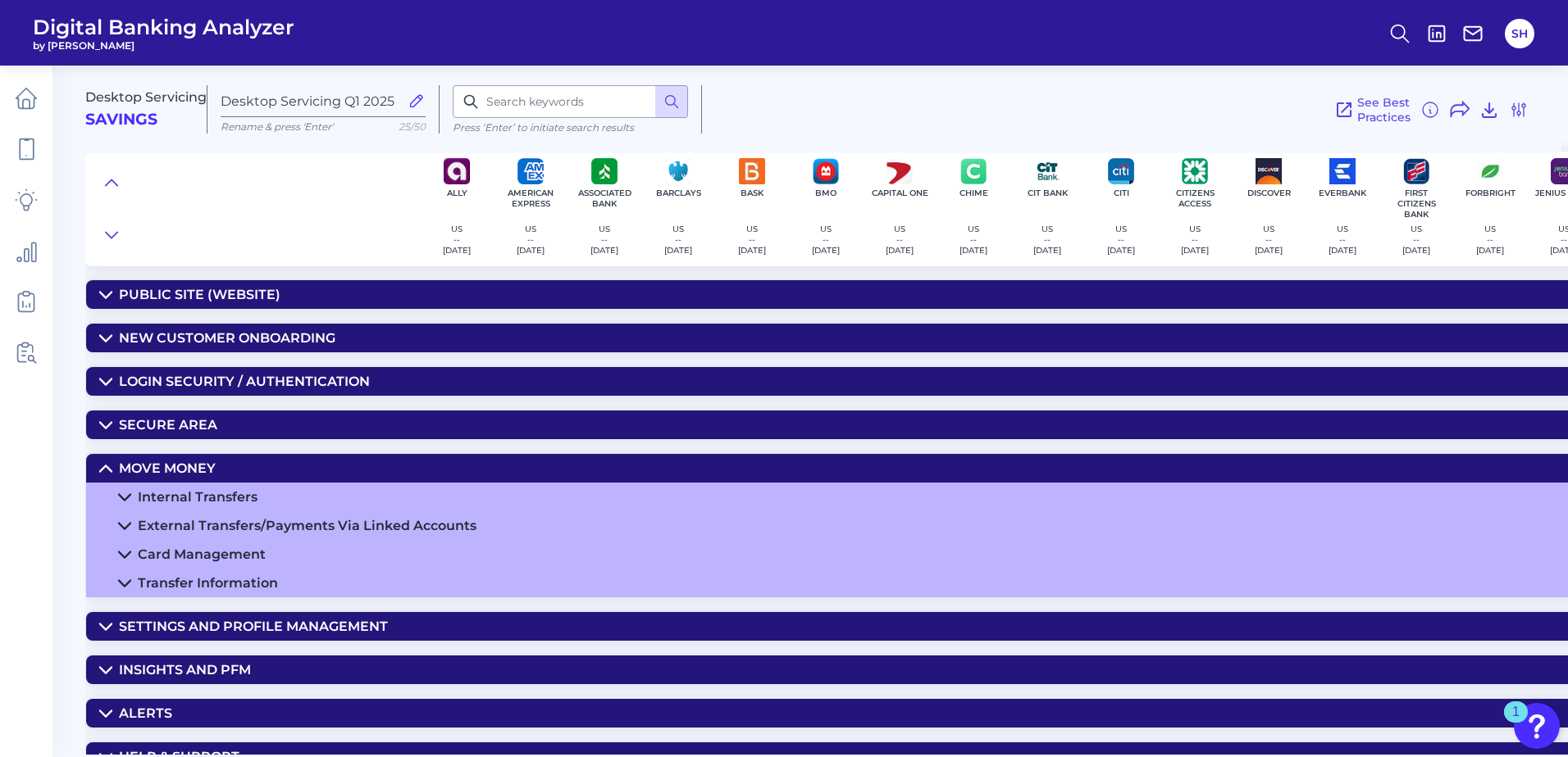
click at [194, 522] on div "External Transfers/Payments Via Linked Accounts" at bounding box center [307, 525] width 339 height 15
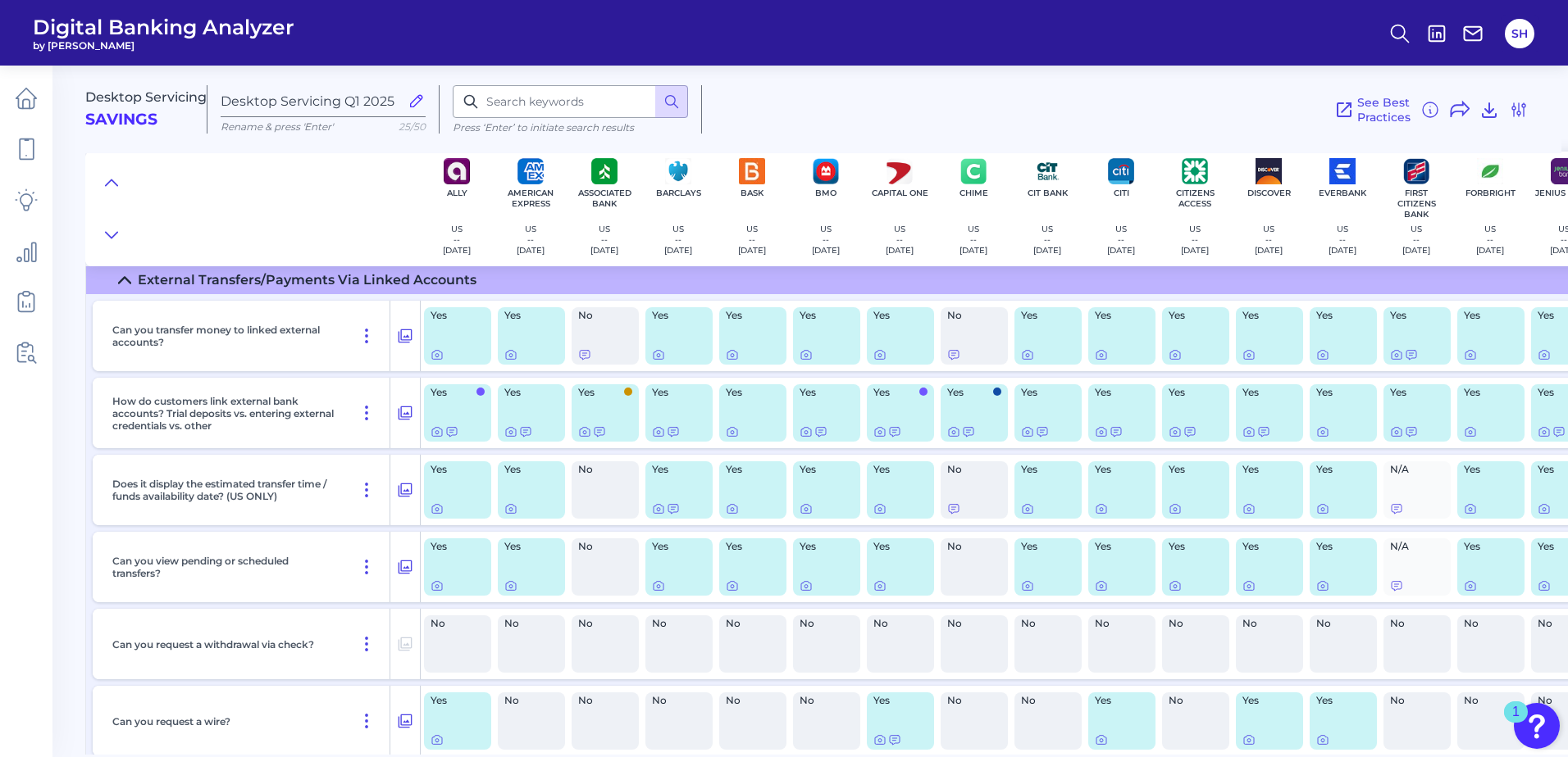
scroll to position [328, 0]
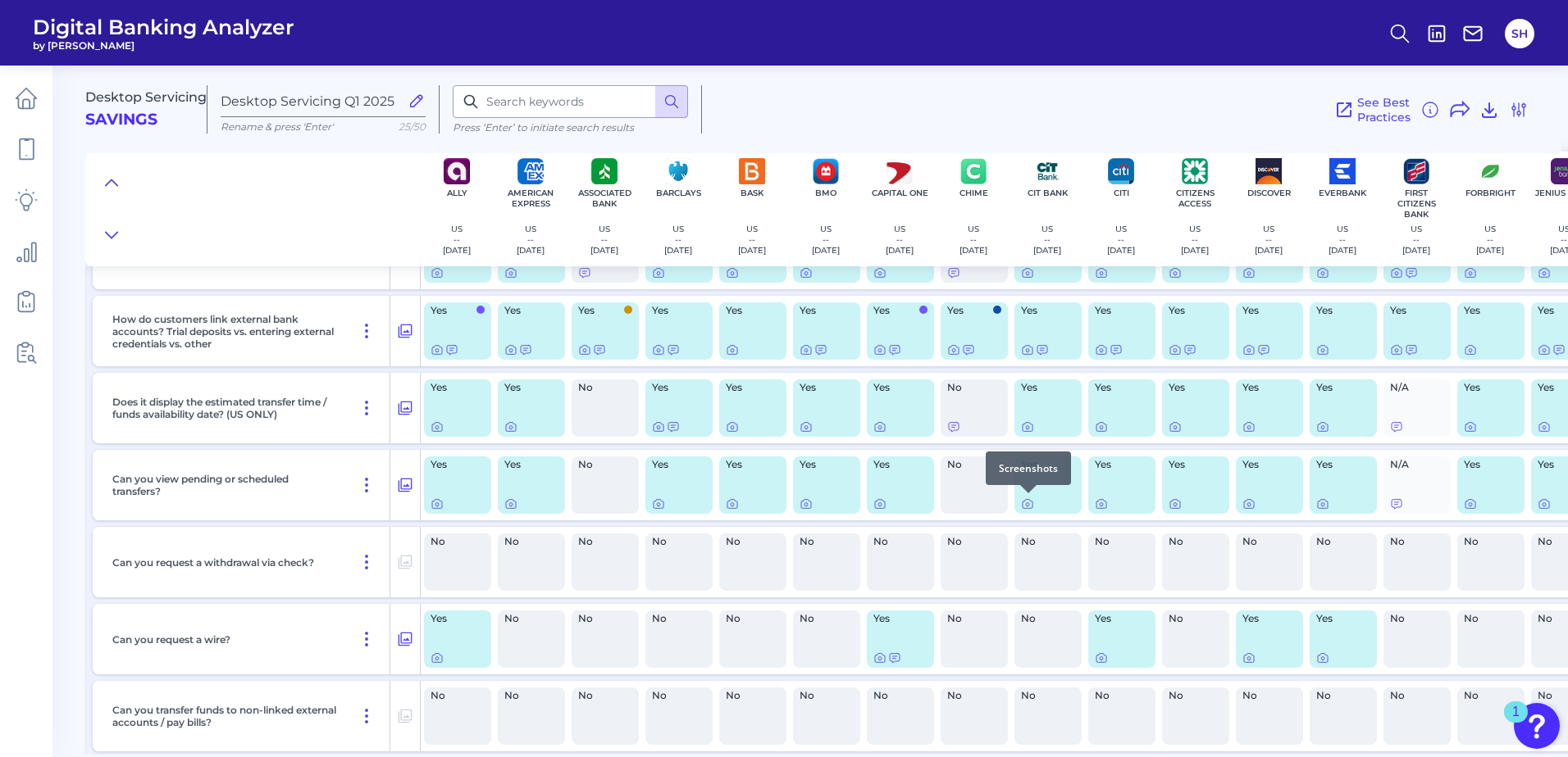
click at [1027, 500] on div at bounding box center [1028, 493] width 16 height 16
click at [1028, 506] on icon at bounding box center [1027, 504] width 13 height 13
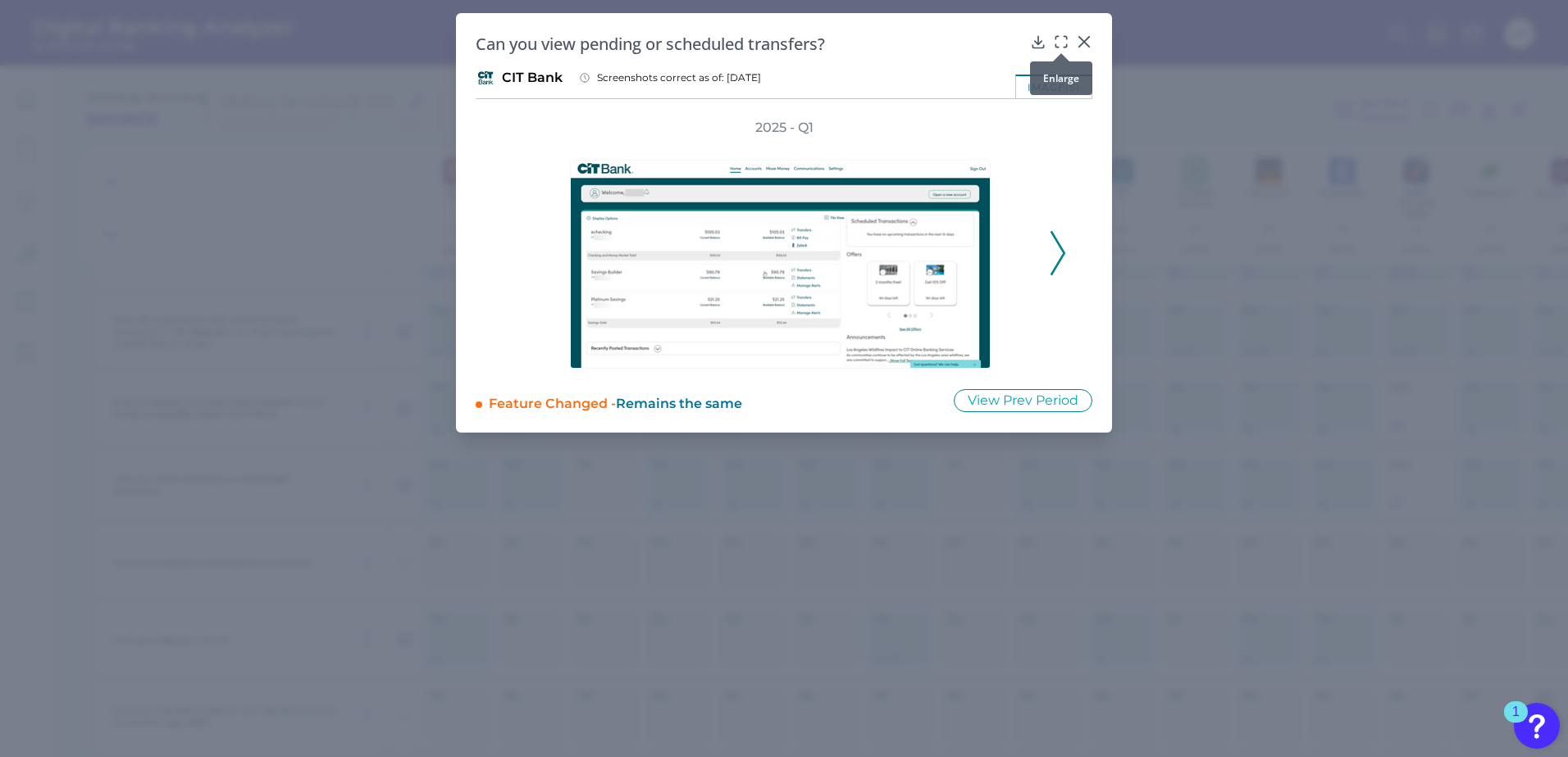
click at [1062, 37] on icon at bounding box center [1060, 42] width 16 height 16
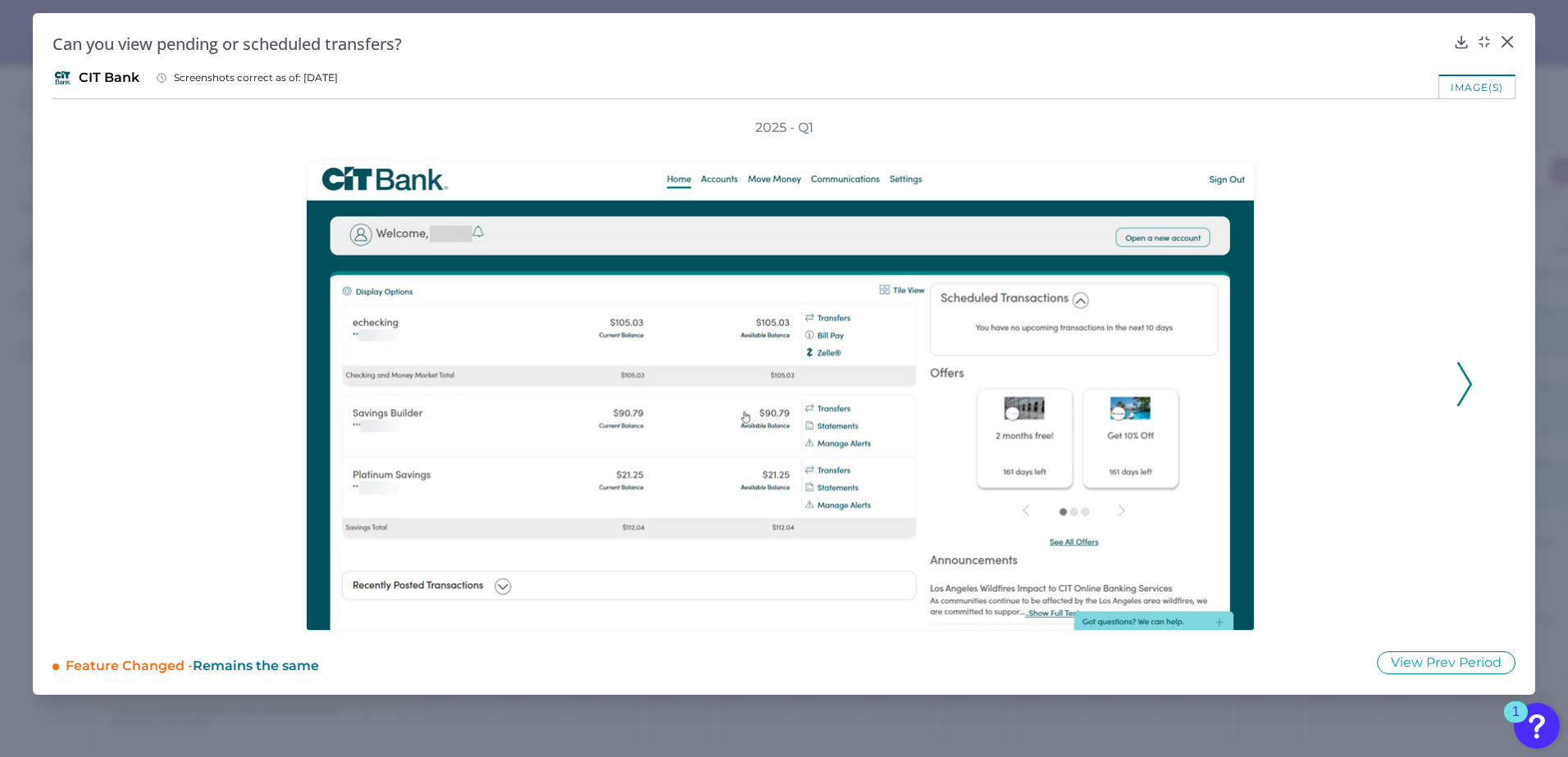
click at [1465, 391] on icon at bounding box center [1464, 384] width 15 height 45
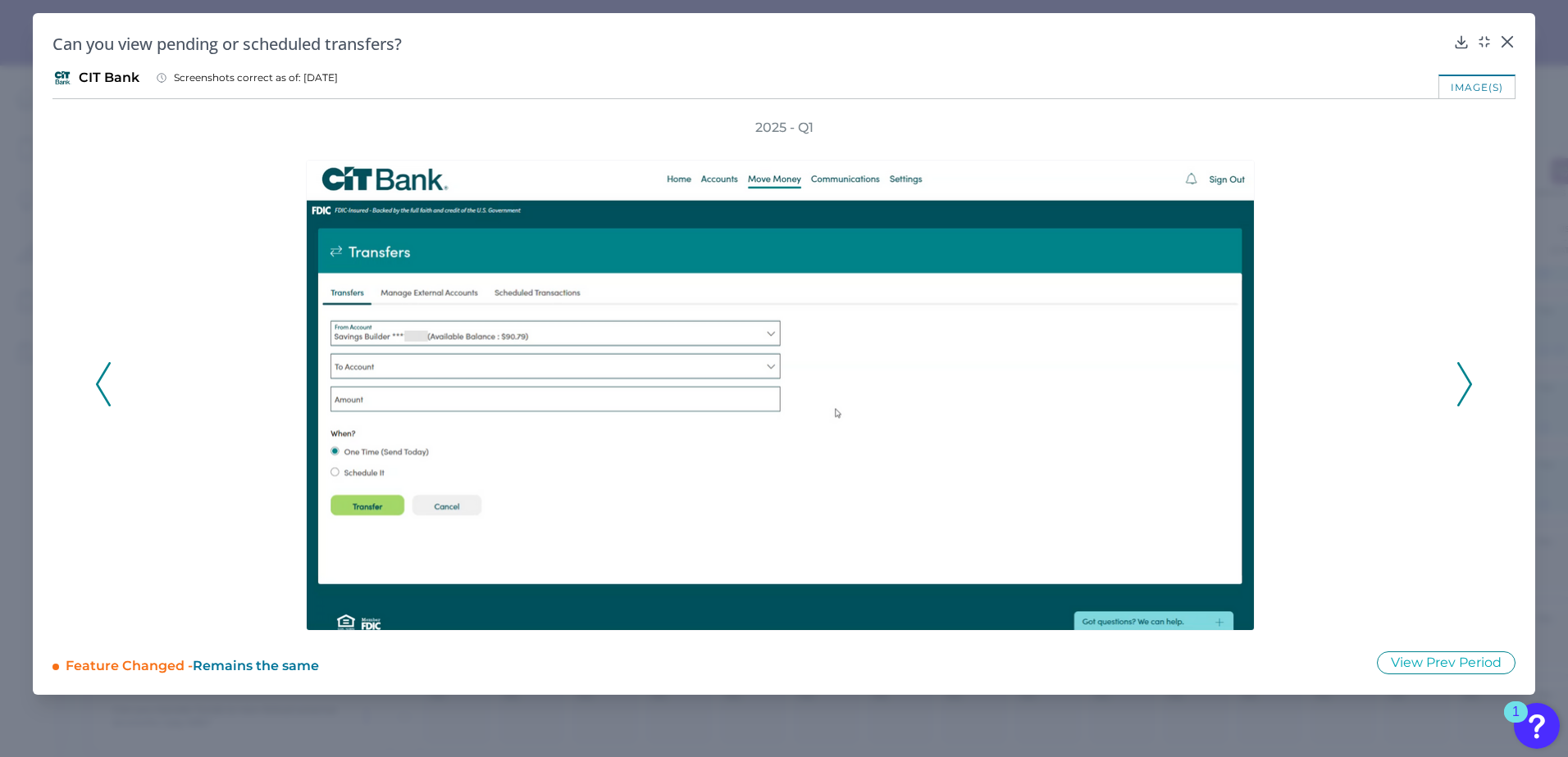
click at [1465, 391] on icon at bounding box center [1464, 384] width 15 height 45
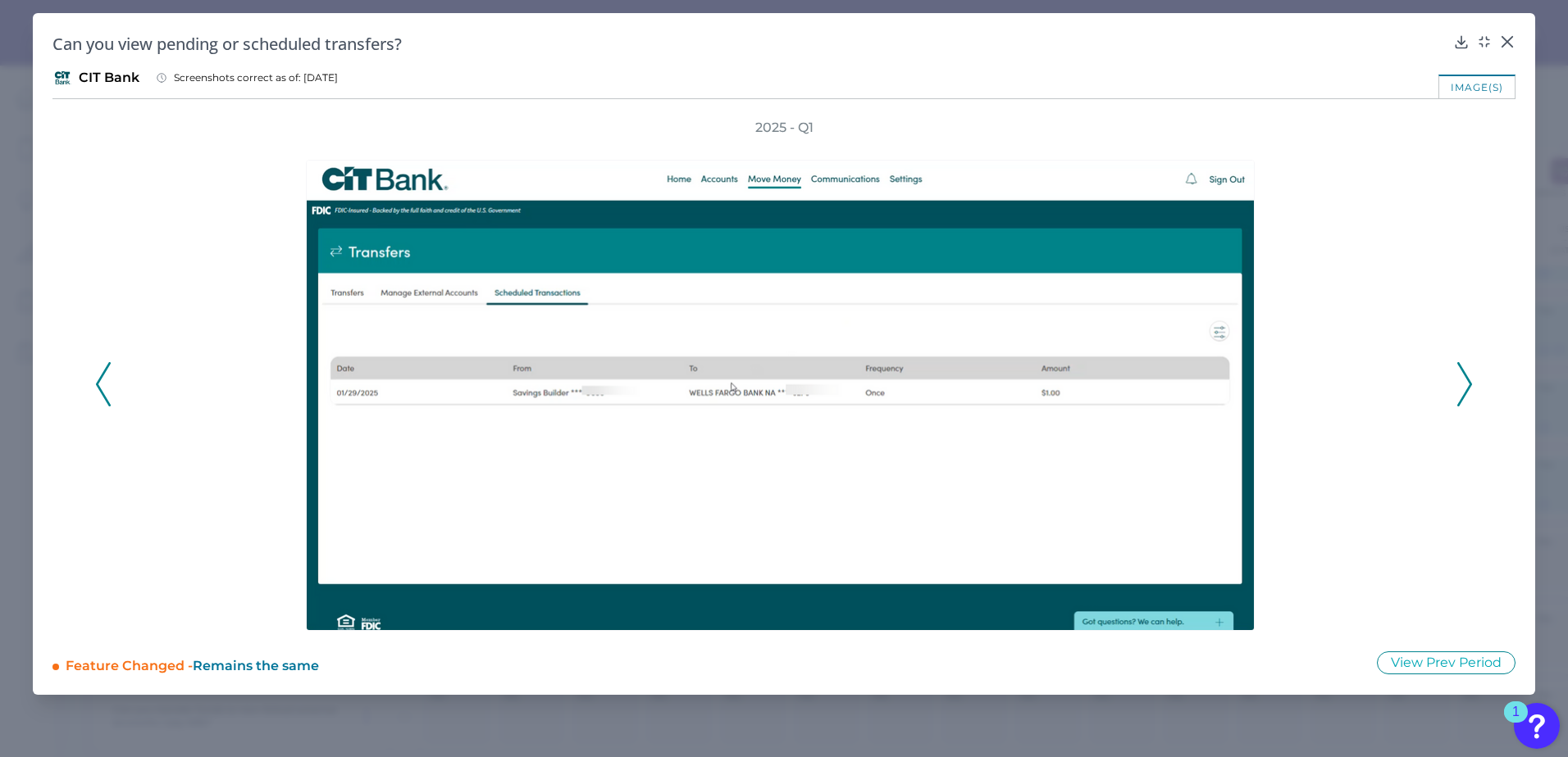
click at [1465, 391] on icon at bounding box center [1464, 384] width 15 height 45
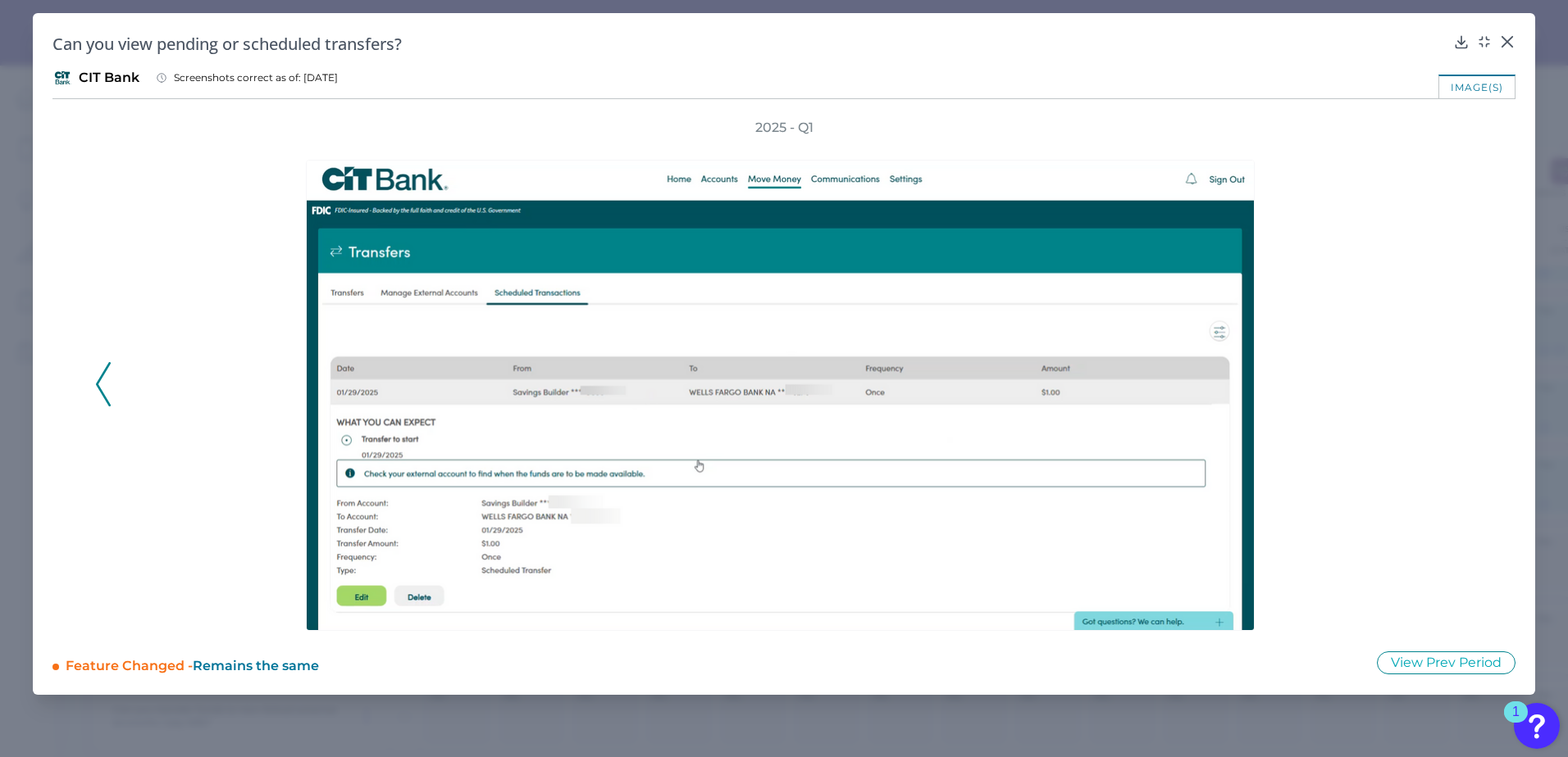
click at [105, 391] on icon at bounding box center [103, 384] width 15 height 45
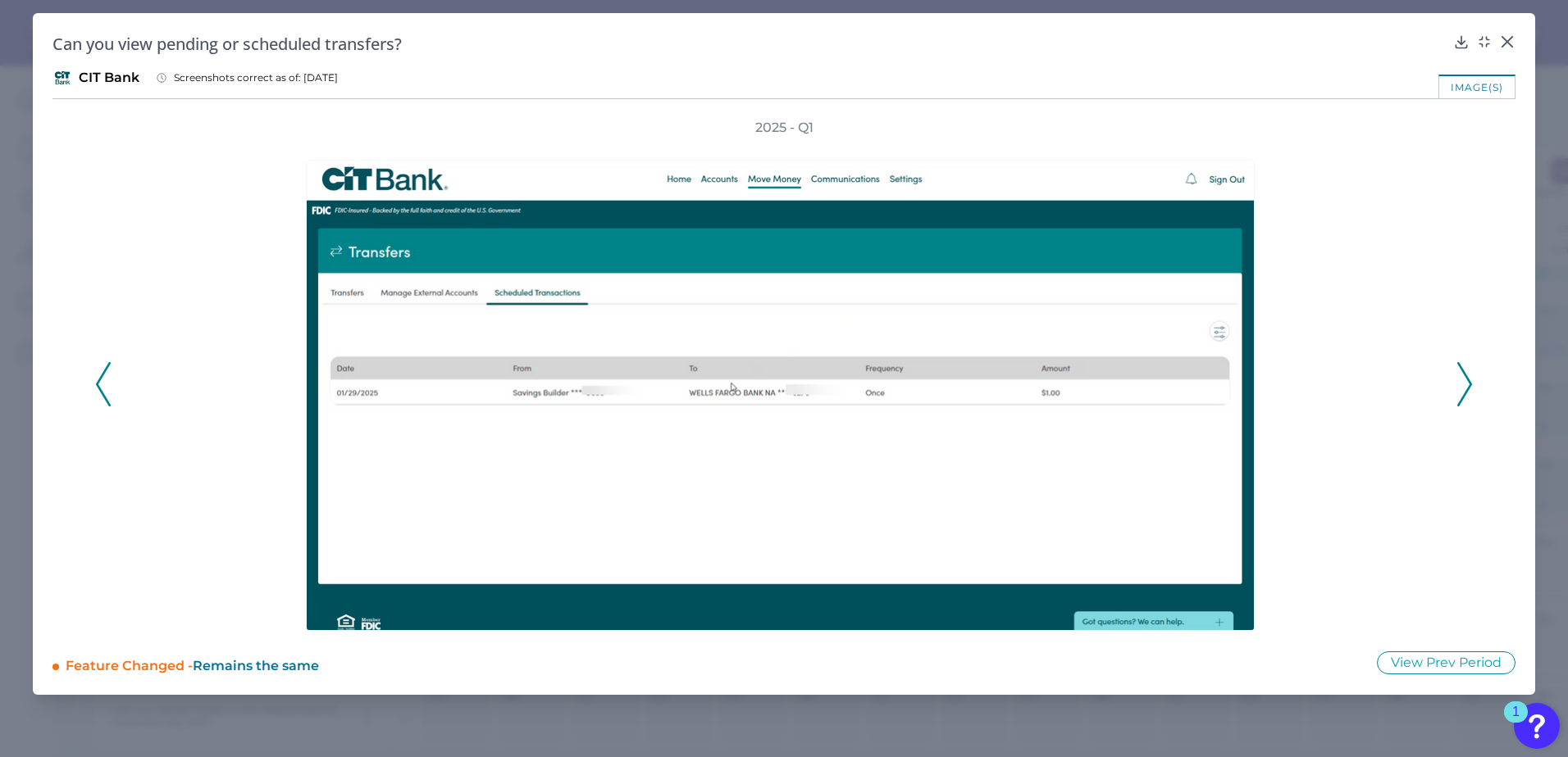
click at [105, 391] on icon at bounding box center [103, 384] width 15 height 45
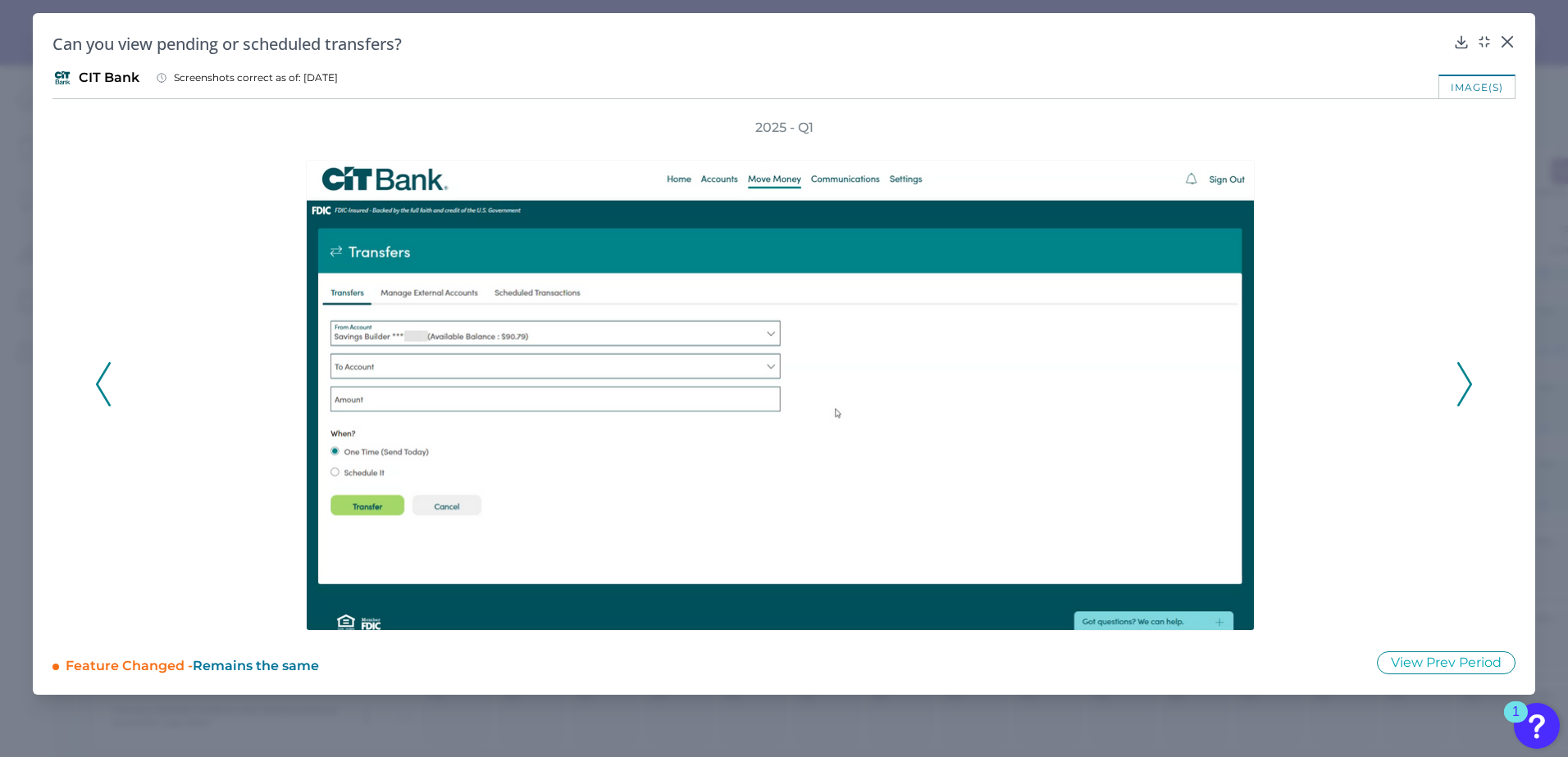
click at [105, 391] on icon at bounding box center [103, 384] width 15 height 45
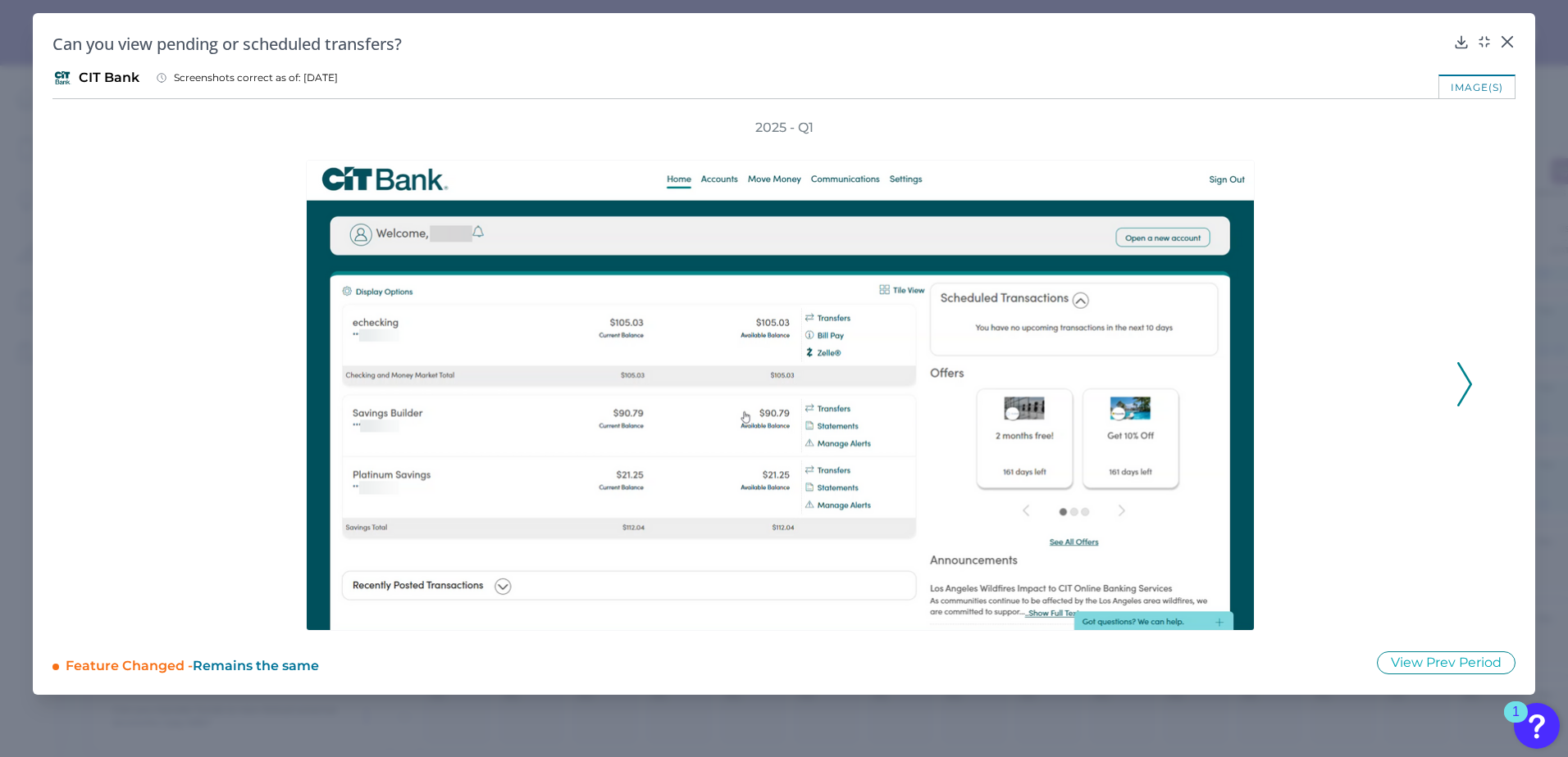
click at [1464, 391] on icon at bounding box center [1464, 384] width 15 height 45
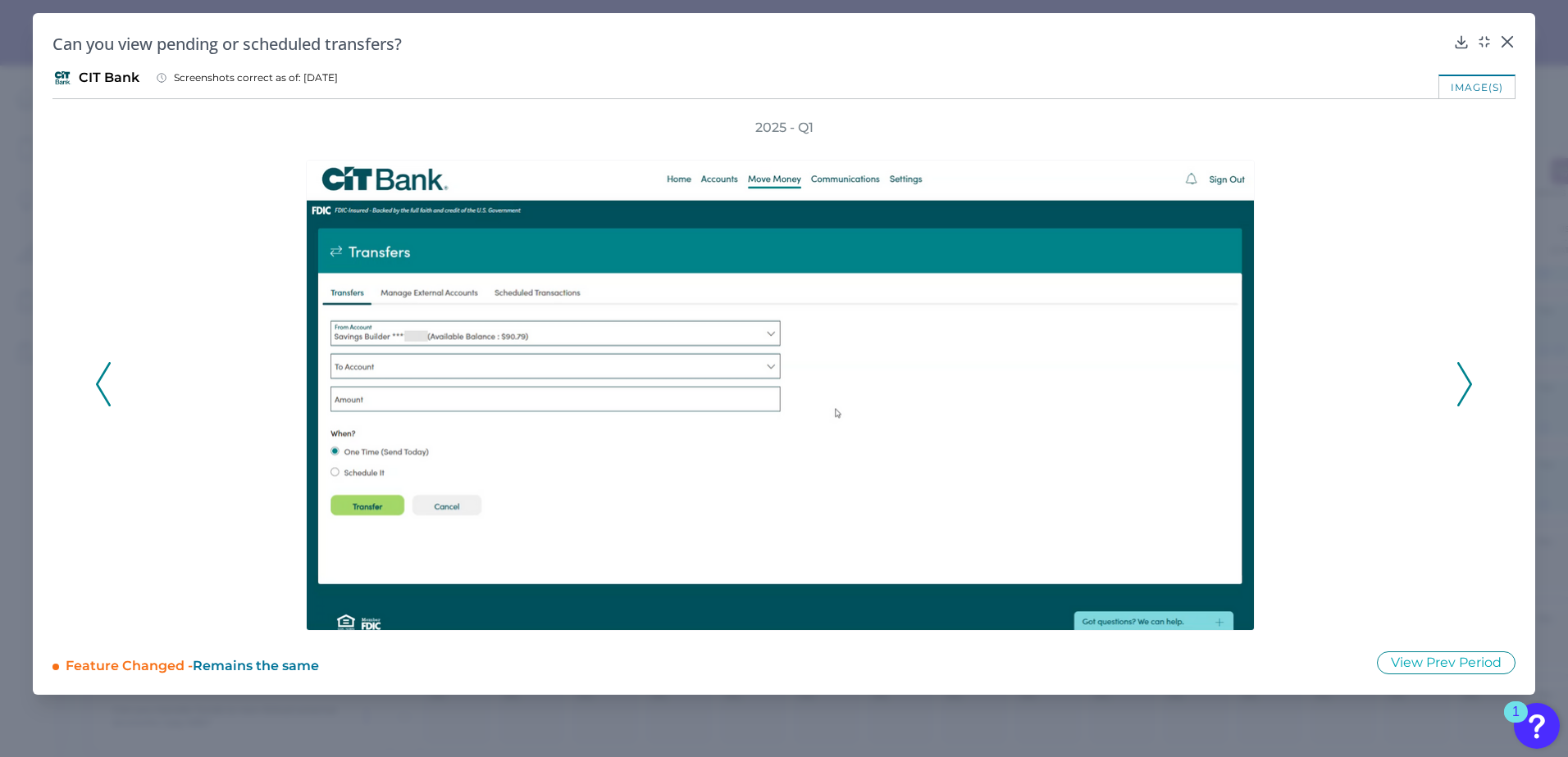
click at [1506, 32] on div "Can you view pending or scheduled transfers? CIT Bank Screenshots correct as of…" at bounding box center [784, 354] width 1502 height 682
click at [1504, 38] on icon at bounding box center [1506, 41] width 10 height 10
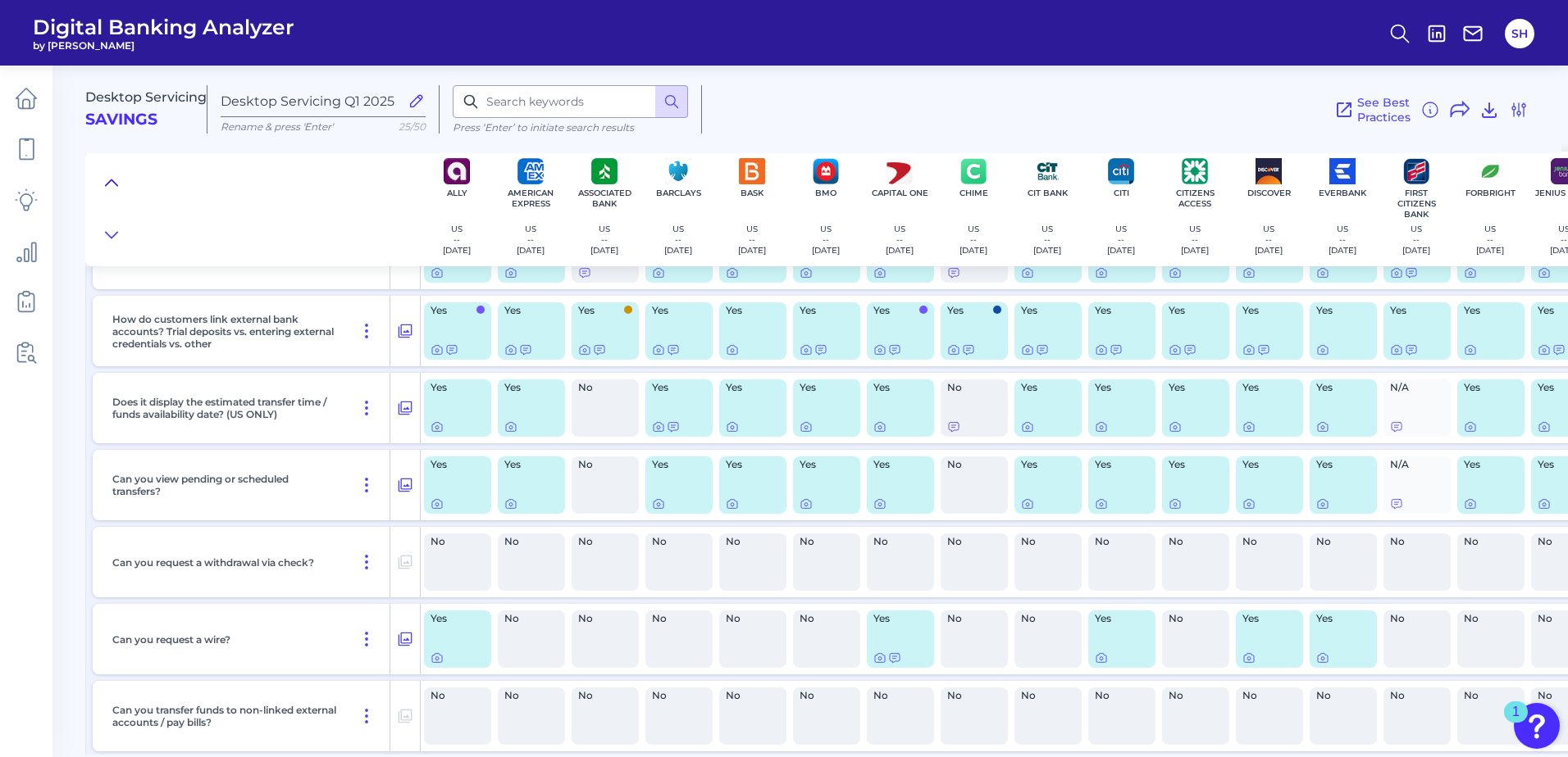
click at [112, 180] on icon at bounding box center [111, 182] width 12 height 5
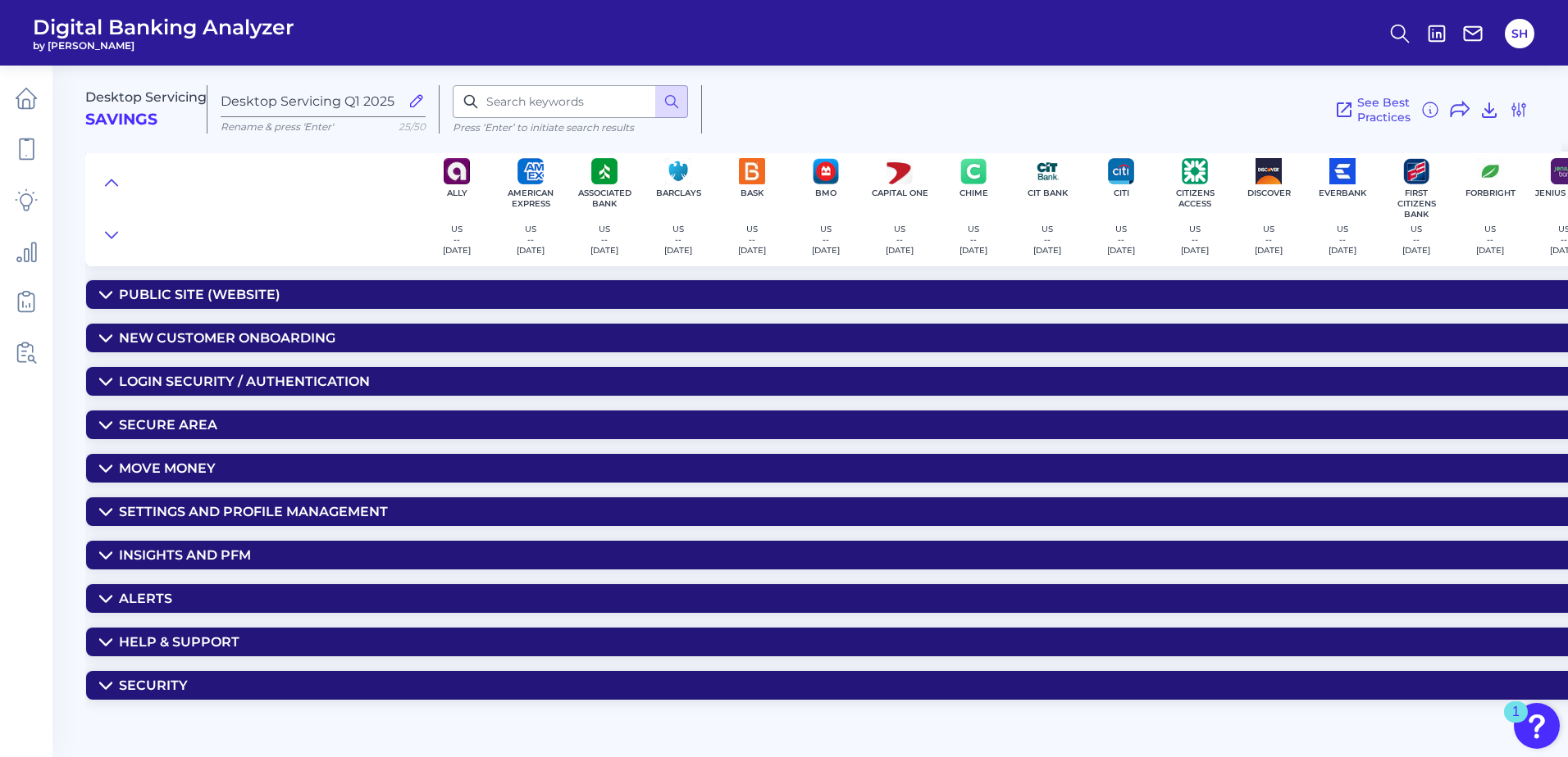
scroll to position [0, 0]
click at [177, 462] on div "Move Money" at bounding box center [167, 468] width 96 height 15
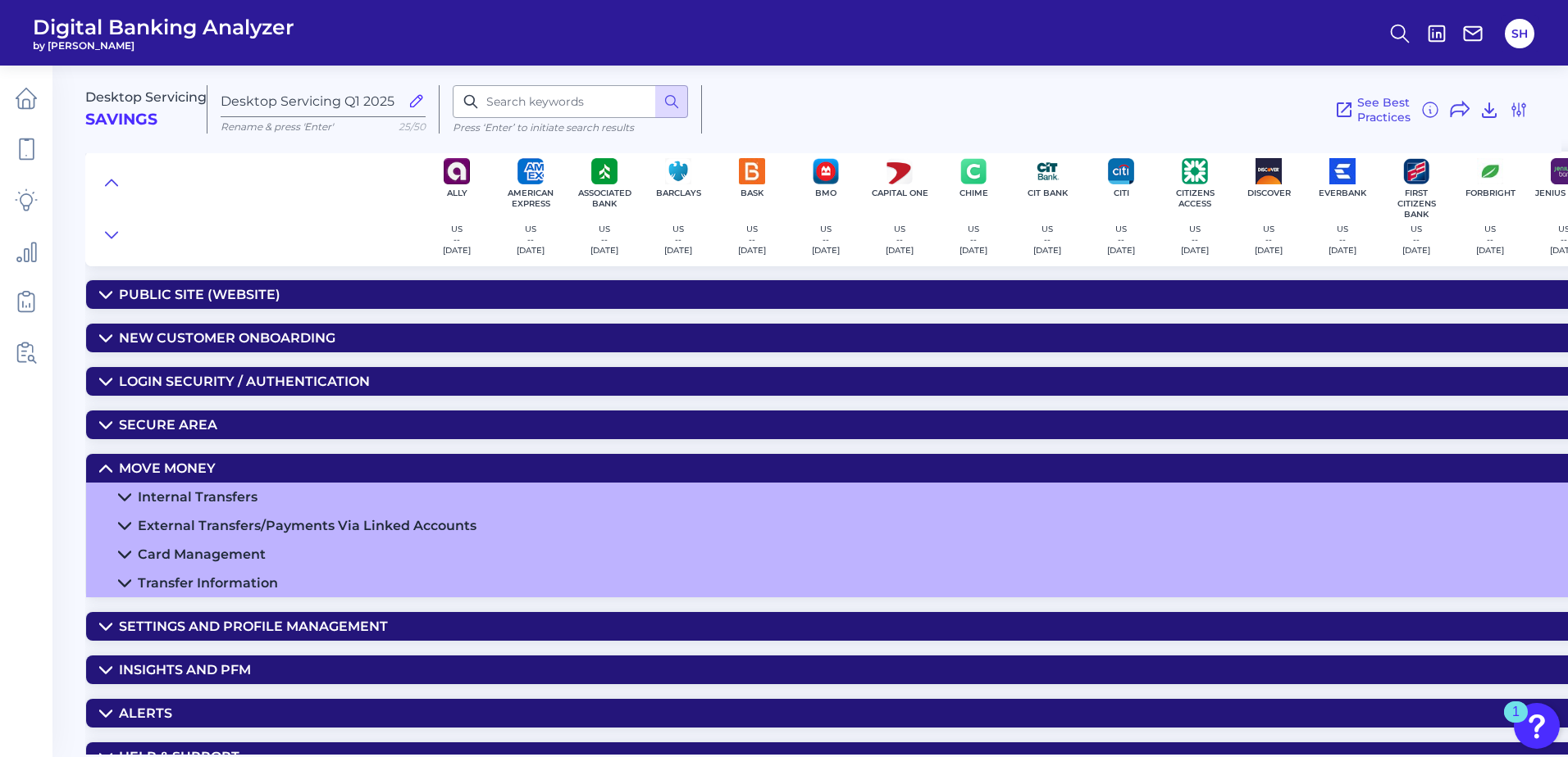
click at [166, 523] on div "External Transfers/Payments Via Linked Accounts" at bounding box center [307, 525] width 339 height 15
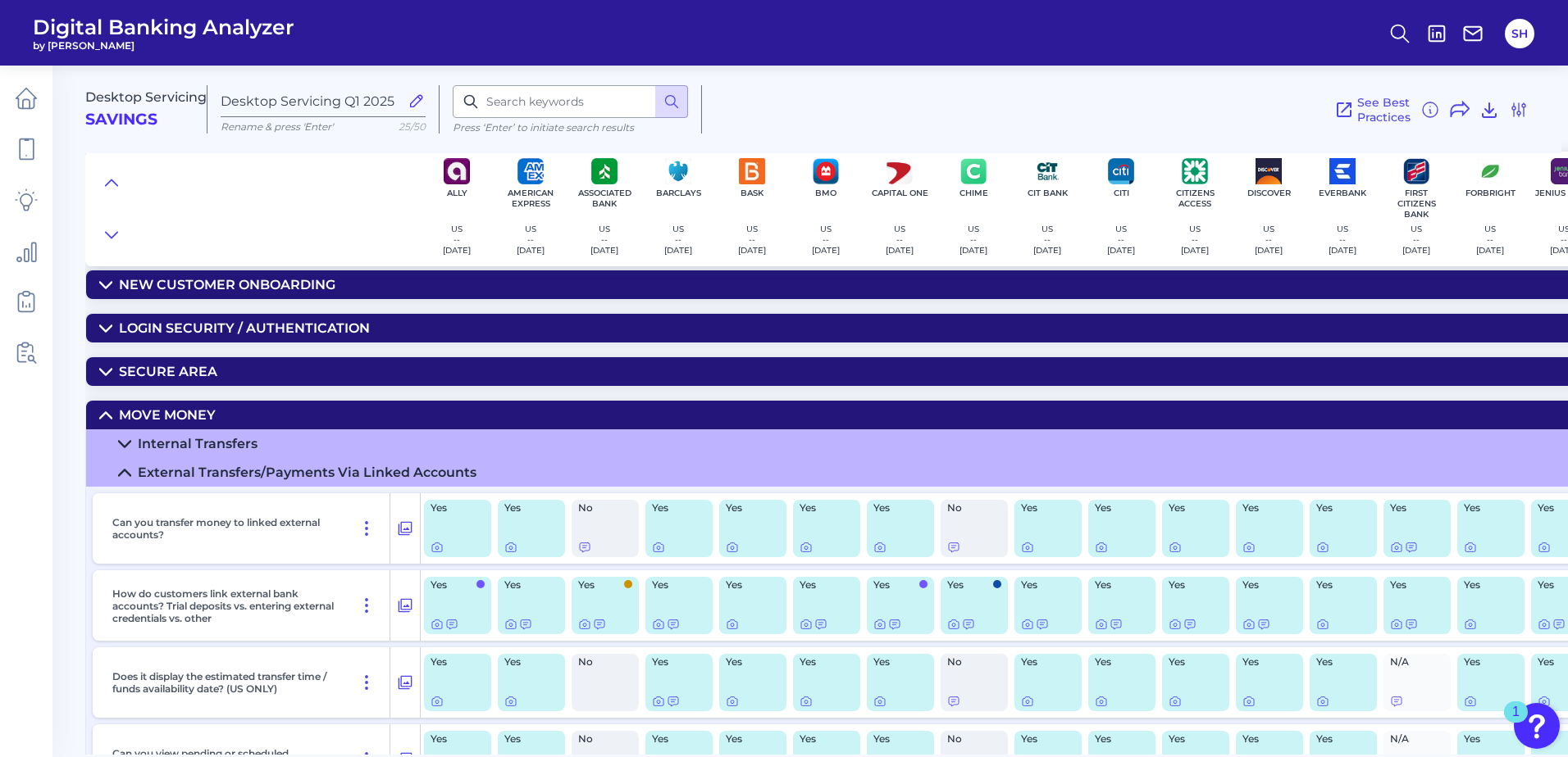
scroll to position [82, 0]
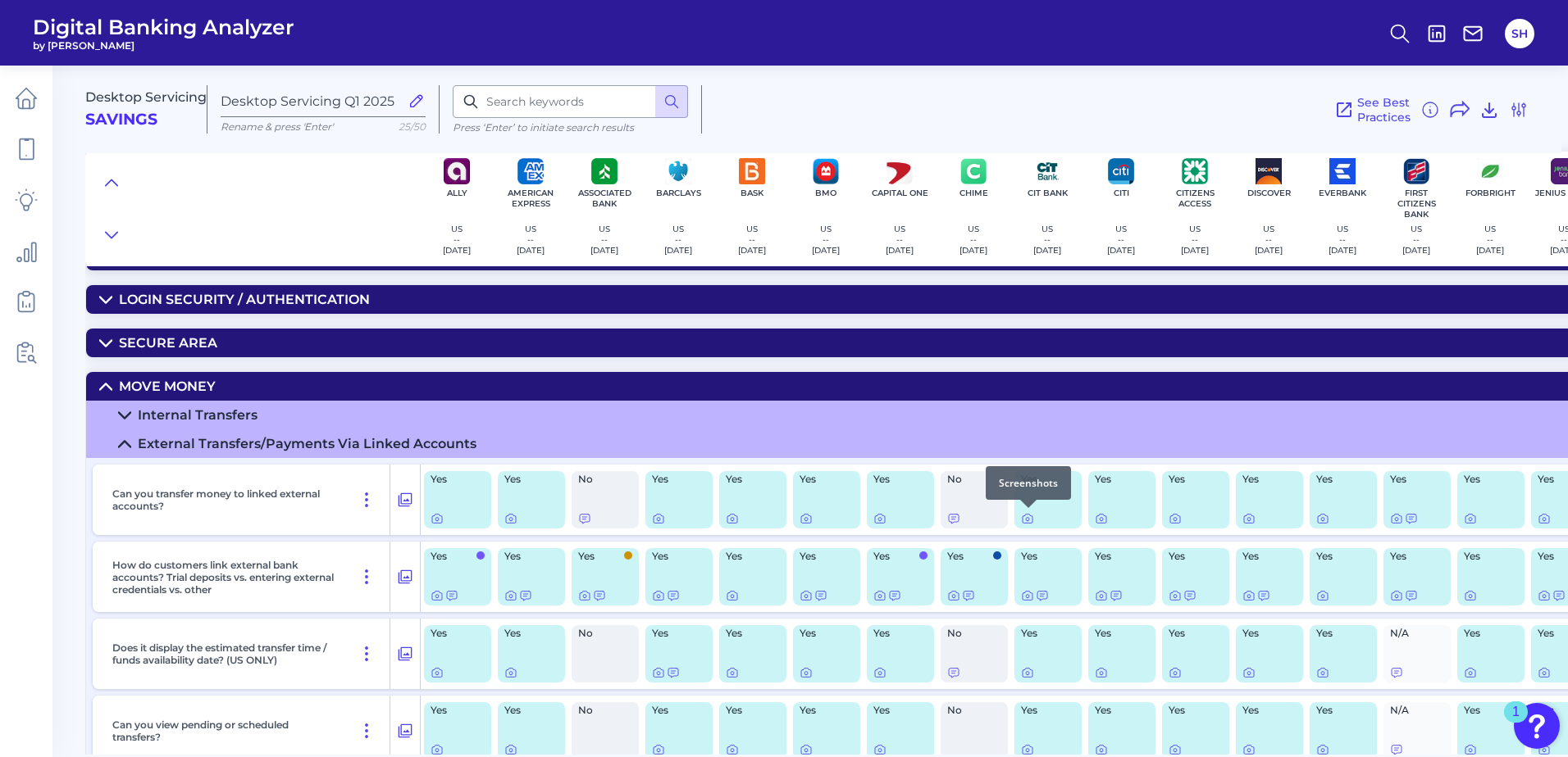
click at [1027, 514] on div at bounding box center [1028, 508] width 16 height 16
click at [1027, 517] on icon at bounding box center [1027, 519] width 13 height 13
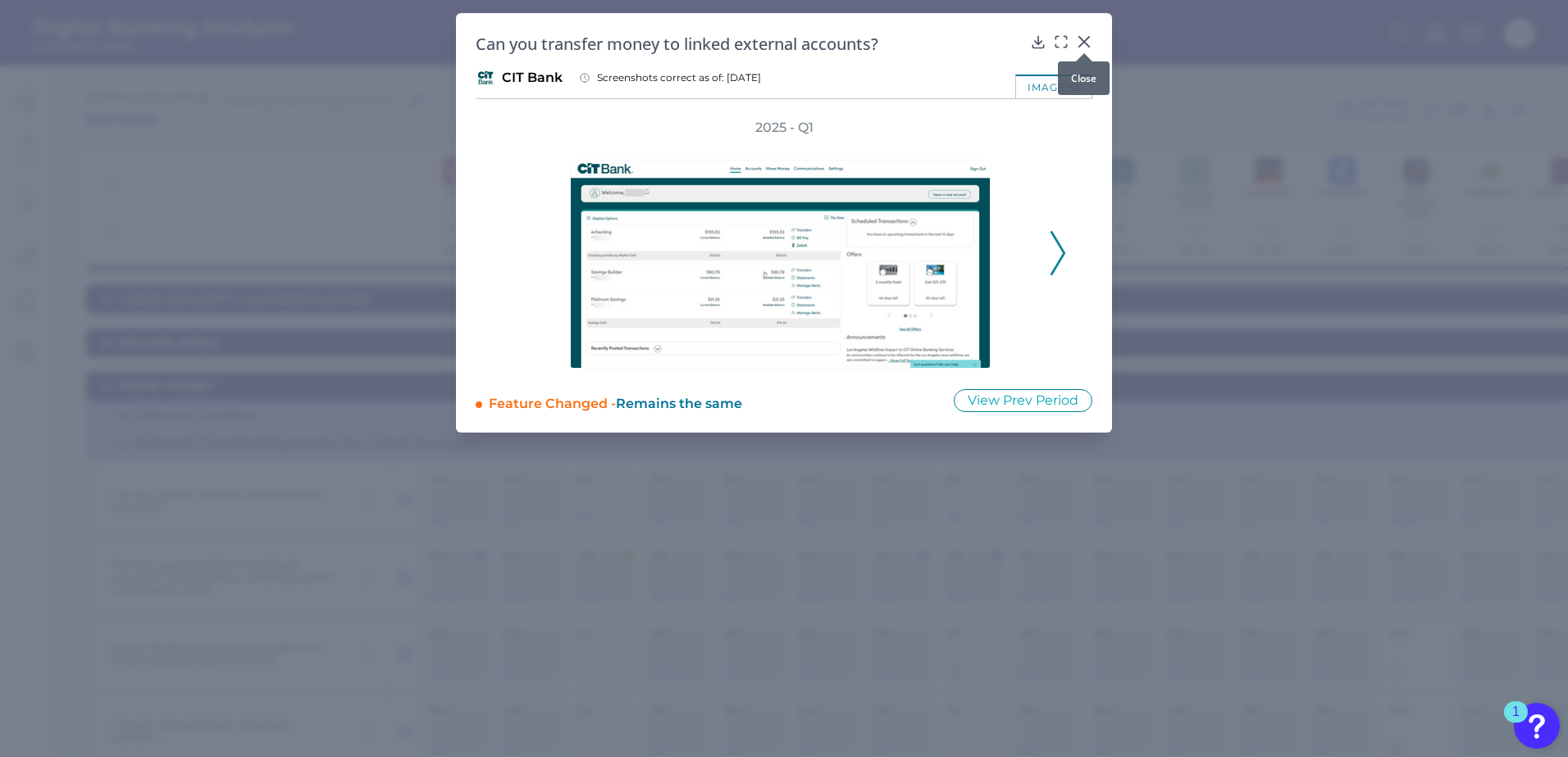
click at [1086, 39] on icon at bounding box center [1084, 41] width 10 height 10
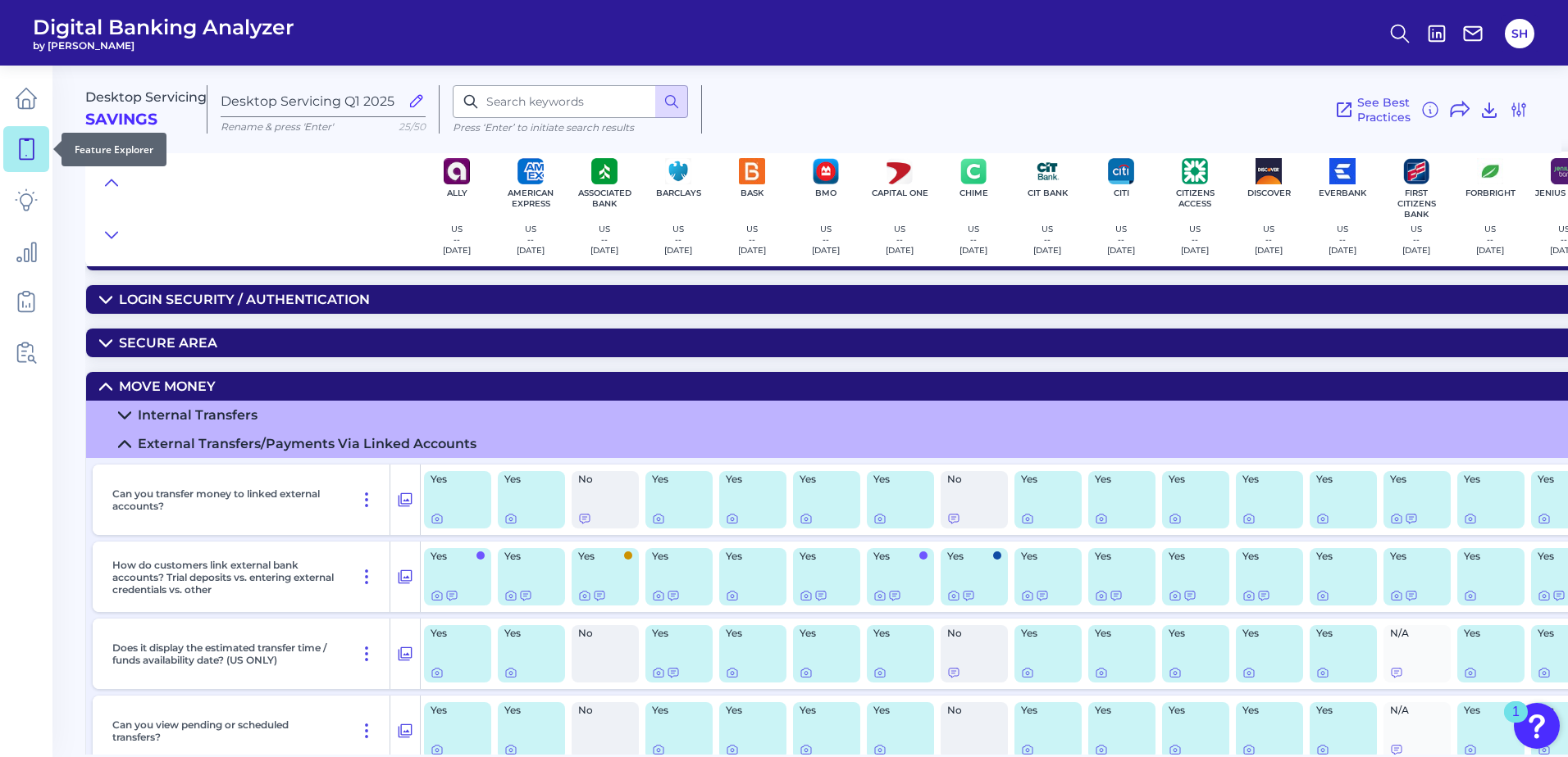
click at [24, 153] on icon at bounding box center [27, 149] width 23 height 23
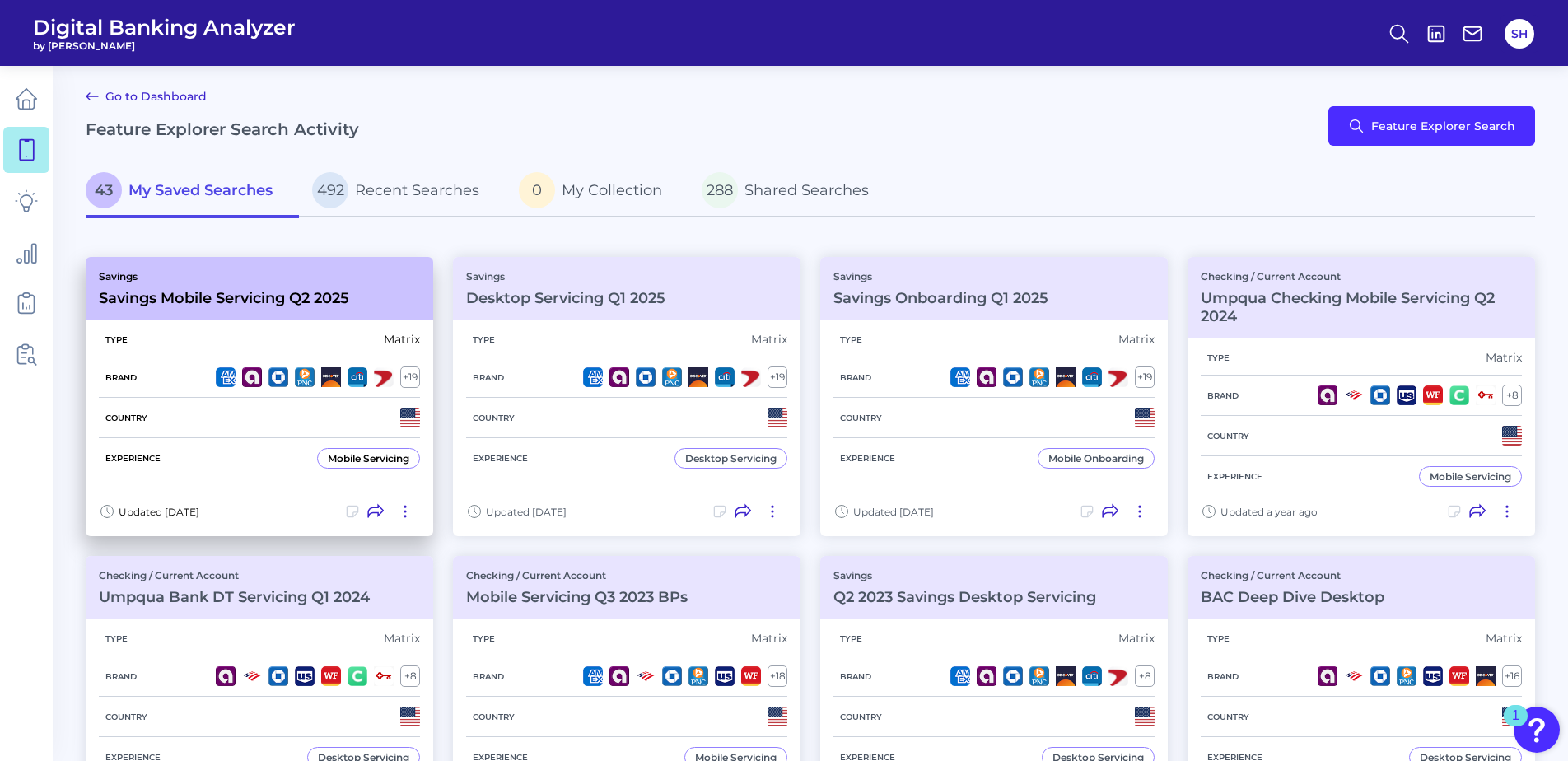
click at [218, 283] on div "Savings Savings Mobile Servicing Q2 2025" at bounding box center [223, 289] width 250 height 37
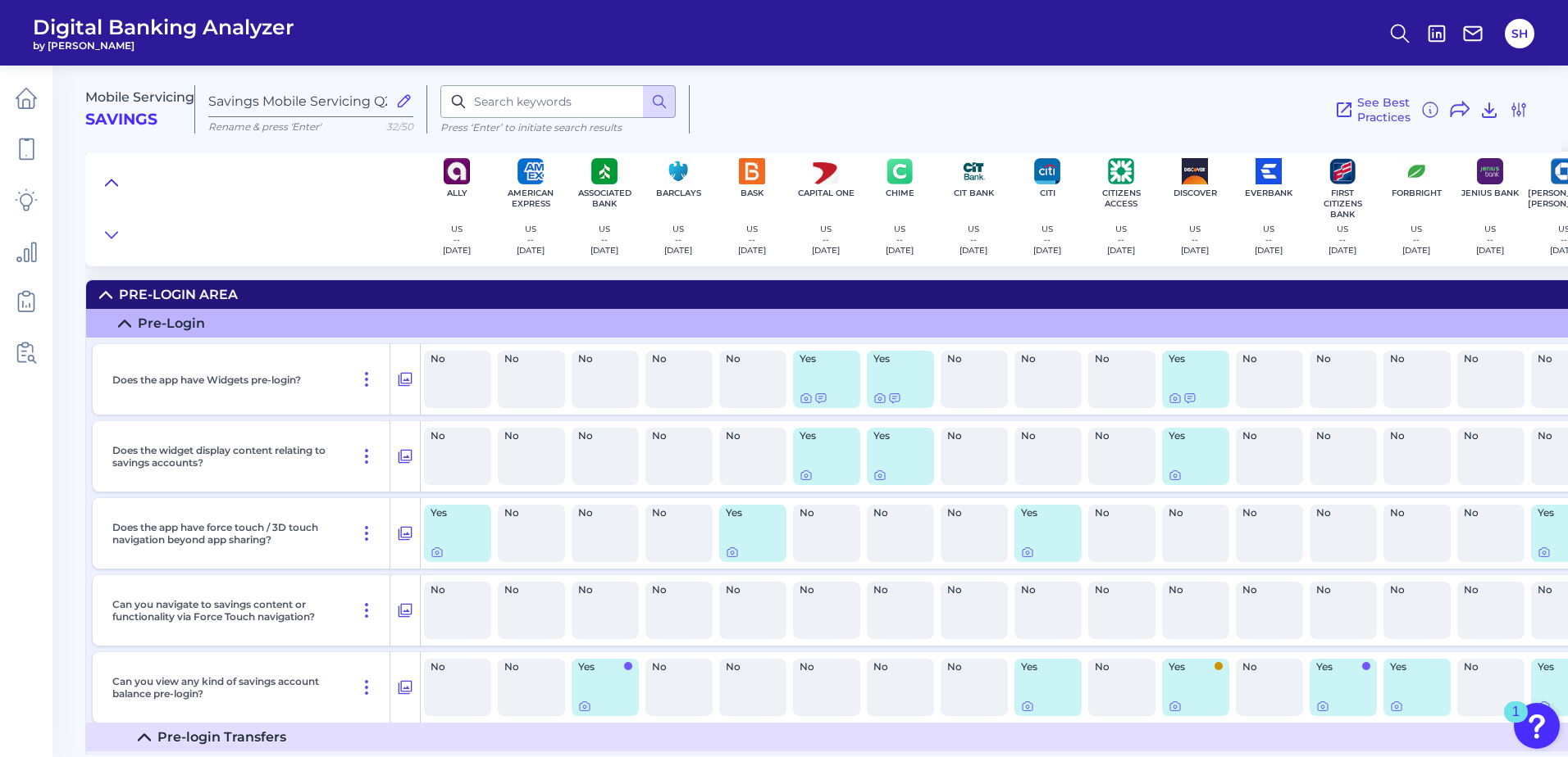
click at [108, 181] on icon at bounding box center [111, 183] width 13 height 16
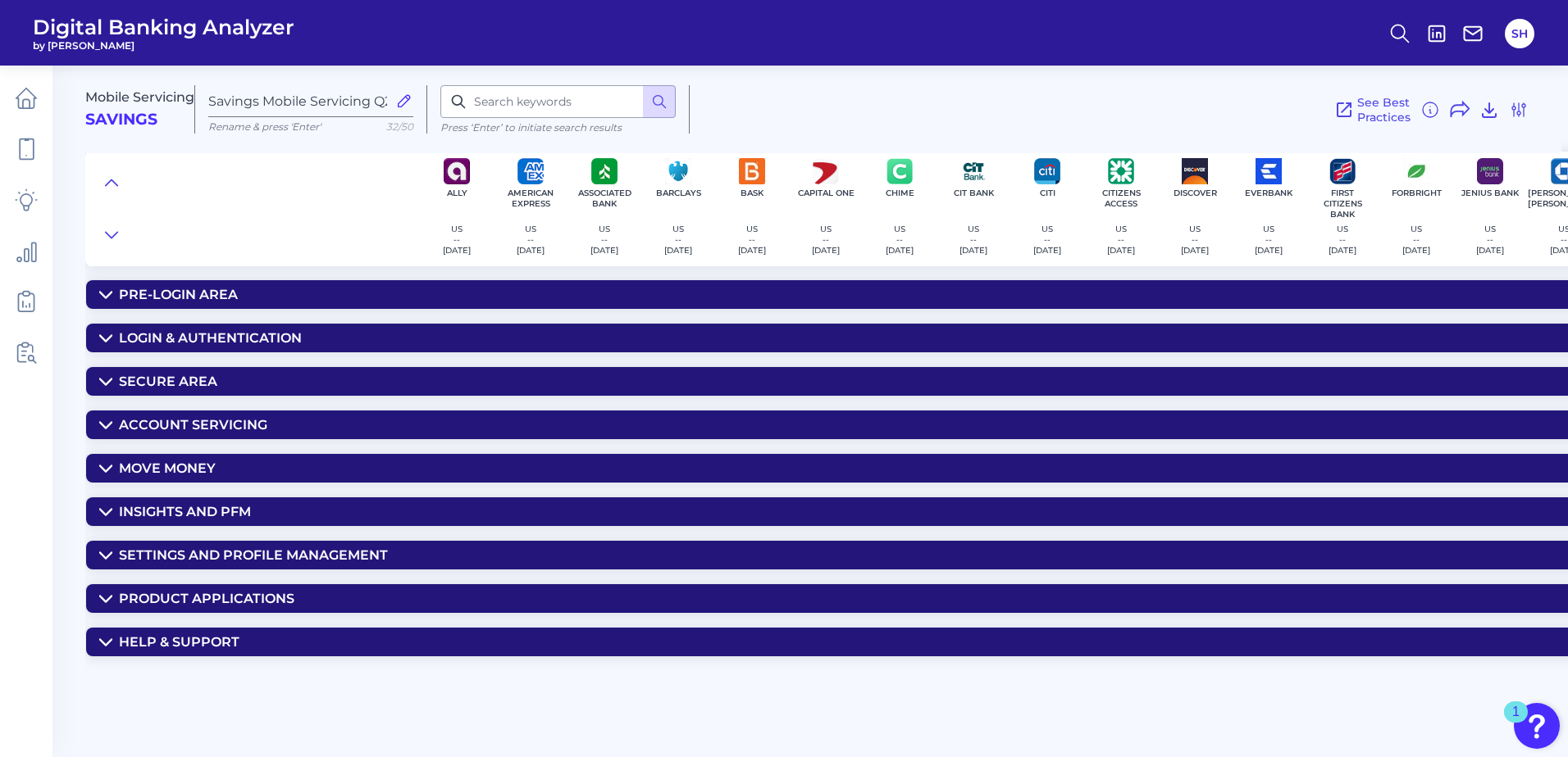
click at [157, 475] on div "Move Money" at bounding box center [167, 468] width 96 height 15
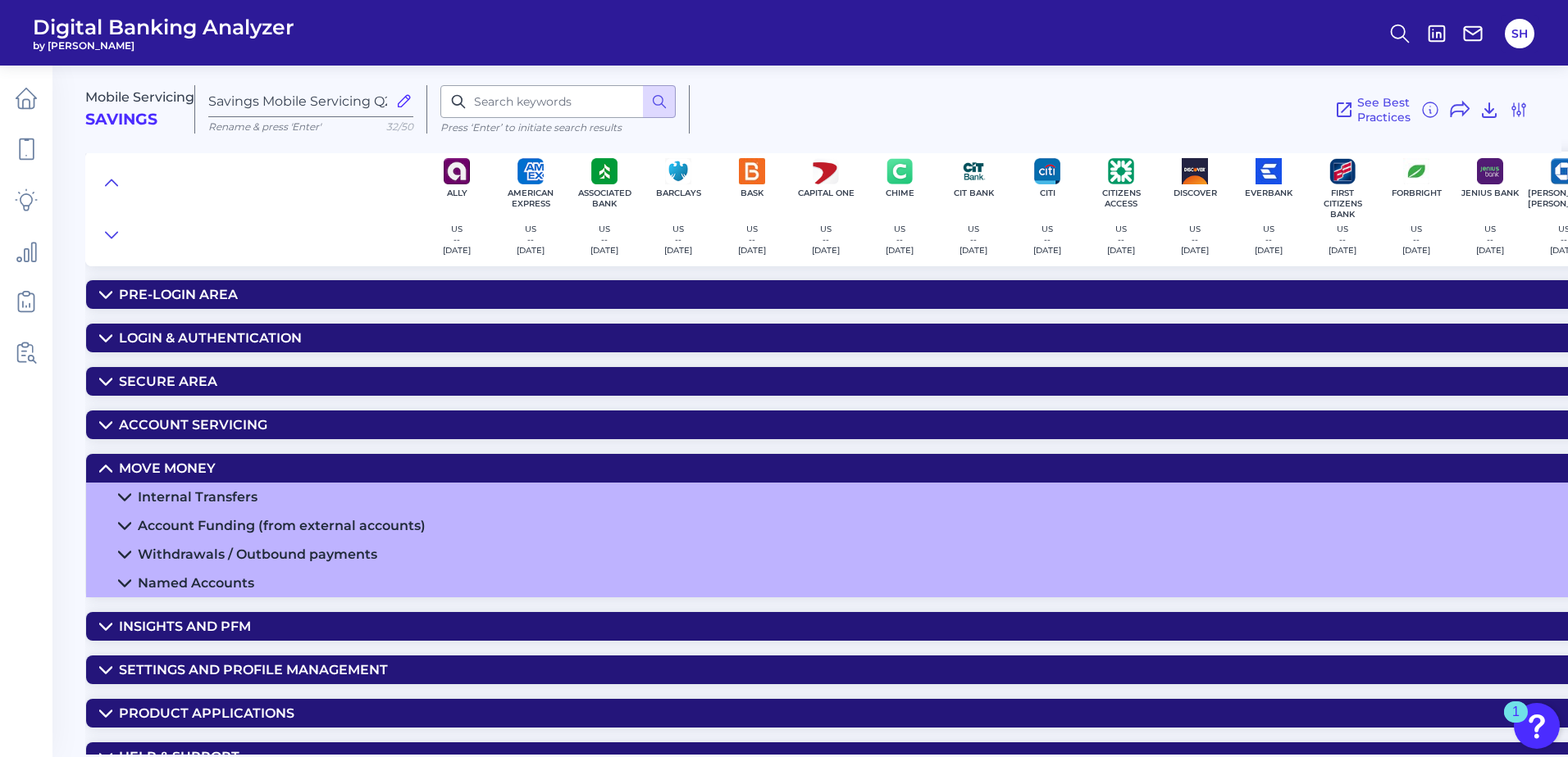
click at [243, 549] on div "Withdrawals / Outbound payments" at bounding box center [257, 554] width 239 height 15
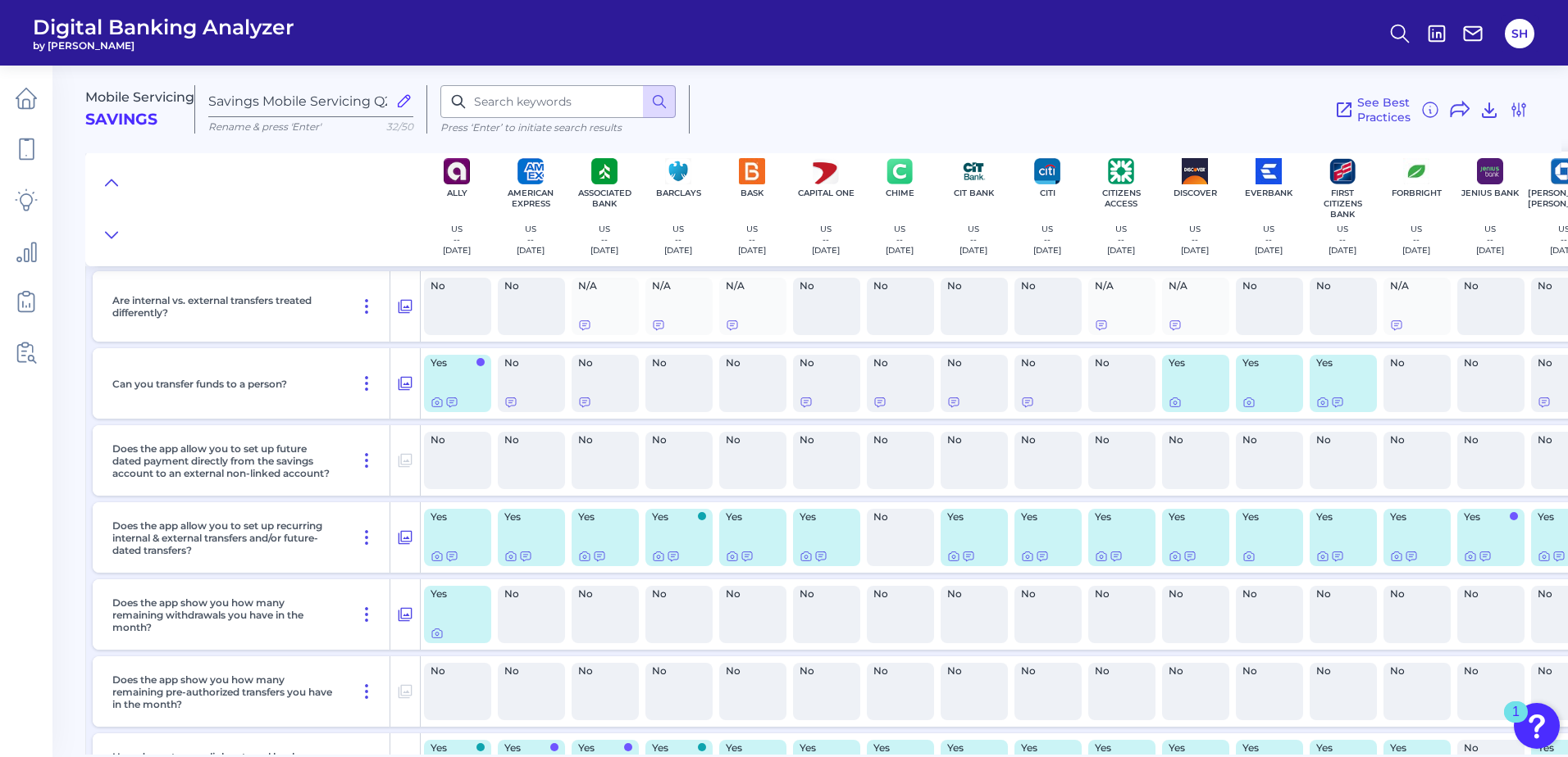
scroll to position [410, 0]
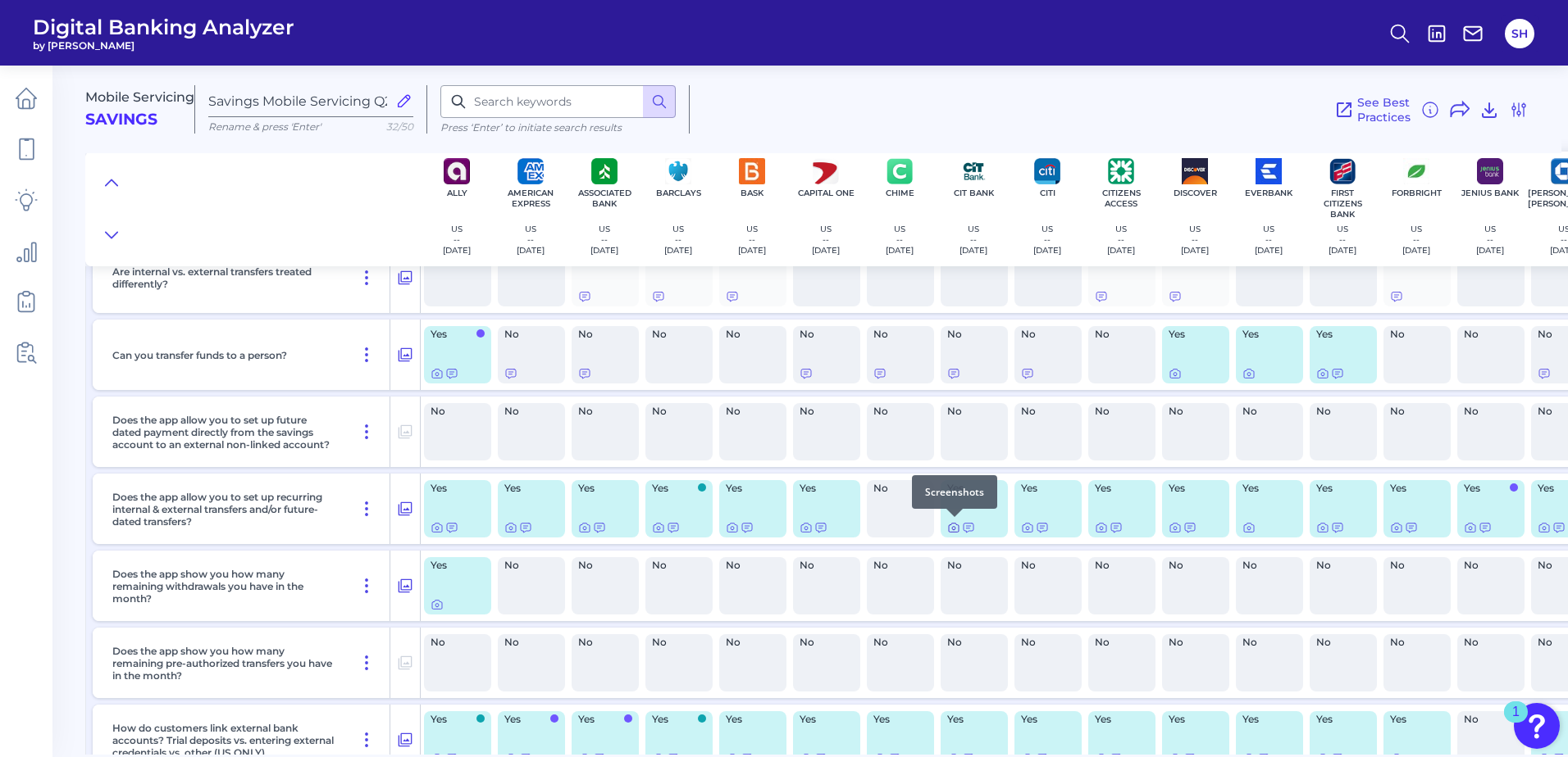
click at [953, 530] on icon at bounding box center [953, 529] width 4 height 4
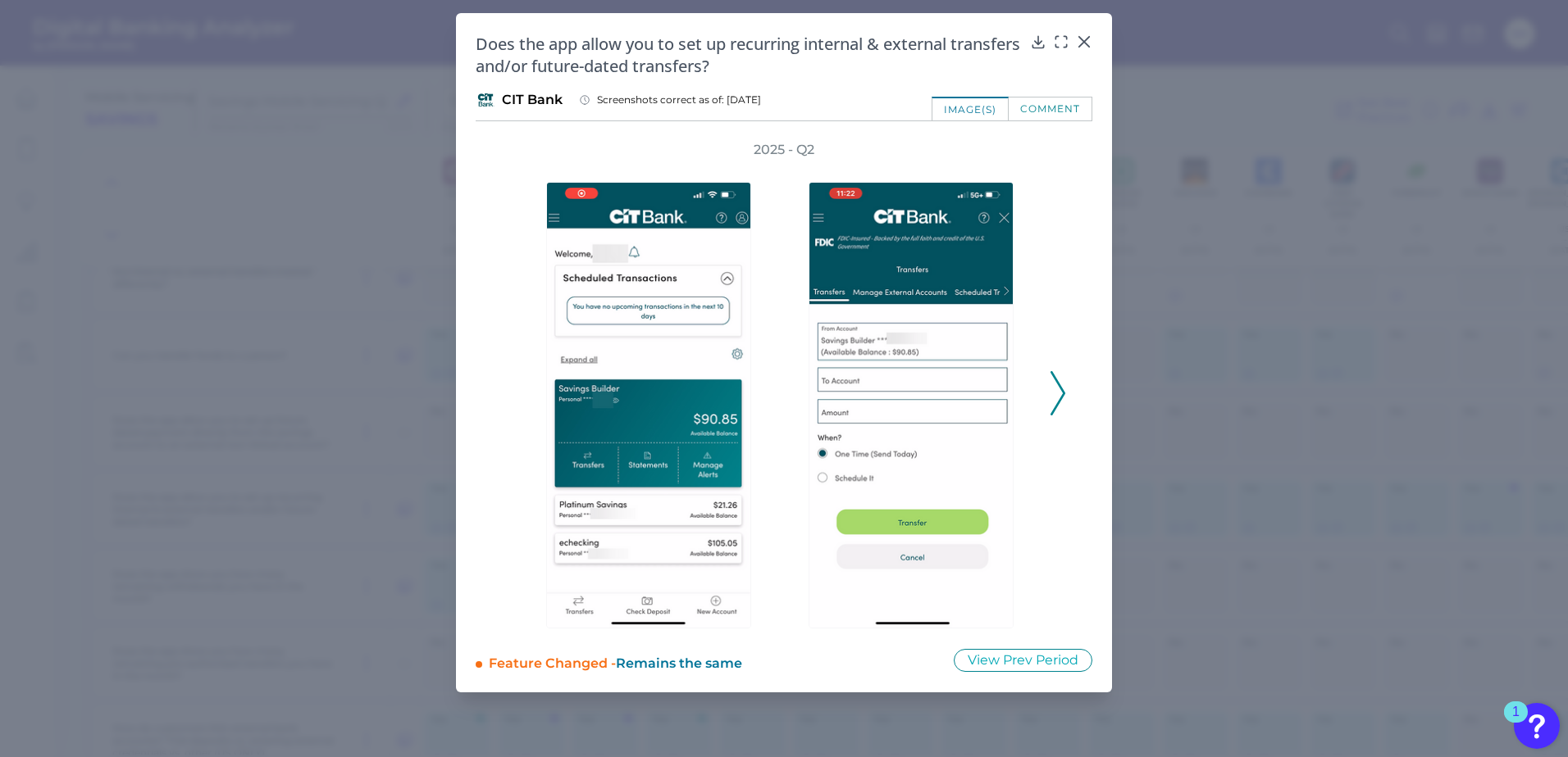
click at [1058, 400] on icon at bounding box center [1058, 393] width 15 height 45
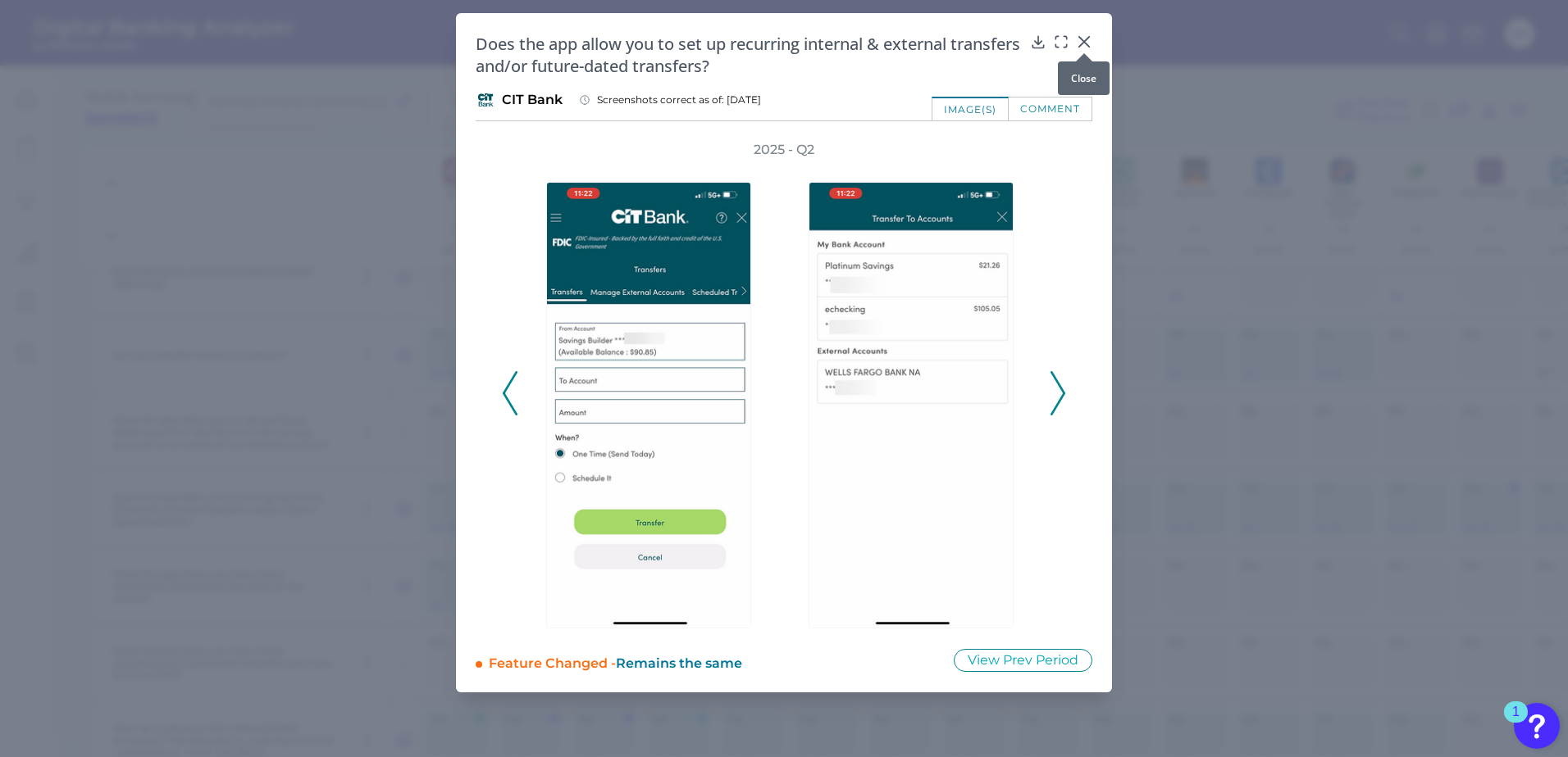
click at [1087, 42] on icon at bounding box center [1084, 42] width 16 height 16
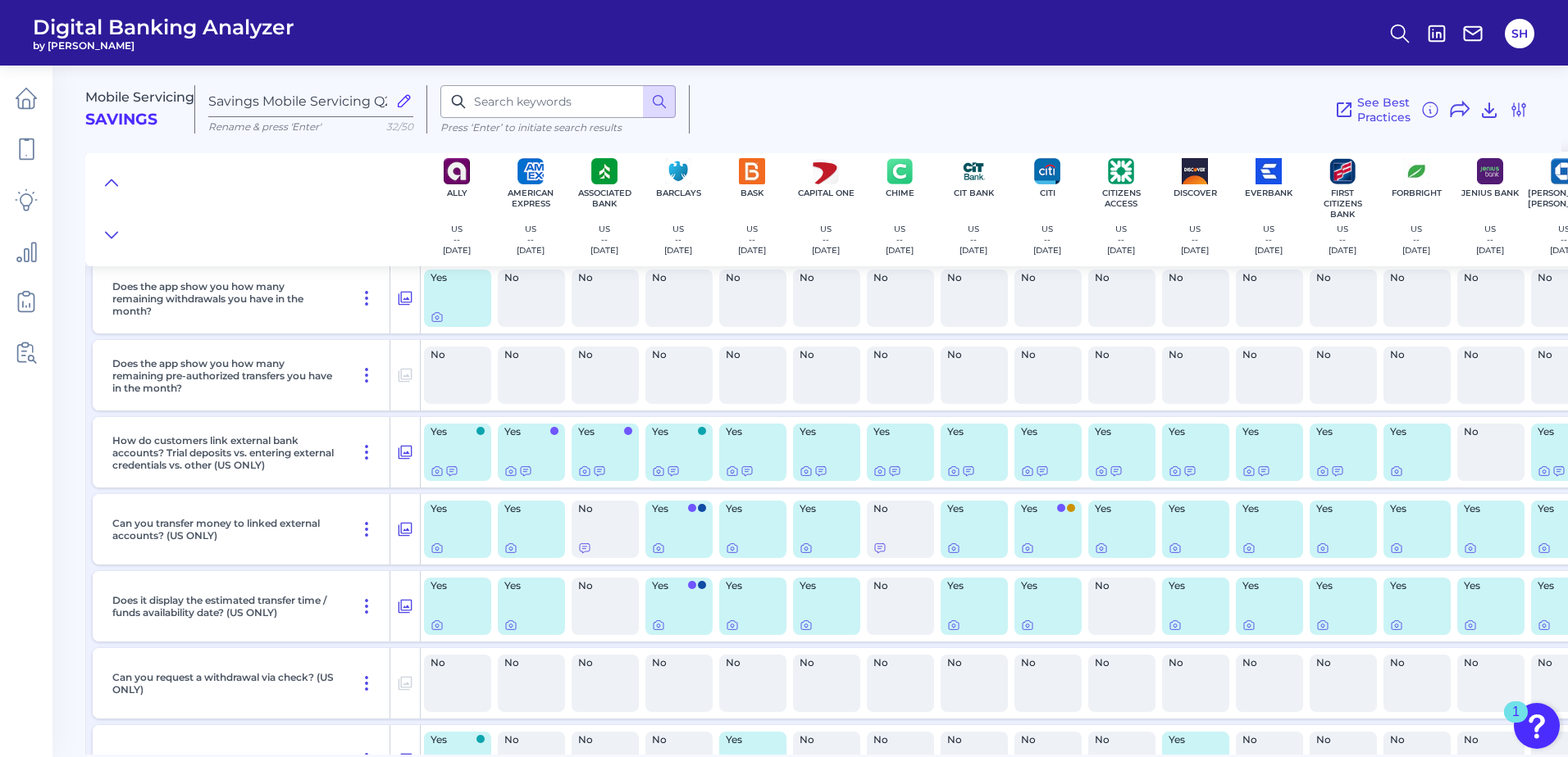
scroll to position [737, 0]
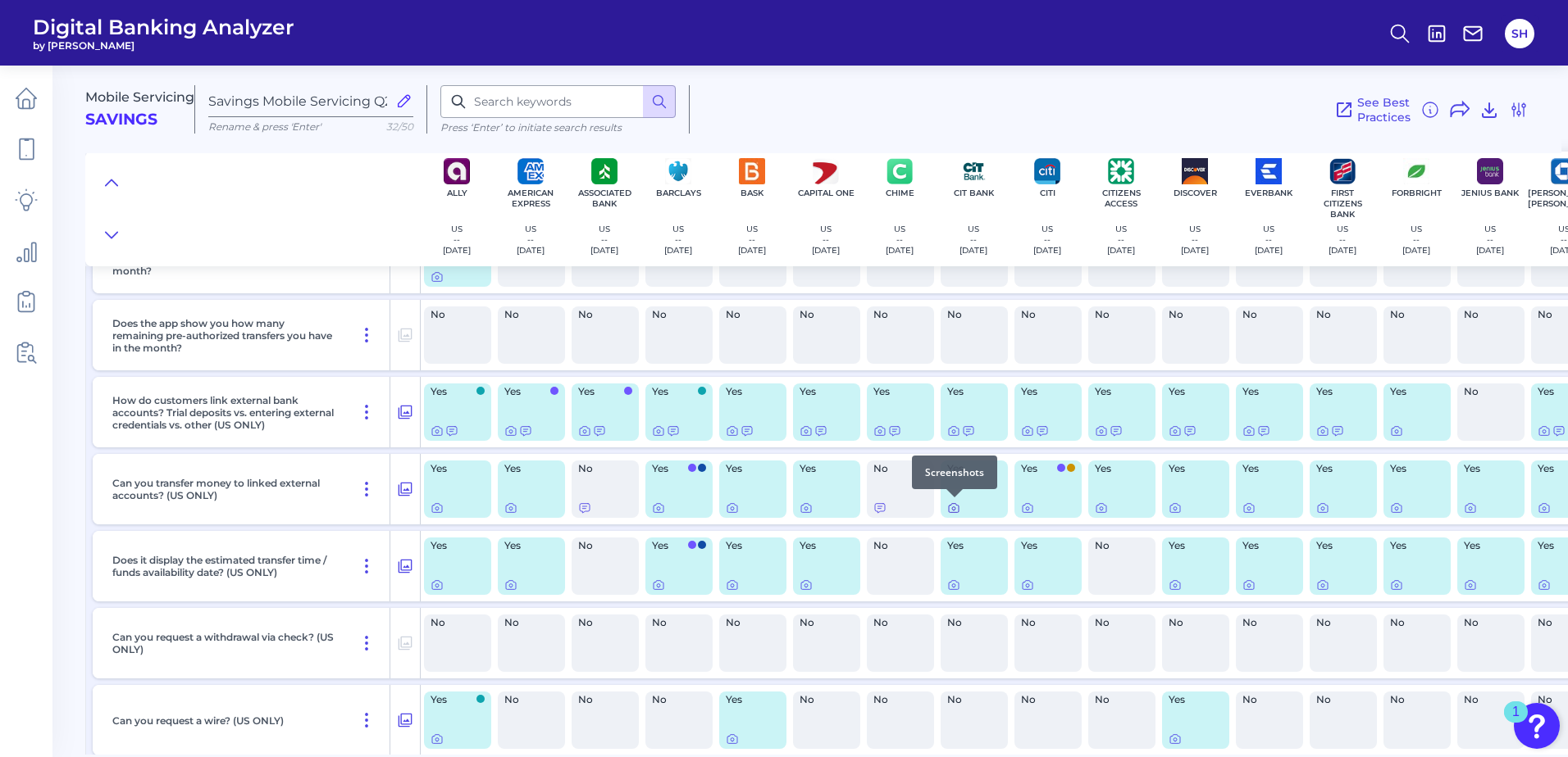
click at [953, 513] on icon at bounding box center [953, 508] width 10 height 9
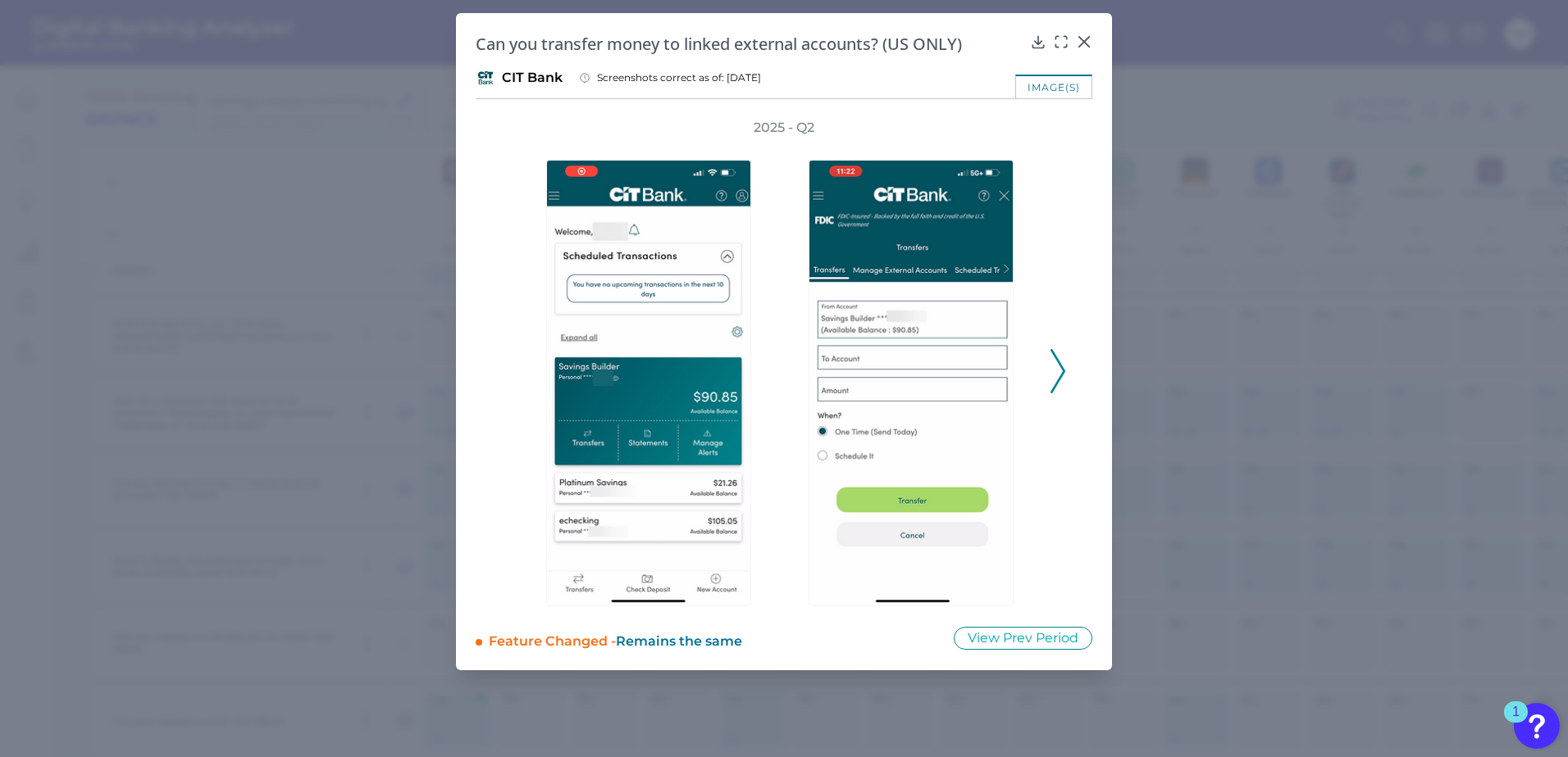
click at [1060, 375] on icon at bounding box center [1058, 372] width 15 height 45
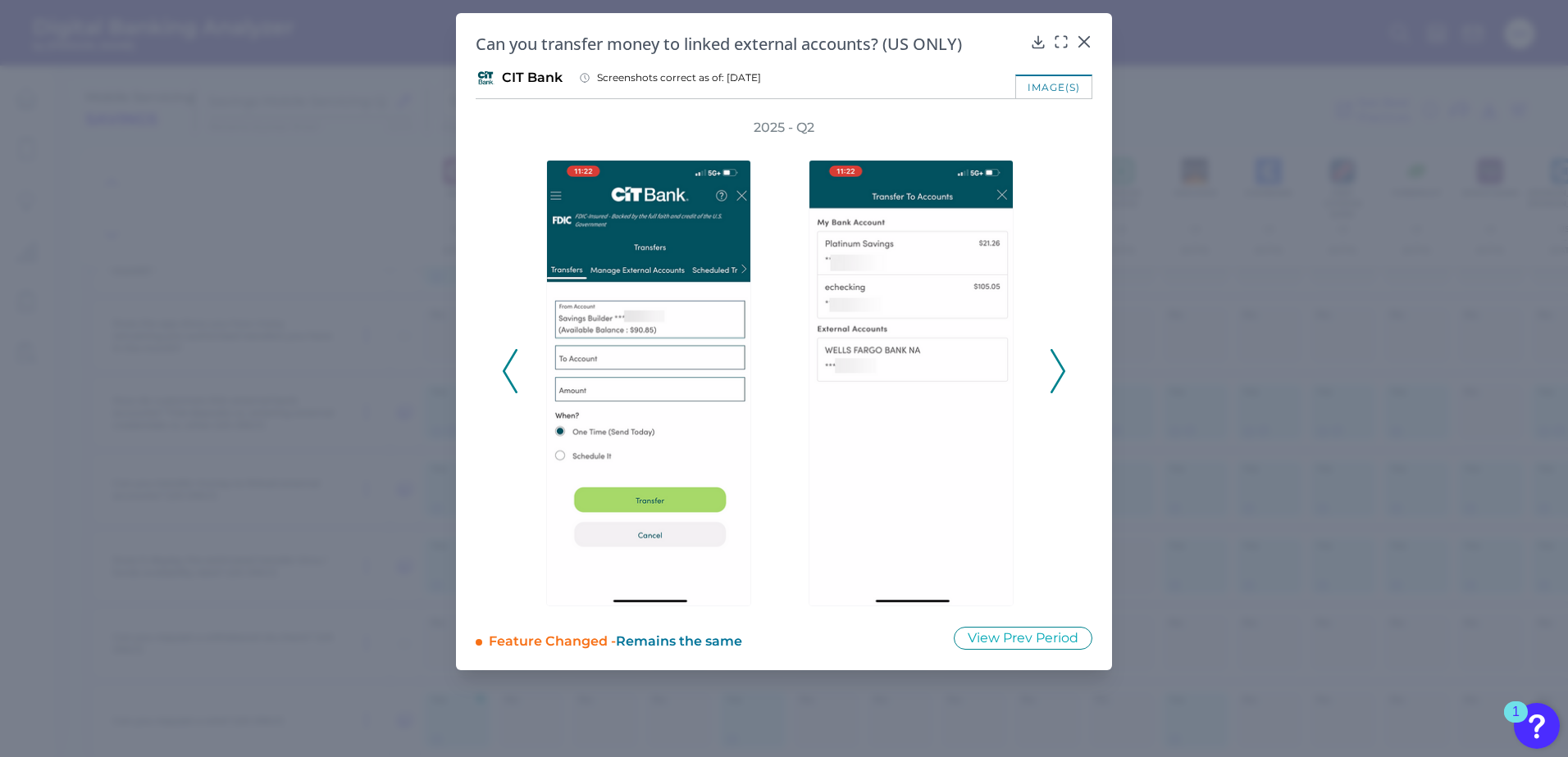
click at [1060, 375] on icon at bounding box center [1058, 372] width 15 height 45
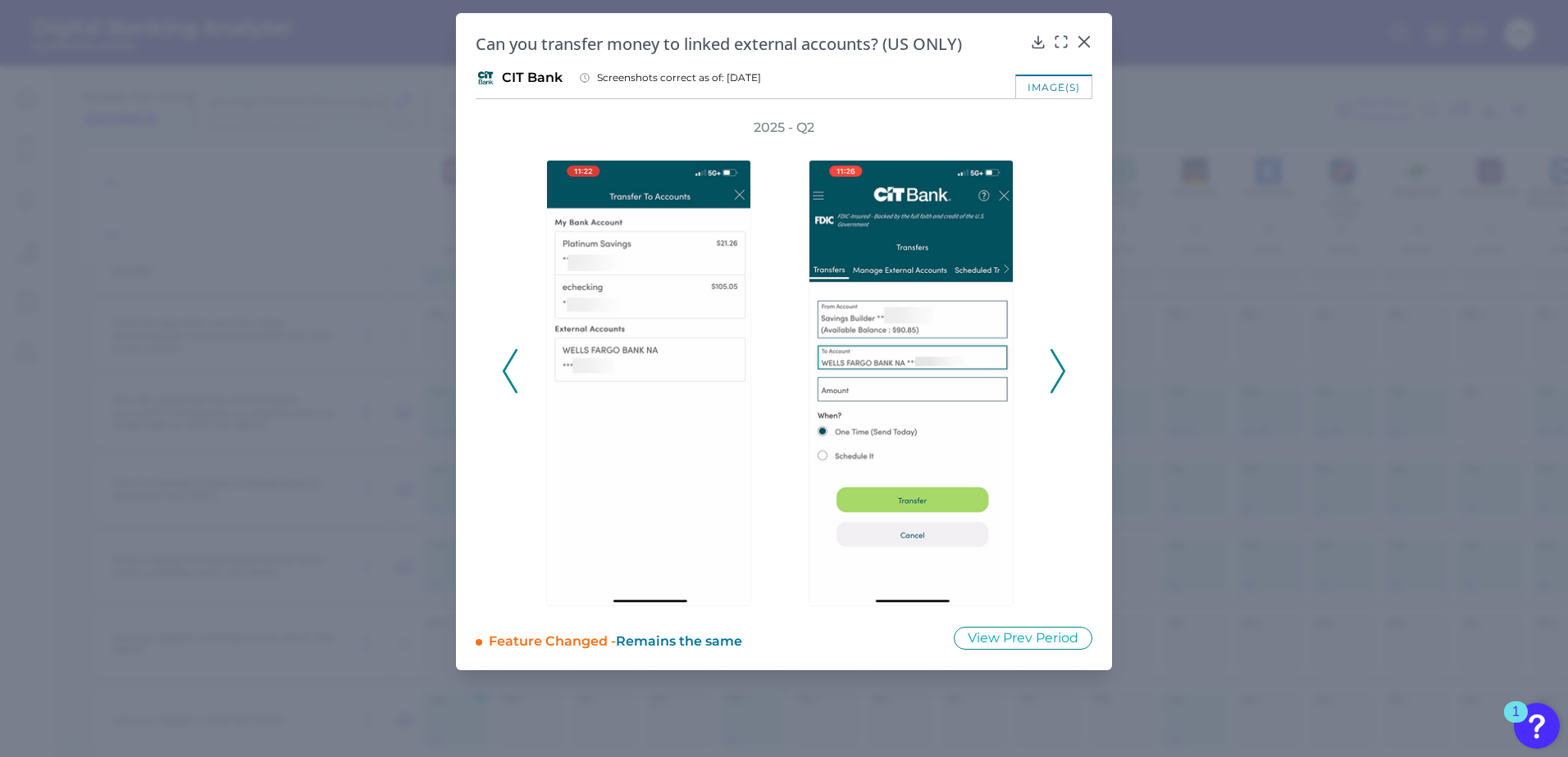
click at [1060, 375] on icon at bounding box center [1058, 372] width 15 height 45
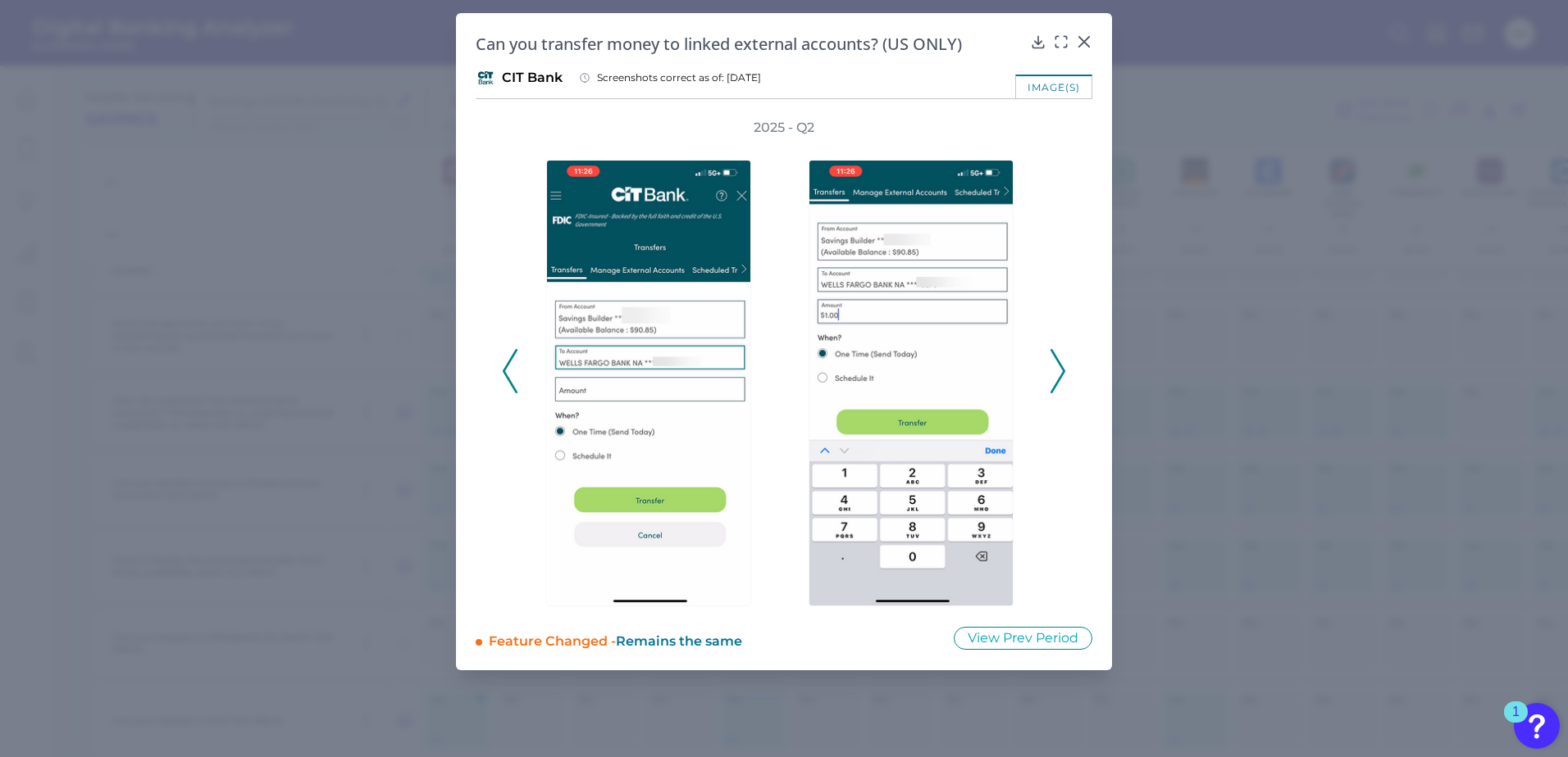
click at [1060, 375] on icon at bounding box center [1058, 372] width 15 height 45
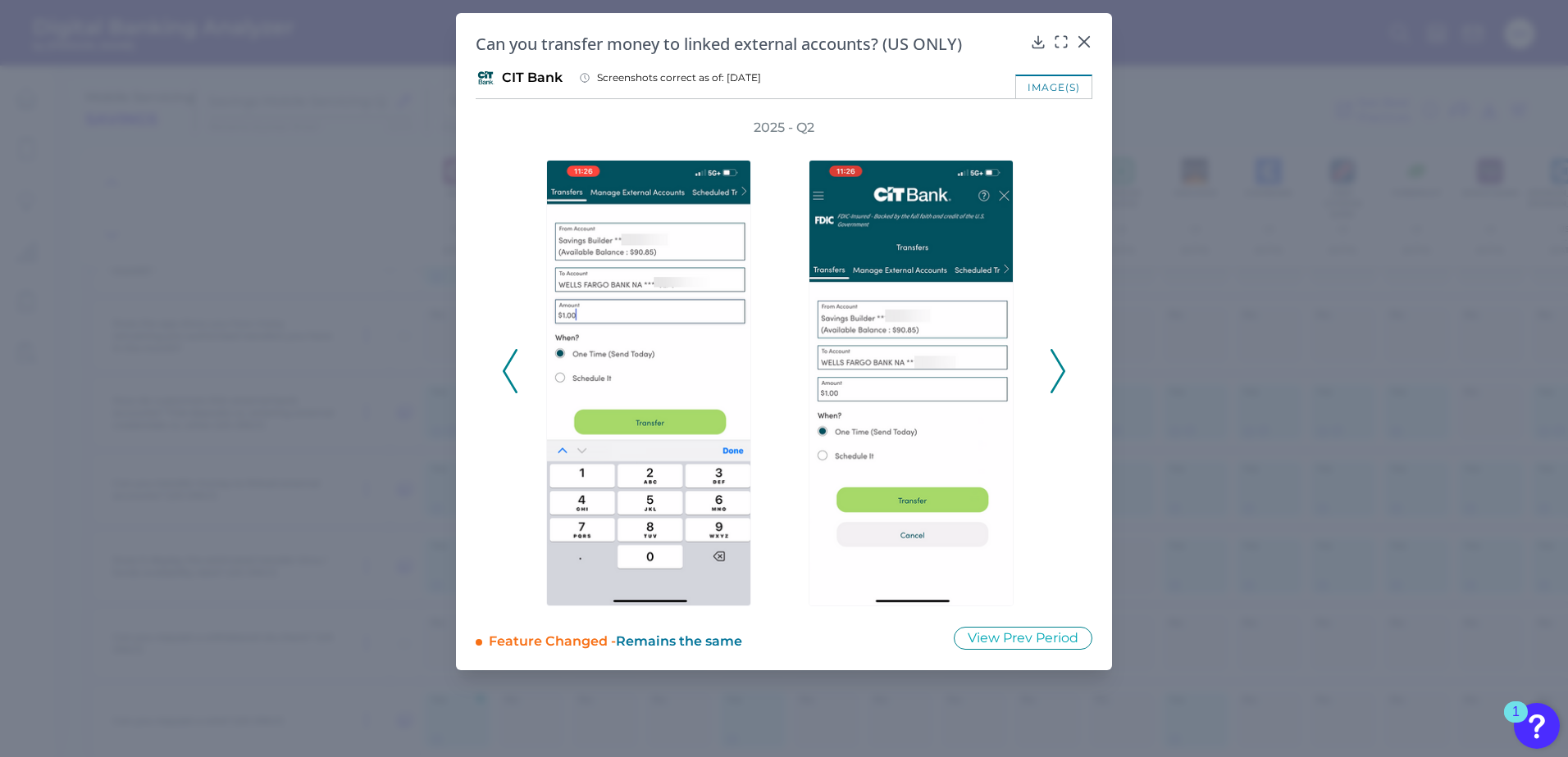
click at [1060, 375] on icon at bounding box center [1058, 372] width 15 height 45
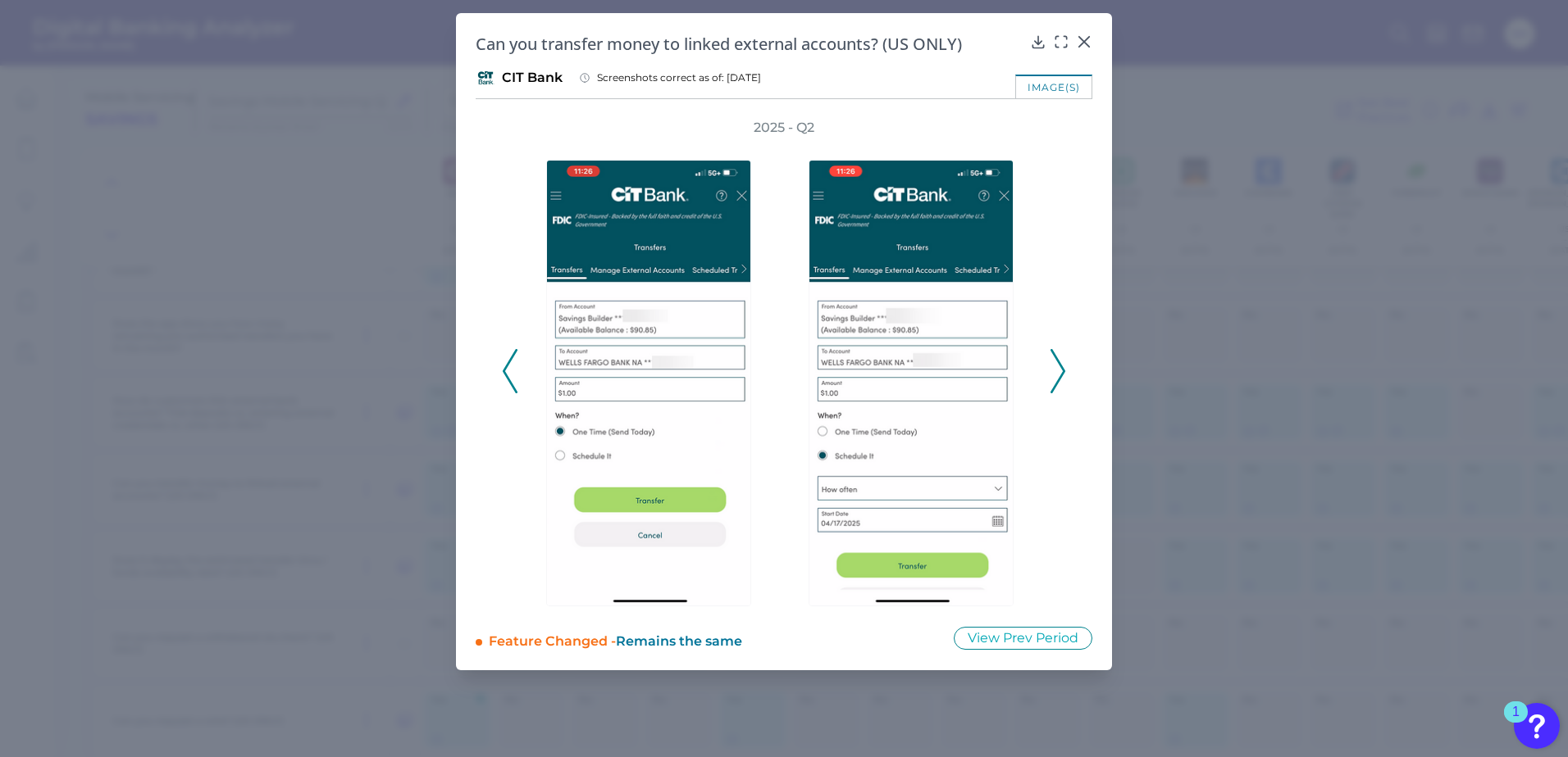
click at [1060, 375] on icon at bounding box center [1058, 372] width 15 height 45
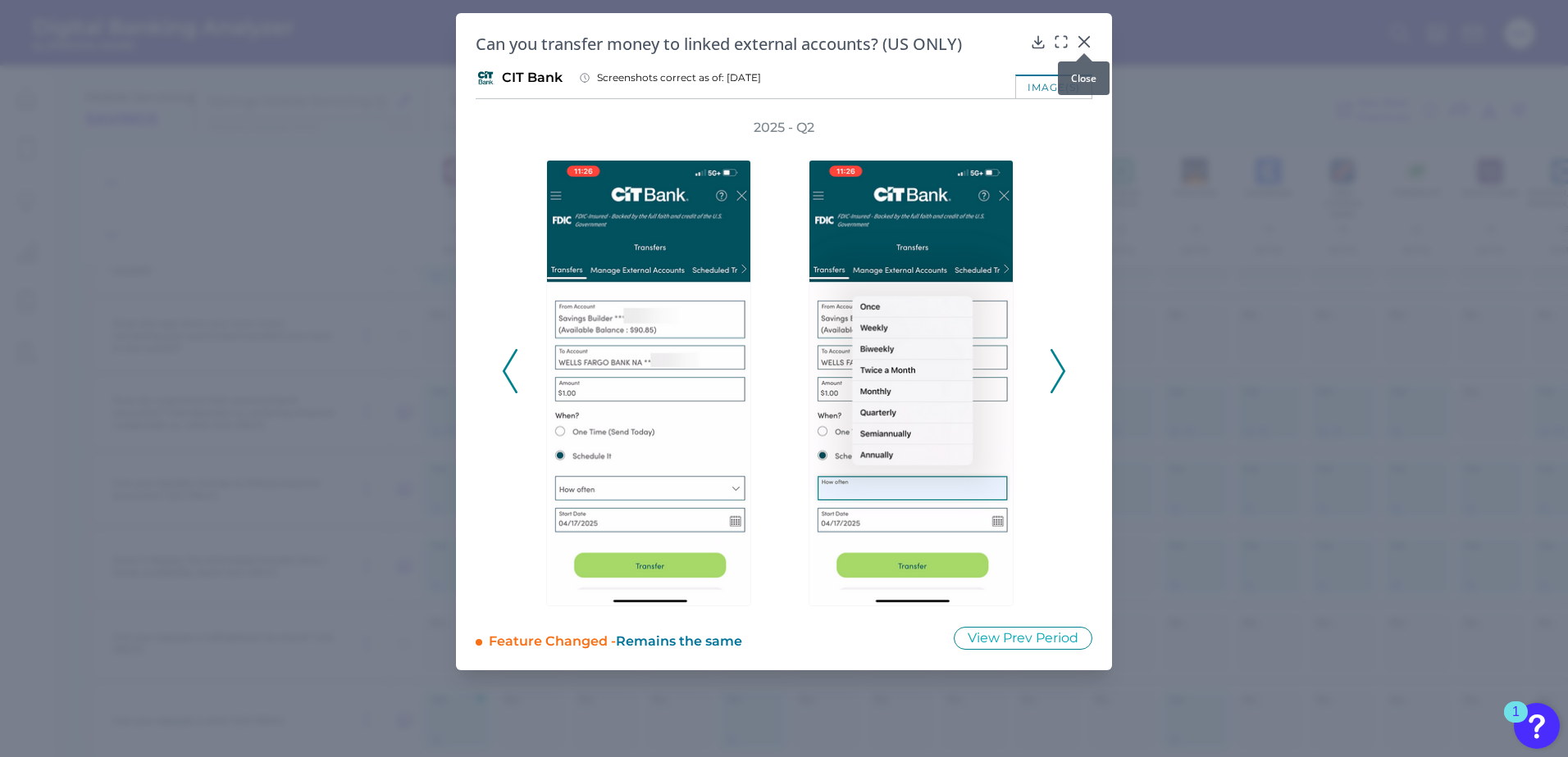
click at [1087, 34] on icon at bounding box center [1084, 42] width 16 height 16
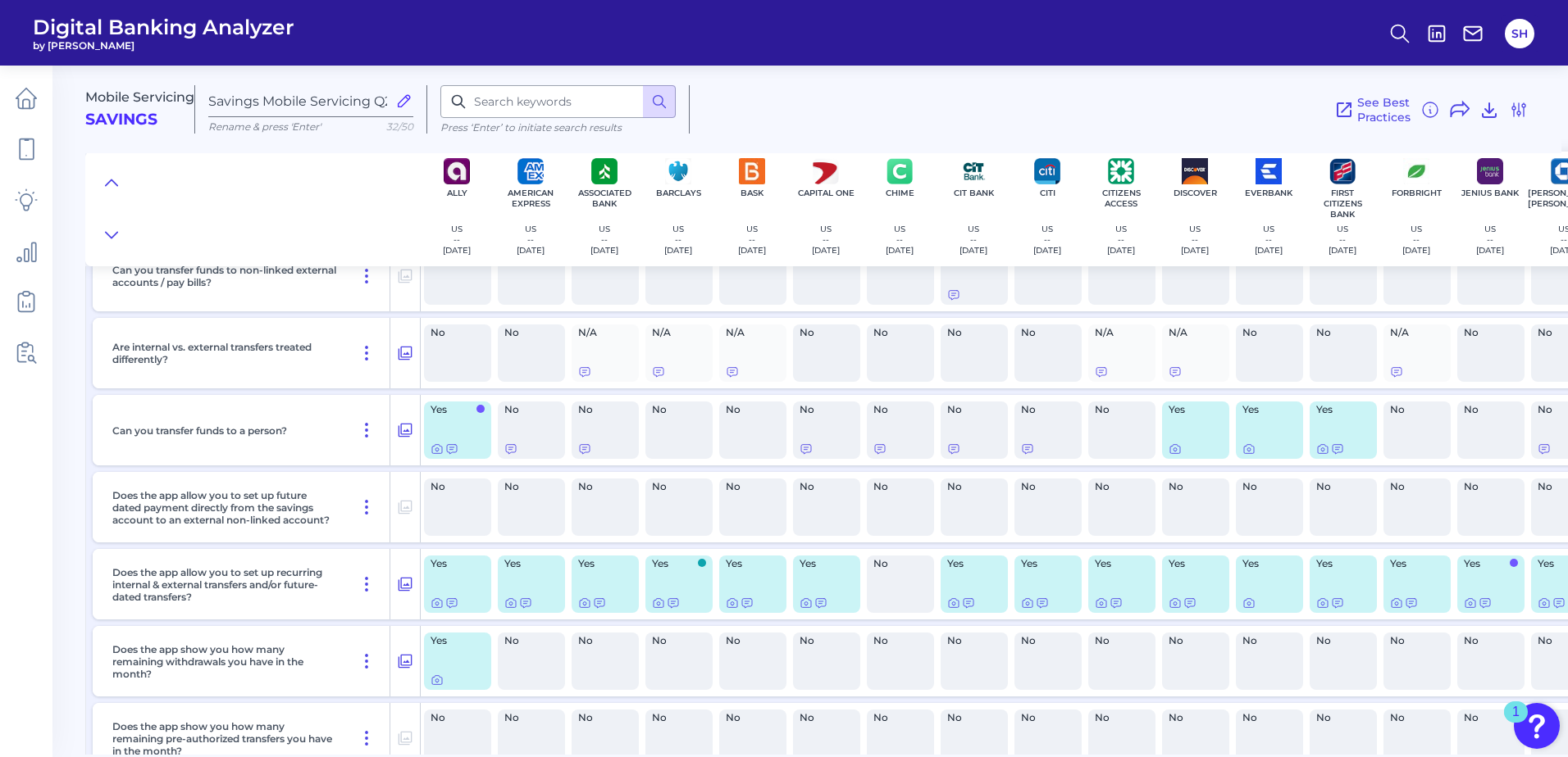
scroll to position [328, 0]
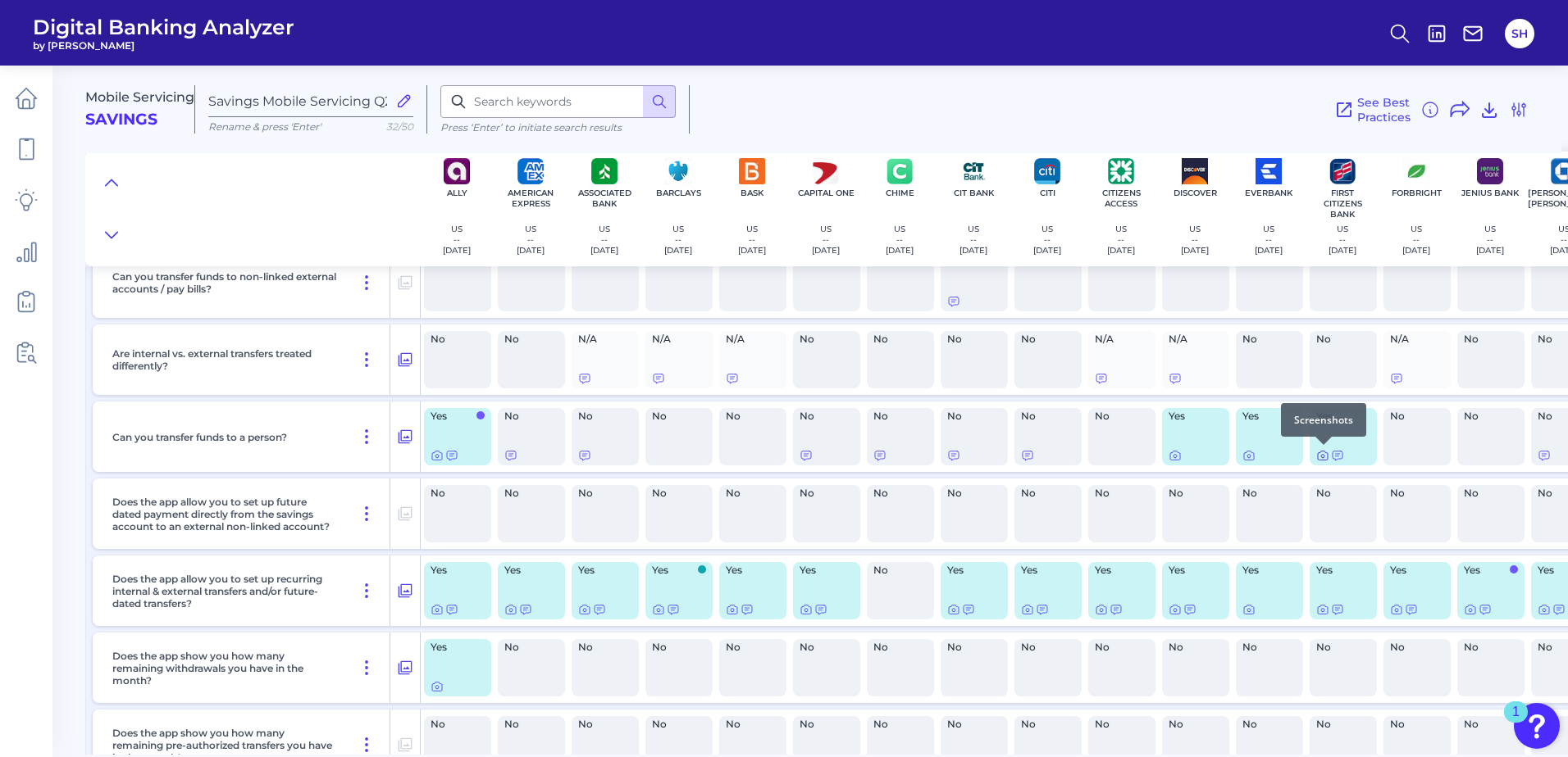
click at [1320, 455] on icon at bounding box center [1322, 456] width 13 height 13
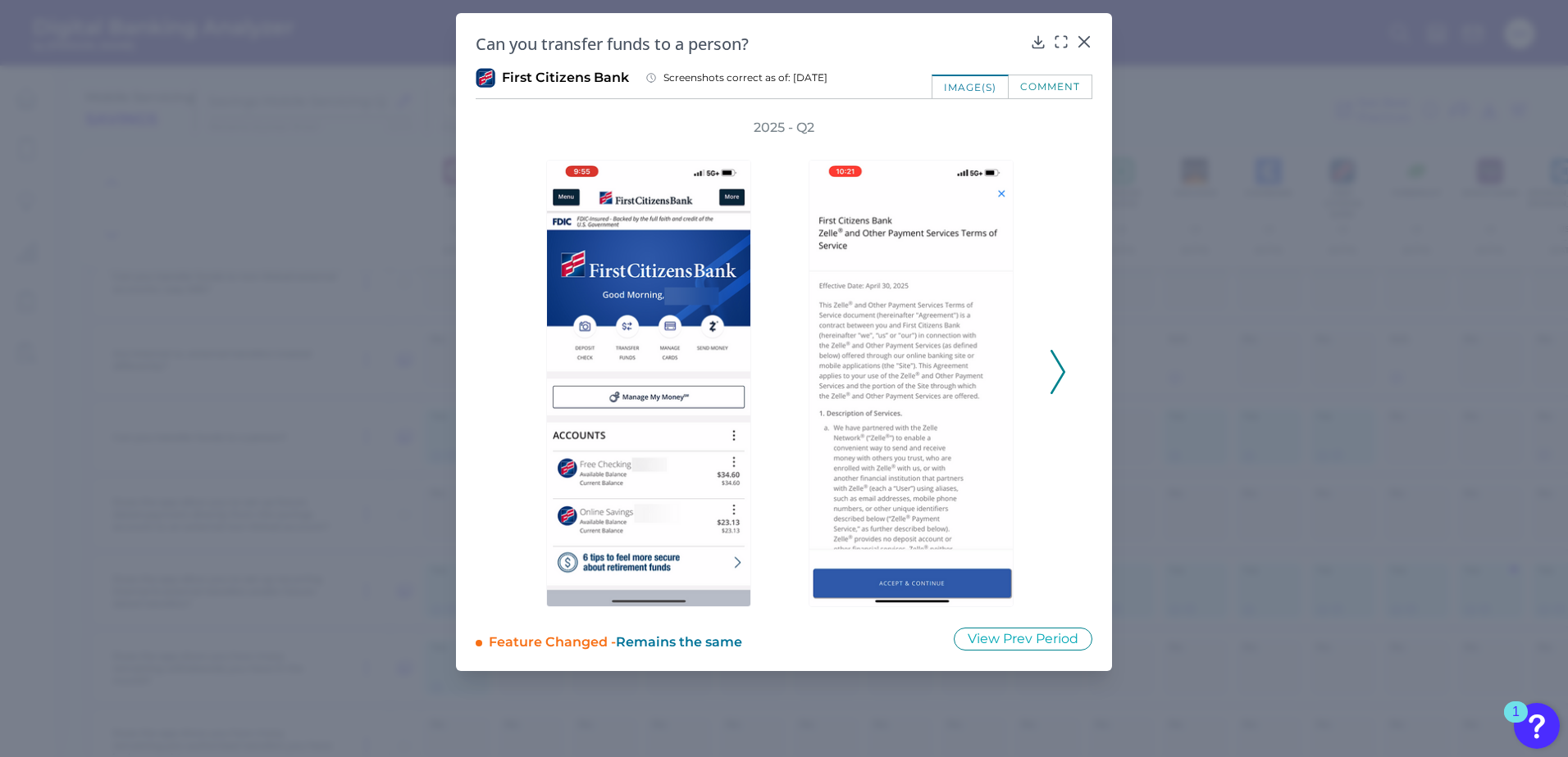
click at [1064, 376] on icon at bounding box center [1058, 373] width 15 height 45
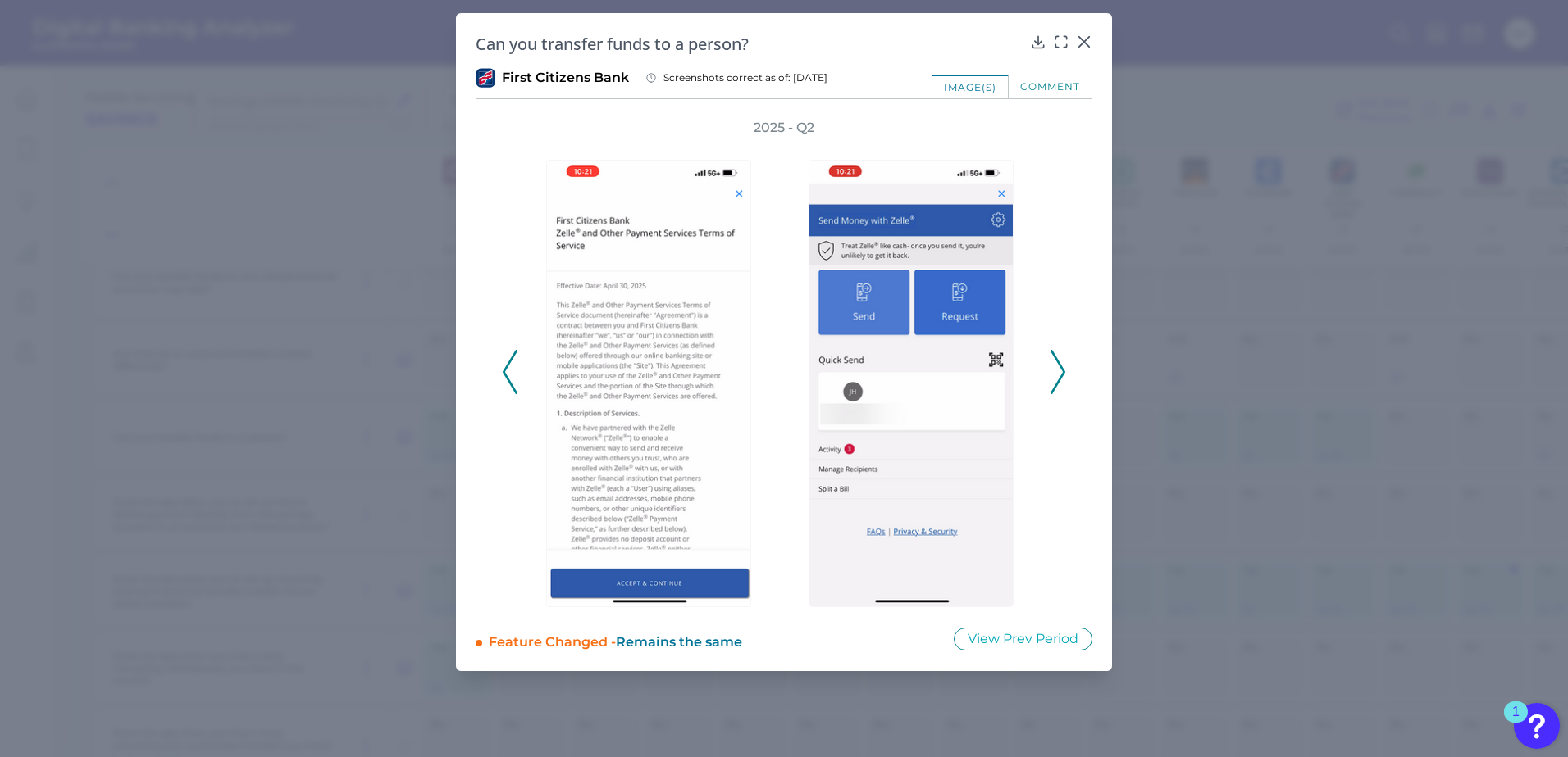
click at [1060, 370] on icon at bounding box center [1058, 373] width 15 height 45
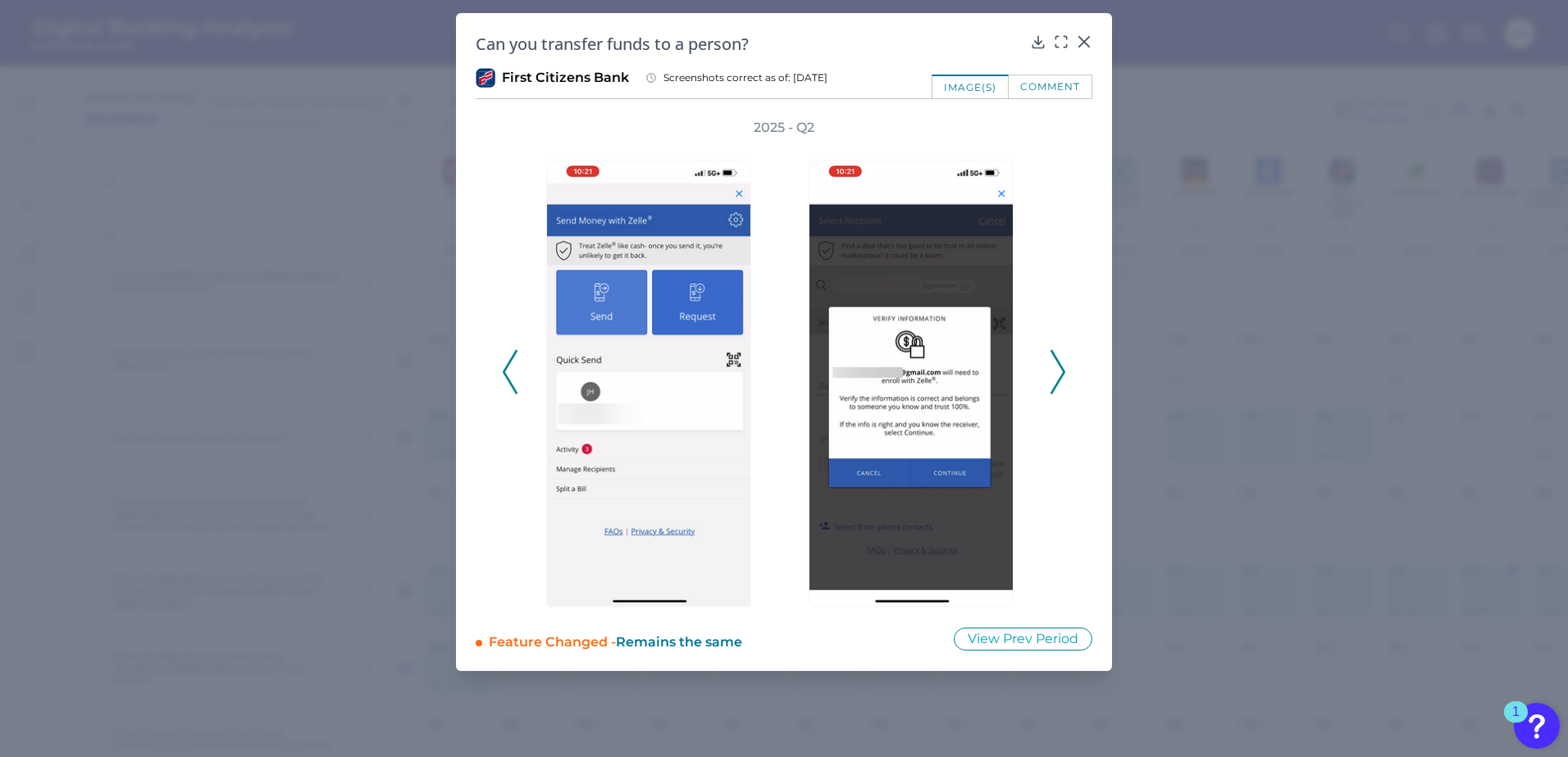
click at [1060, 370] on icon at bounding box center [1058, 373] width 15 height 45
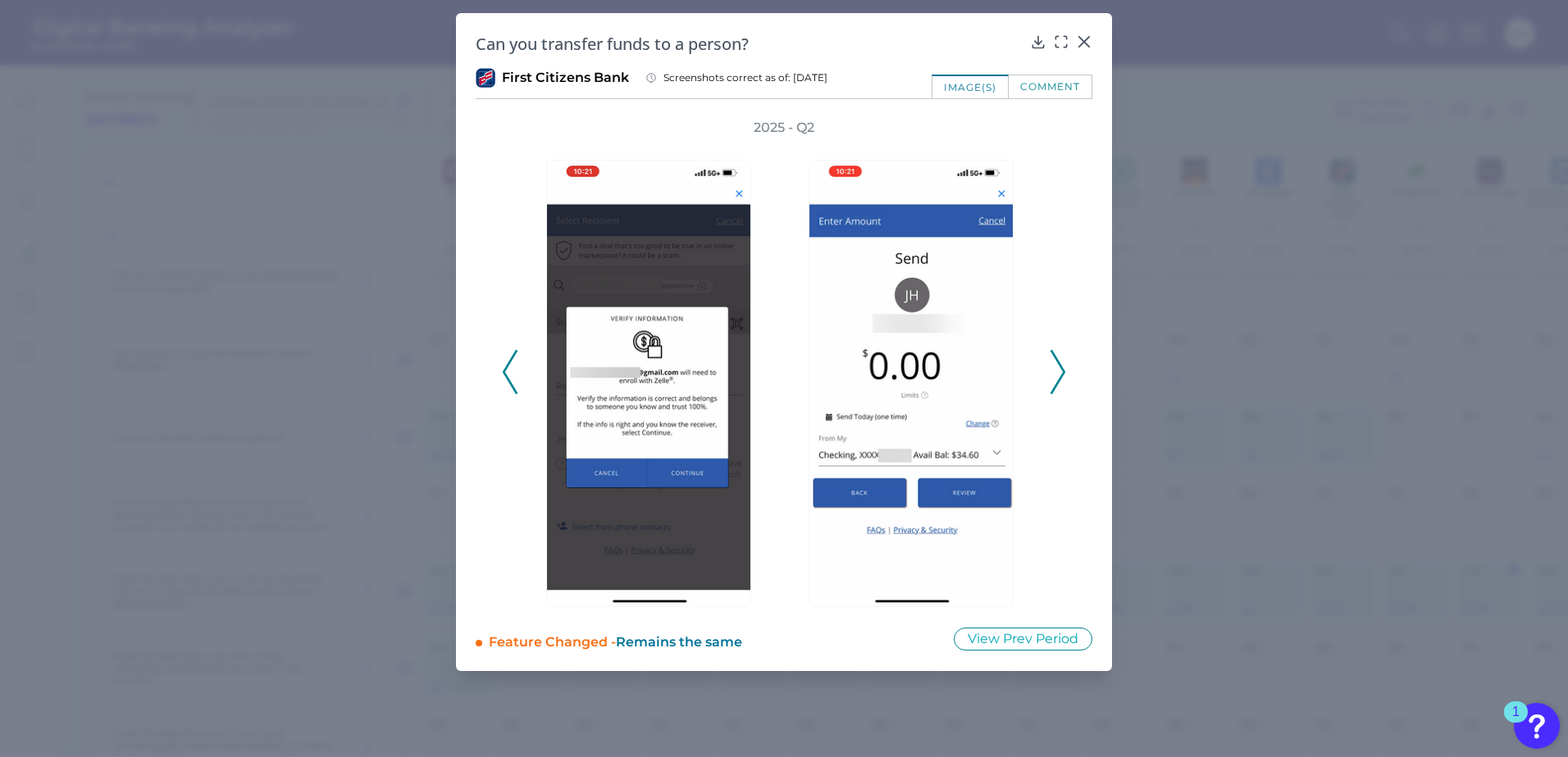
click at [1060, 370] on icon at bounding box center [1058, 373] width 15 height 45
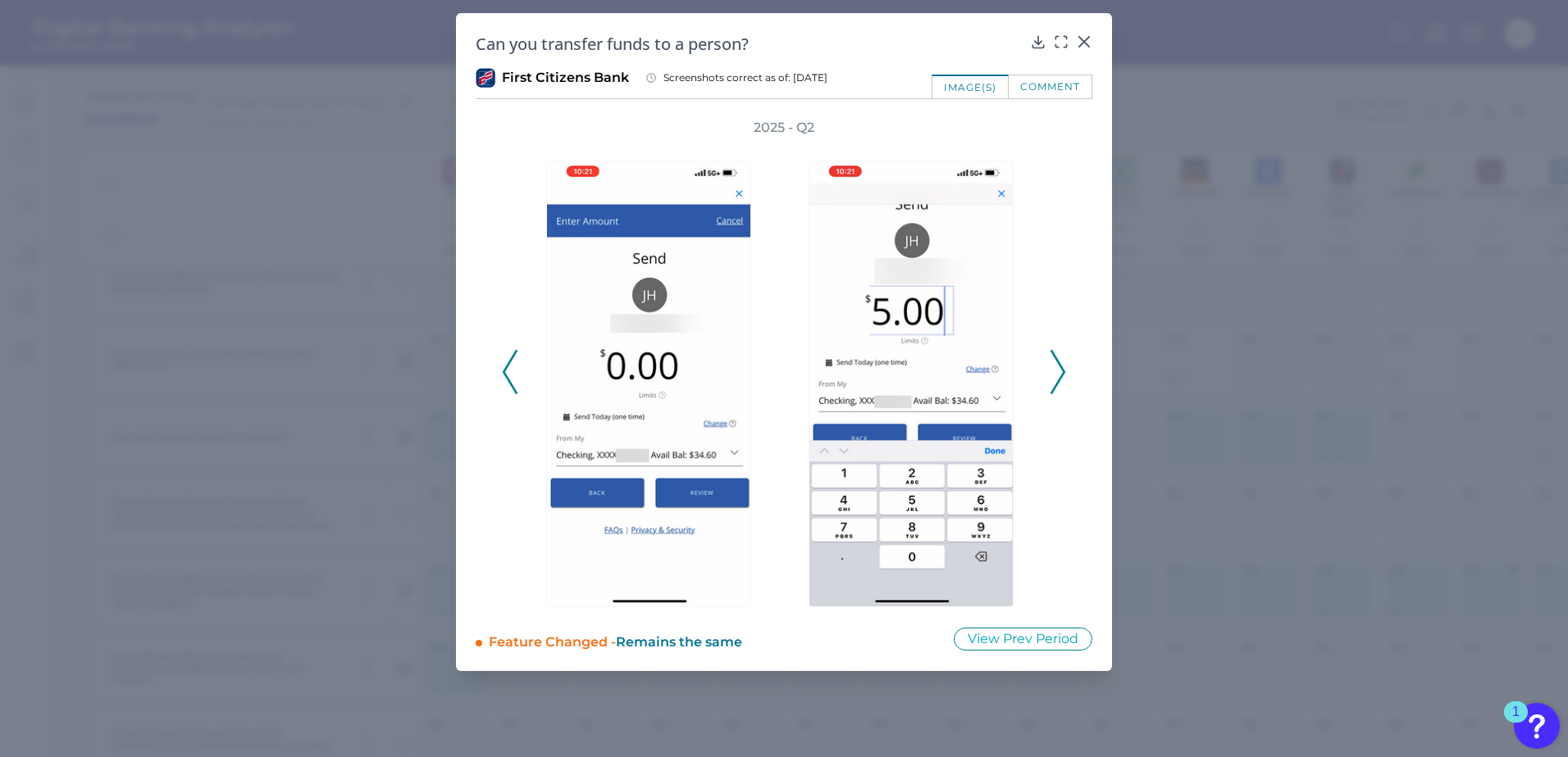
click at [1060, 370] on icon at bounding box center [1058, 373] width 15 height 45
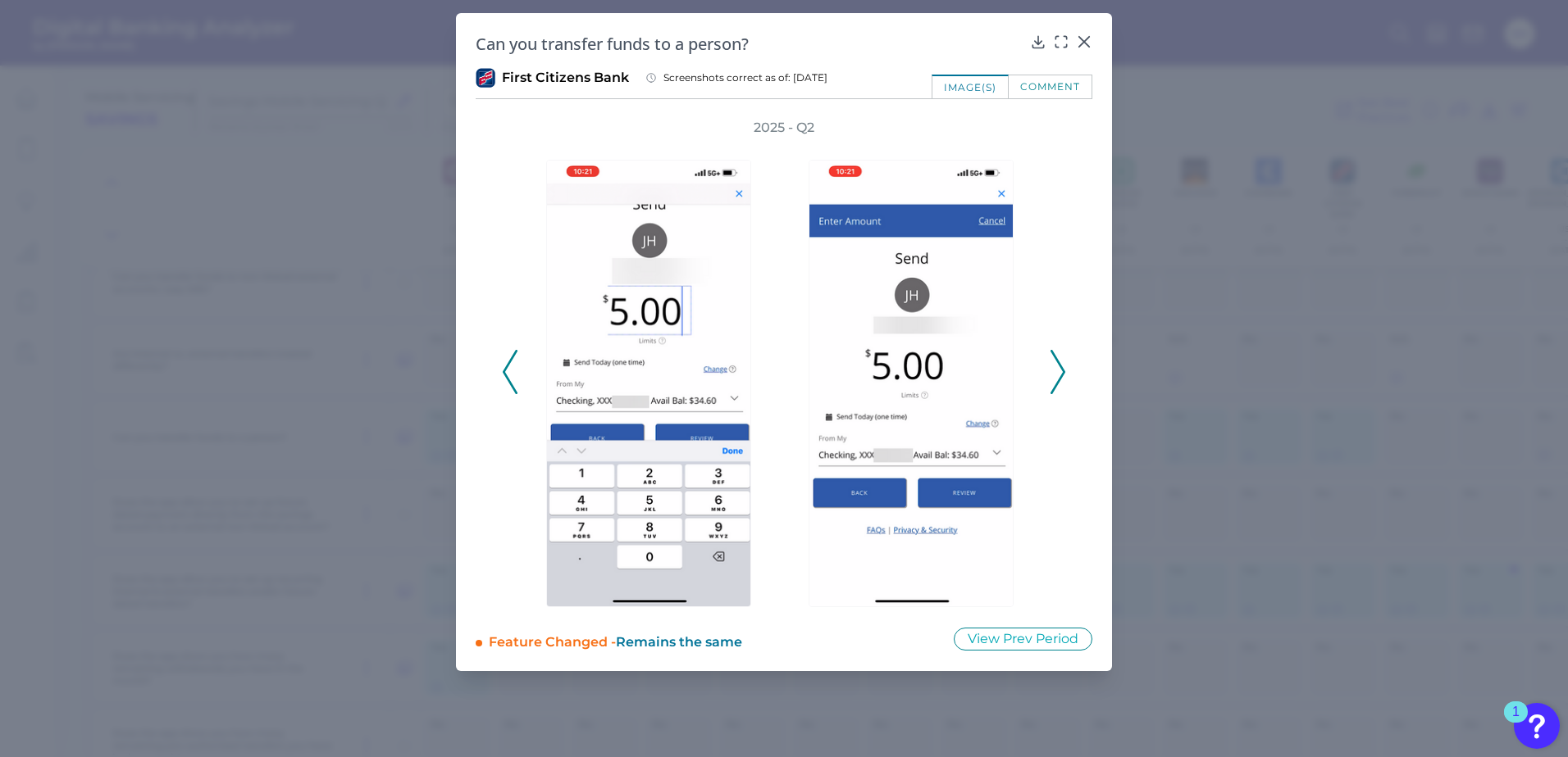
click at [1060, 370] on icon at bounding box center [1058, 373] width 15 height 45
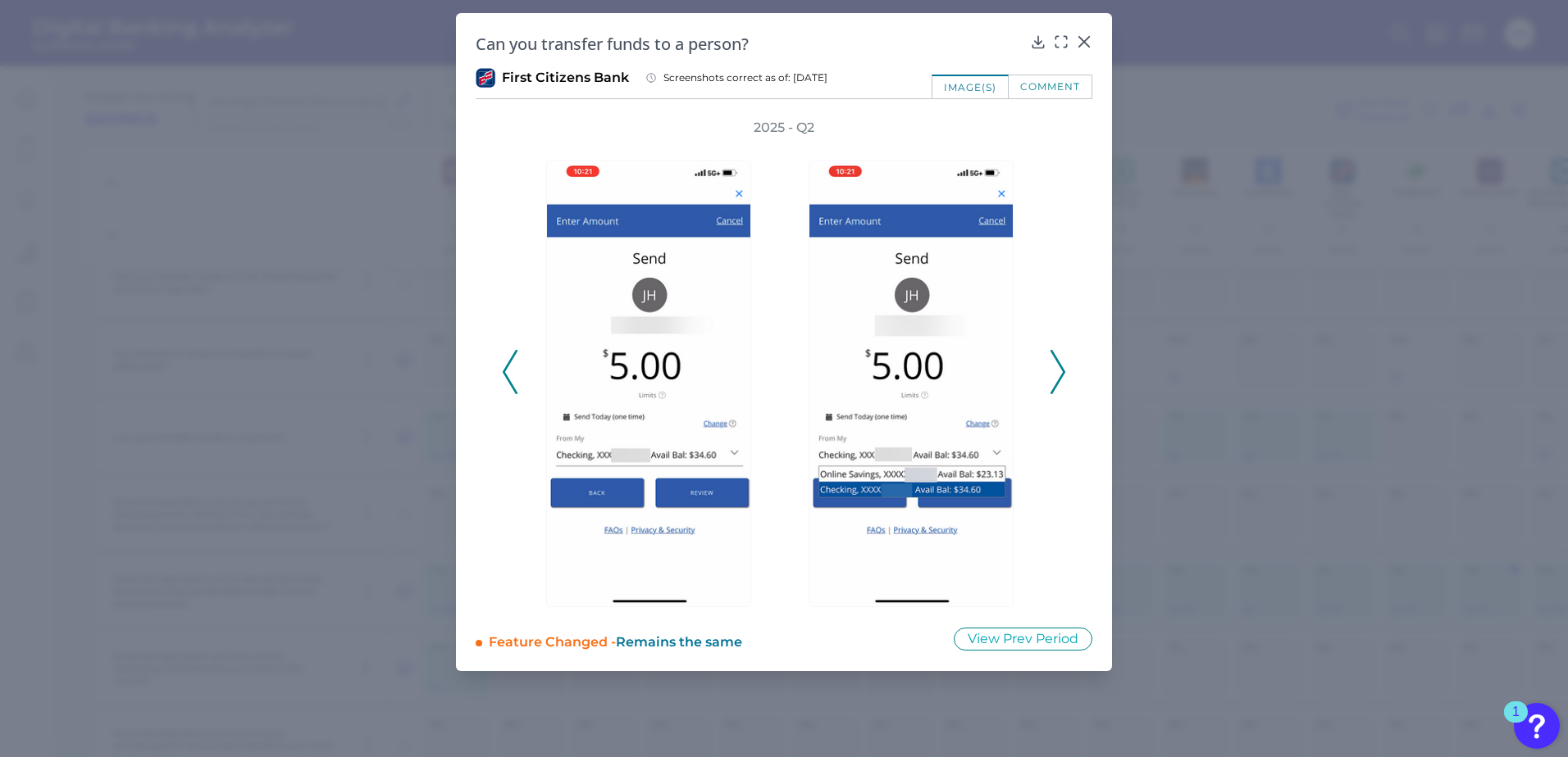
click at [1060, 370] on icon at bounding box center [1058, 373] width 15 height 45
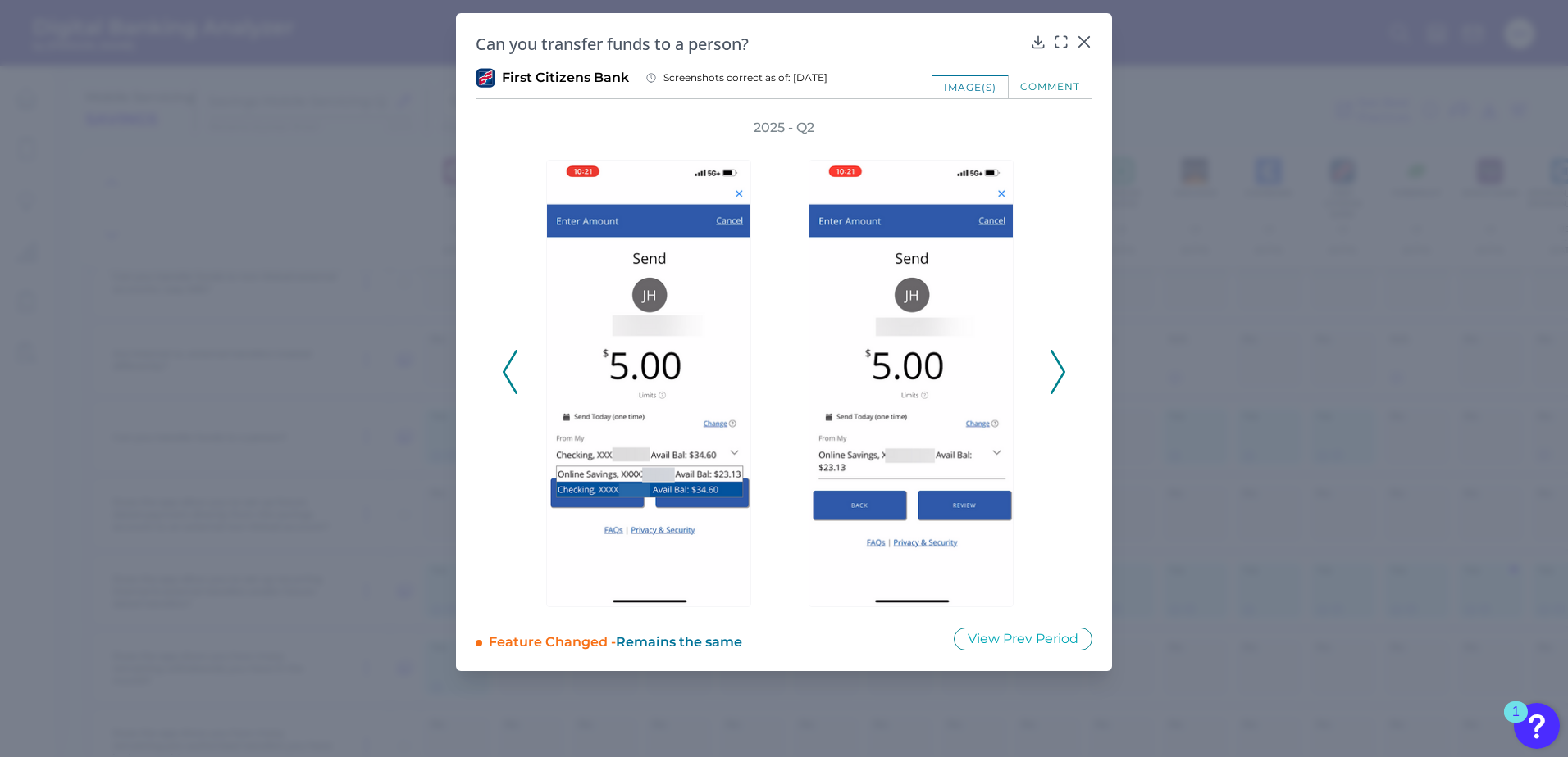
click at [1060, 370] on icon at bounding box center [1058, 373] width 15 height 45
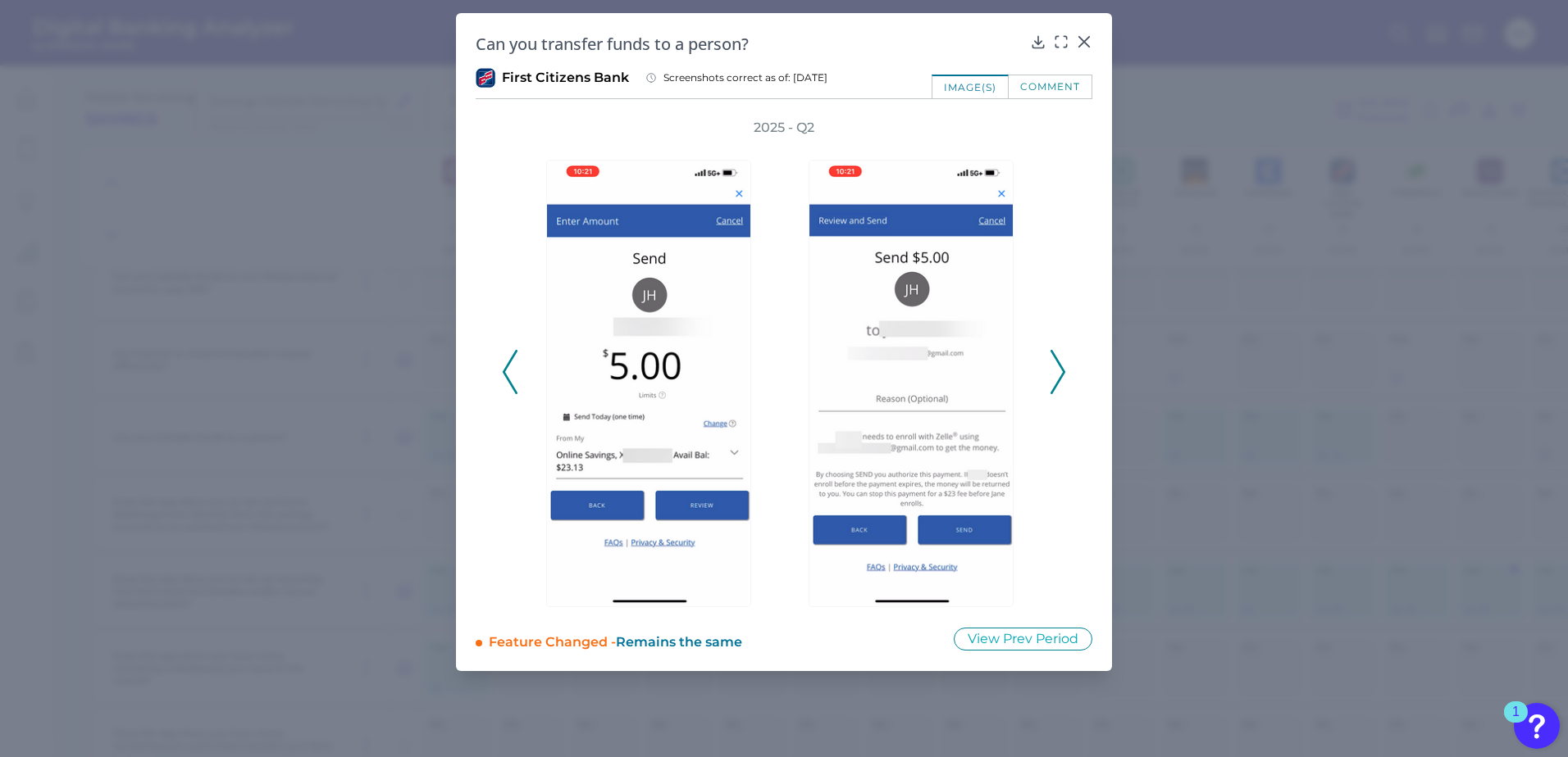
click at [1060, 370] on icon at bounding box center [1058, 373] width 15 height 45
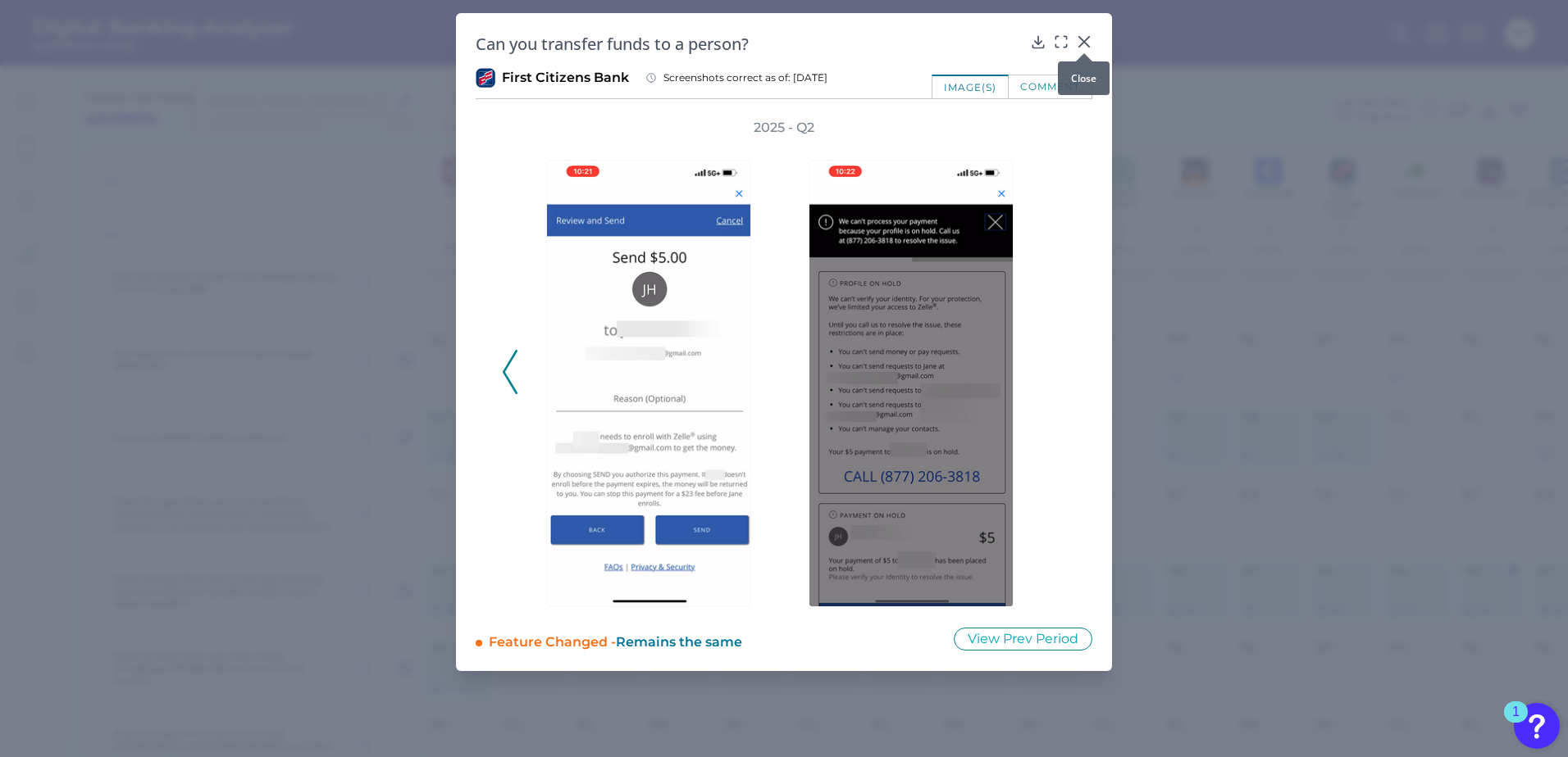
click at [1086, 37] on icon at bounding box center [1084, 42] width 16 height 16
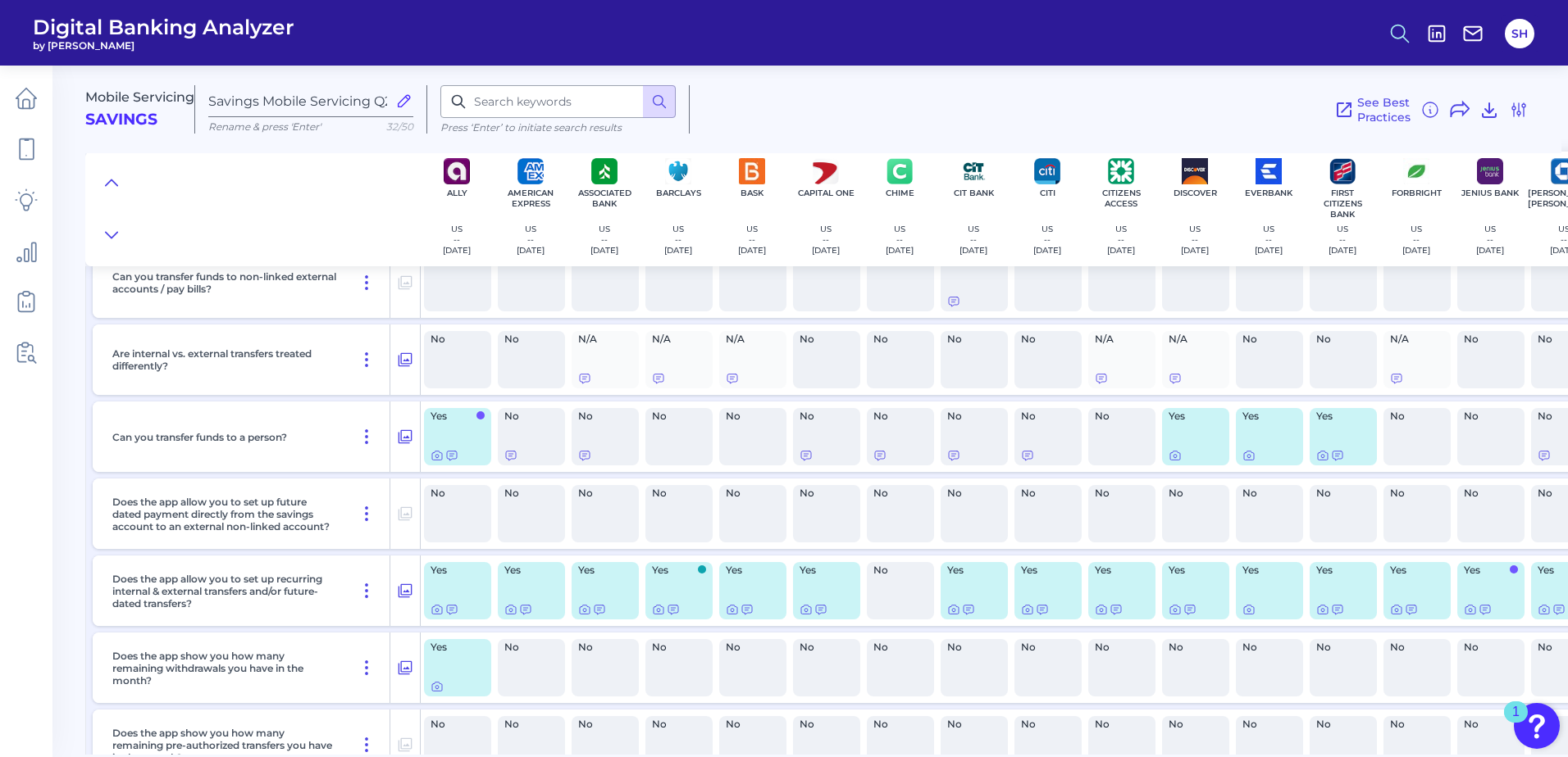
click at [1402, 30] on icon at bounding box center [1399, 34] width 23 height 23
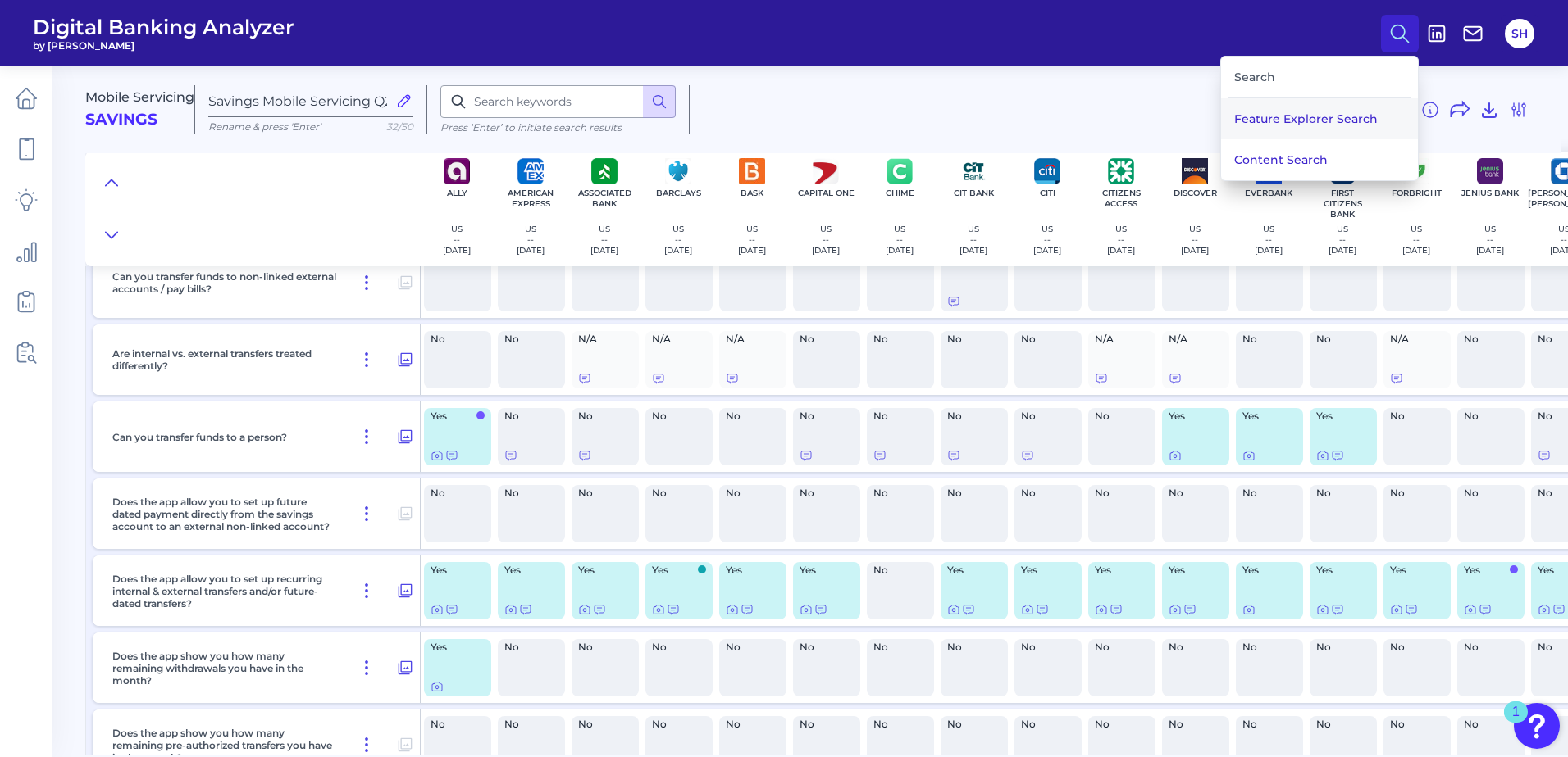
click at [1286, 118] on button "Feature Explorer Search" at bounding box center [1319, 119] width 197 height 41
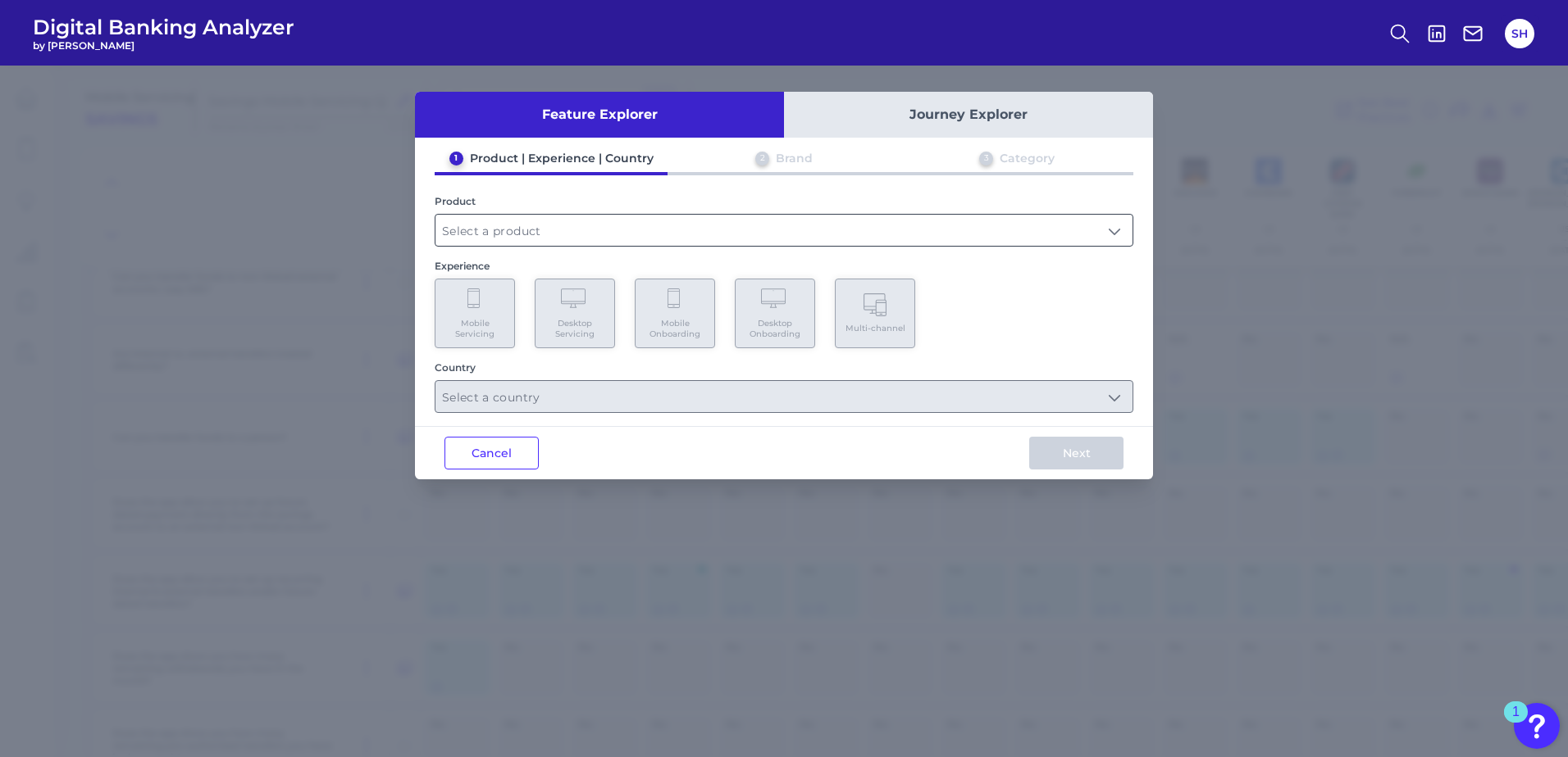
click at [552, 227] on input "text" at bounding box center [783, 230] width 697 height 31
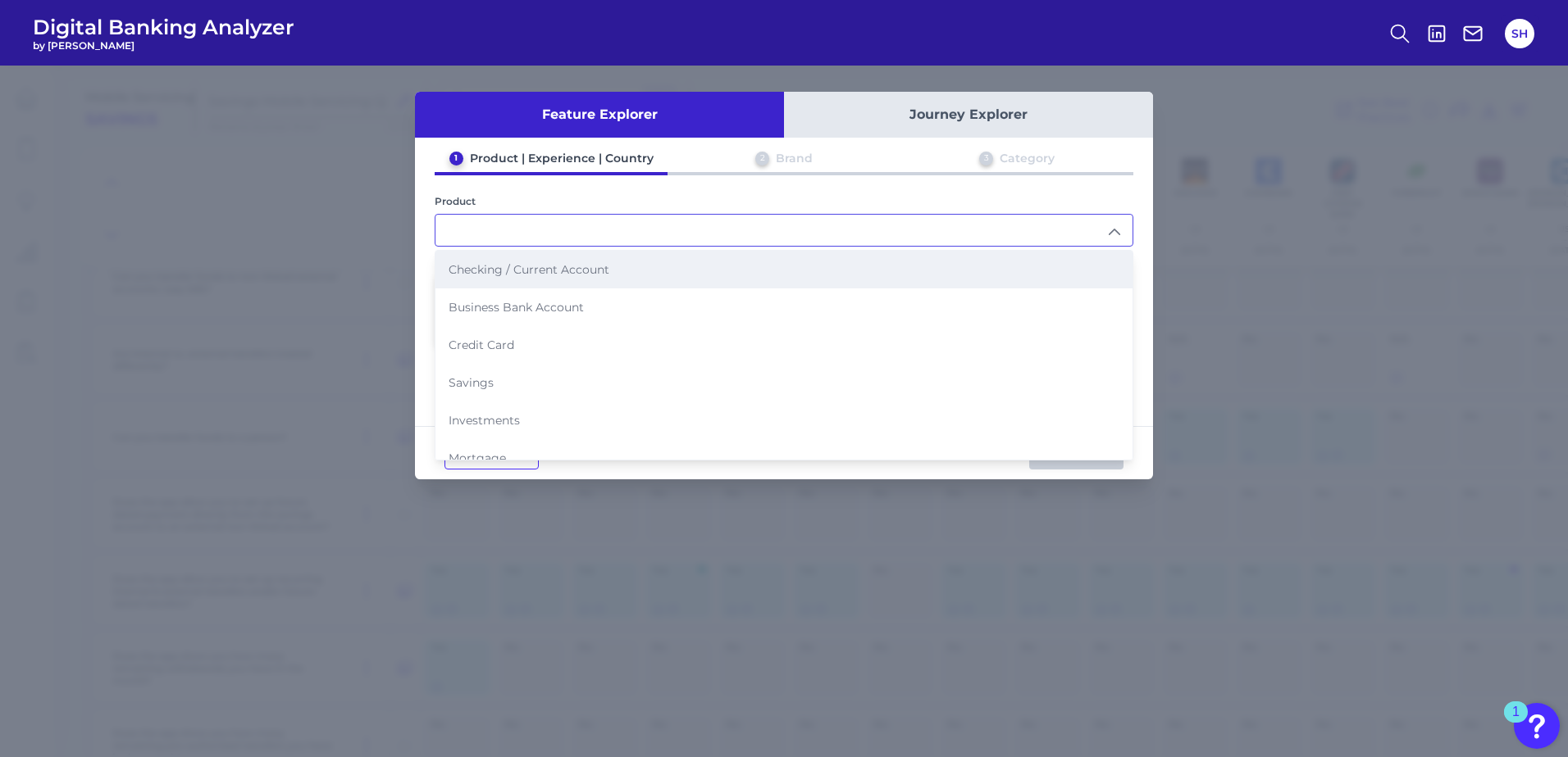
click at [516, 276] on span "Checking / Current Account" at bounding box center [529, 269] width 161 height 15
type input "Checking / Current Account"
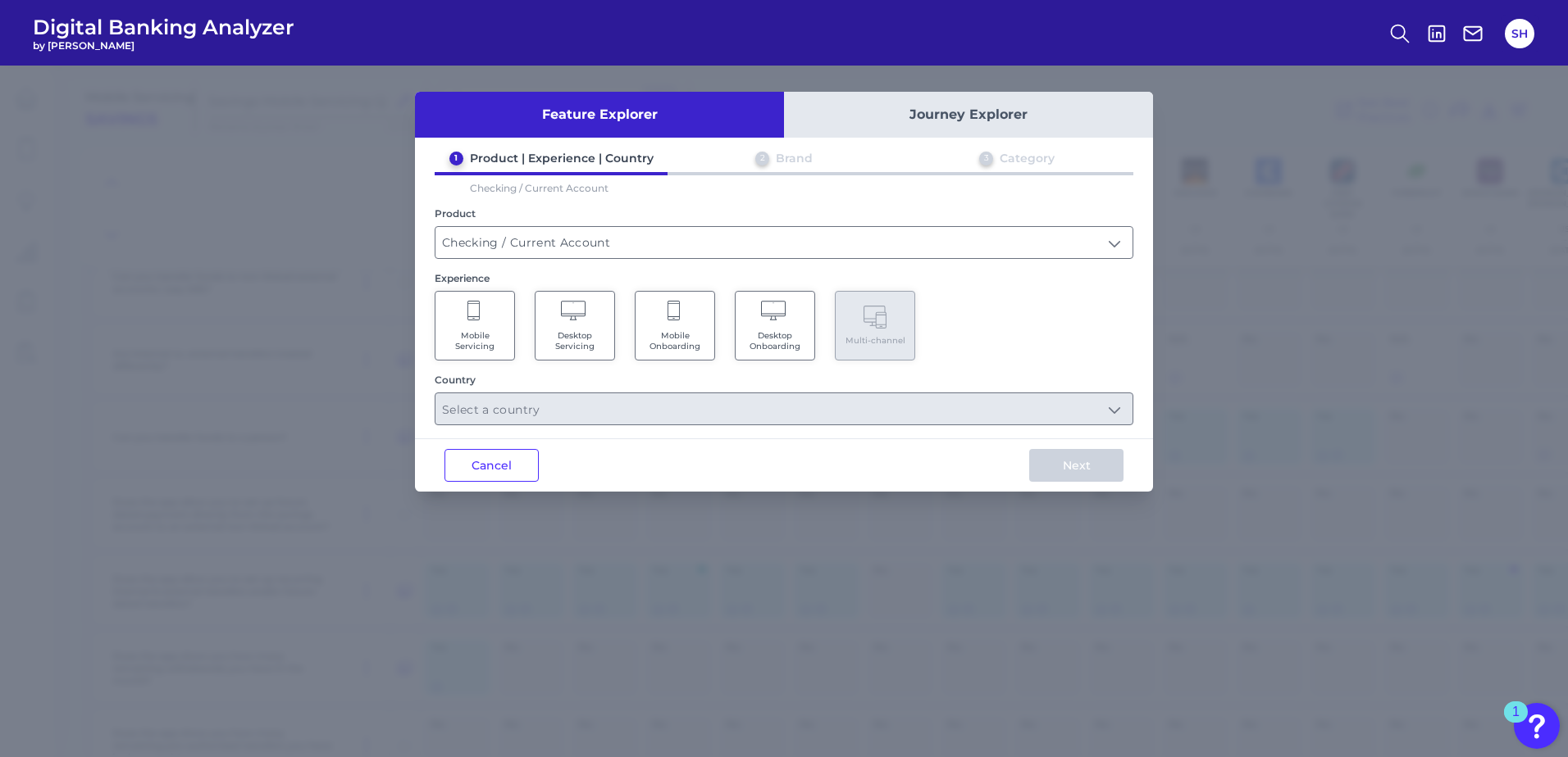
click at [482, 347] on span "Mobile Servicing" at bounding box center [475, 341] width 62 height 21
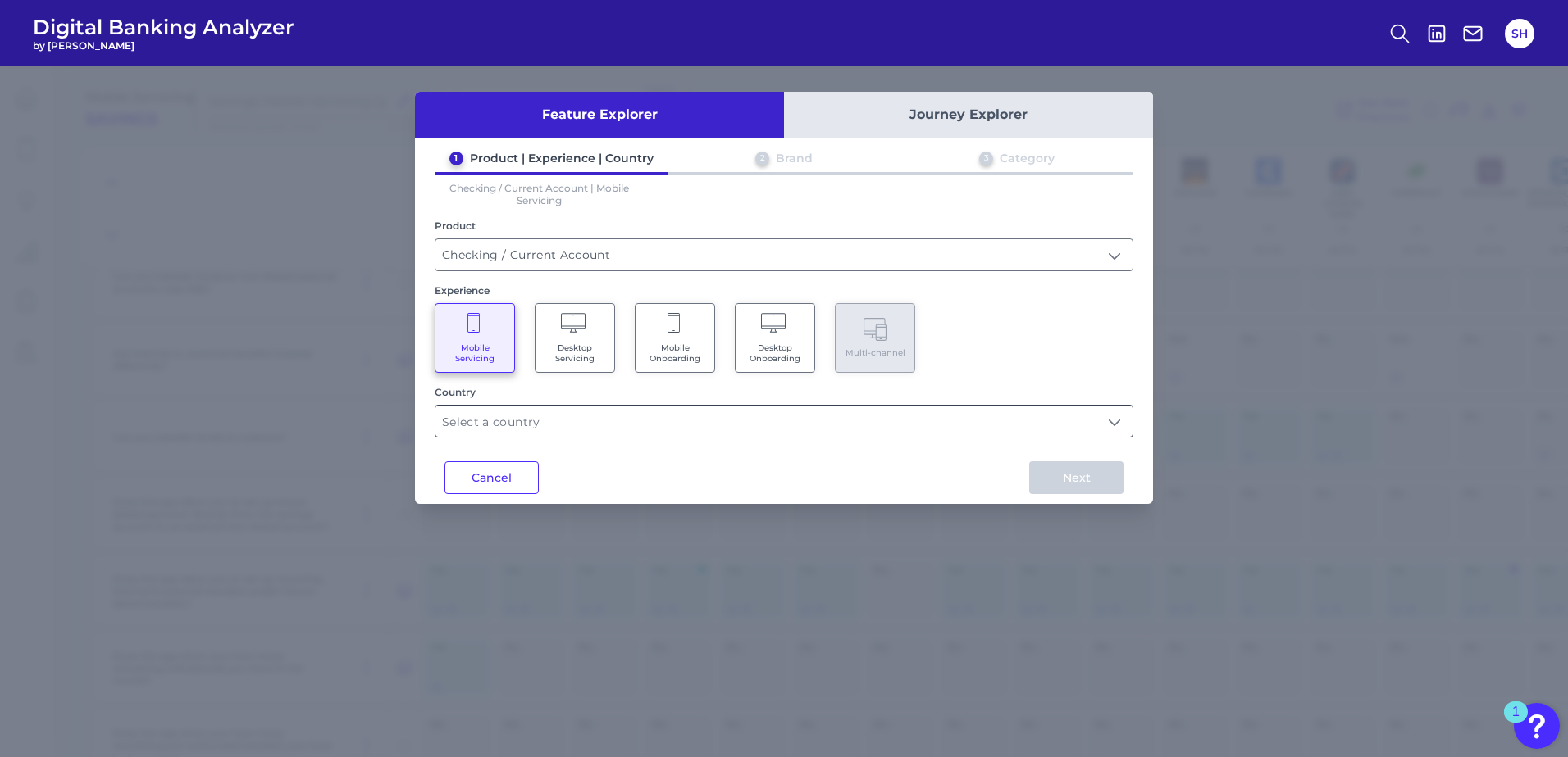
click at [479, 432] on input "text" at bounding box center [783, 421] width 697 height 31
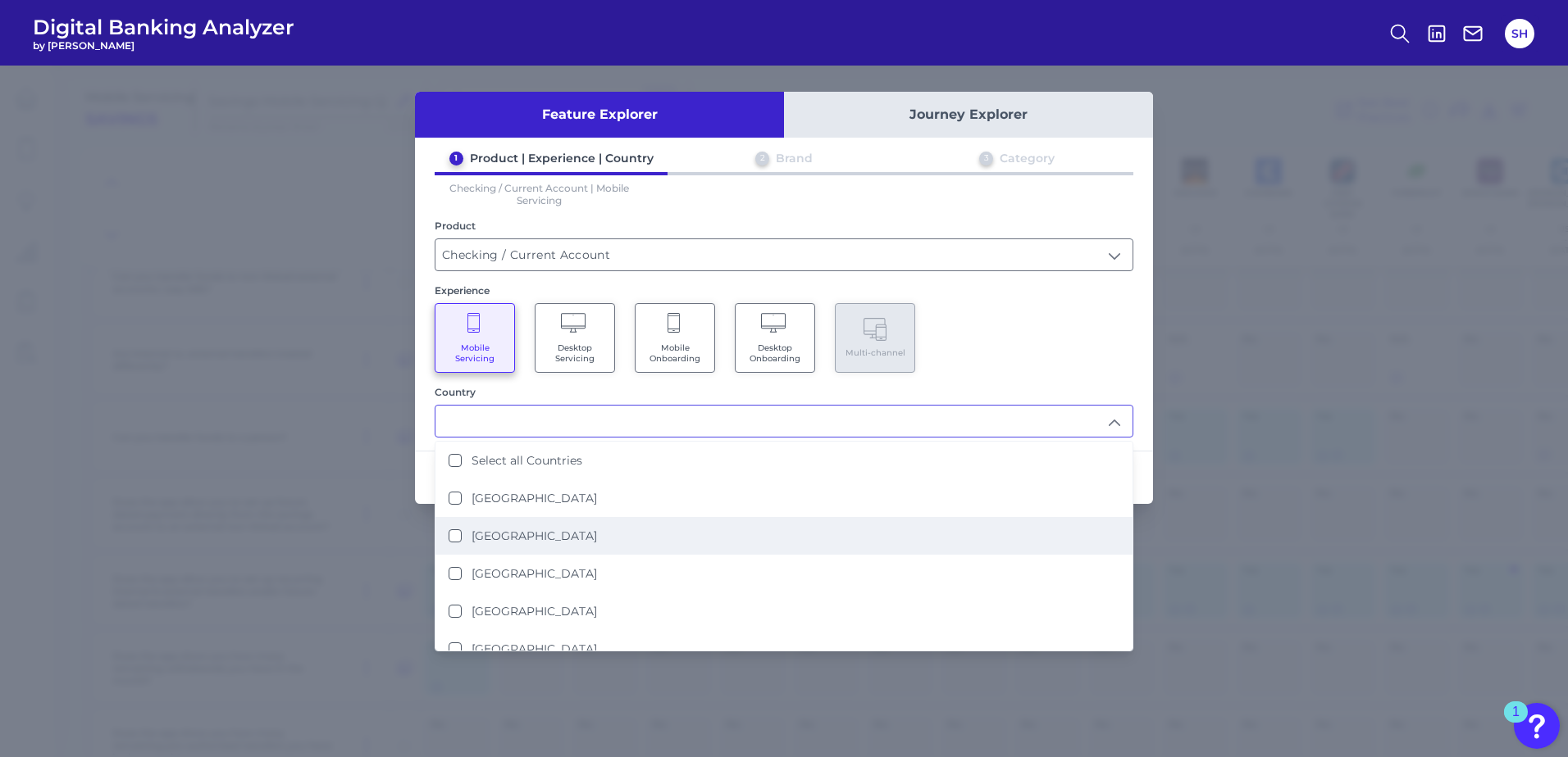
click at [457, 539] on States "[GEOGRAPHIC_DATA]" at bounding box center [455, 536] width 13 height 13
type input "[GEOGRAPHIC_DATA]"
click at [1045, 319] on div "Mobile Servicing Desktop Servicing Mobile Onboarding Desktop Onboarding Multi-c…" at bounding box center [783, 338] width 698 height 70
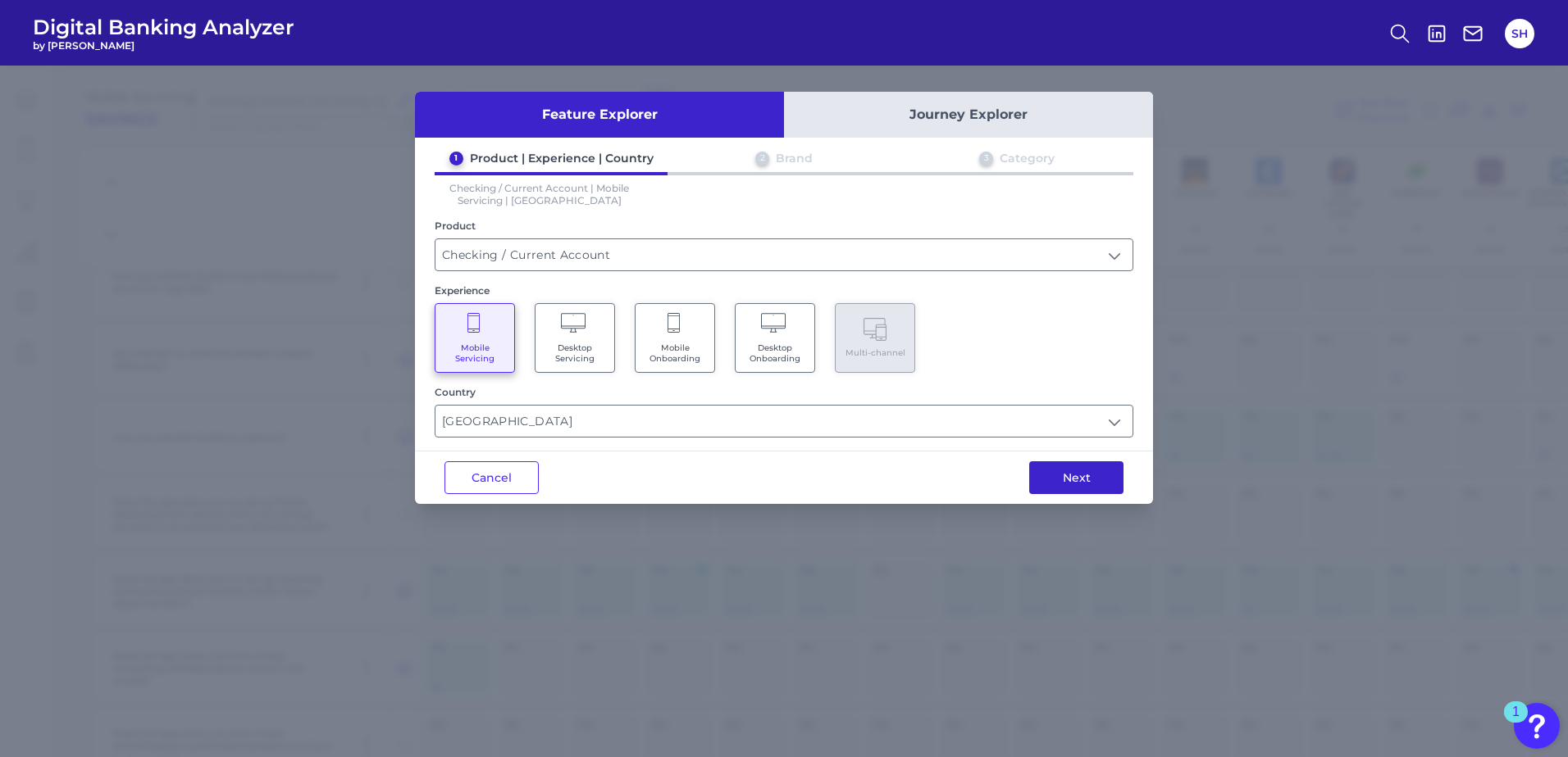
click at [1075, 479] on button "Next" at bounding box center [1077, 478] width 95 height 33
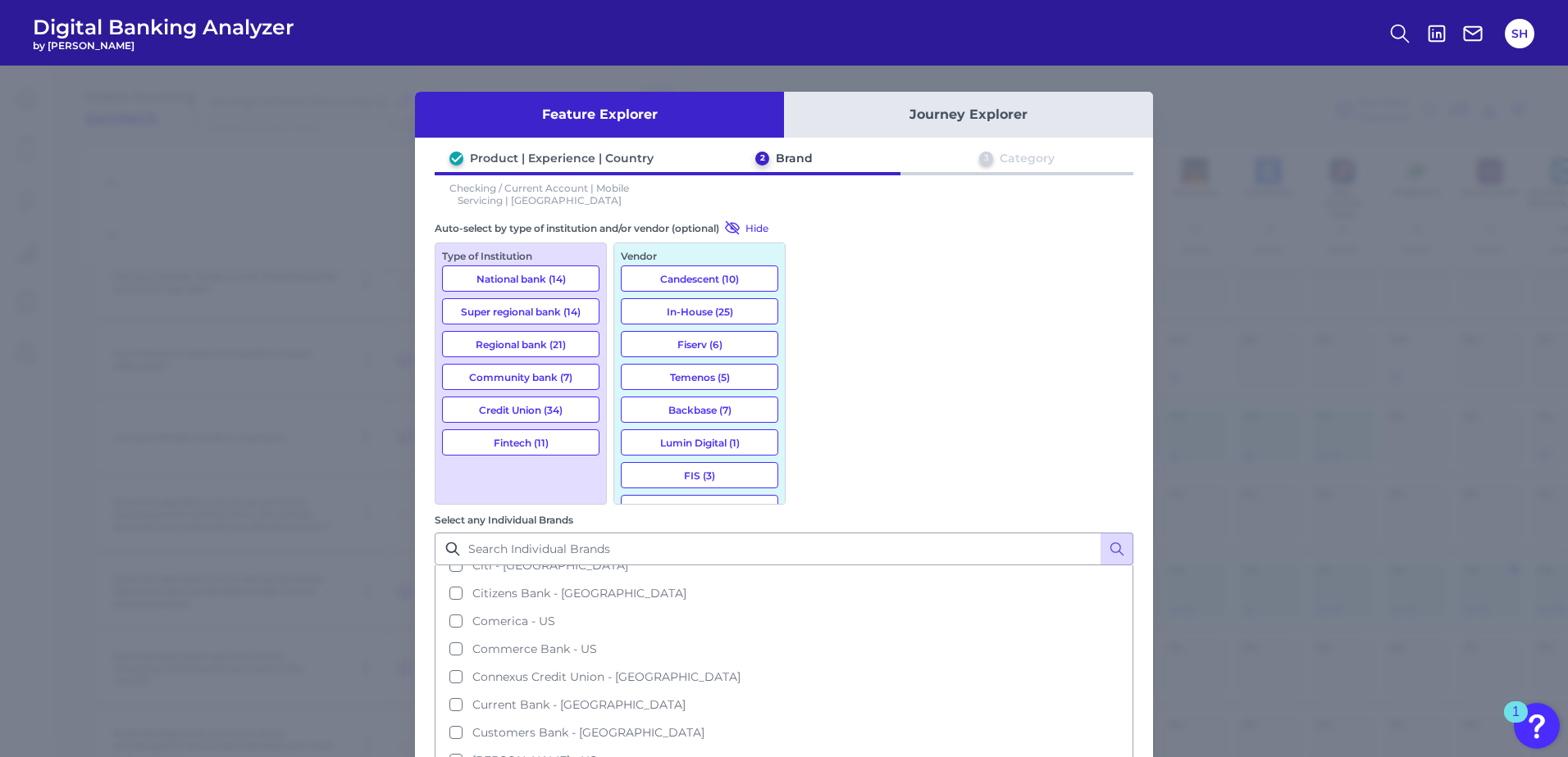
scroll to position [573, 0]
click at [817, 605] on button "CIT Bank - US" at bounding box center [783, 619] width 695 height 28
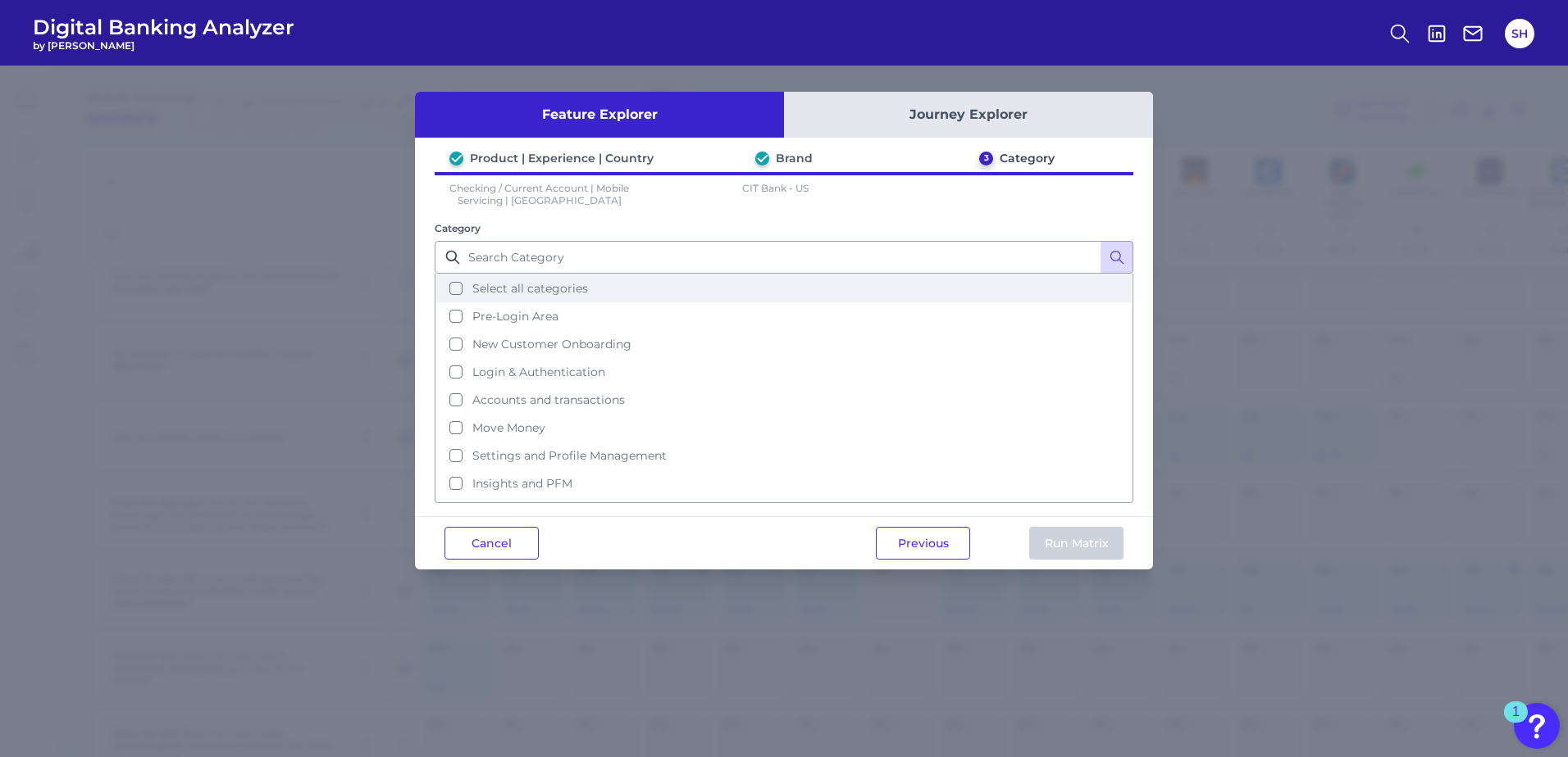
click at [459, 288] on button "Select all categories" at bounding box center [783, 288] width 695 height 28
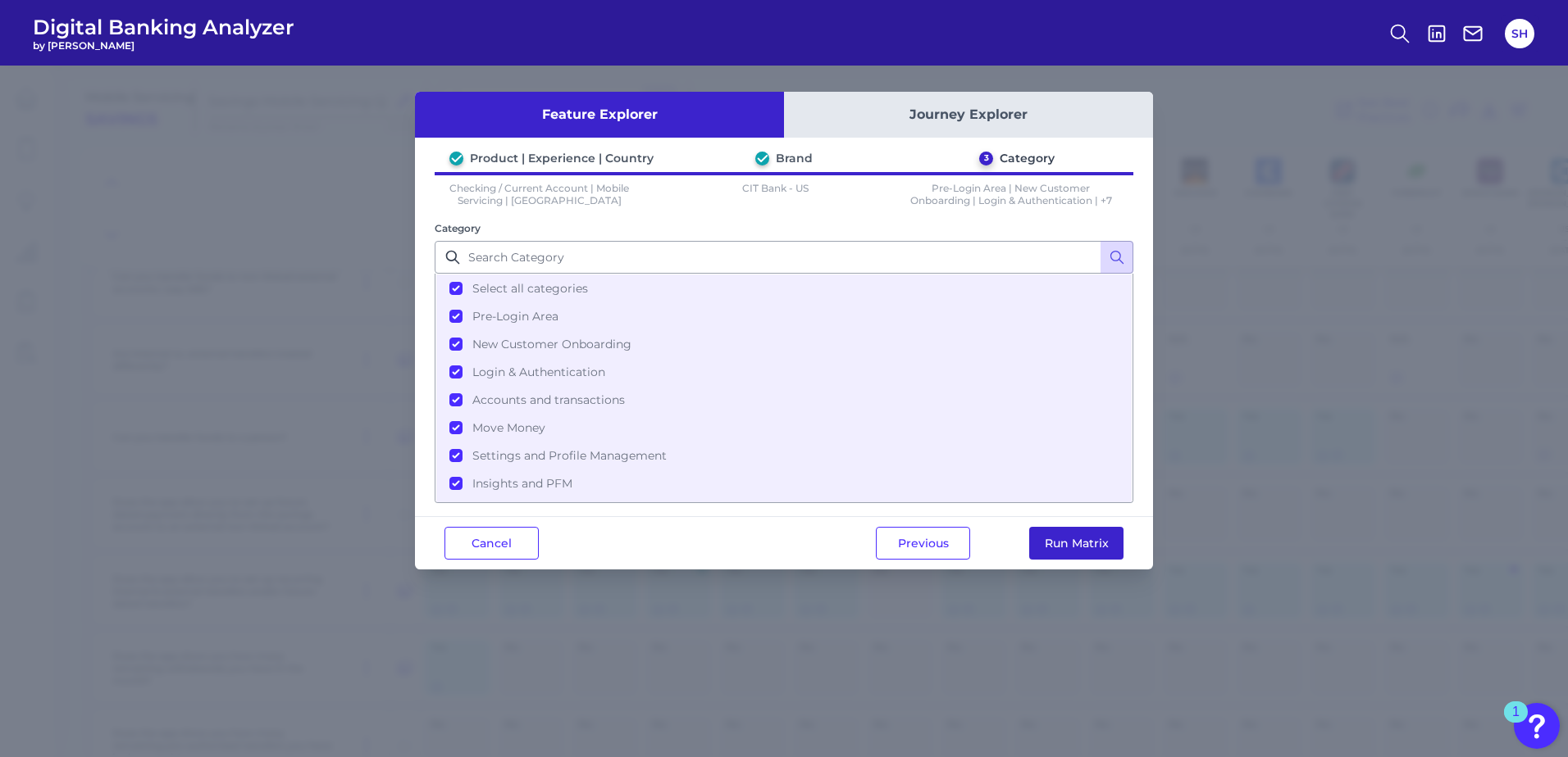
click at [1052, 541] on button "Run Matrix" at bounding box center [1077, 543] width 95 height 33
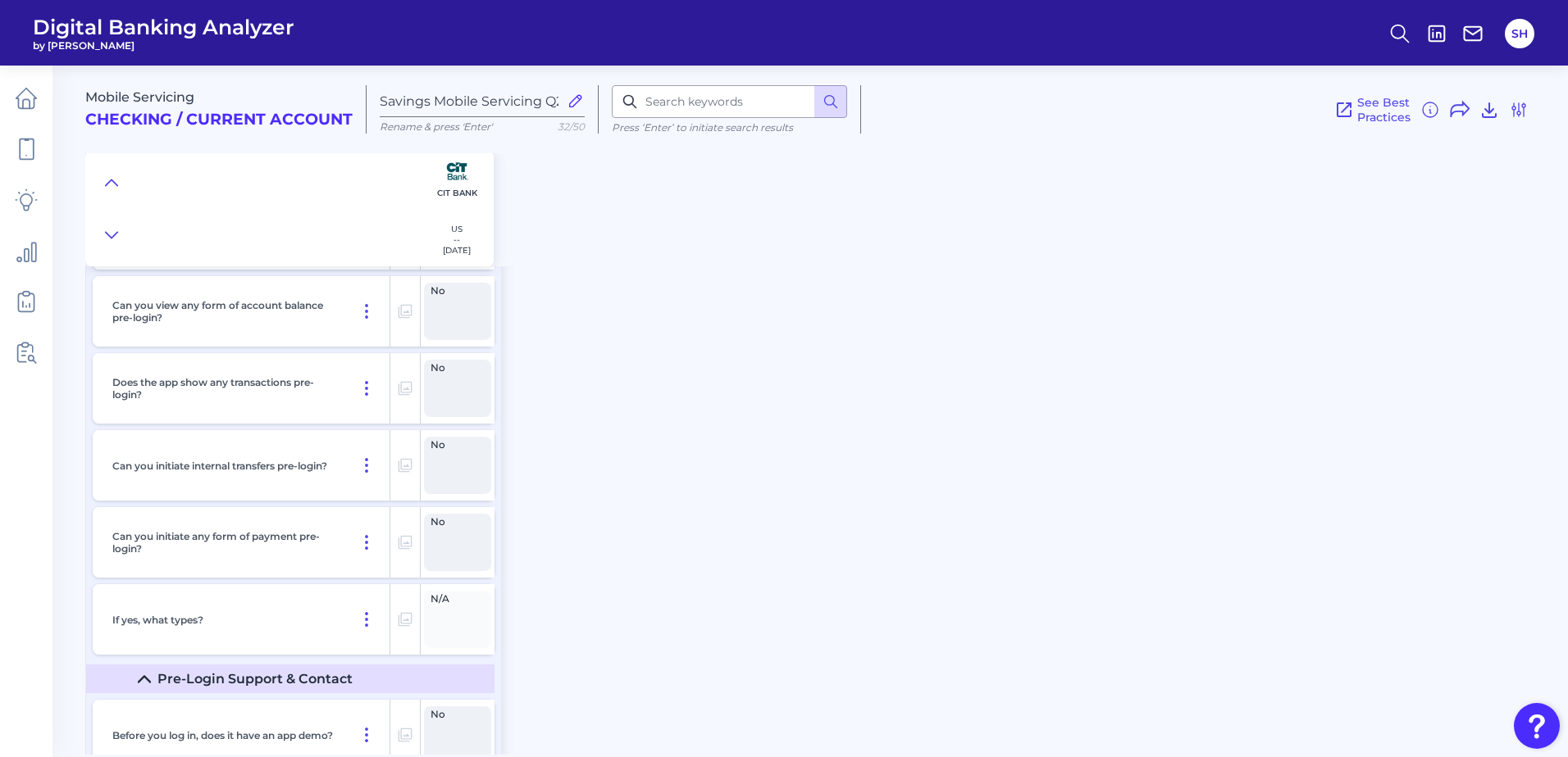
type input "[DATE]"
click at [106, 174] on button at bounding box center [111, 183] width 26 height 23
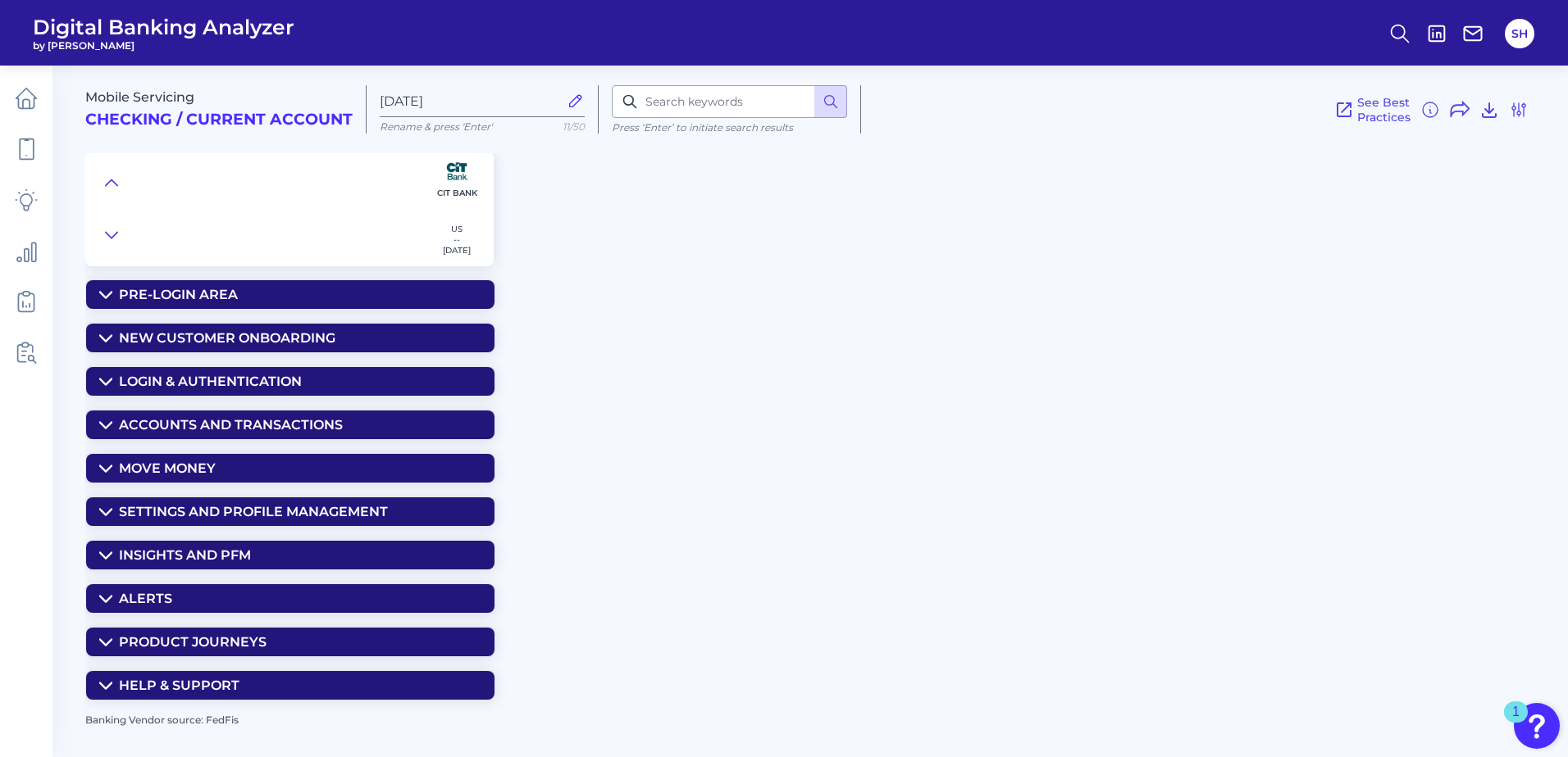
click at [149, 463] on div "Move Money" at bounding box center [167, 468] width 96 height 15
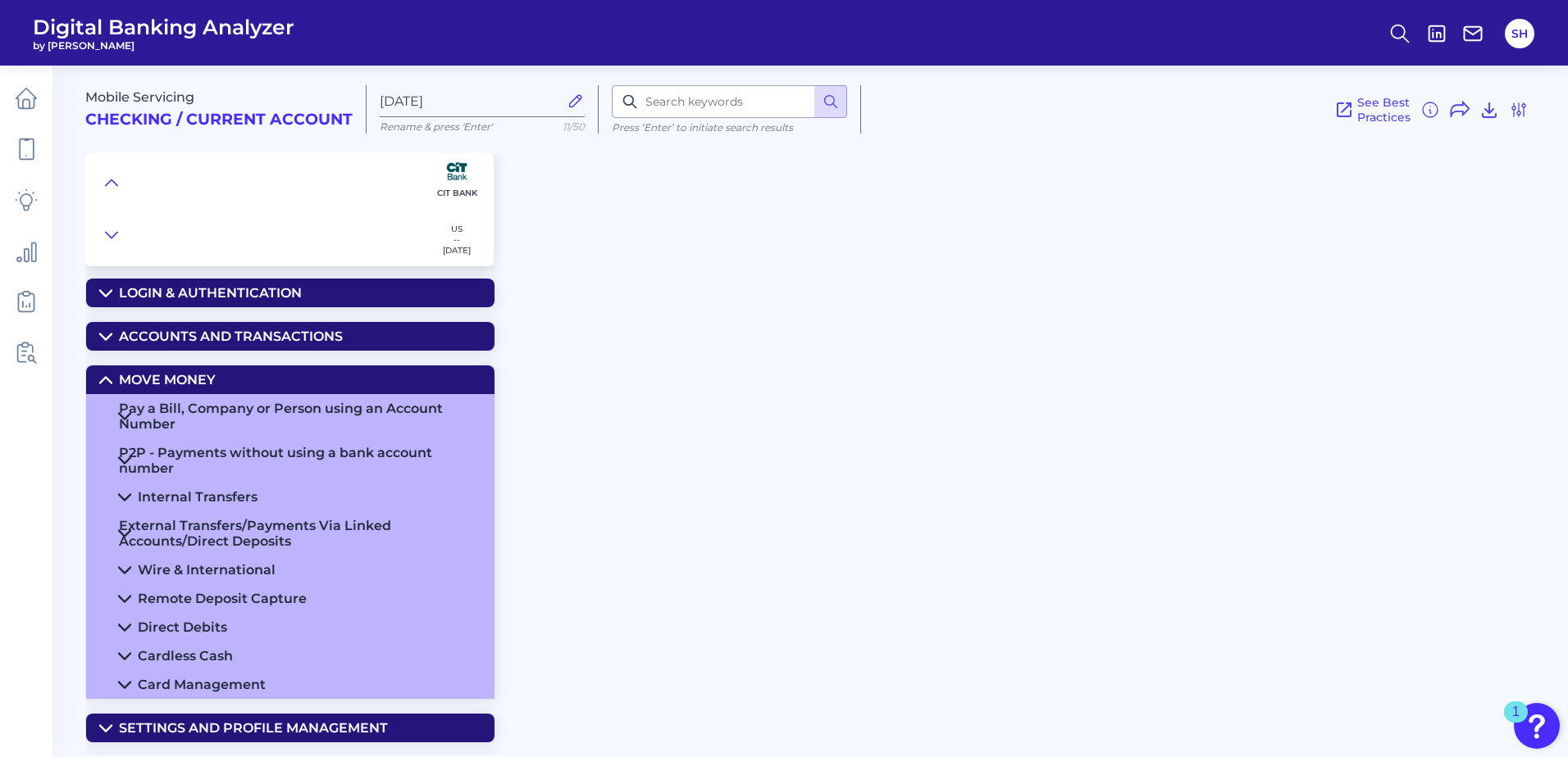
scroll to position [164, 0]
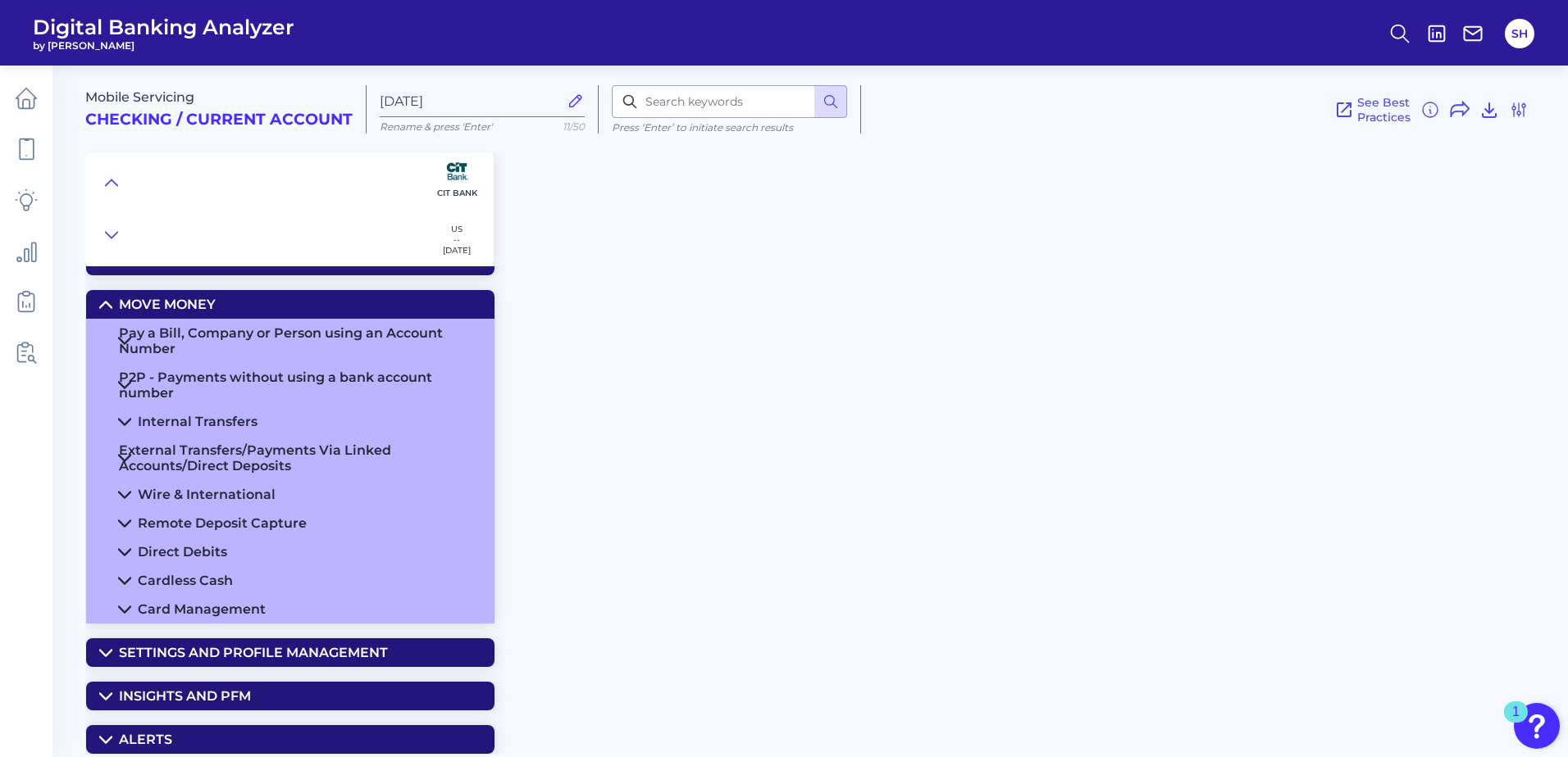
click at [282, 372] on div "P2P - Payments without using a bank account number" at bounding box center [300, 385] width 362 height 31
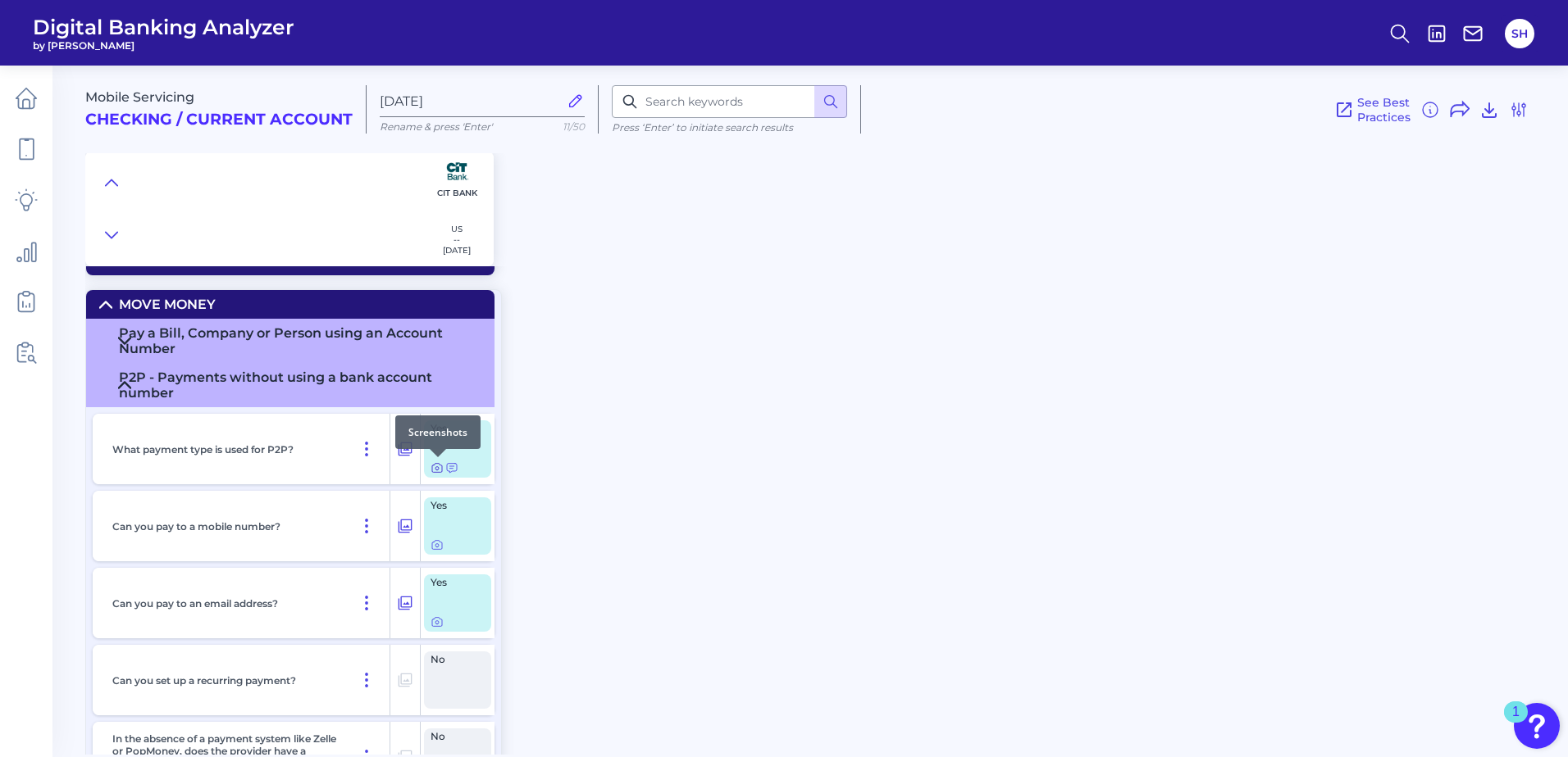
click at [436, 467] on icon at bounding box center [437, 469] width 4 height 4
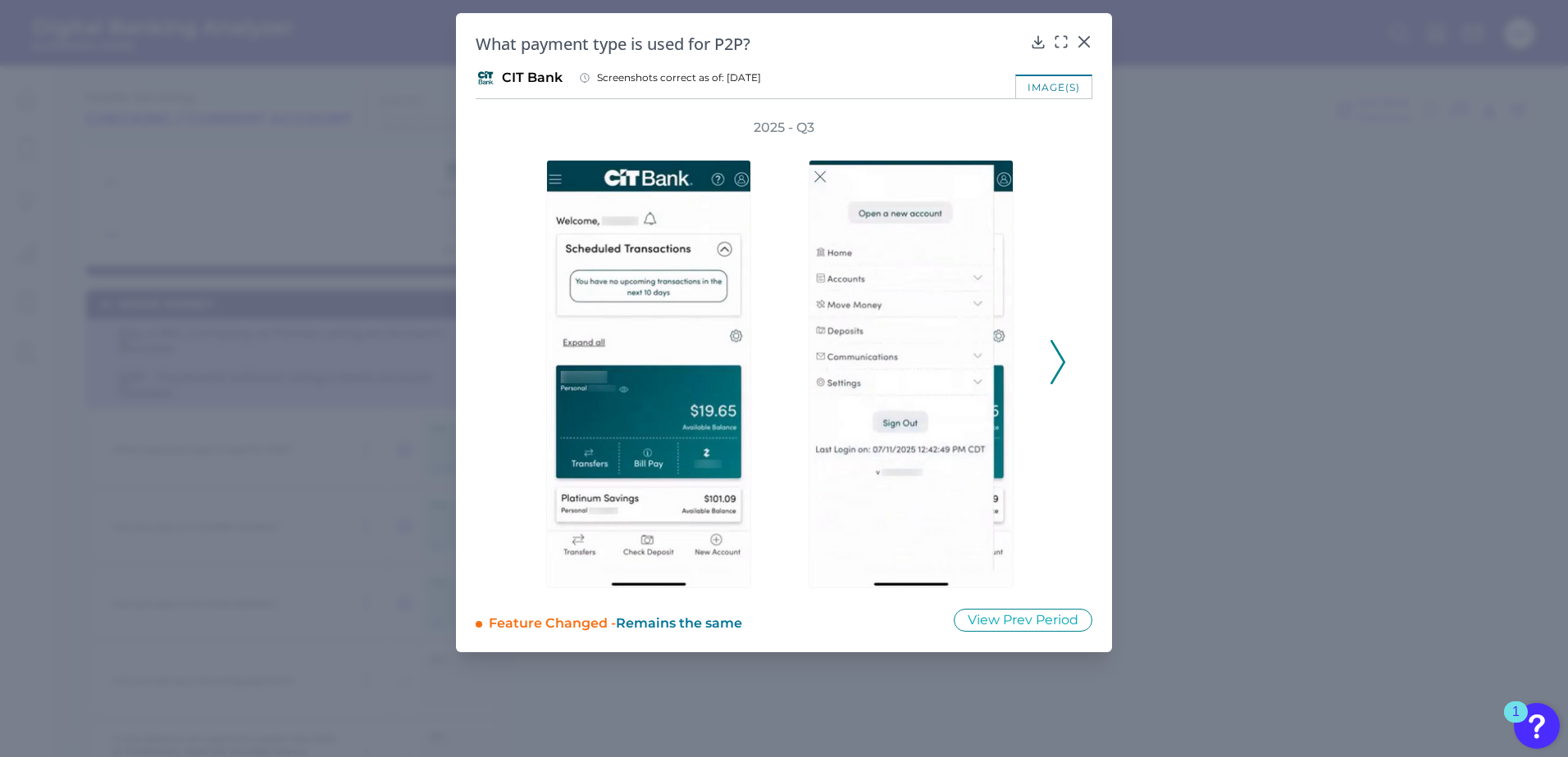
click at [1056, 366] on icon at bounding box center [1058, 362] width 15 height 45
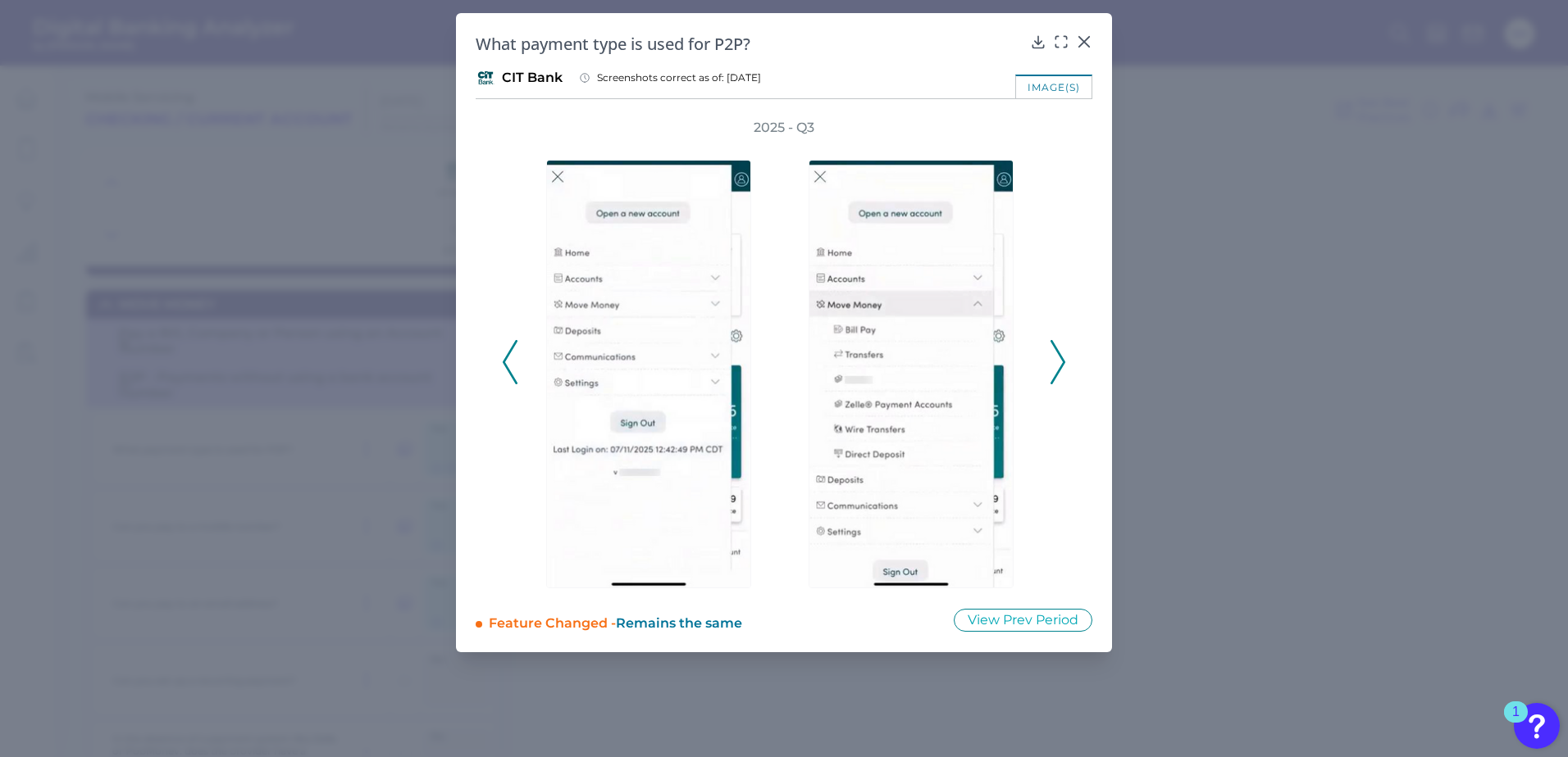
click at [1057, 367] on icon at bounding box center [1058, 362] width 15 height 45
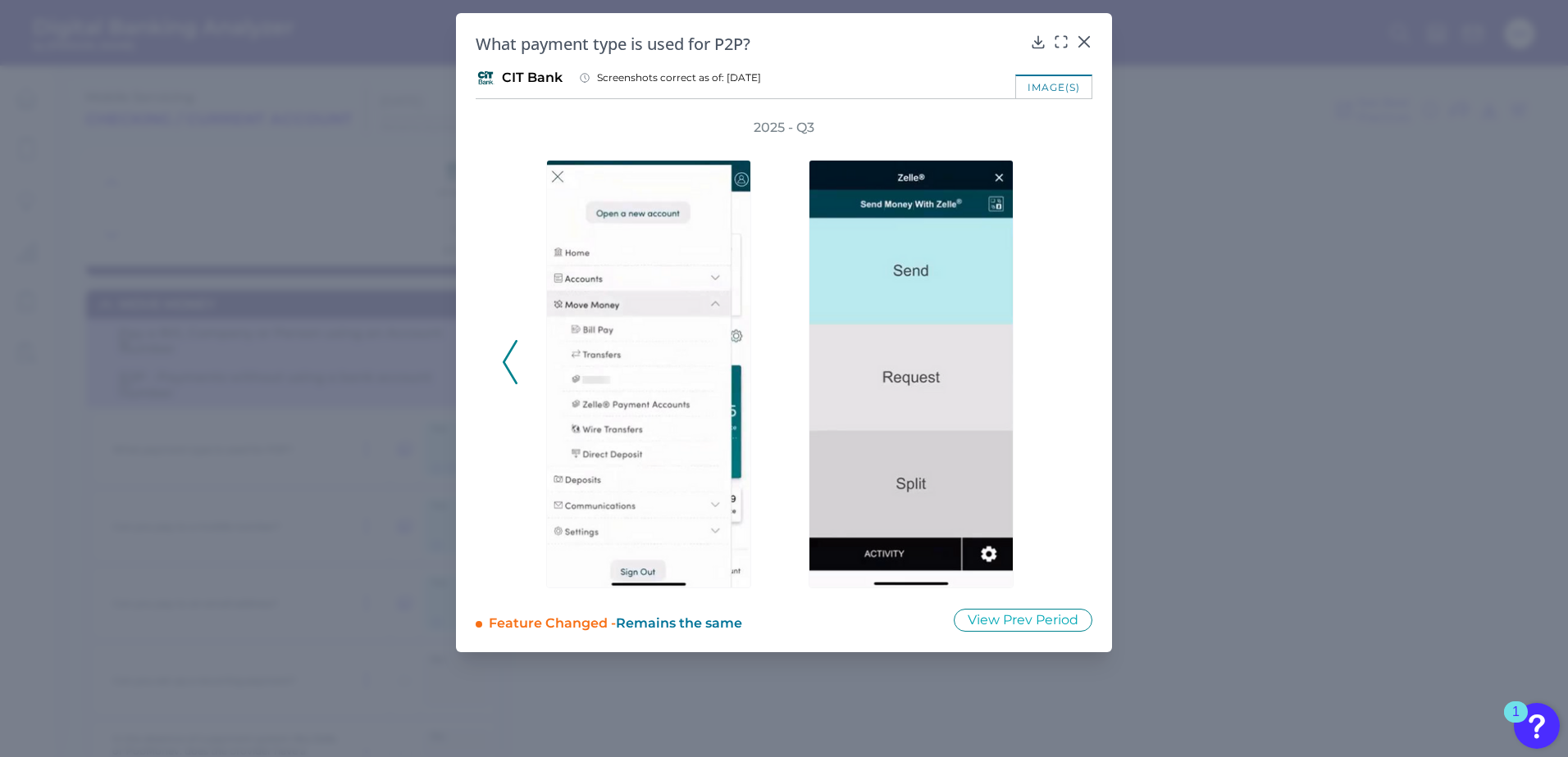
click at [1057, 367] on div "2025 - Q3" at bounding box center [784, 353] width 564 height 470
click at [1080, 42] on icon at bounding box center [1084, 42] width 16 height 16
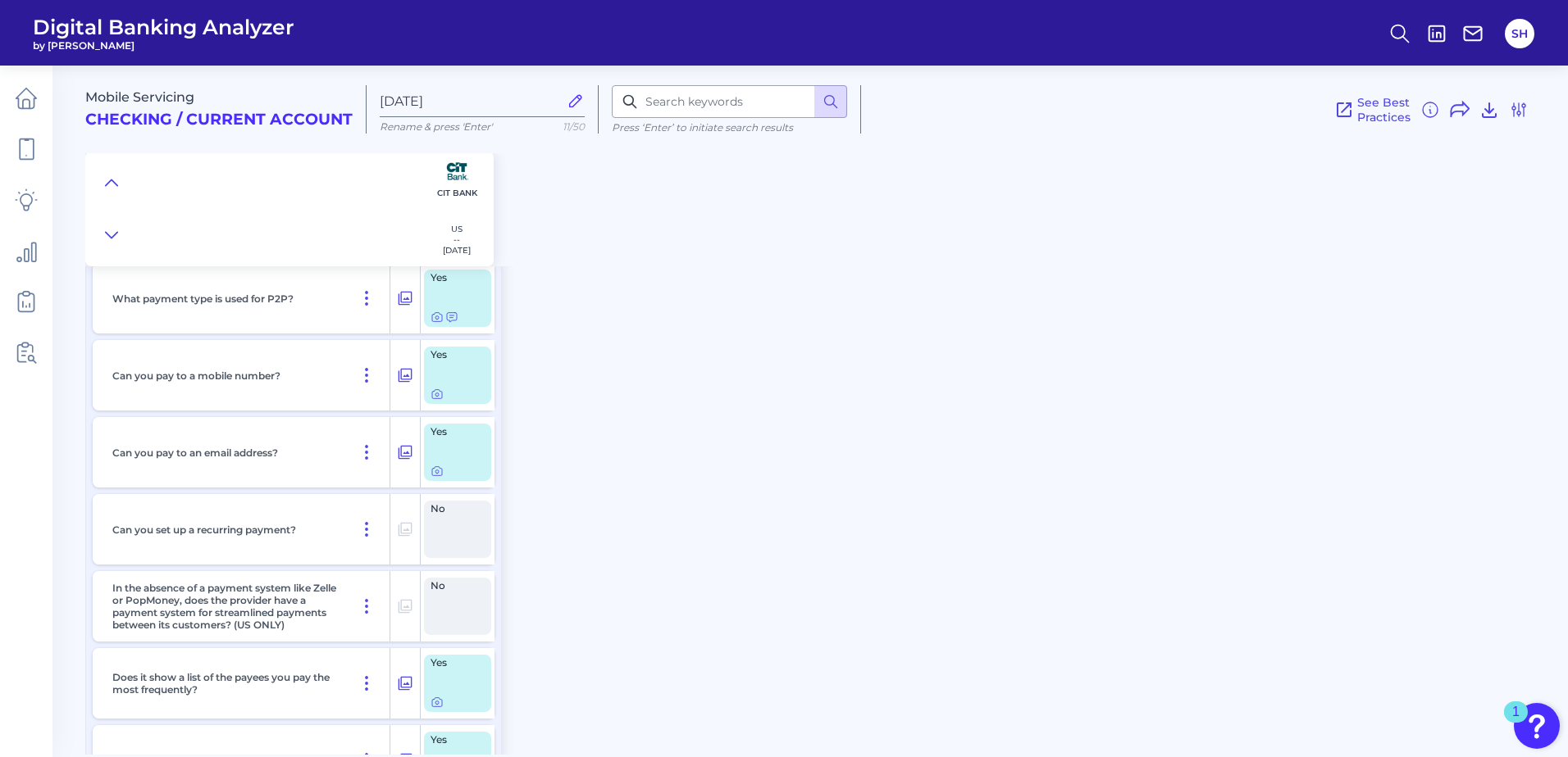
scroll to position [328, 0]
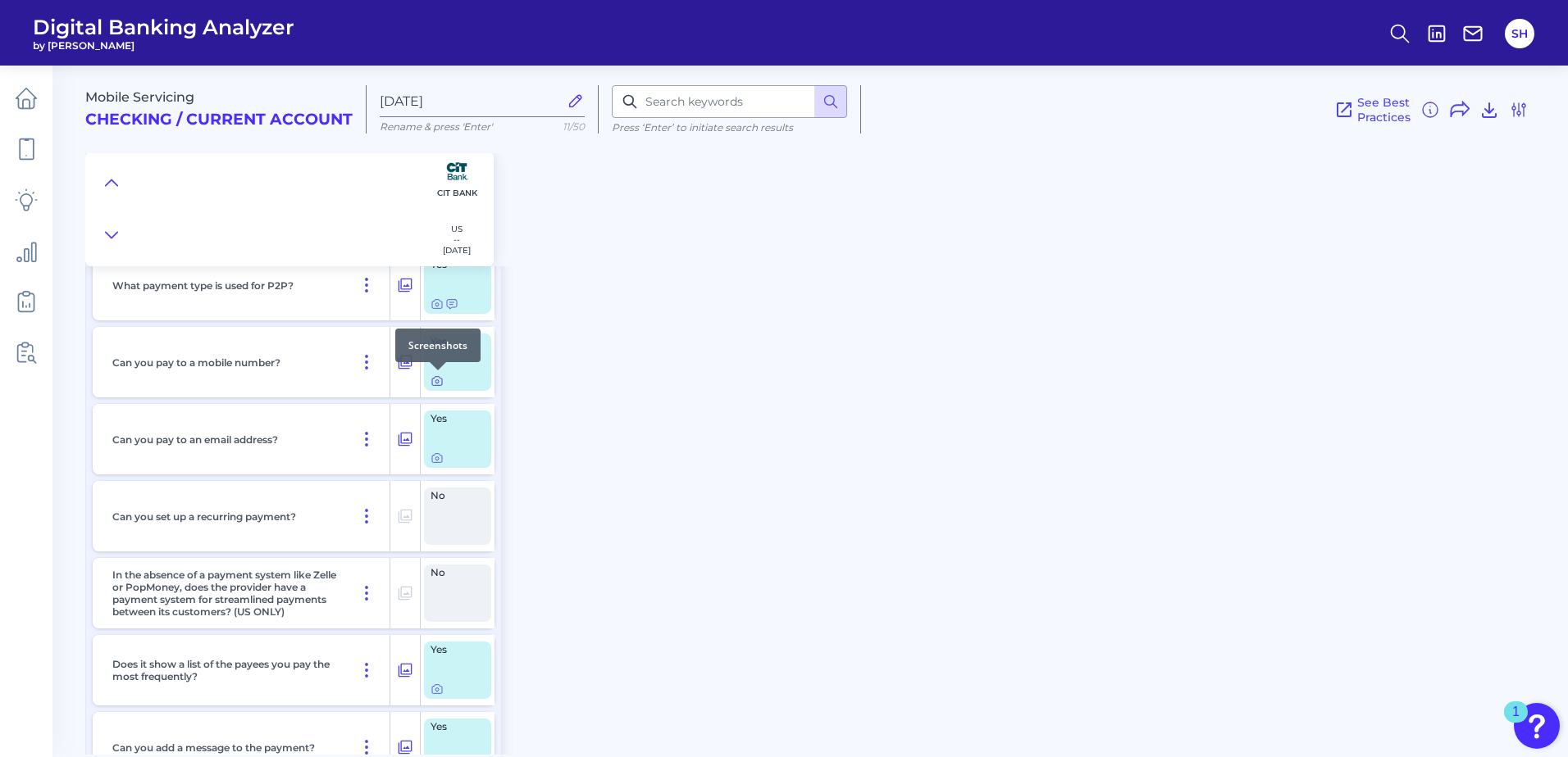
click at [439, 377] on div at bounding box center [438, 370] width 16 height 16
click at [441, 378] on div at bounding box center [438, 370] width 16 height 16
click at [434, 382] on icon at bounding box center [437, 381] width 13 height 13
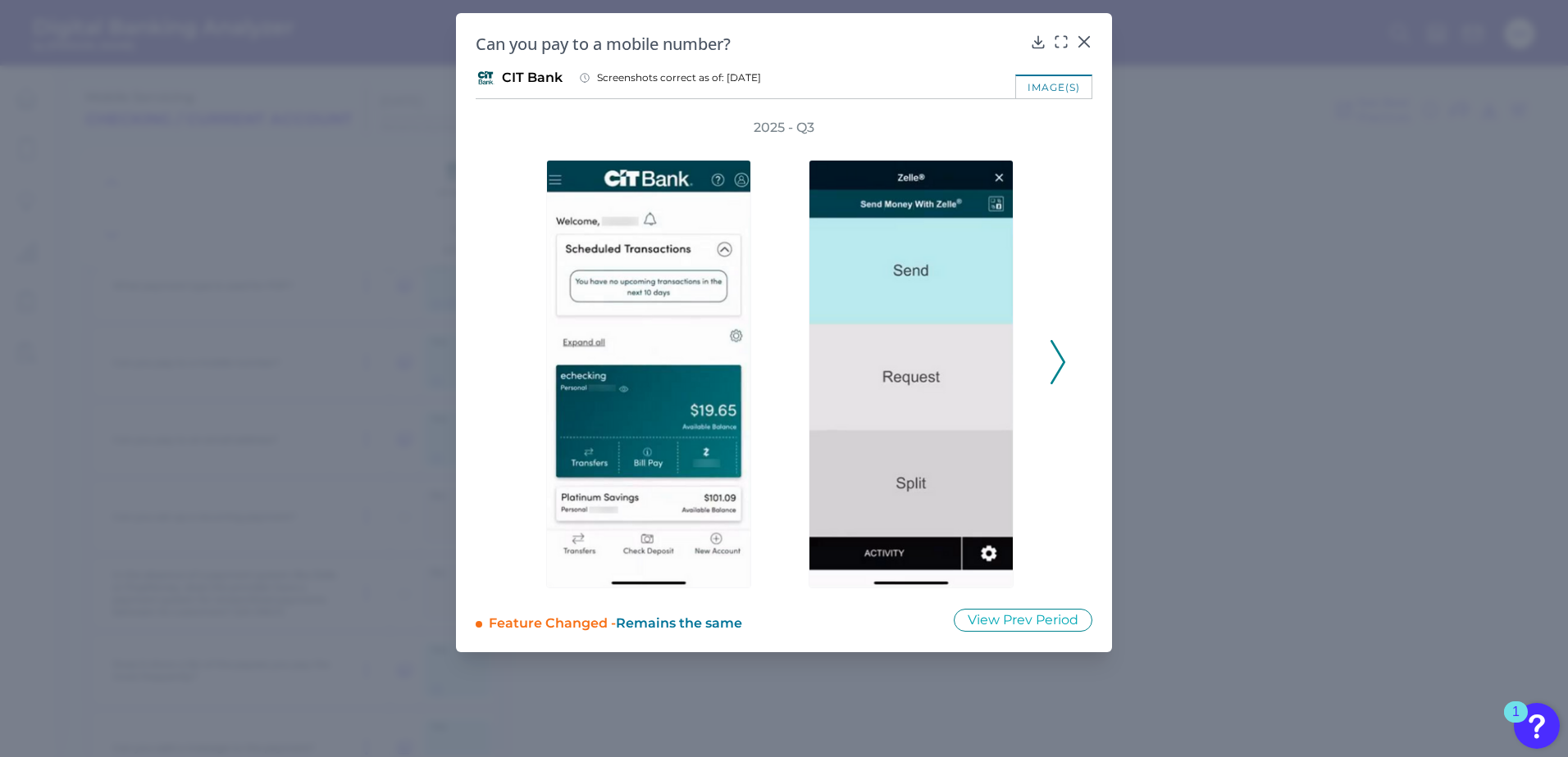
click at [1057, 372] on icon at bounding box center [1058, 362] width 15 height 45
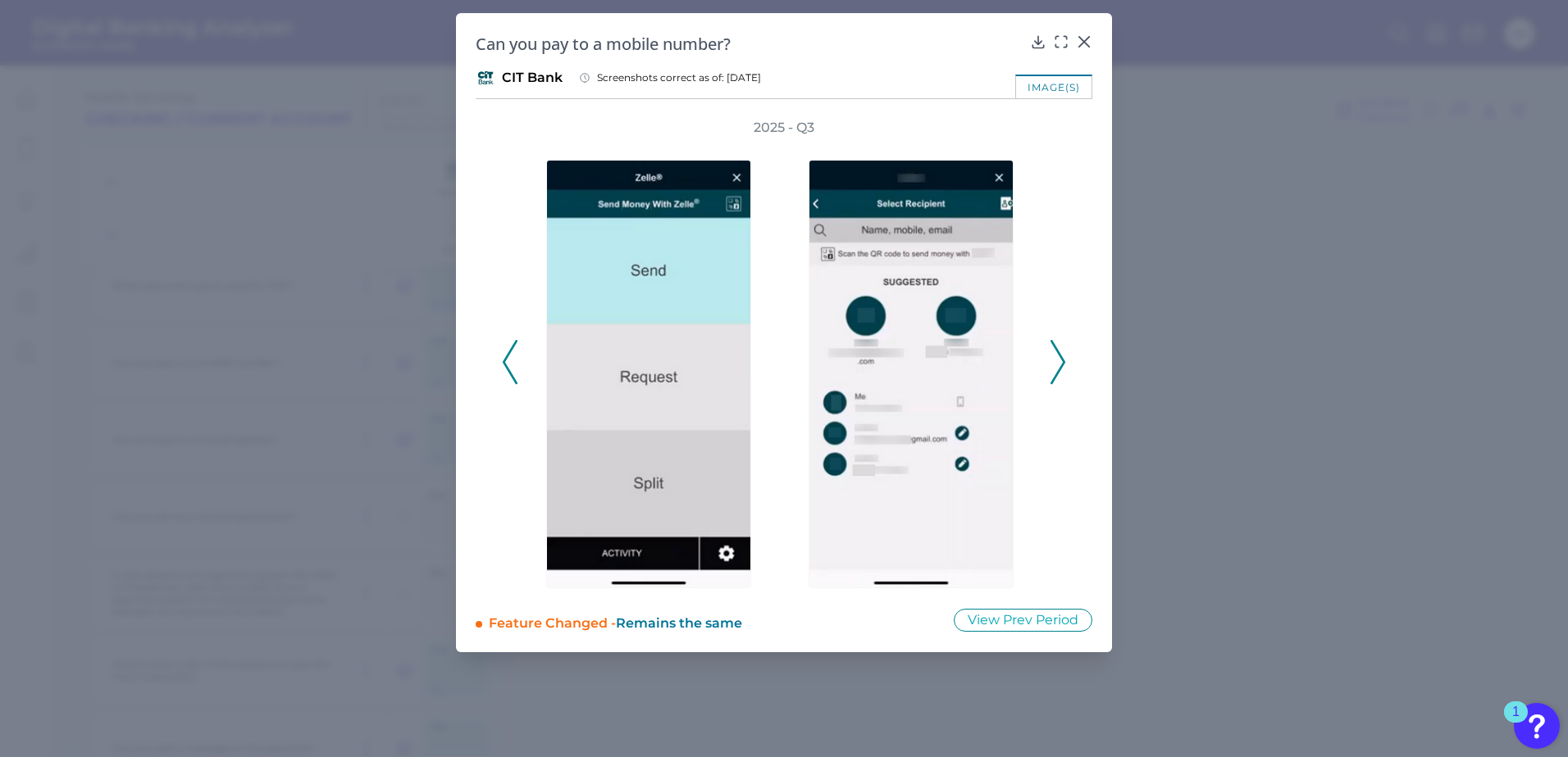
click at [1057, 373] on polyline at bounding box center [1057, 362] width 12 height 42
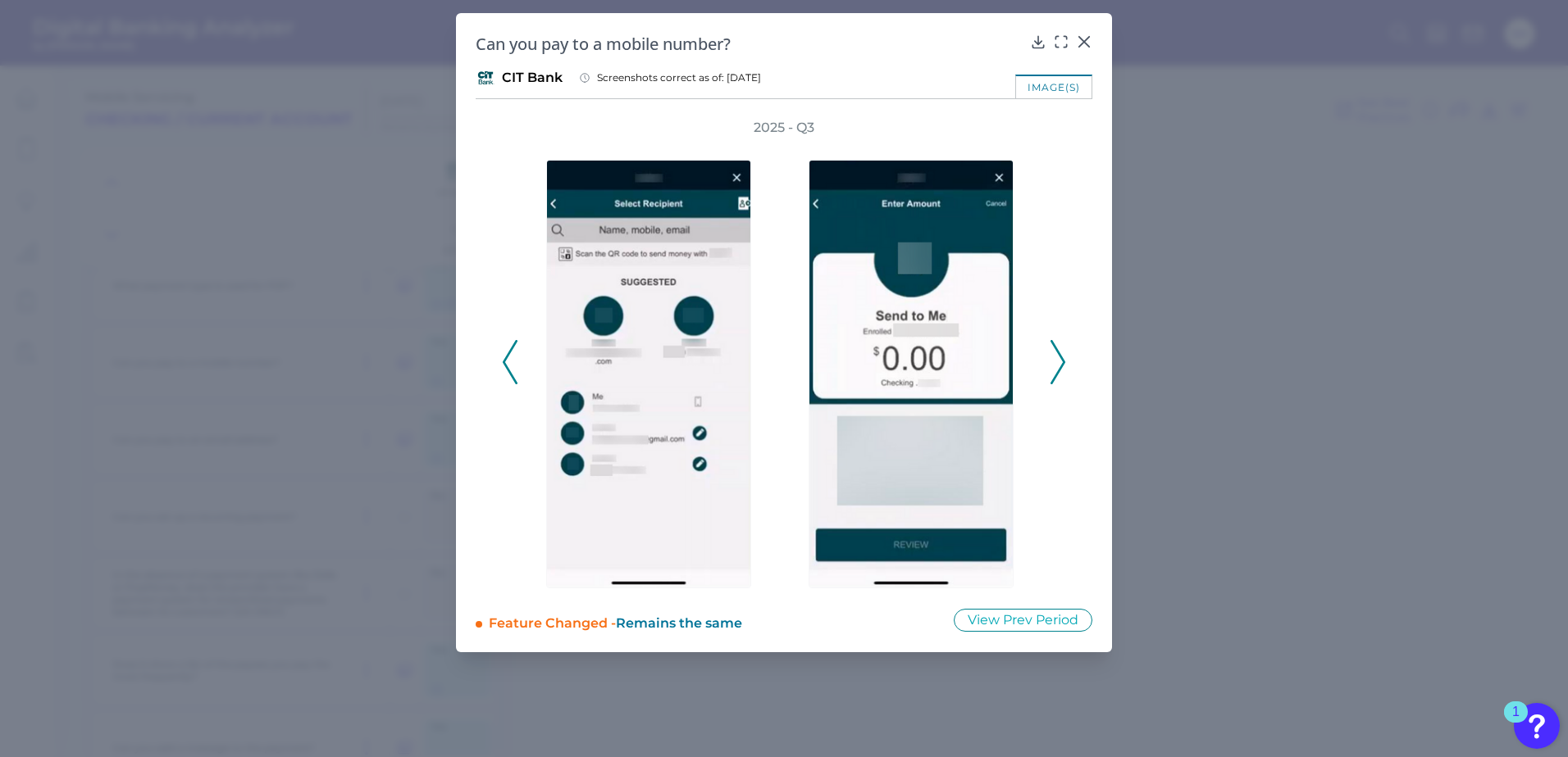
click at [1057, 373] on polyline at bounding box center [1057, 362] width 12 height 42
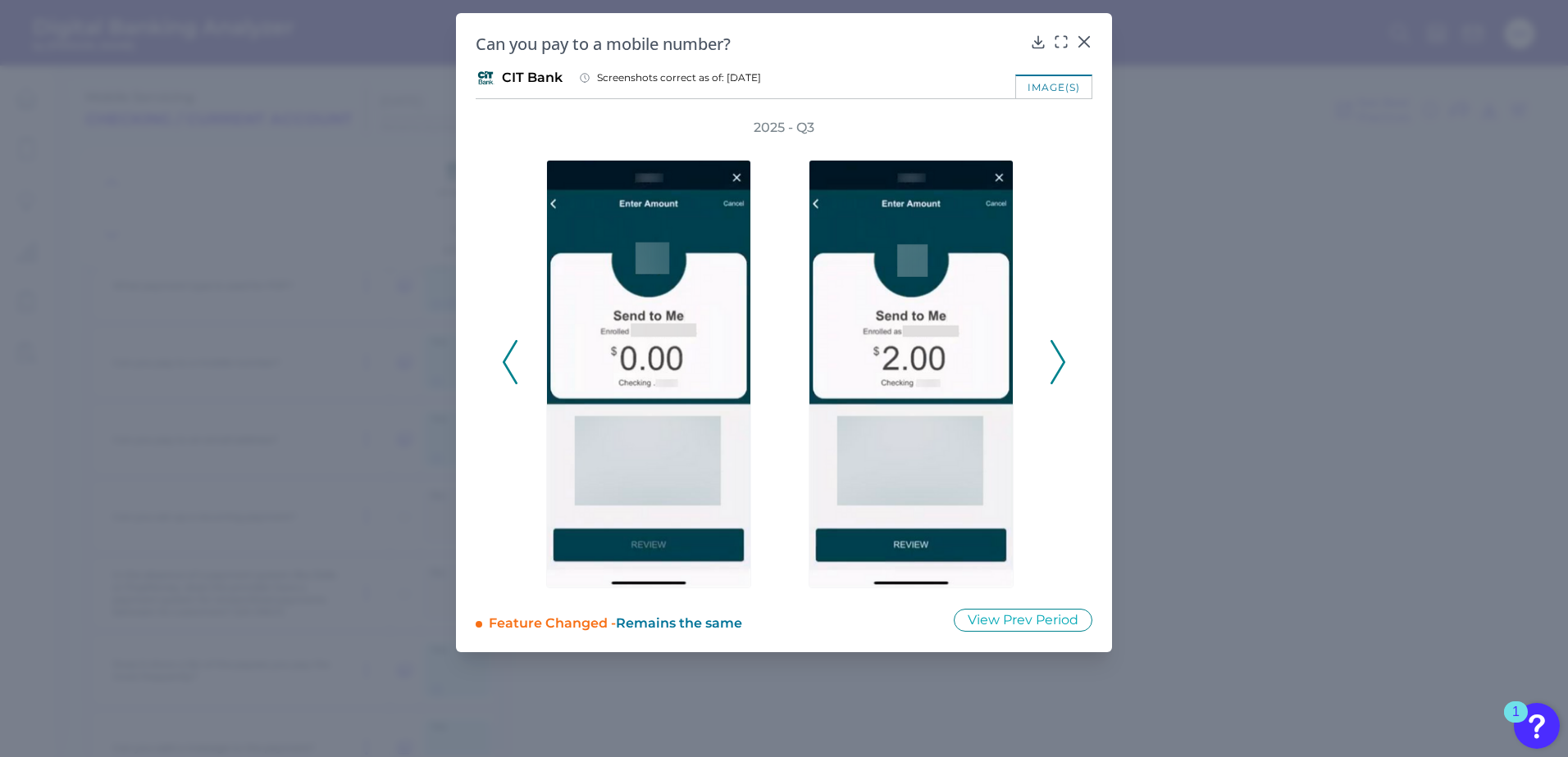
click at [1057, 373] on polyline at bounding box center [1057, 362] width 12 height 42
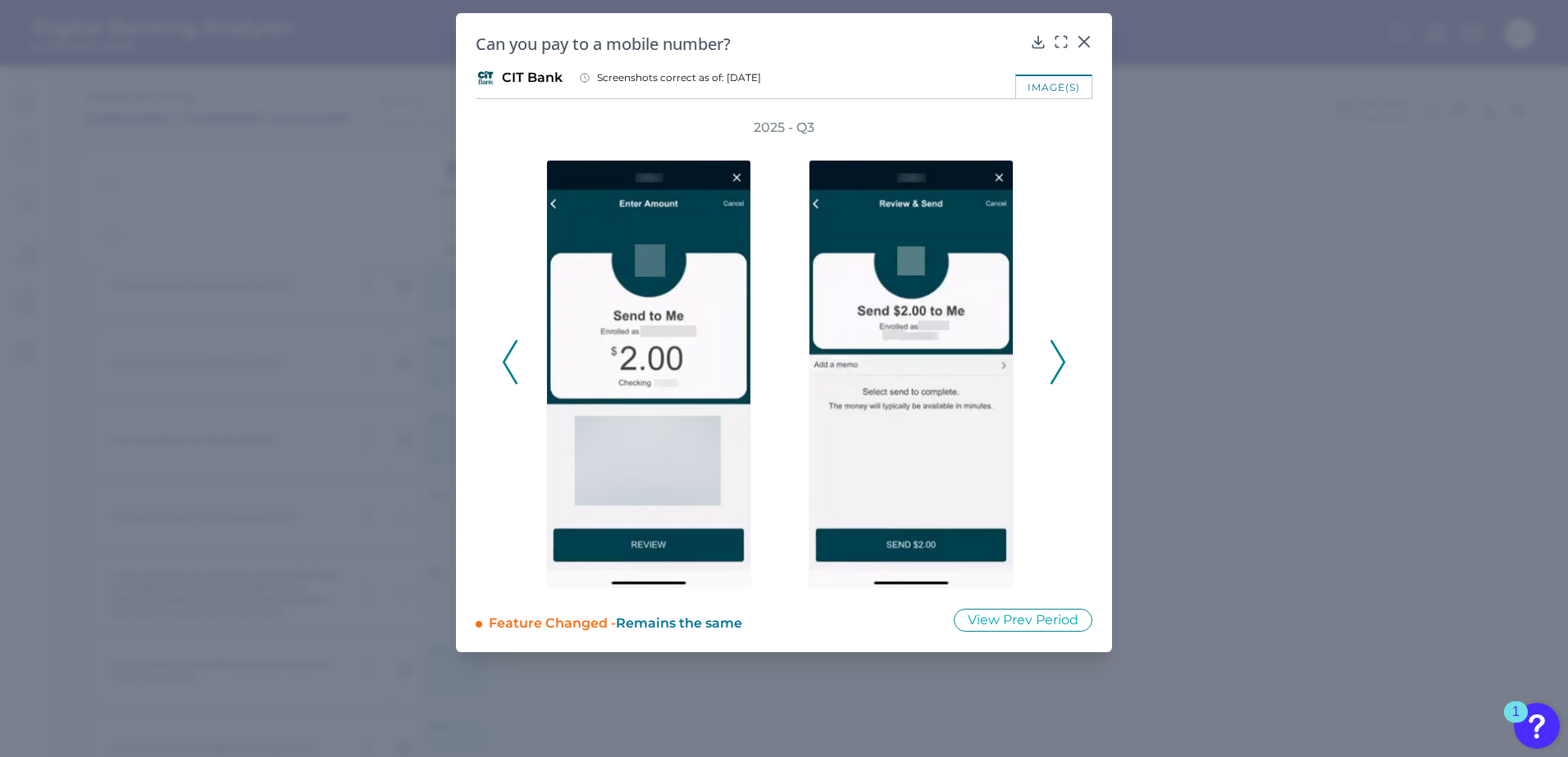
click at [1057, 373] on polyline at bounding box center [1057, 362] width 12 height 42
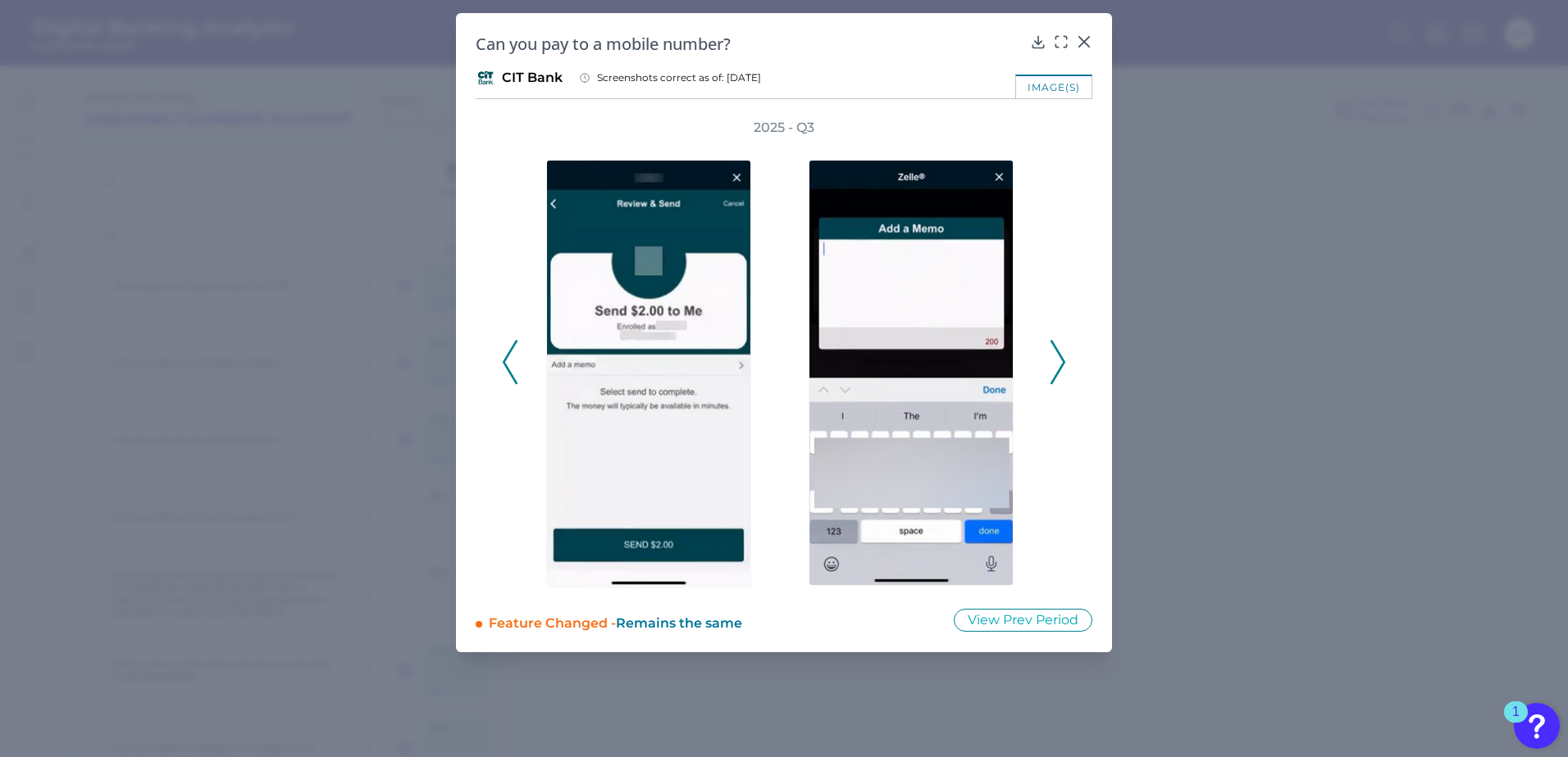
click at [1057, 373] on polyline at bounding box center [1057, 362] width 12 height 42
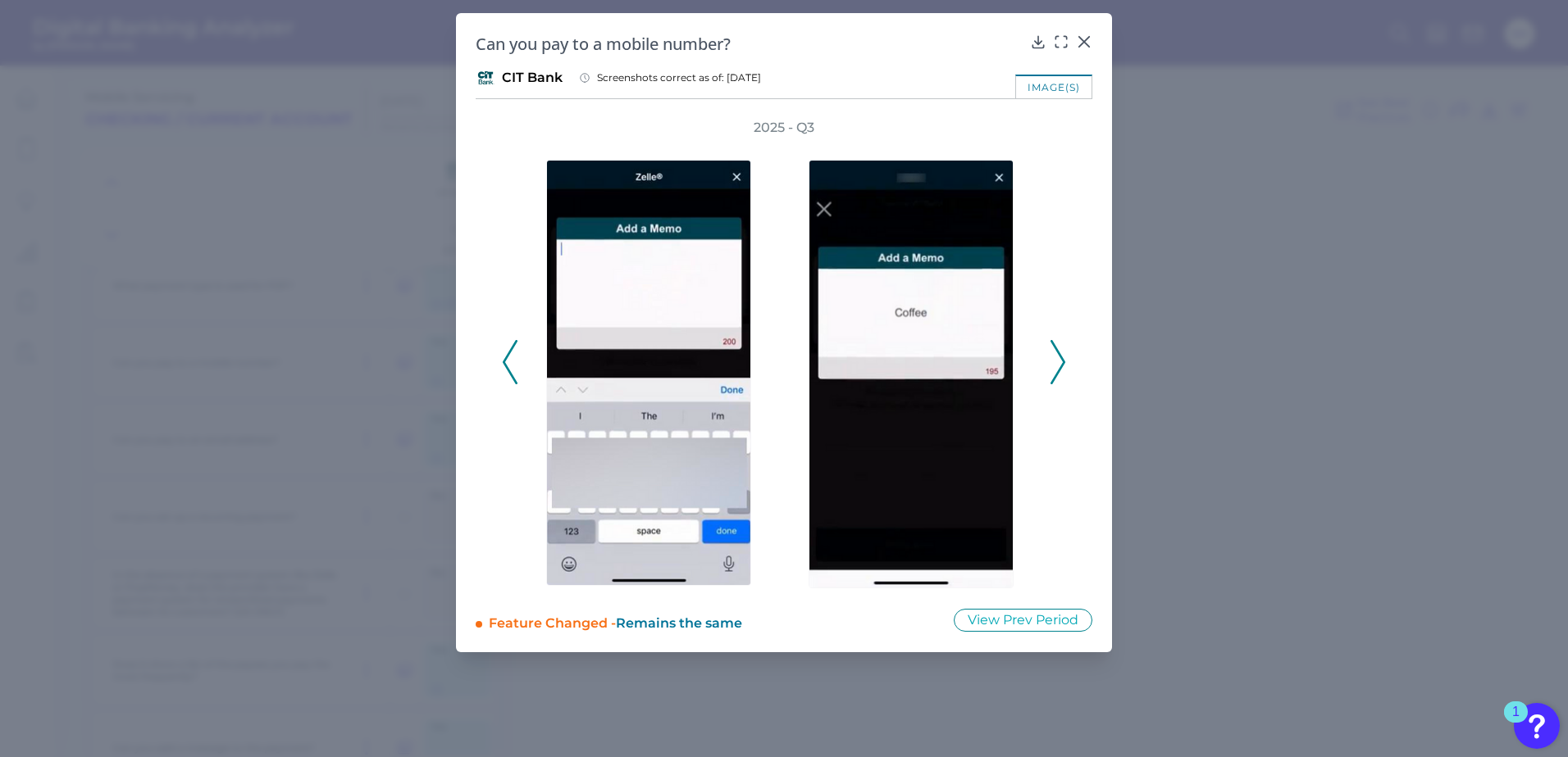
click at [1057, 373] on polyline at bounding box center [1057, 362] width 12 height 42
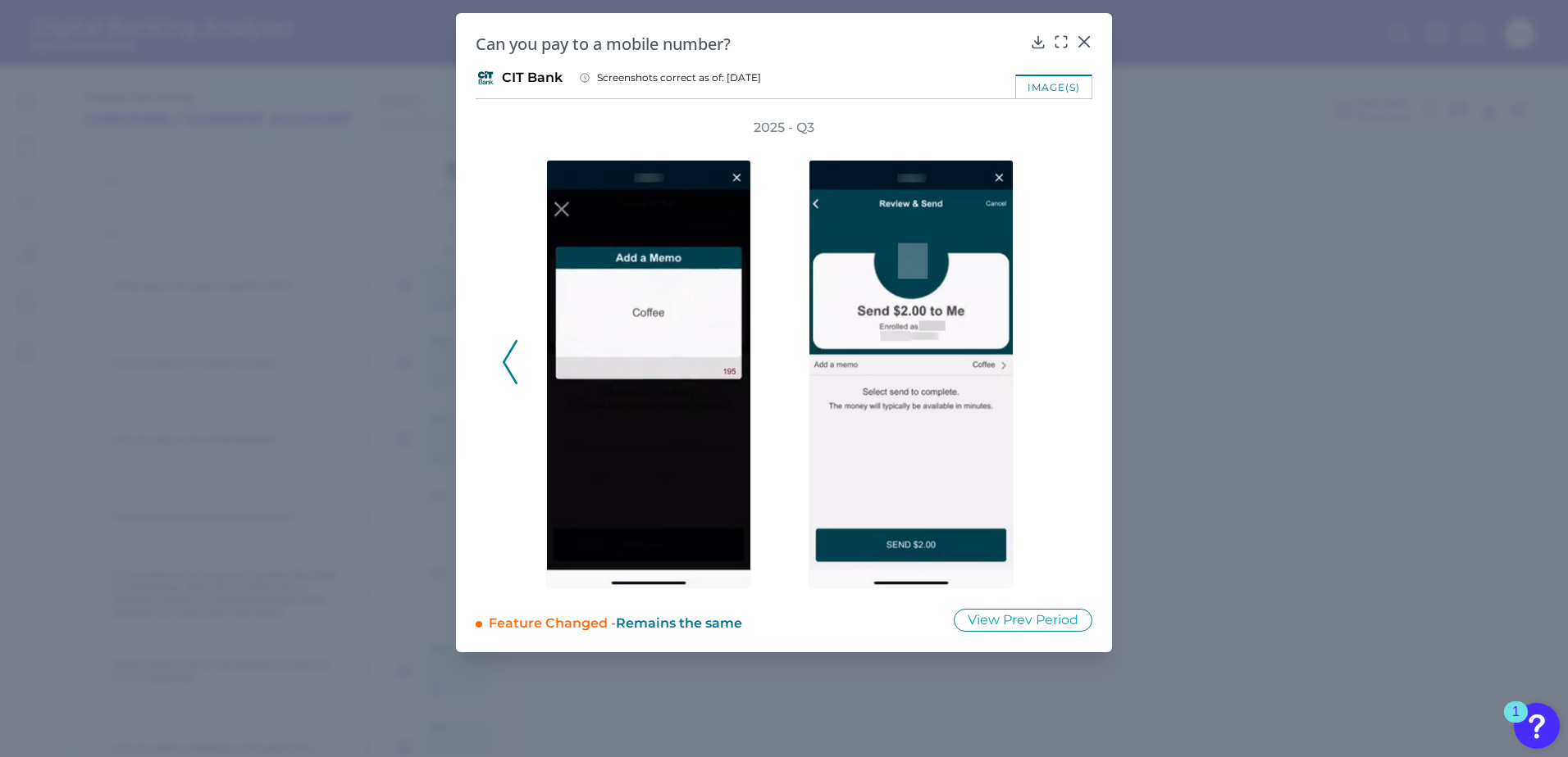
click at [1057, 373] on div "2025 - Q3" at bounding box center [784, 353] width 564 height 470
click at [1084, 34] on icon at bounding box center [1084, 42] width 16 height 16
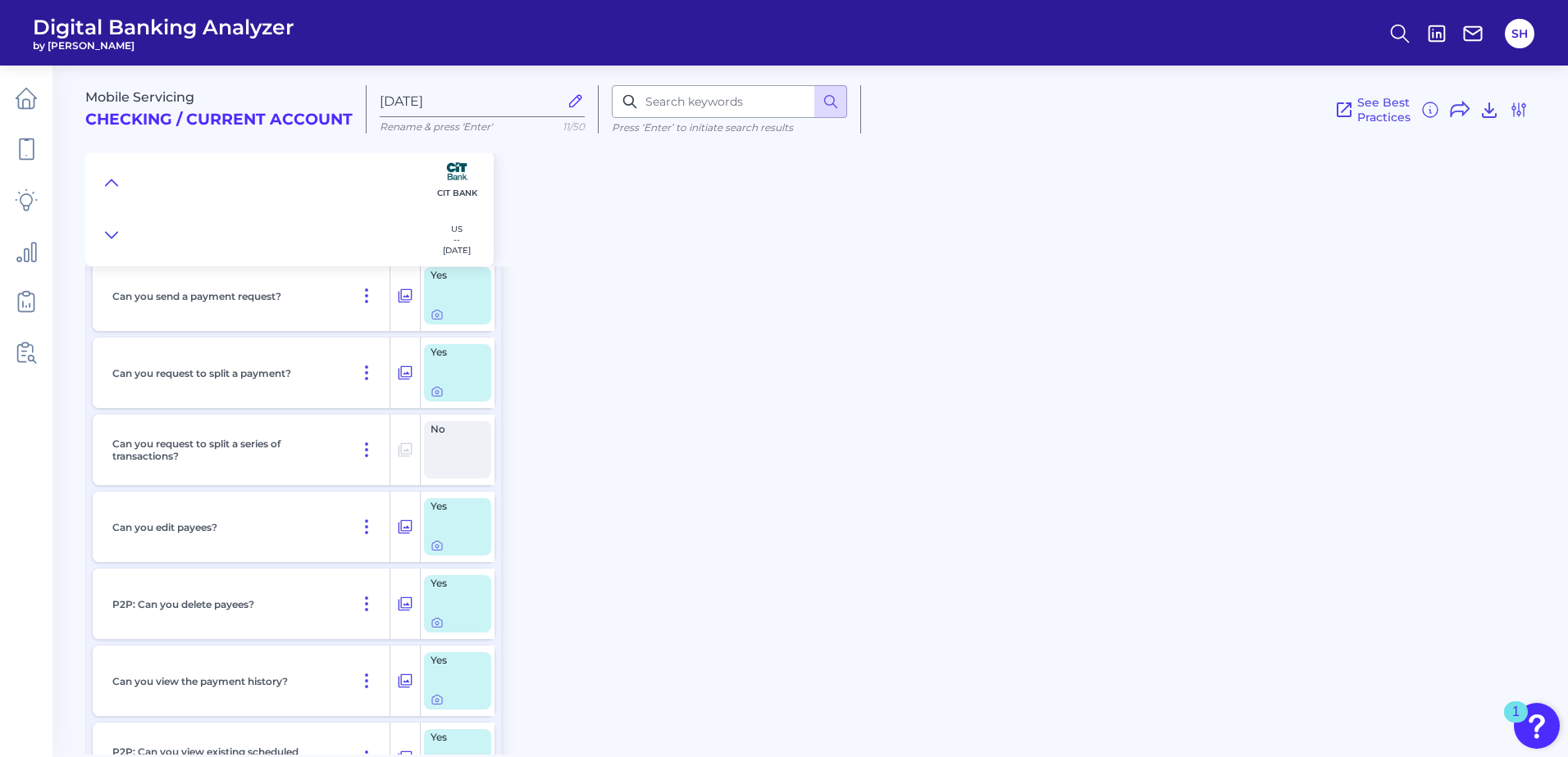
scroll to position [1721, 0]
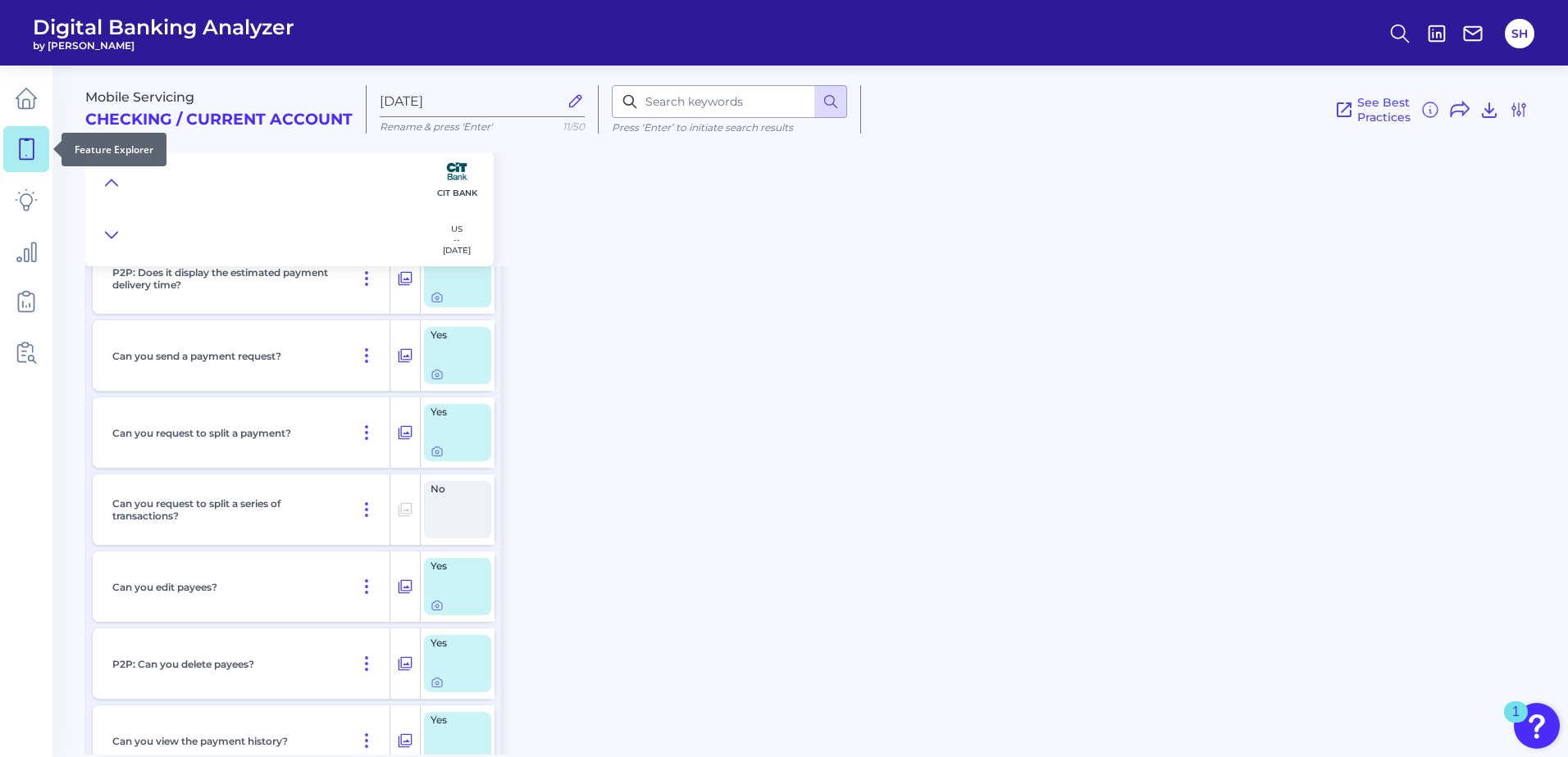
click at [22, 159] on icon at bounding box center [27, 149] width 14 height 21
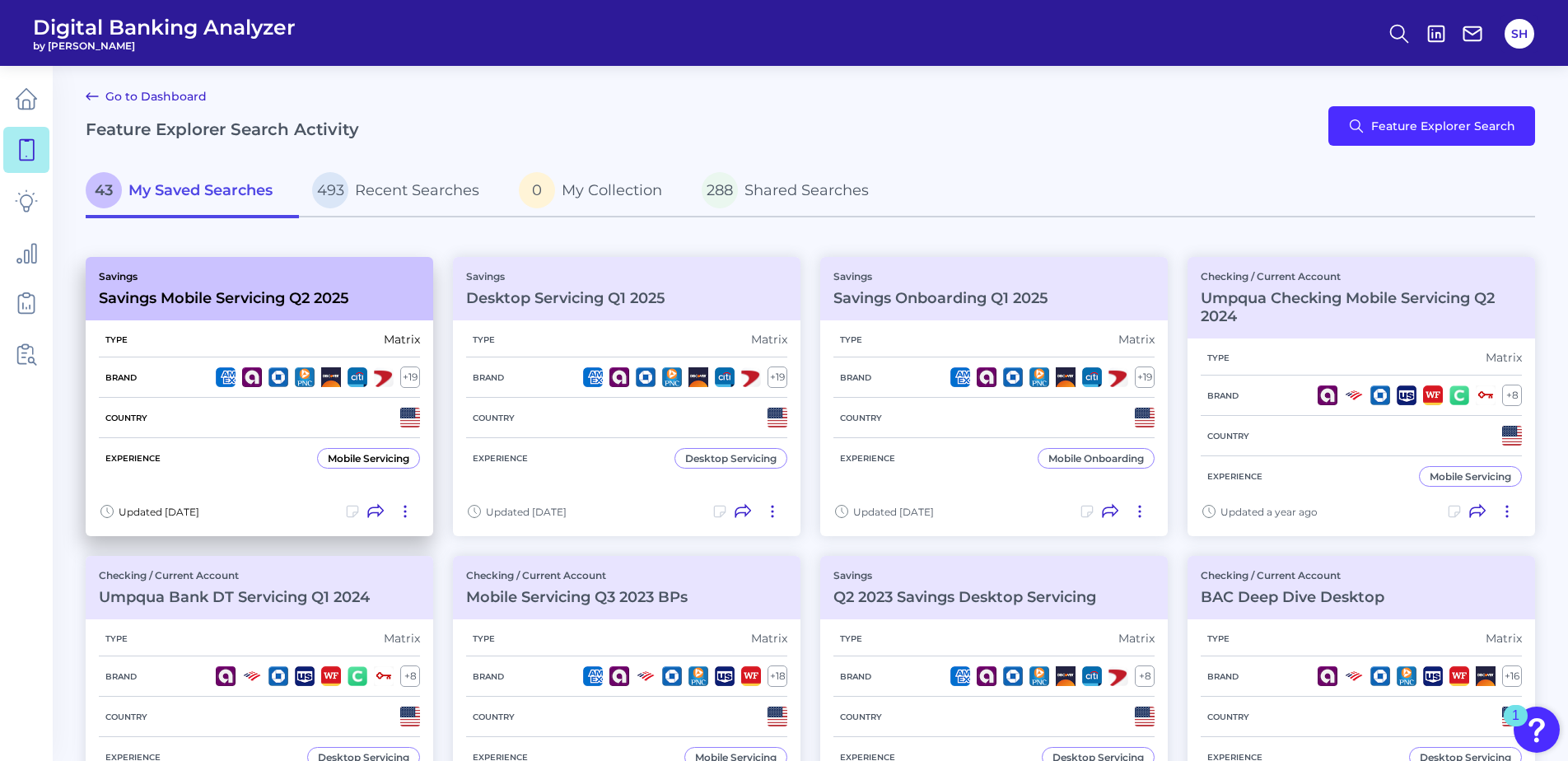
click at [177, 290] on h3 "Savings Mobile Servicing Q2 2025" at bounding box center [223, 298] width 250 height 18
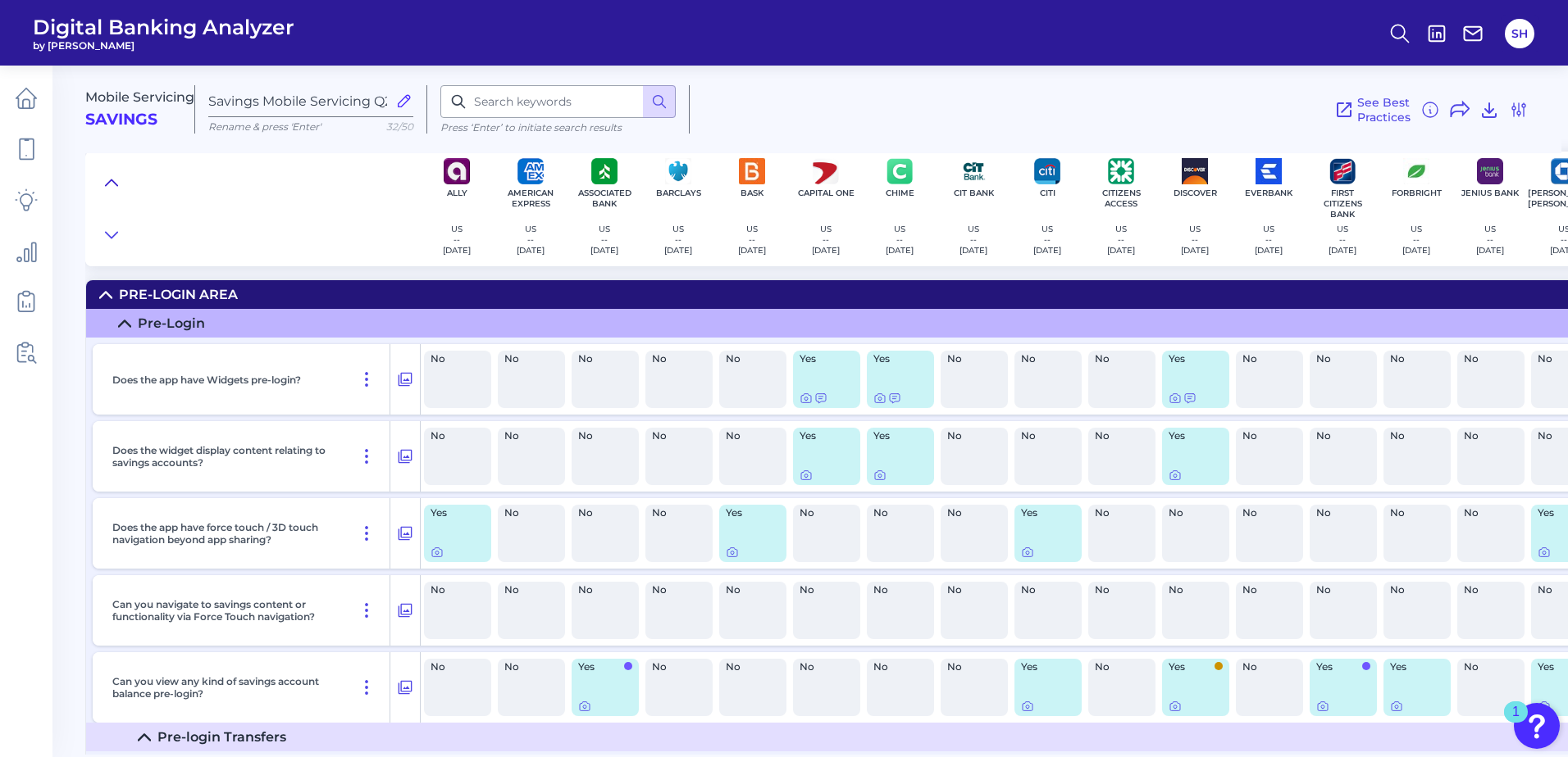
click at [107, 182] on icon at bounding box center [111, 183] width 13 height 16
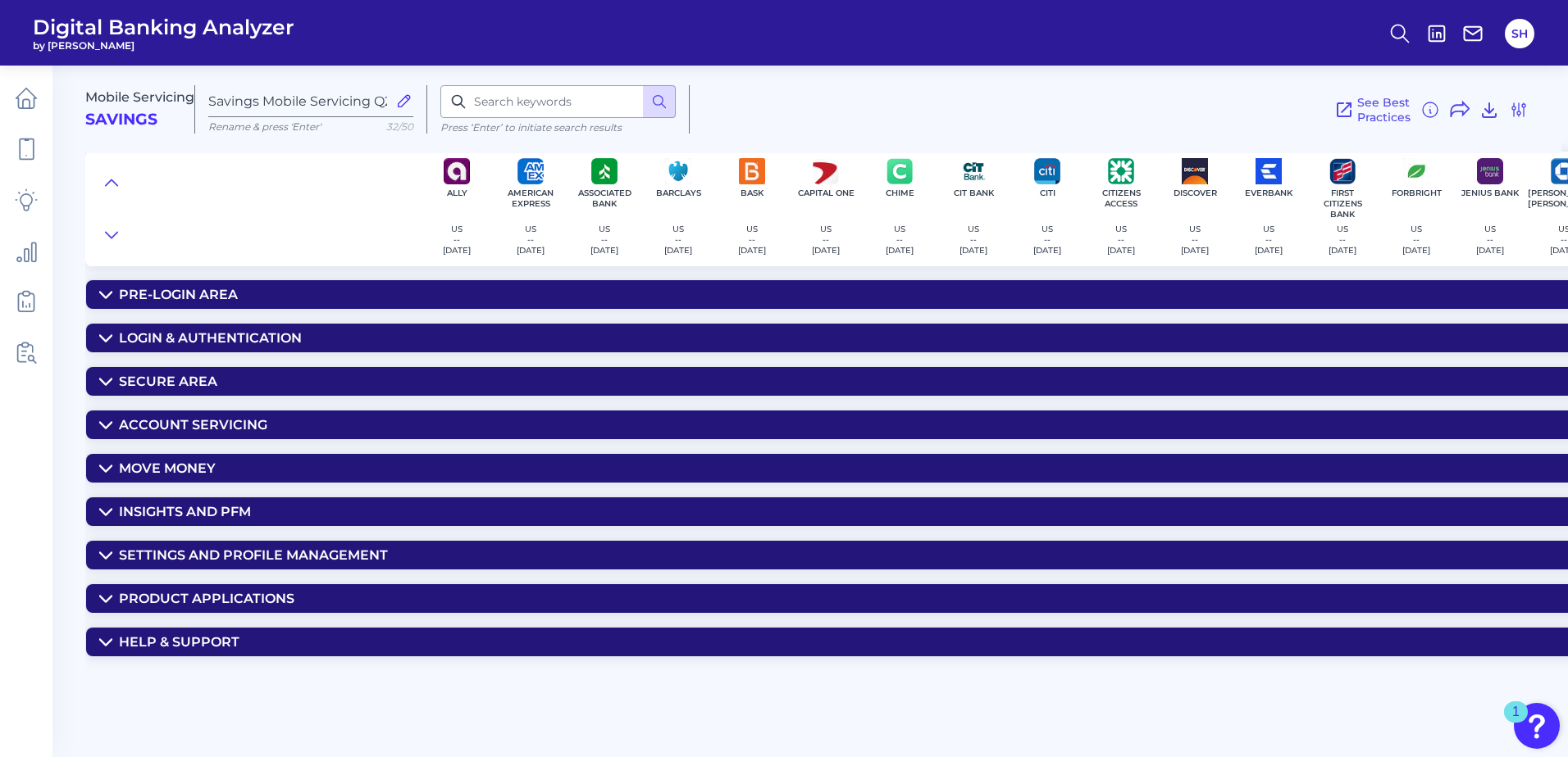
click at [169, 471] on div "Move Money" at bounding box center [167, 468] width 96 height 15
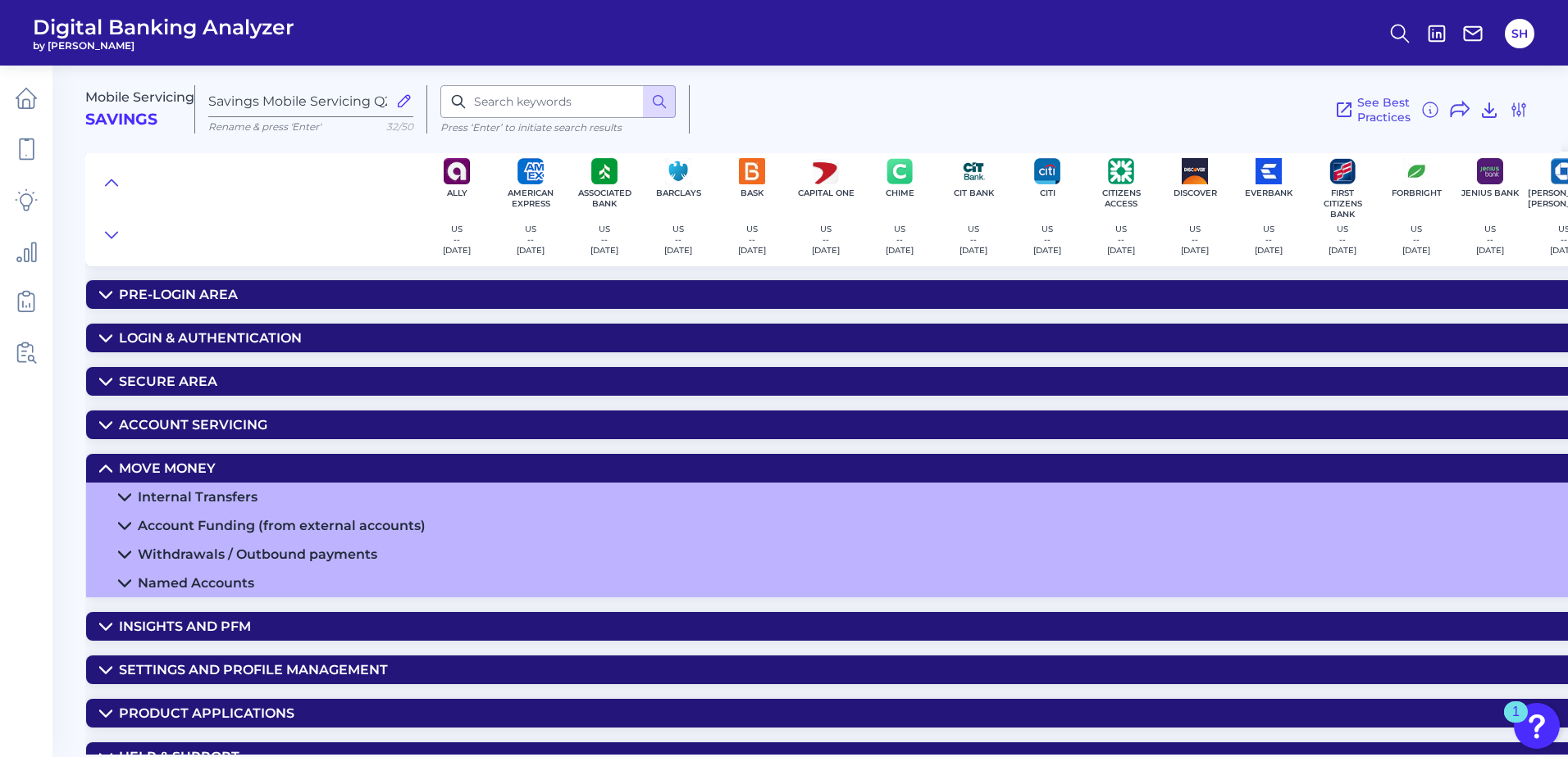
click at [189, 494] on div "Internal Transfers" at bounding box center [197, 497] width 120 height 15
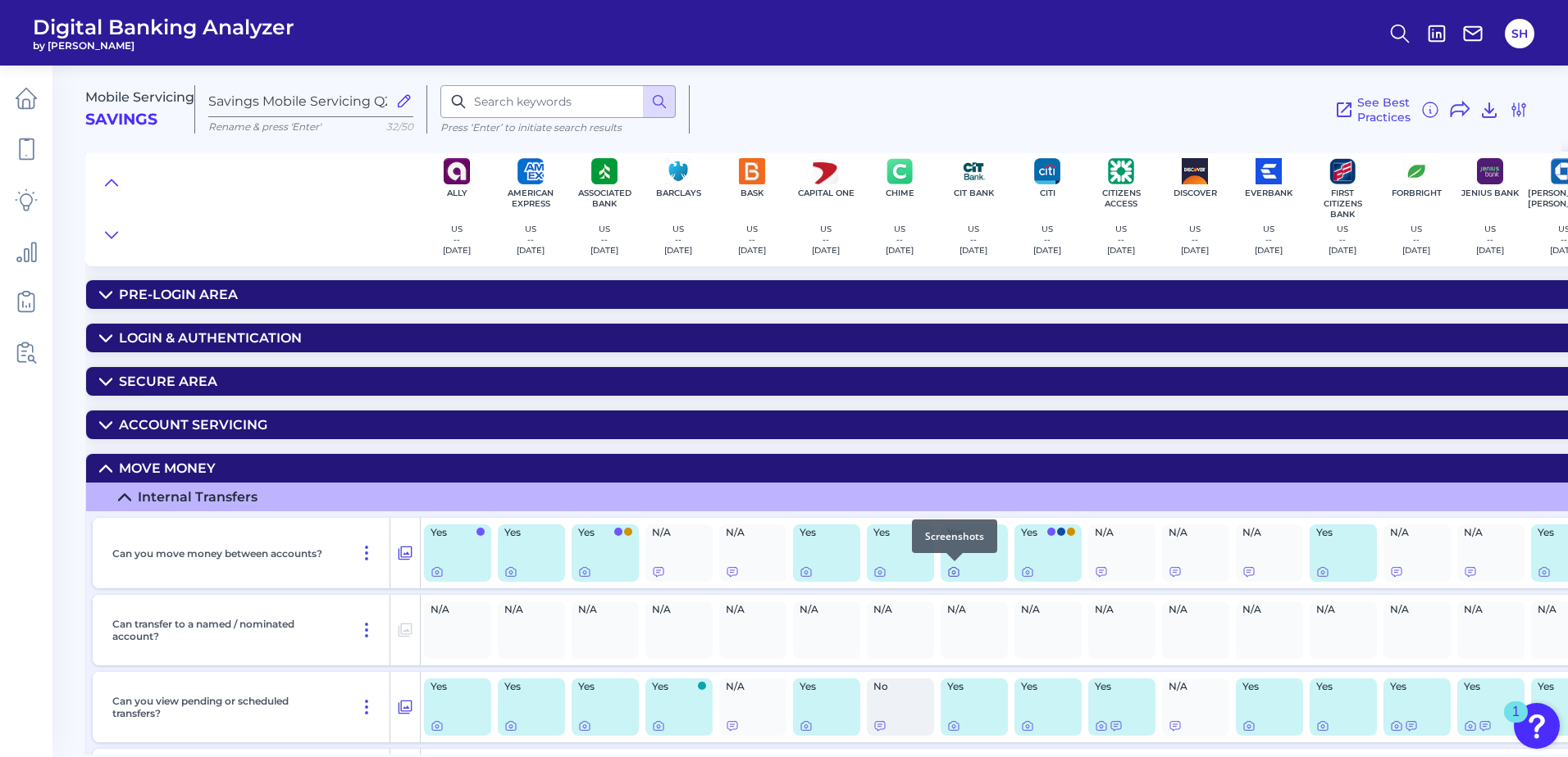
click at [958, 574] on icon at bounding box center [953, 572] width 13 height 13
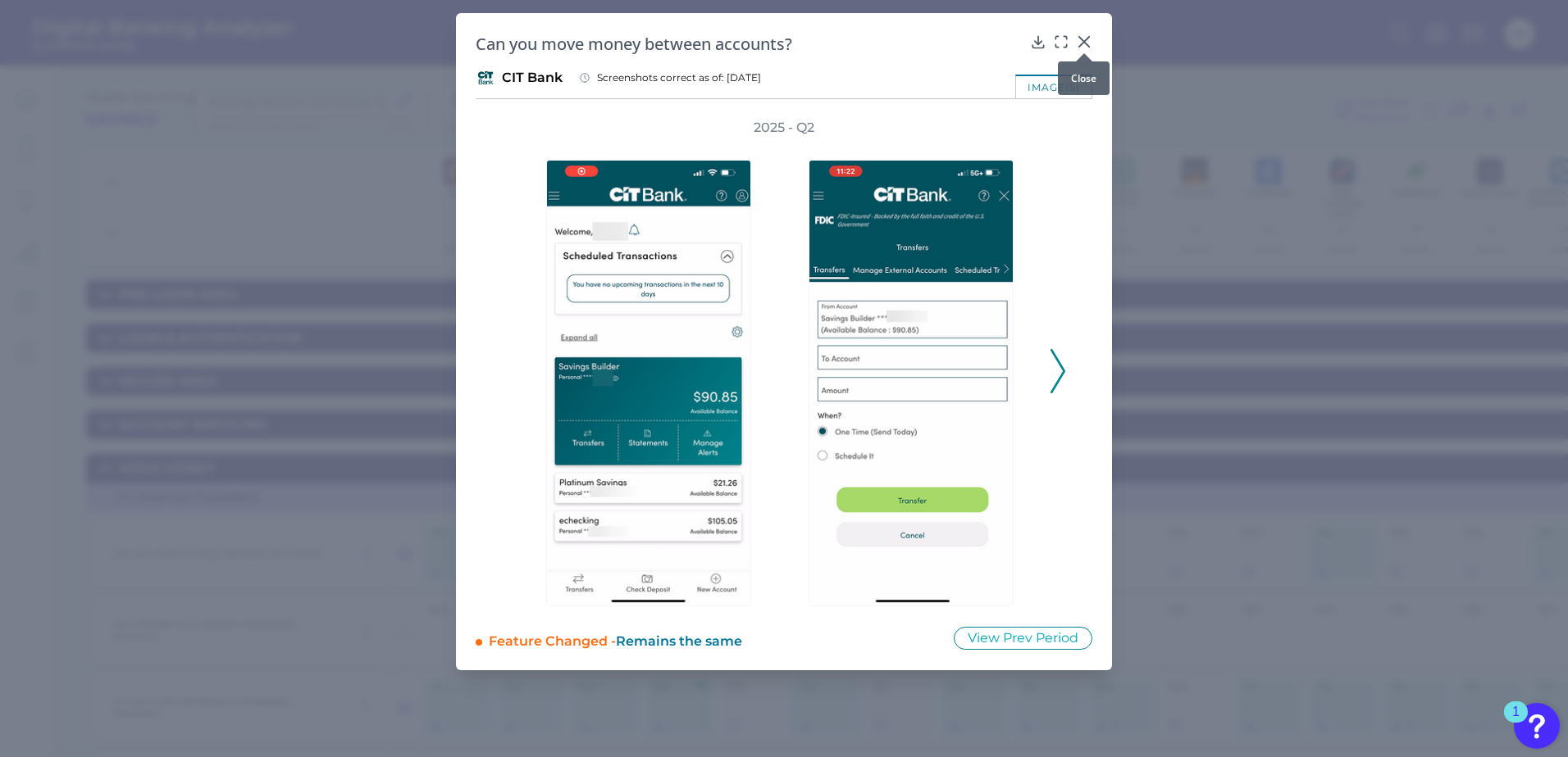
click at [1088, 42] on icon at bounding box center [1084, 42] width 16 height 16
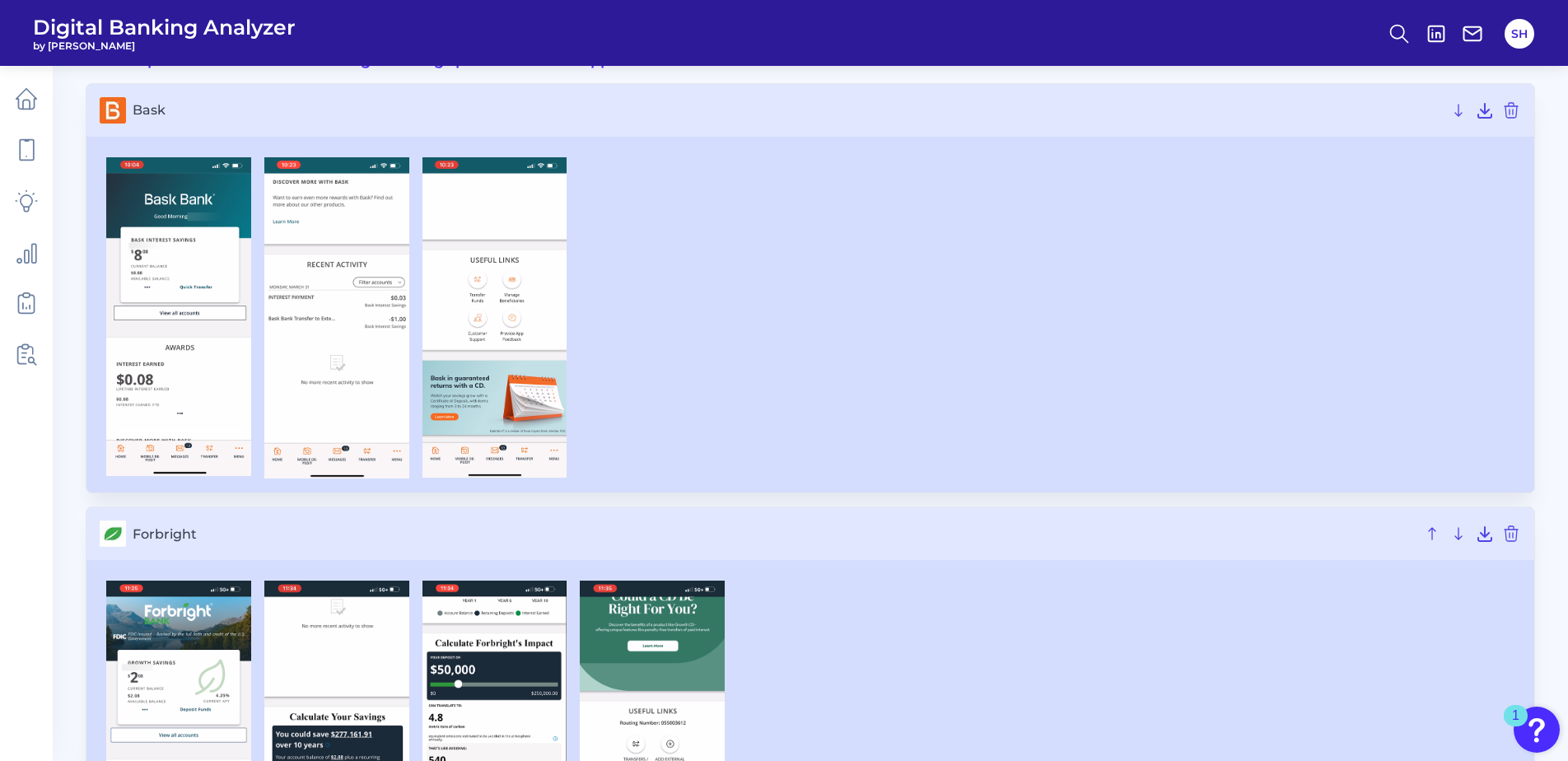
scroll to position [76, 0]
